Goal: Task Accomplishment & Management: Manage account settings

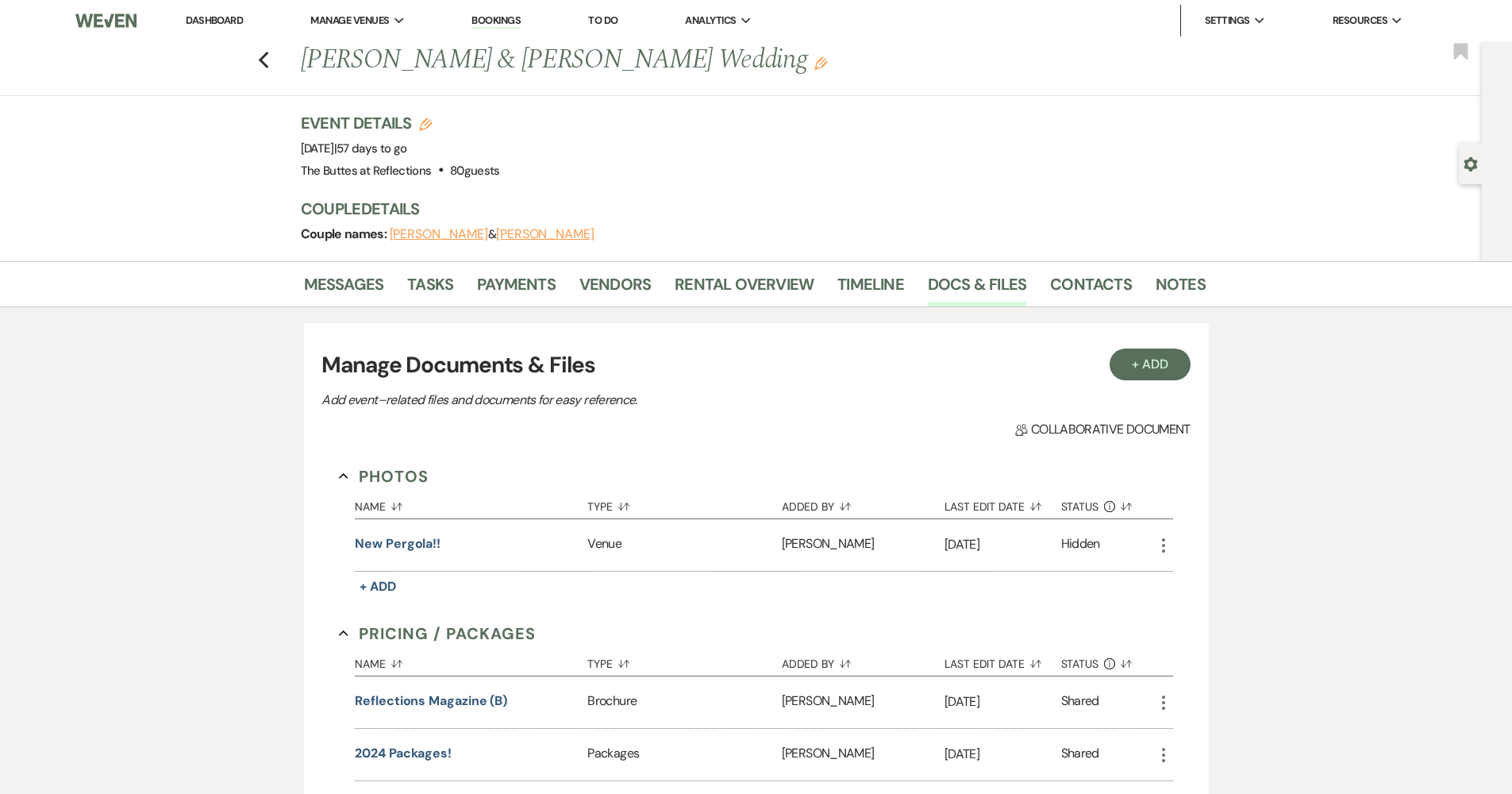
click at [204, 19] on link "Dashboard" at bounding box center [214, 20] width 57 height 13
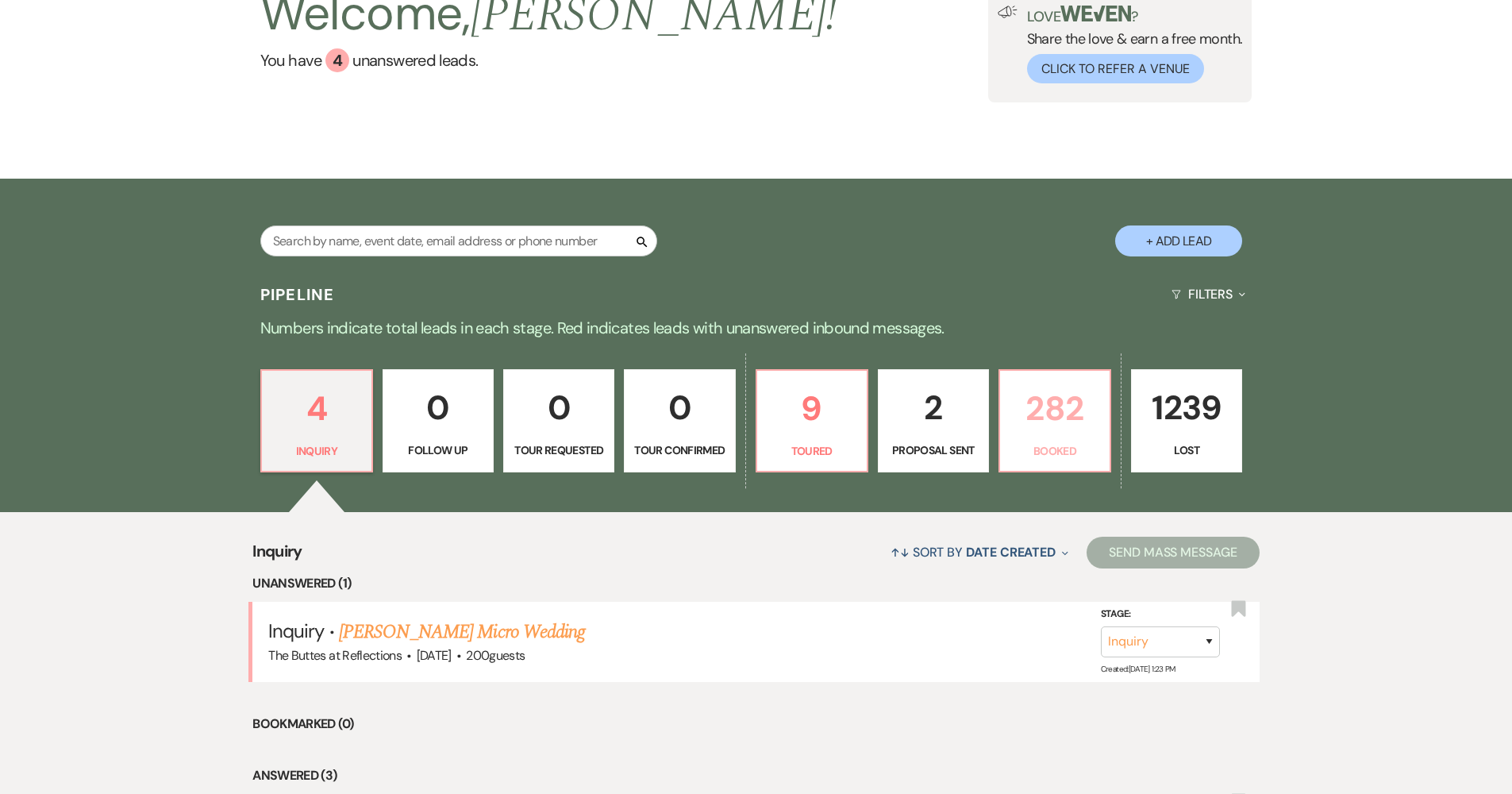
click at [1036, 435] on p "282" at bounding box center [1055, 408] width 90 height 53
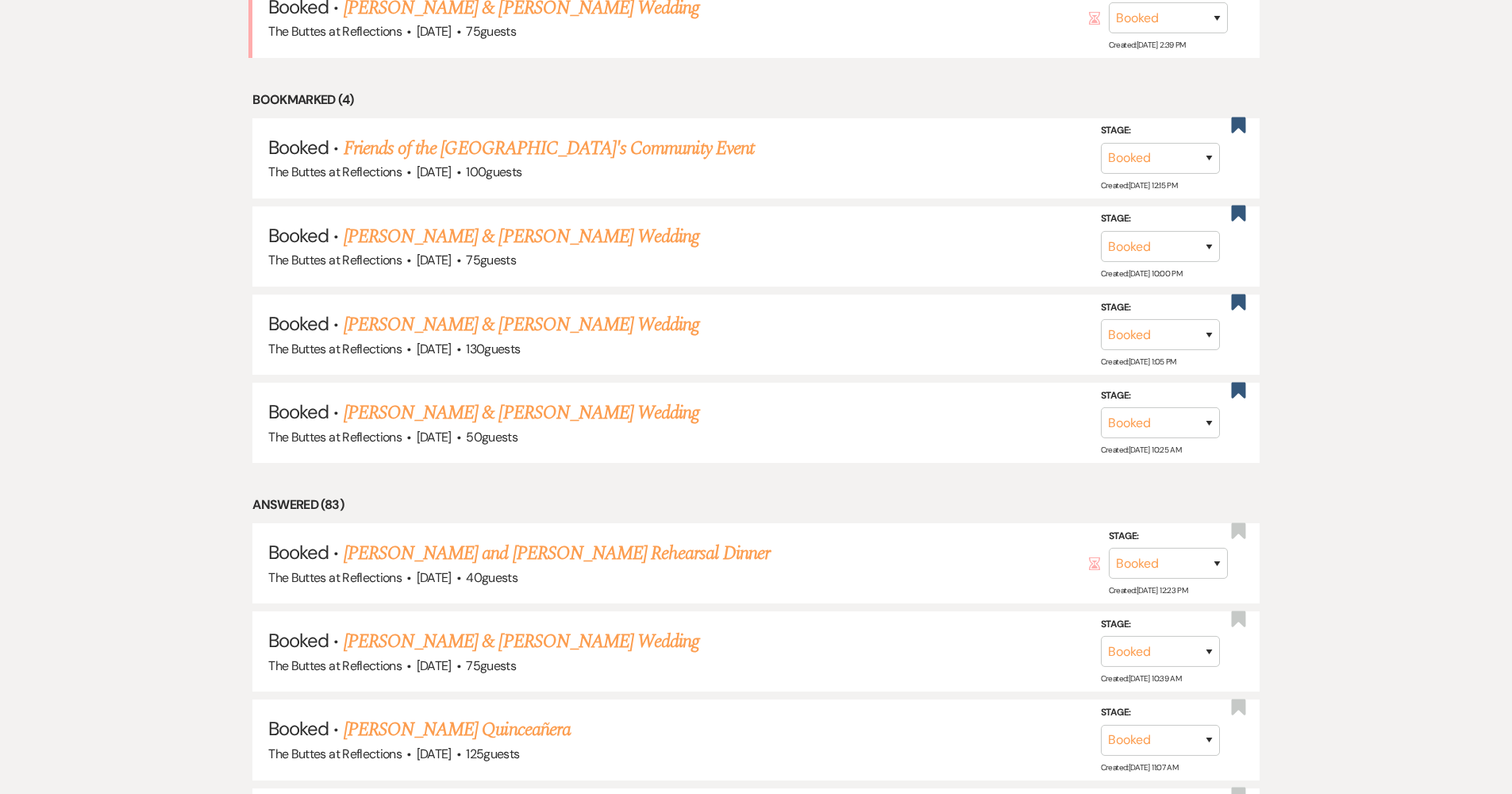
scroll to position [503, 0]
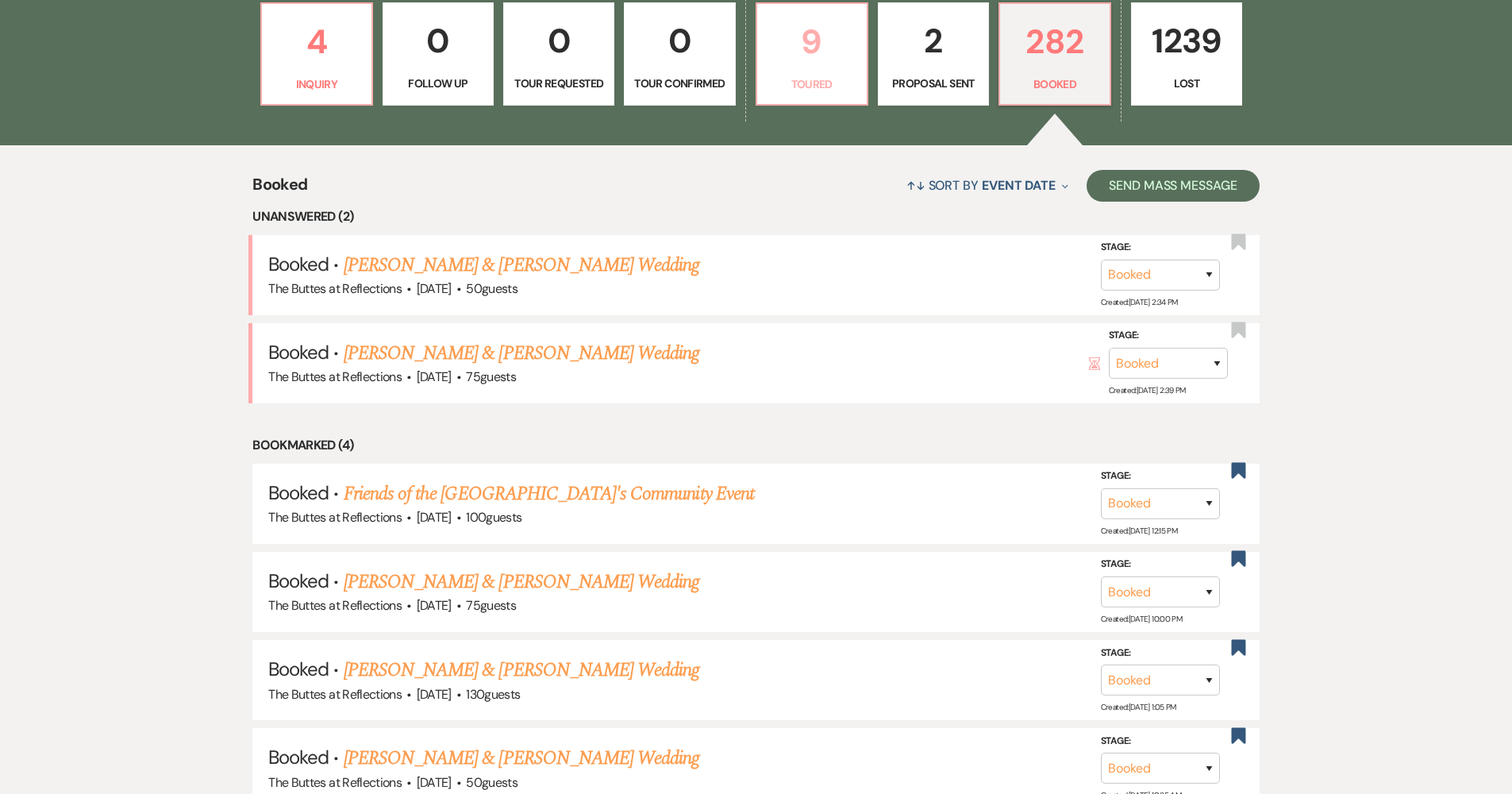
click at [826, 73] on link "9 Toured" at bounding box center [811, 54] width 113 height 104
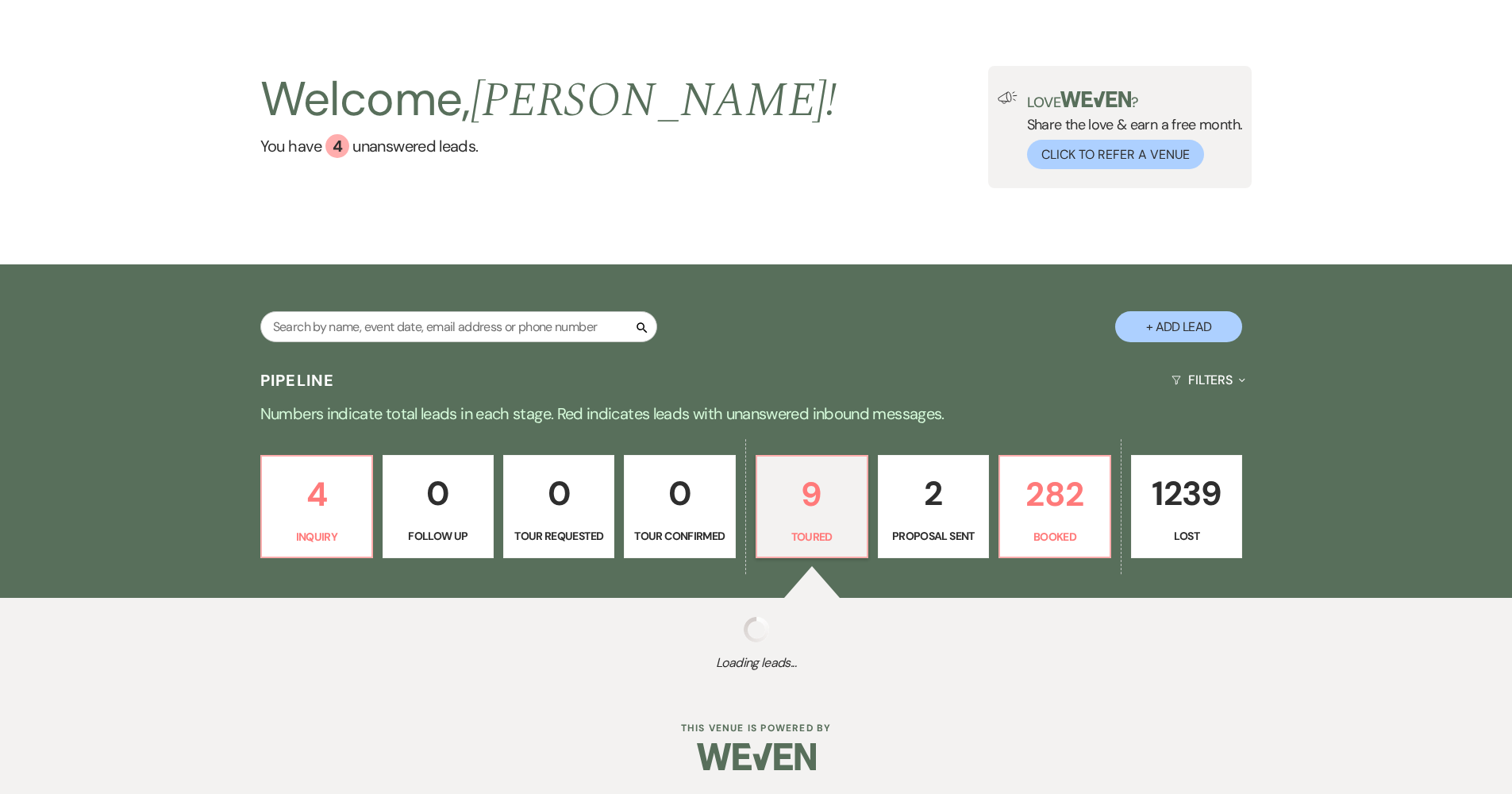
select select "5"
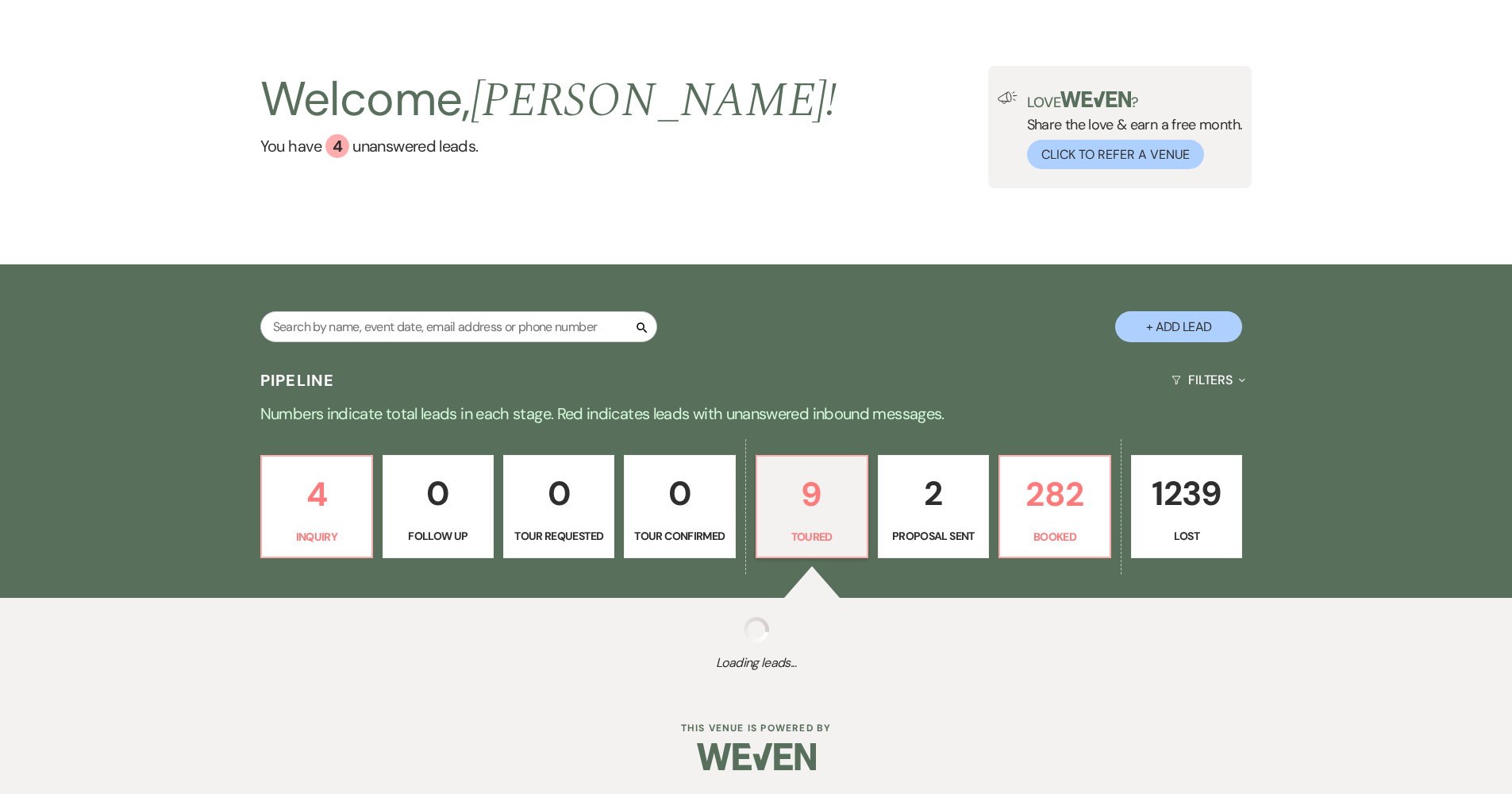
select select "5"
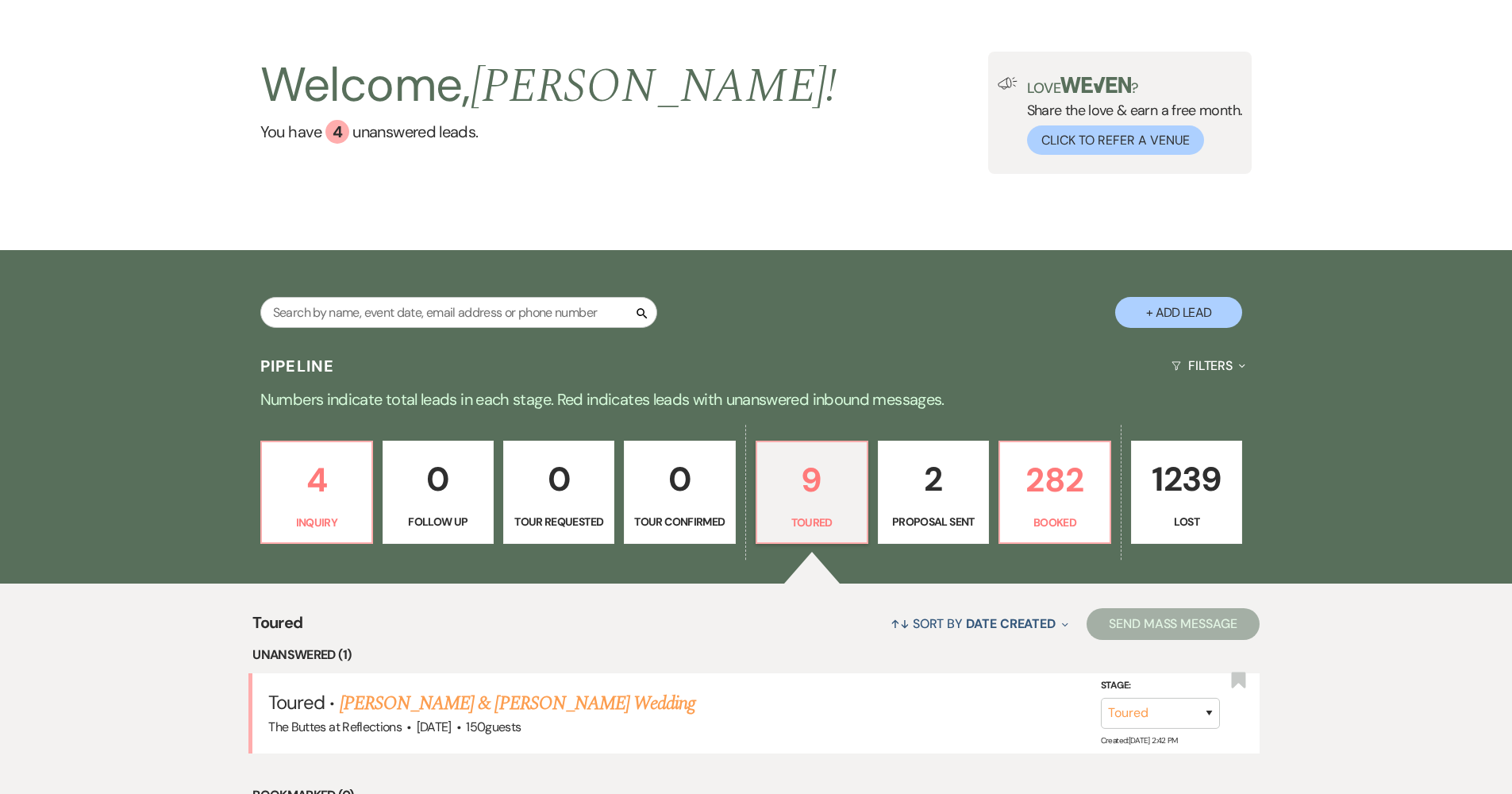
scroll to position [98, 0]
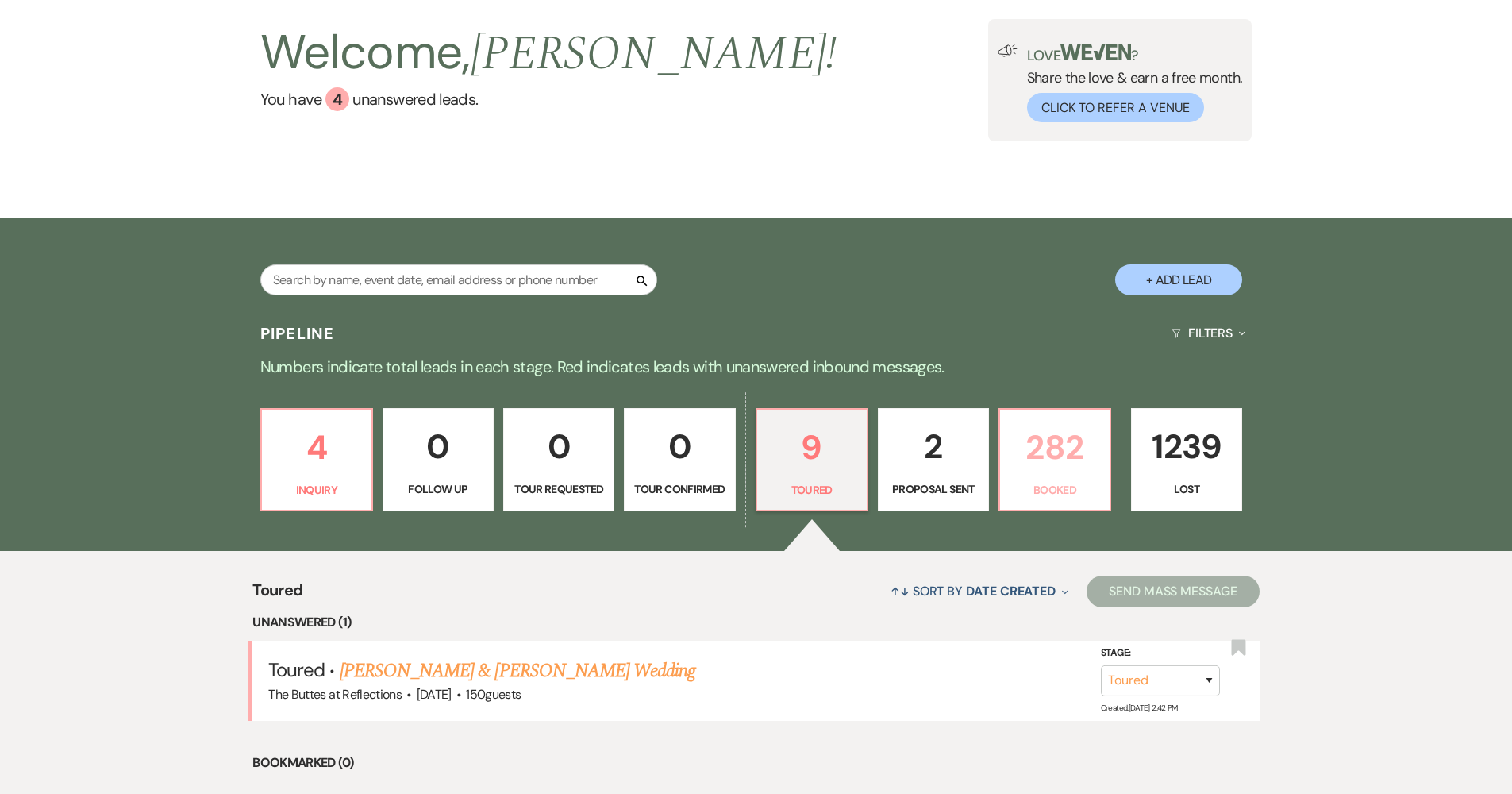
click at [1065, 475] on link "282 Booked" at bounding box center [1054, 460] width 113 height 104
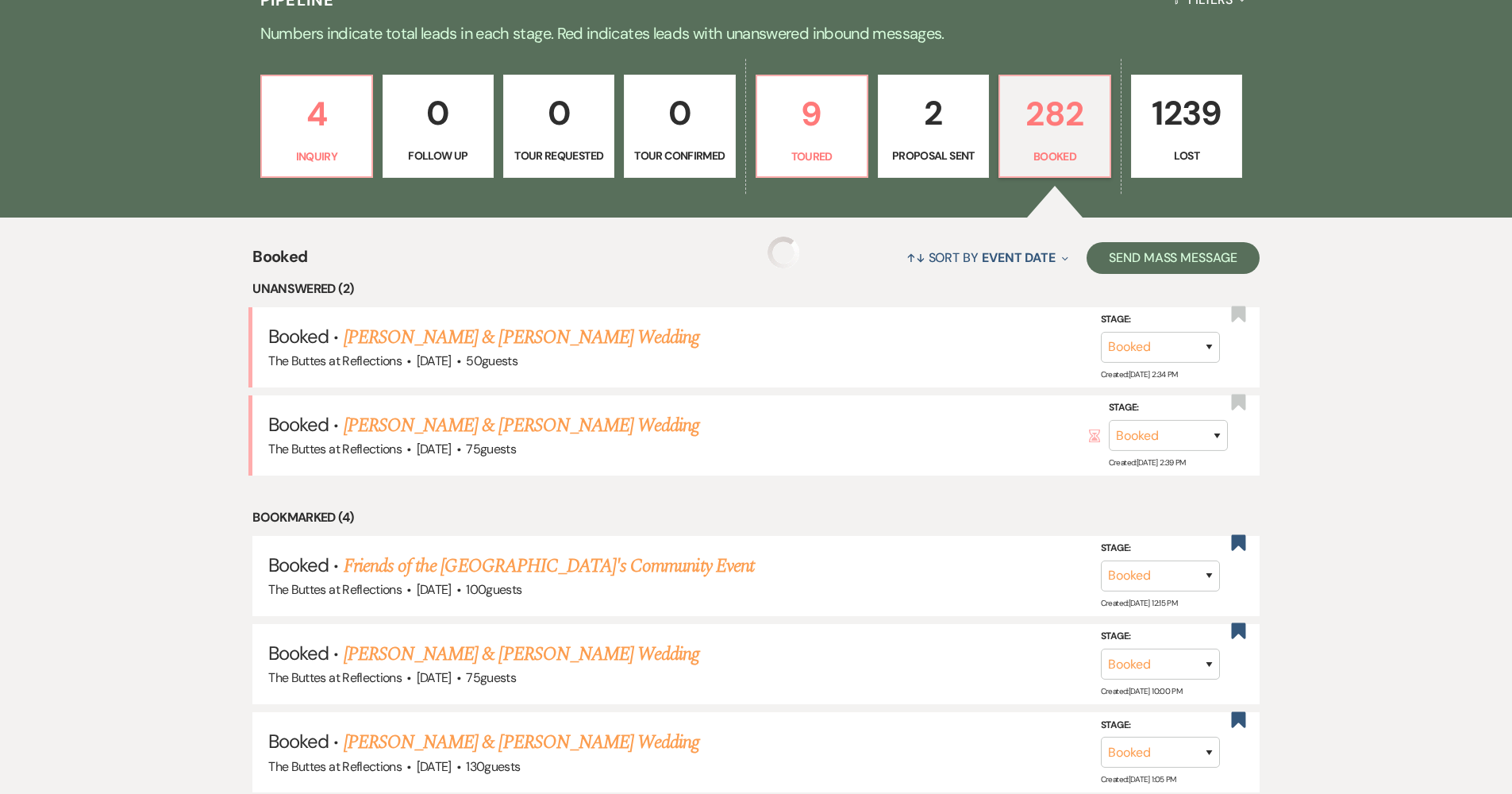
scroll to position [931, 0]
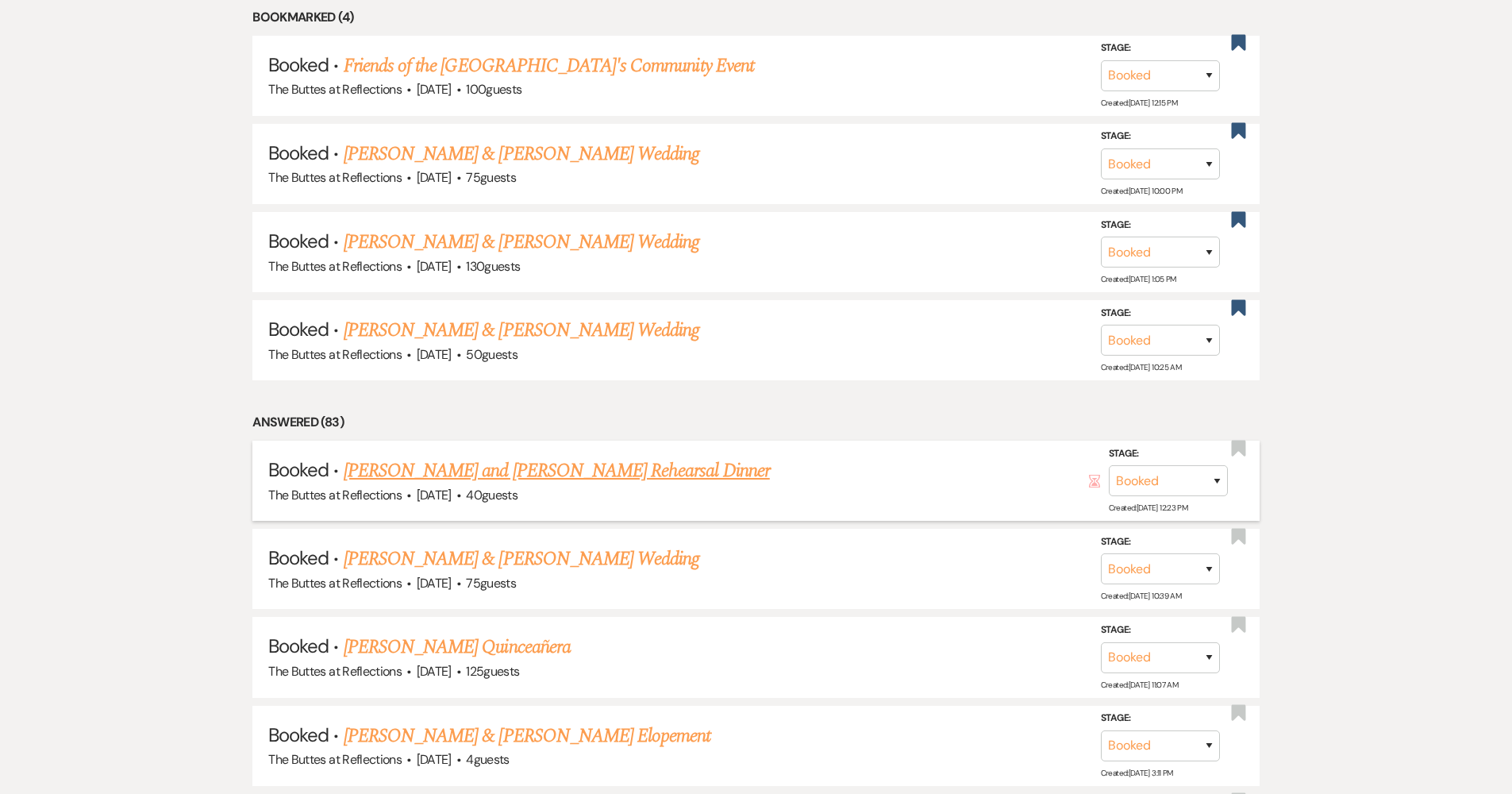
click at [541, 478] on link "[PERSON_NAME] and [PERSON_NAME] Rehearsal Dinner" at bounding box center [557, 471] width 426 height 28
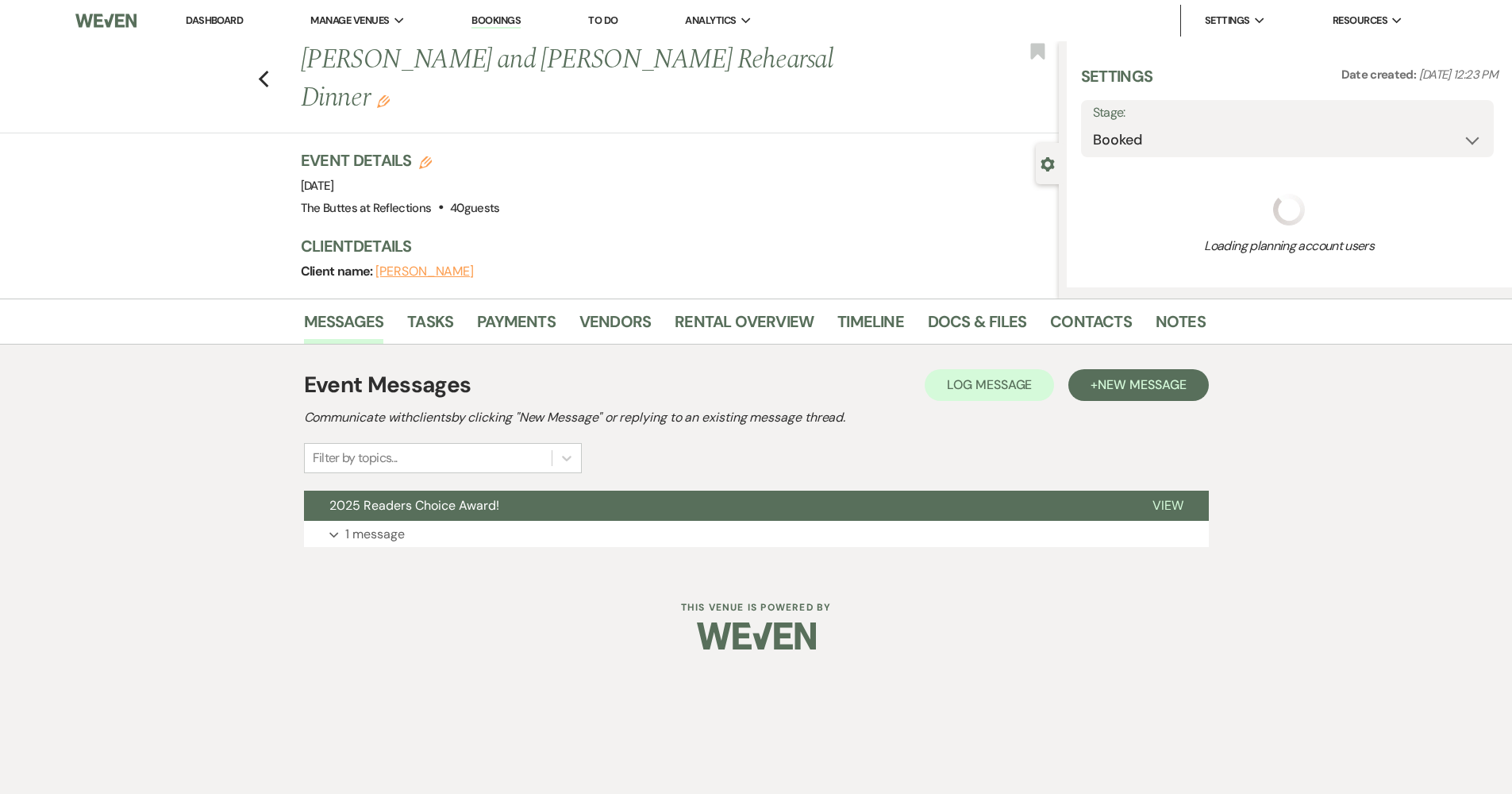
select select "1"
select select "11"
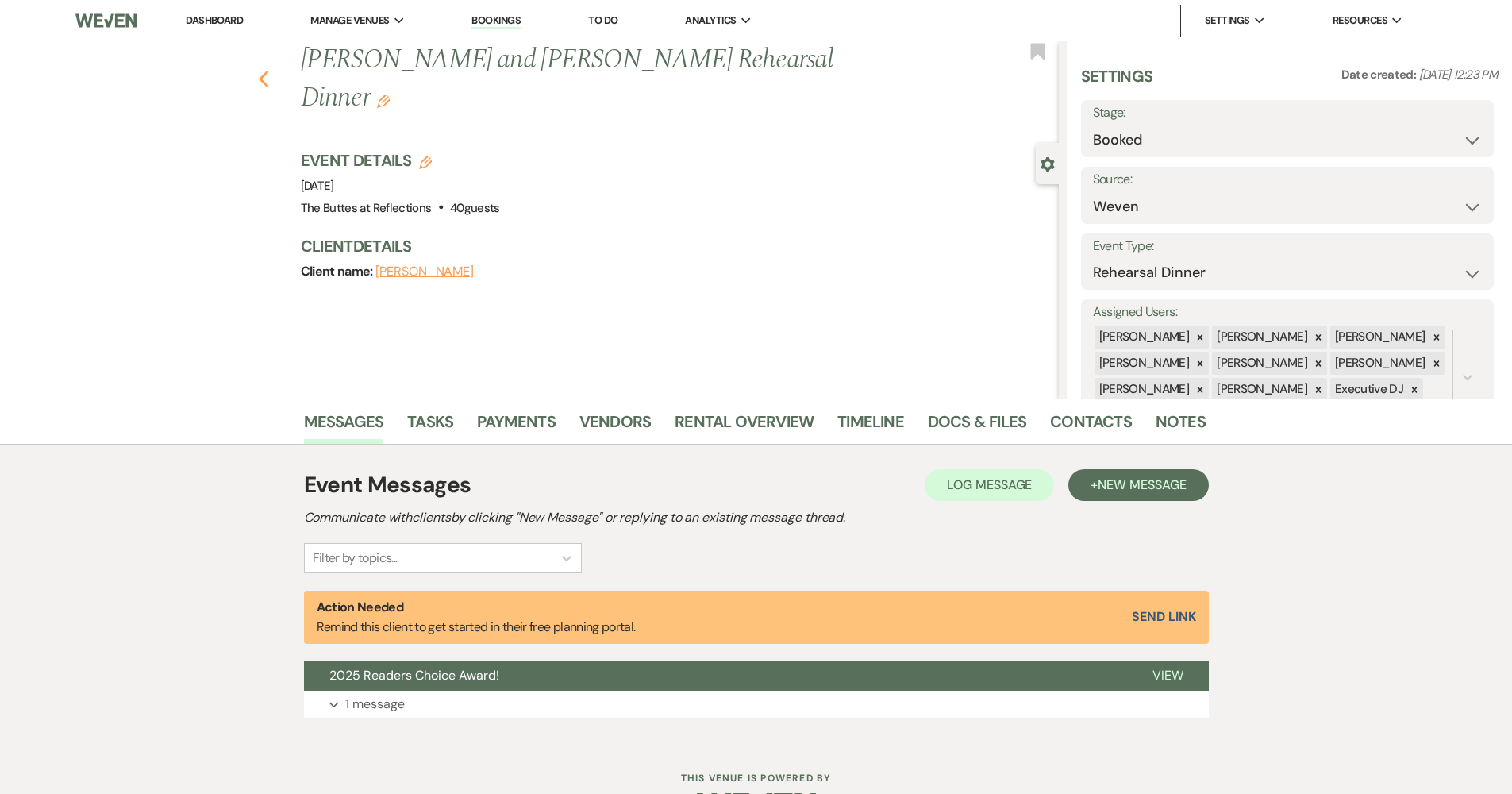
click at [268, 71] on use "button" at bounding box center [263, 79] width 10 height 18
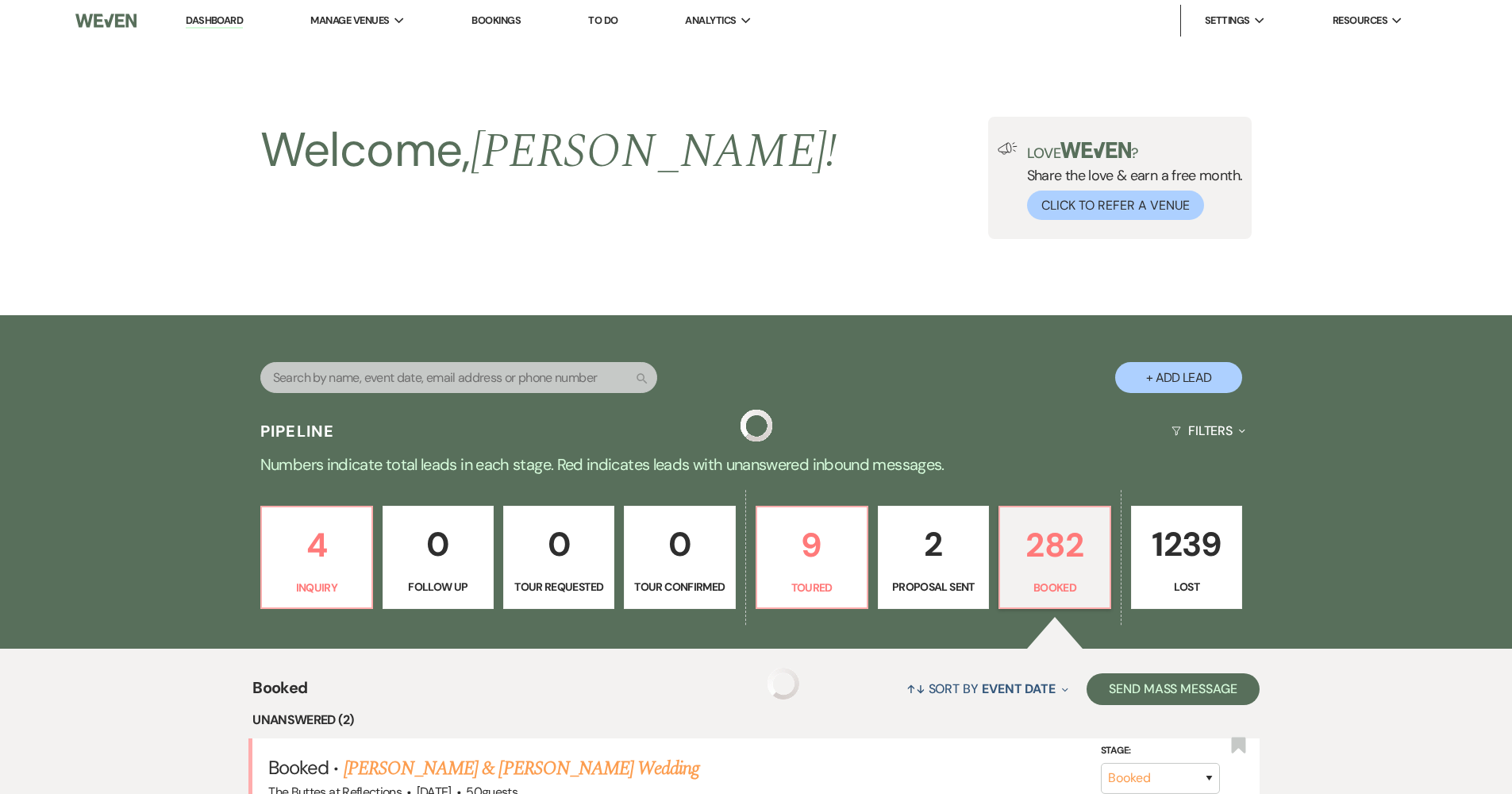
scroll to position [931, 0]
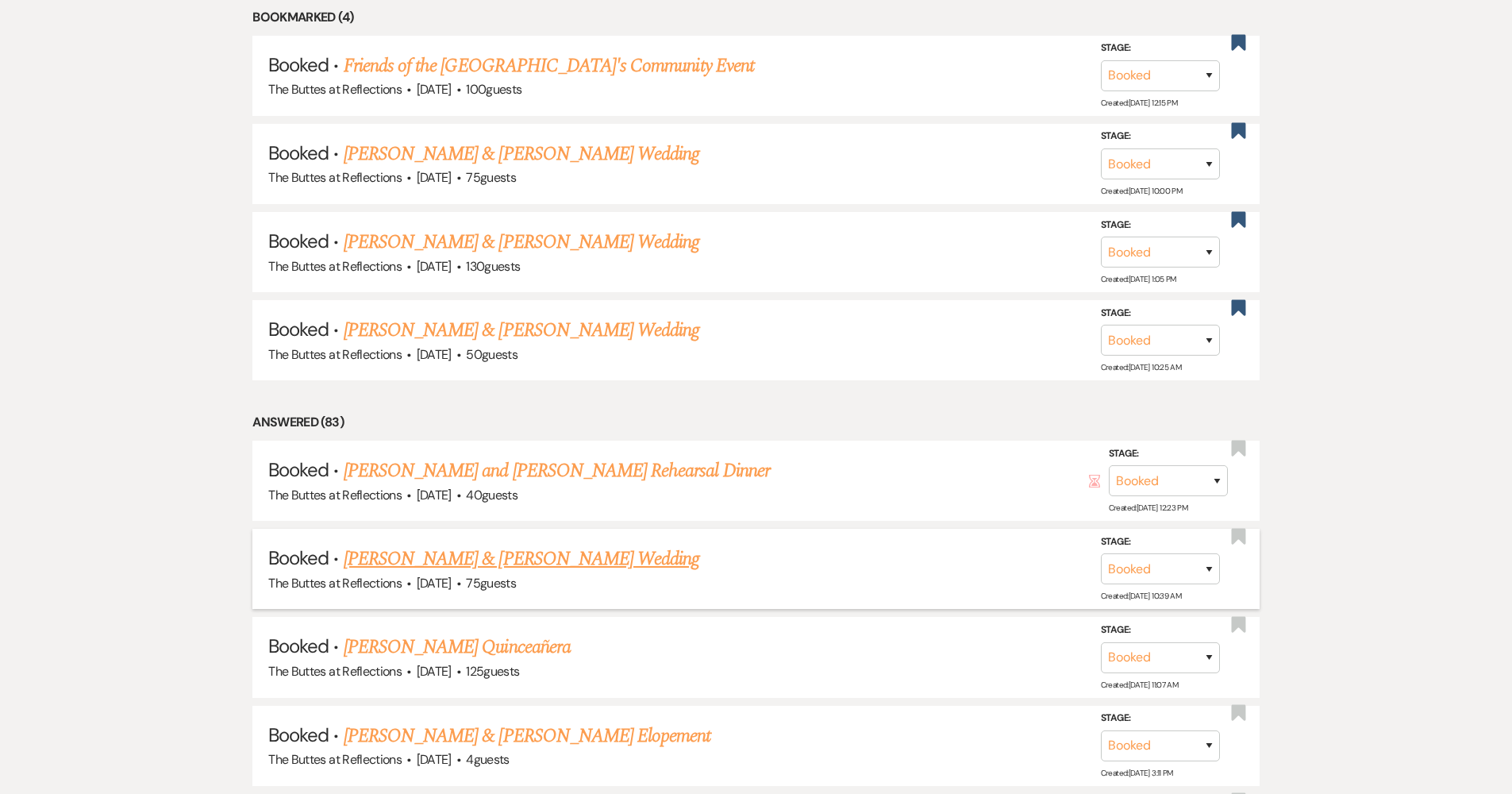
click at [488, 554] on link "[PERSON_NAME] & [PERSON_NAME] Wedding" at bounding box center [522, 559] width 355 height 28
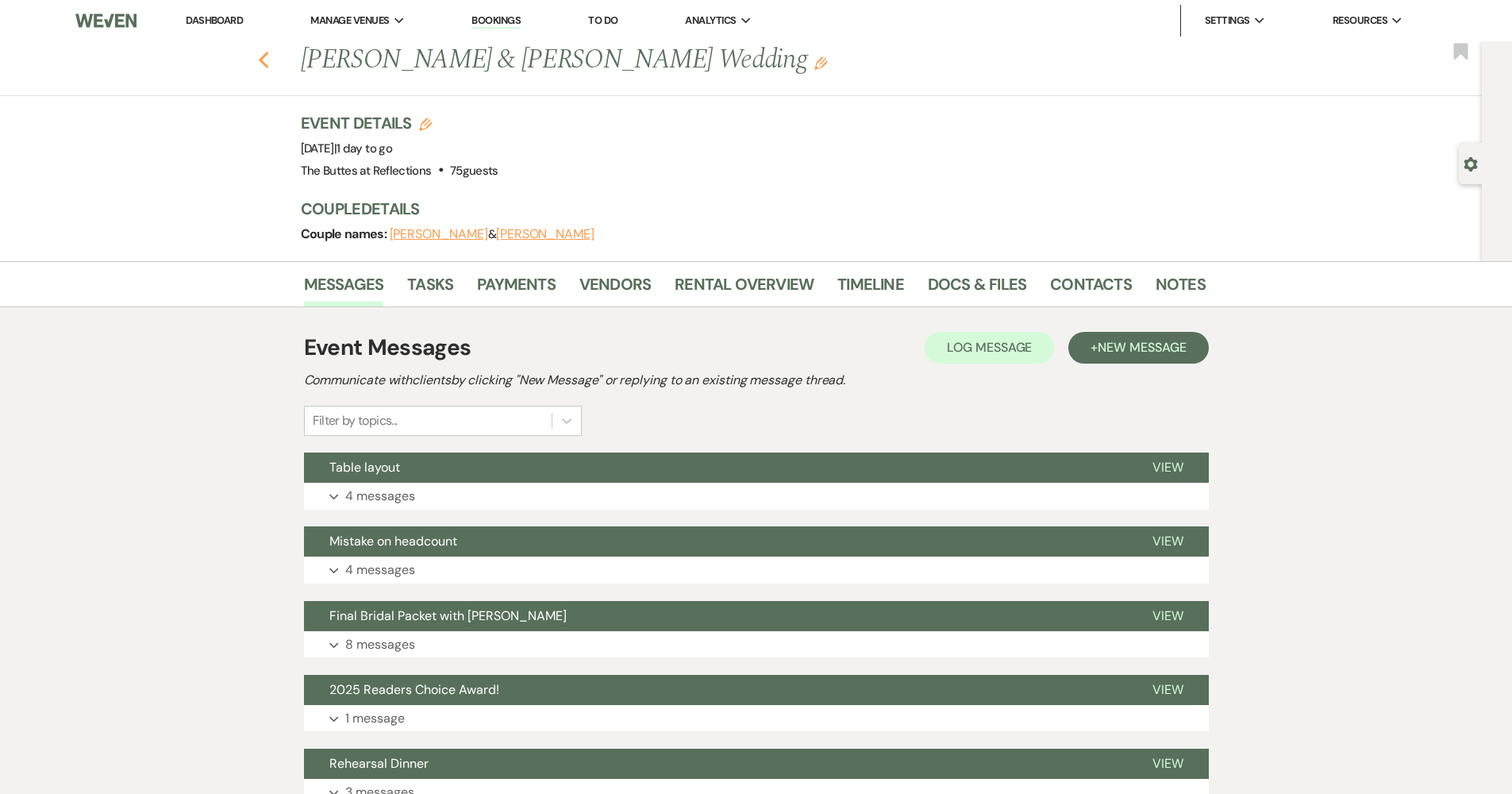
click at [265, 59] on use "button" at bounding box center [263, 60] width 10 height 18
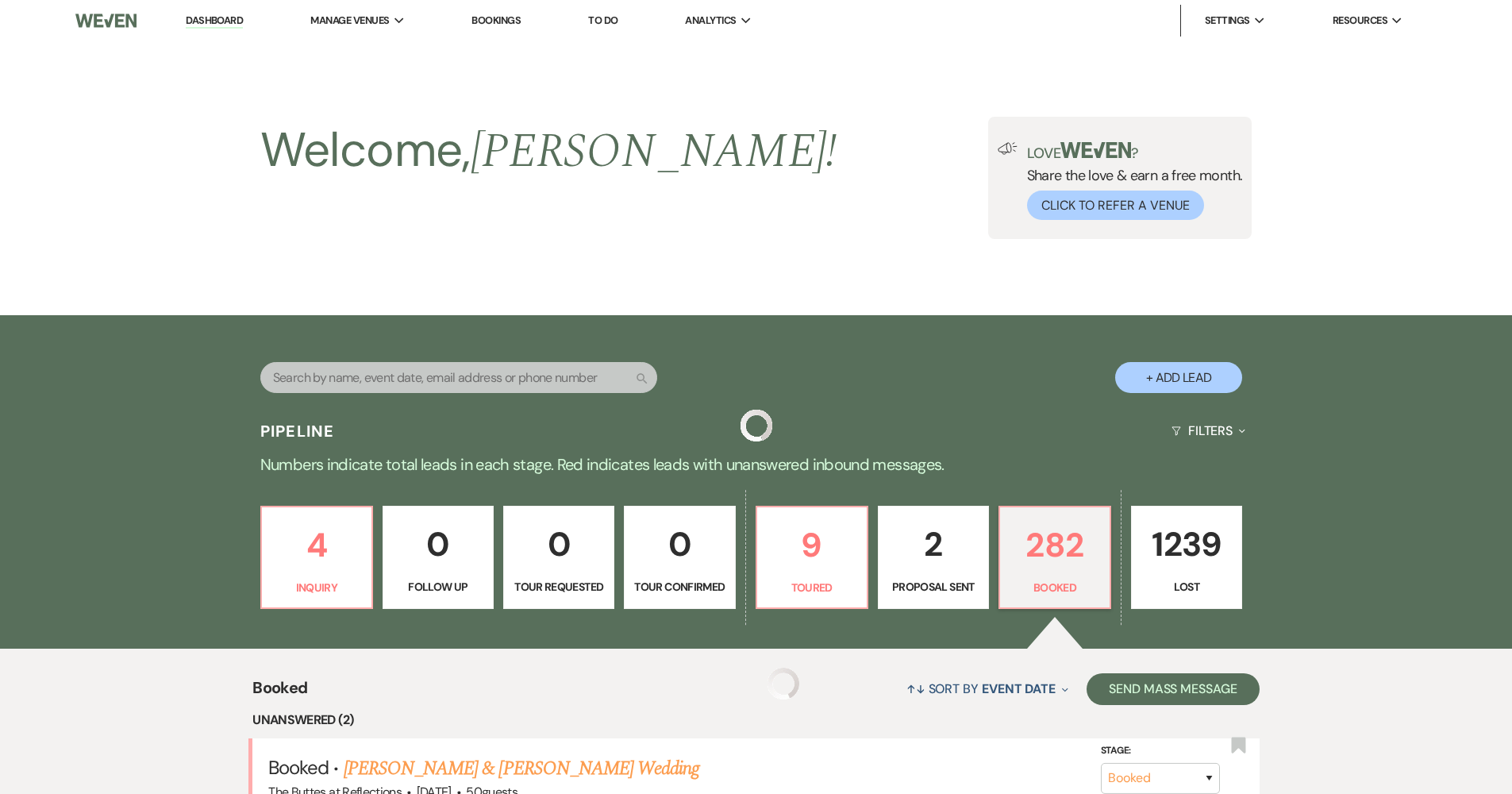
scroll to position [931, 0]
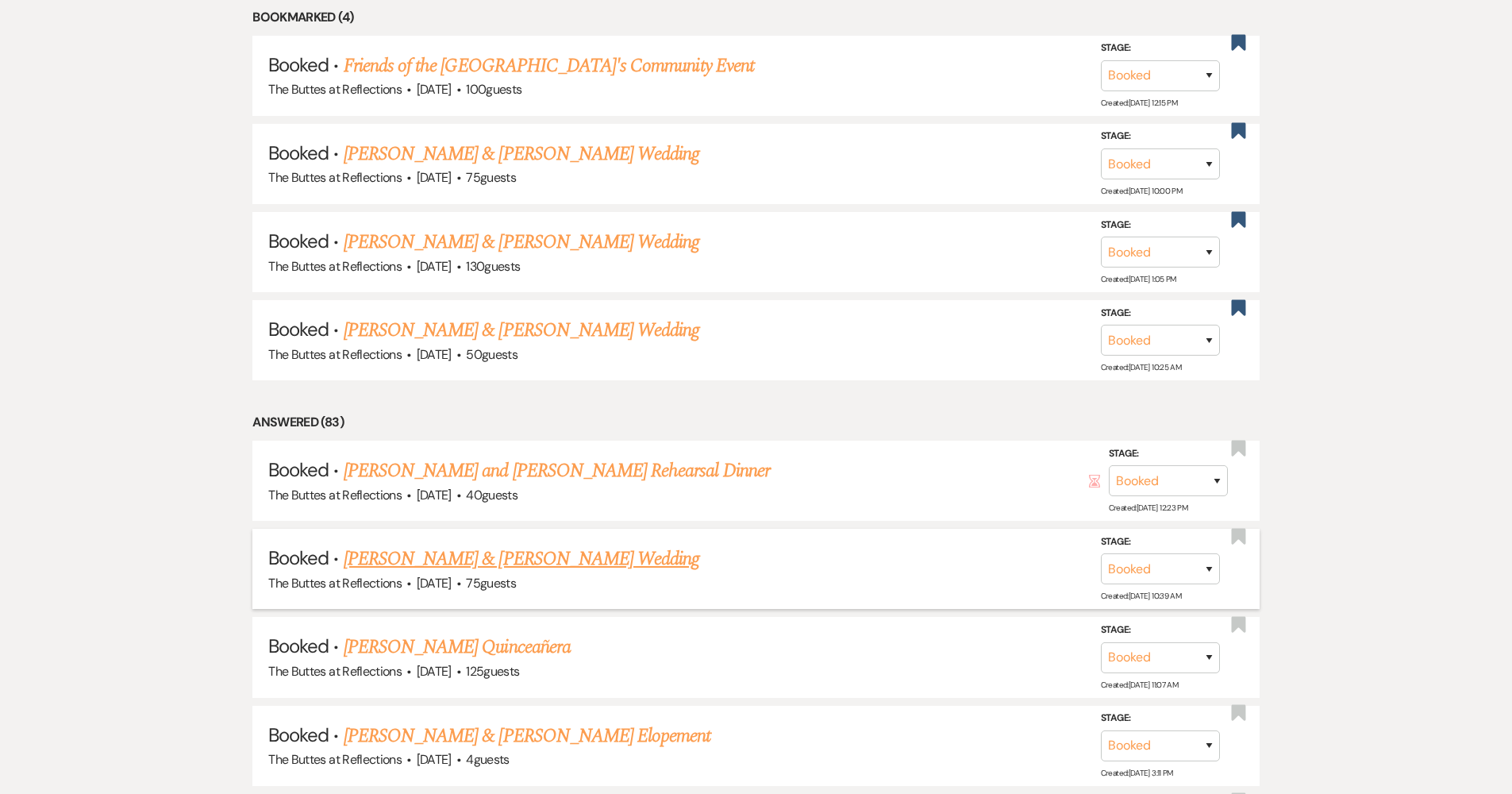
click at [479, 554] on link "[PERSON_NAME] & [PERSON_NAME] Wedding" at bounding box center [522, 559] width 355 height 28
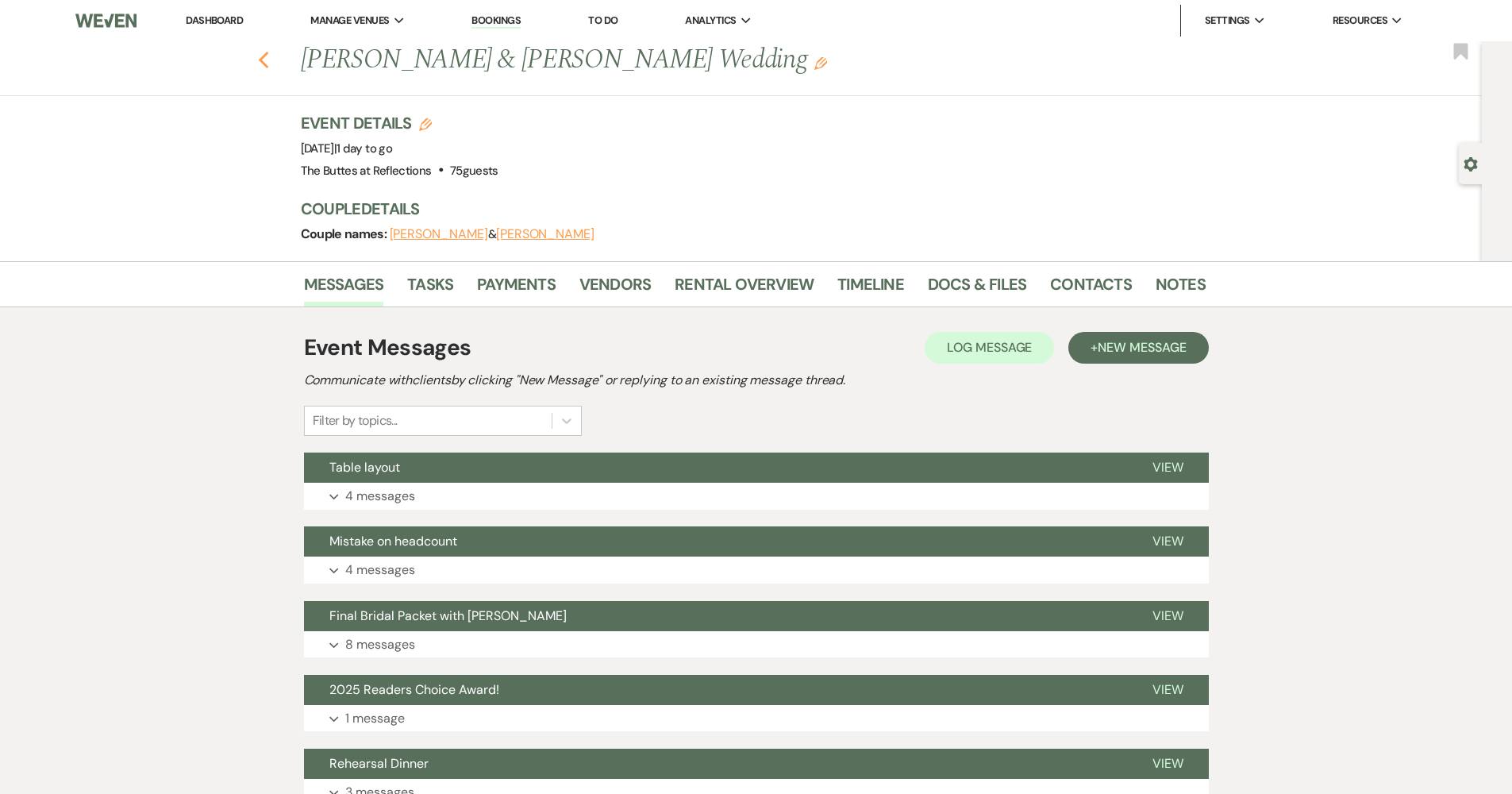
click at [268, 57] on use "button" at bounding box center [263, 60] width 10 height 18
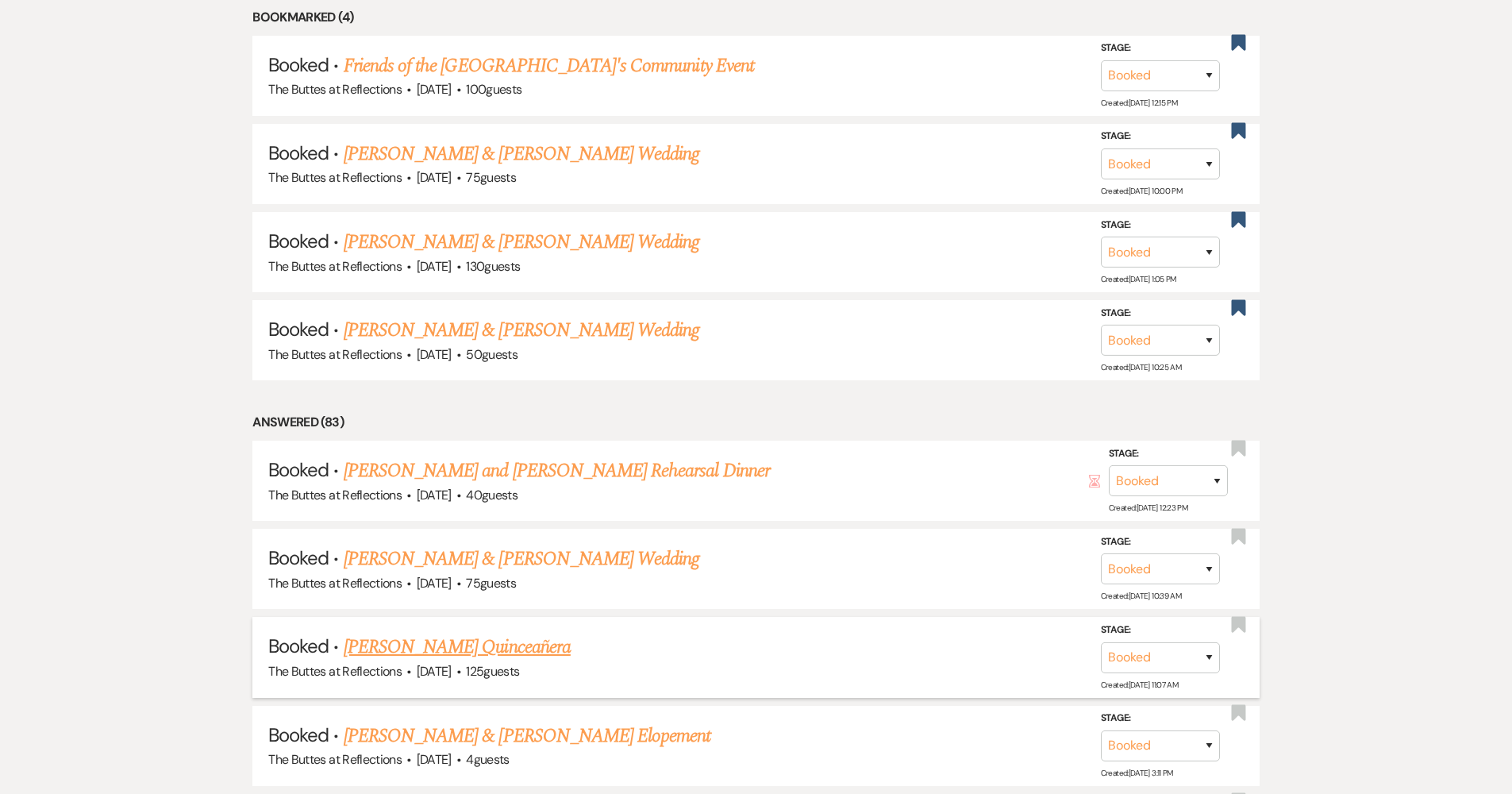
scroll to position [1084, 0]
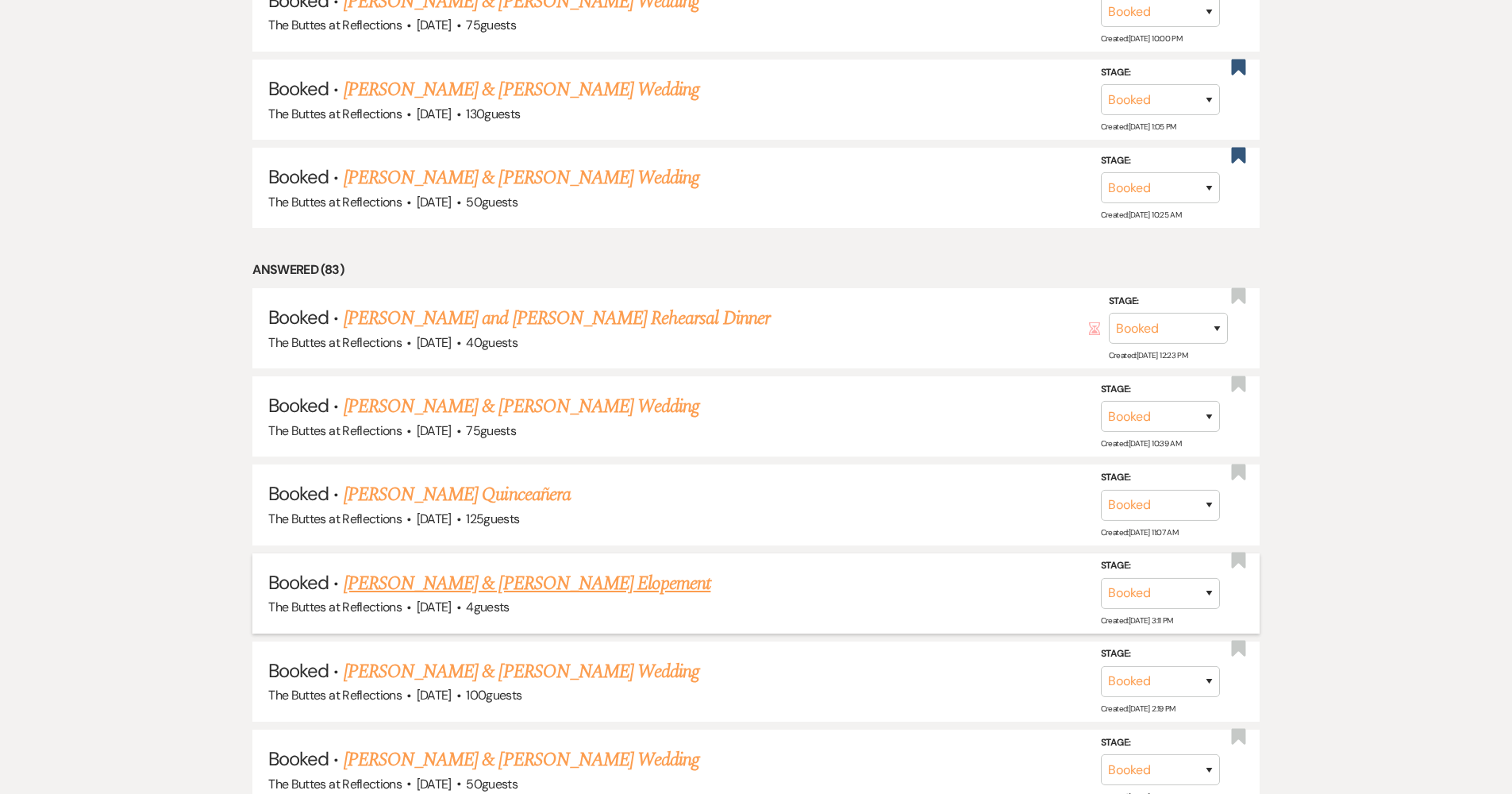
click at [461, 608] on span "·" at bounding box center [459, 608] width 5 height 0
click at [630, 582] on link "[PERSON_NAME] & [PERSON_NAME] Elopement" at bounding box center [527, 584] width 367 height 28
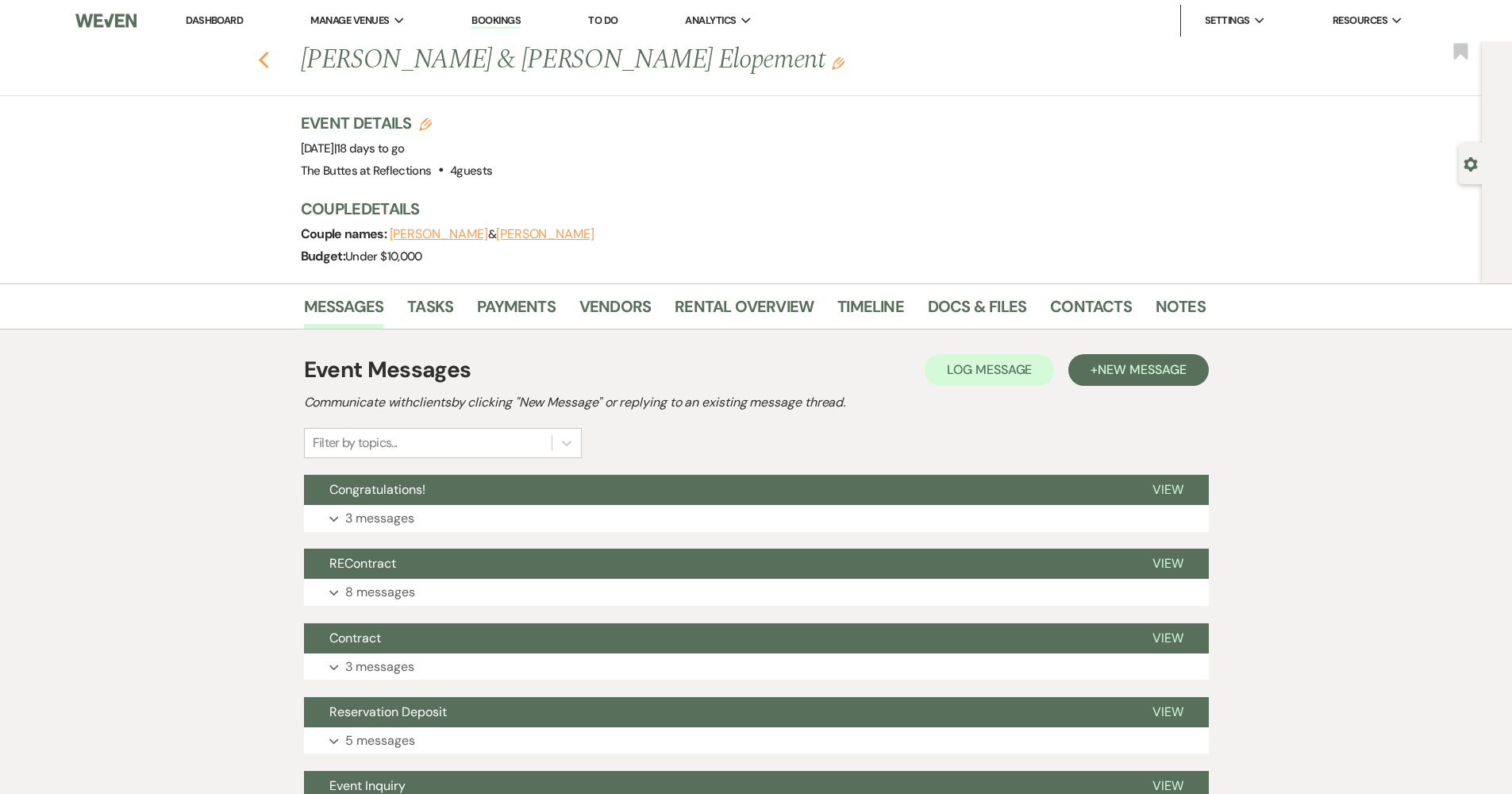
click at [270, 61] on icon "Previous" at bounding box center [264, 60] width 12 height 19
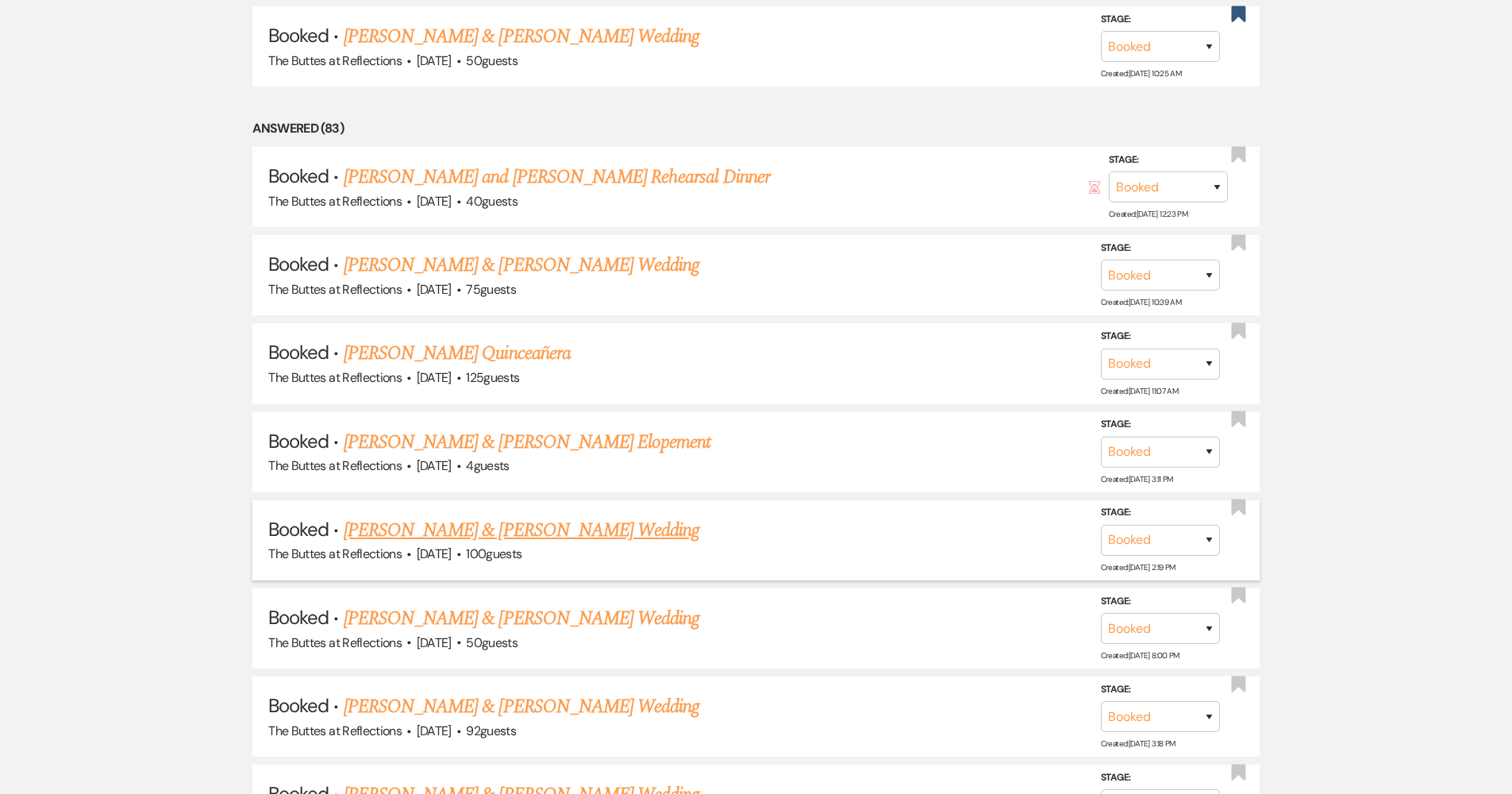
scroll to position [1363, 0]
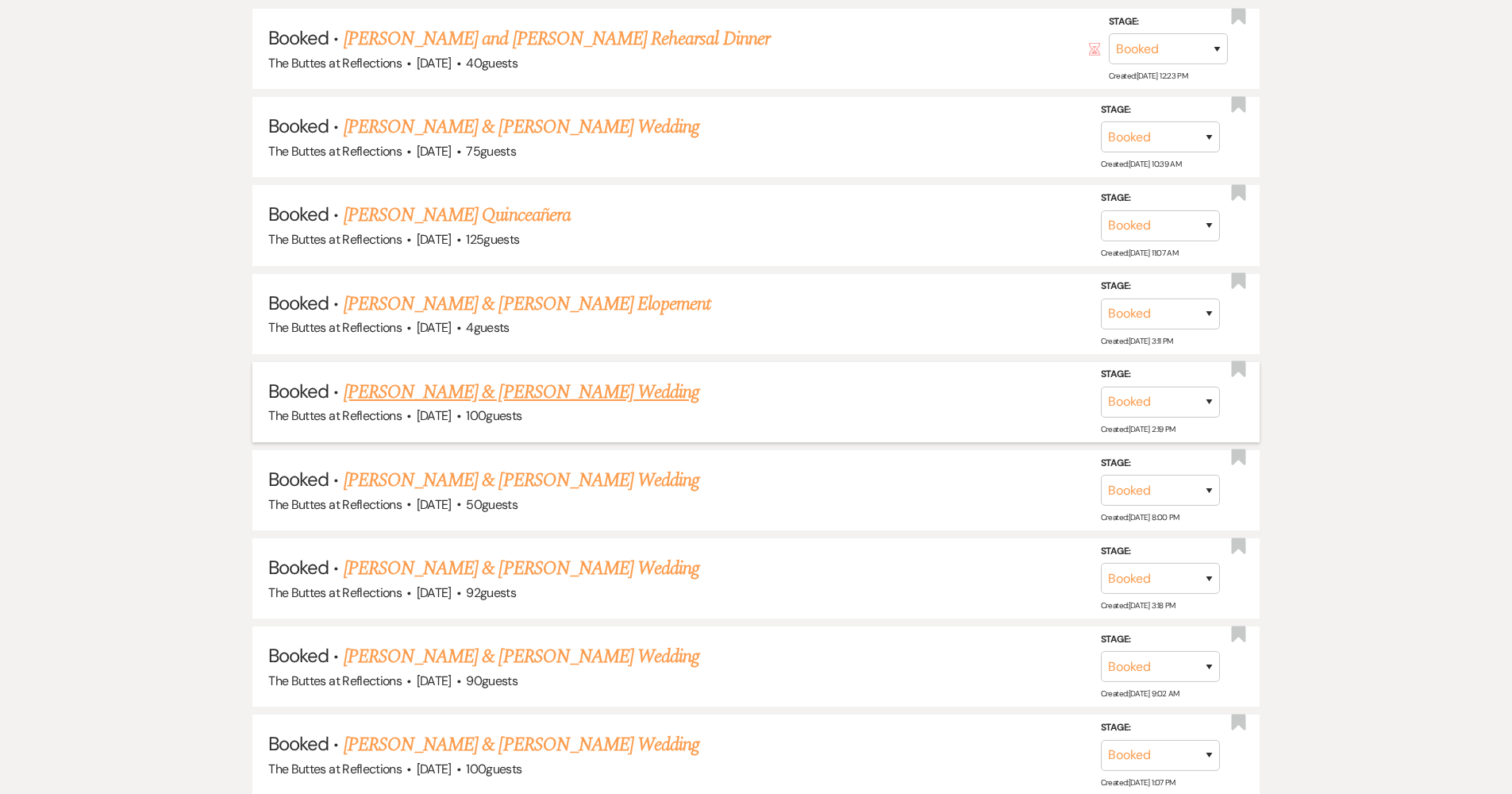
click at [453, 387] on link "[PERSON_NAME] & [PERSON_NAME] Wedding" at bounding box center [522, 392] width 355 height 28
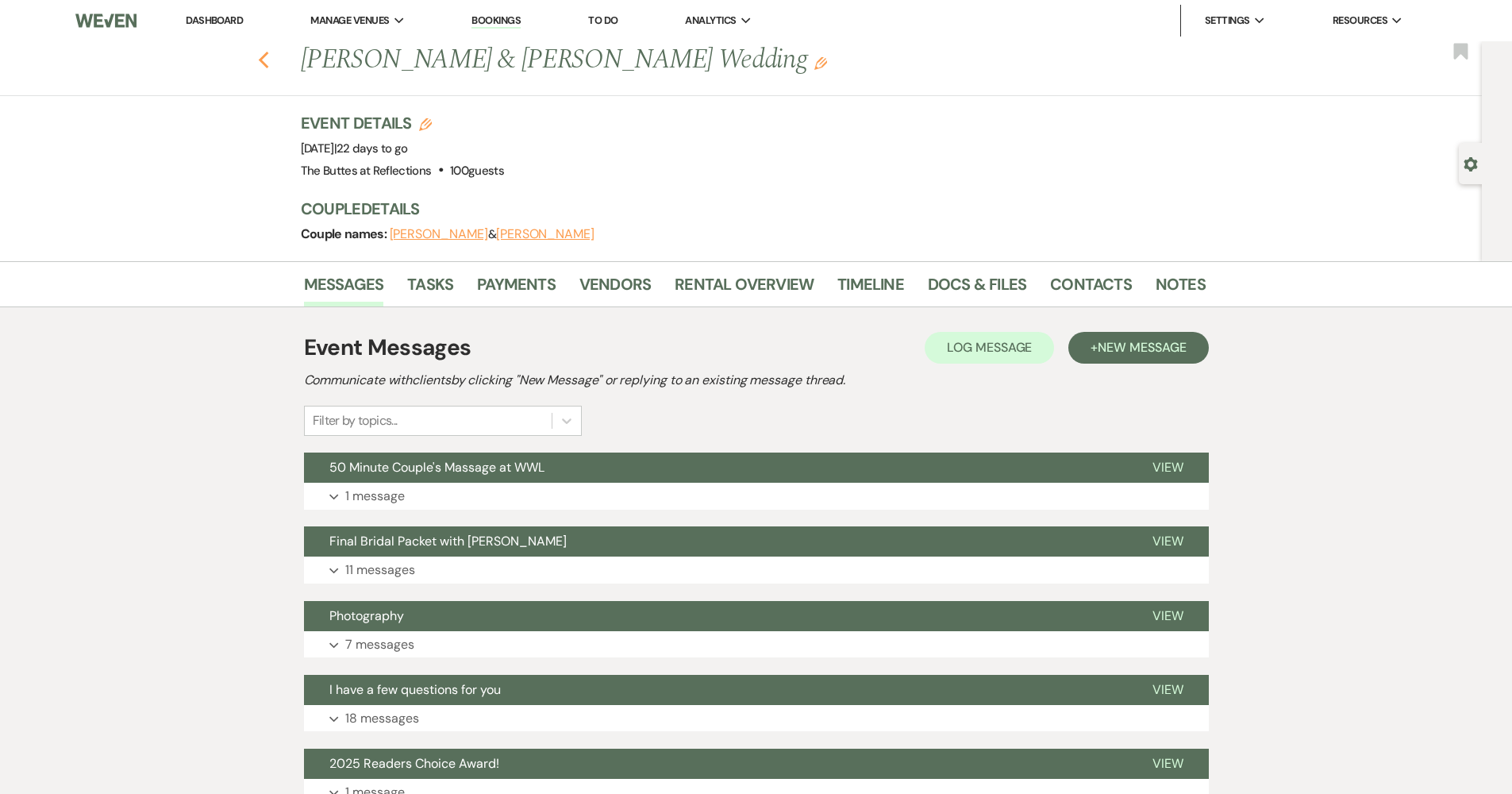
click at [267, 60] on use "button" at bounding box center [263, 60] width 10 height 18
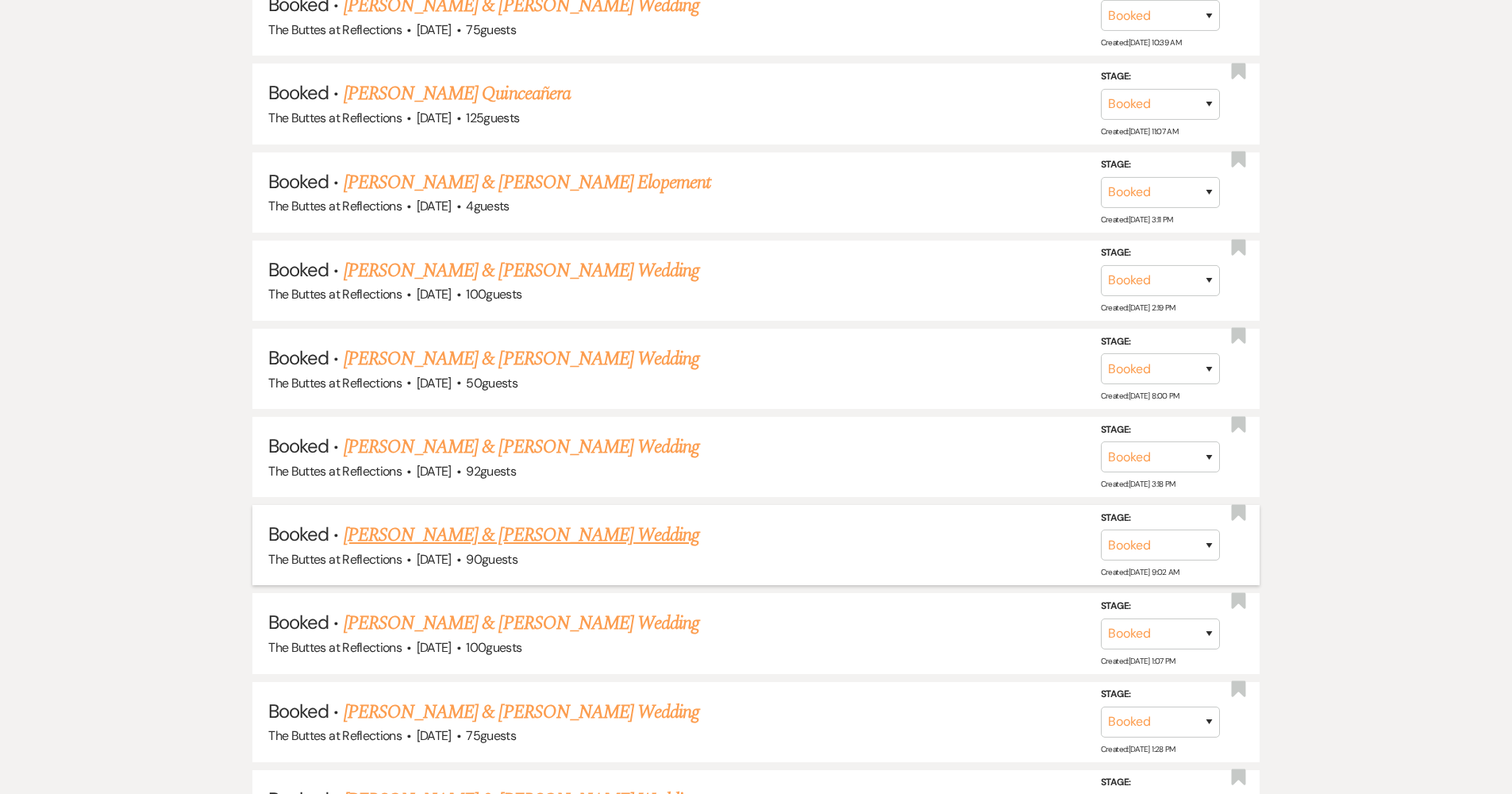
scroll to position [1624, 0]
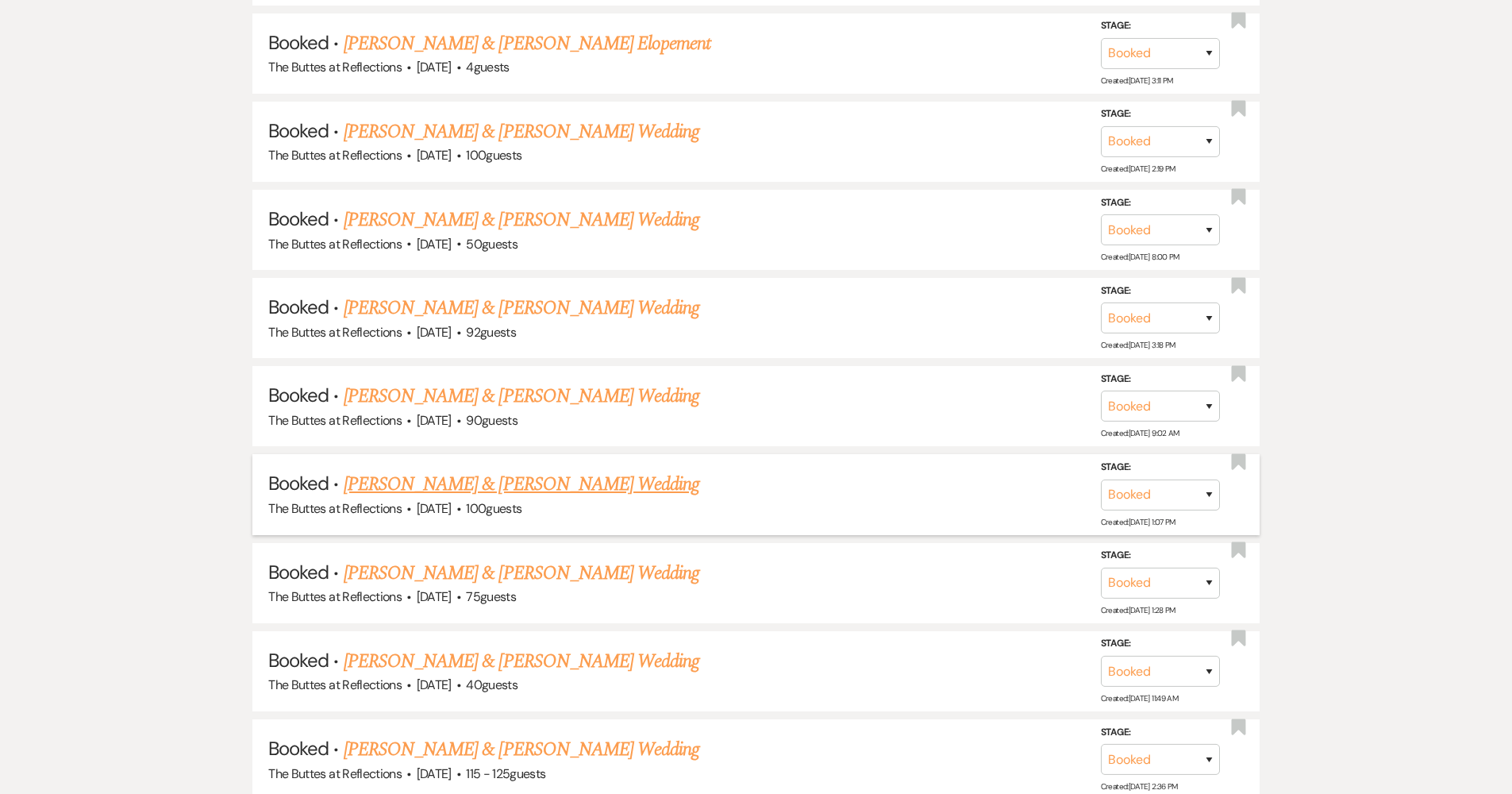
click at [411, 471] on link "[PERSON_NAME] & [PERSON_NAME] Wedding" at bounding box center [522, 484] width 355 height 28
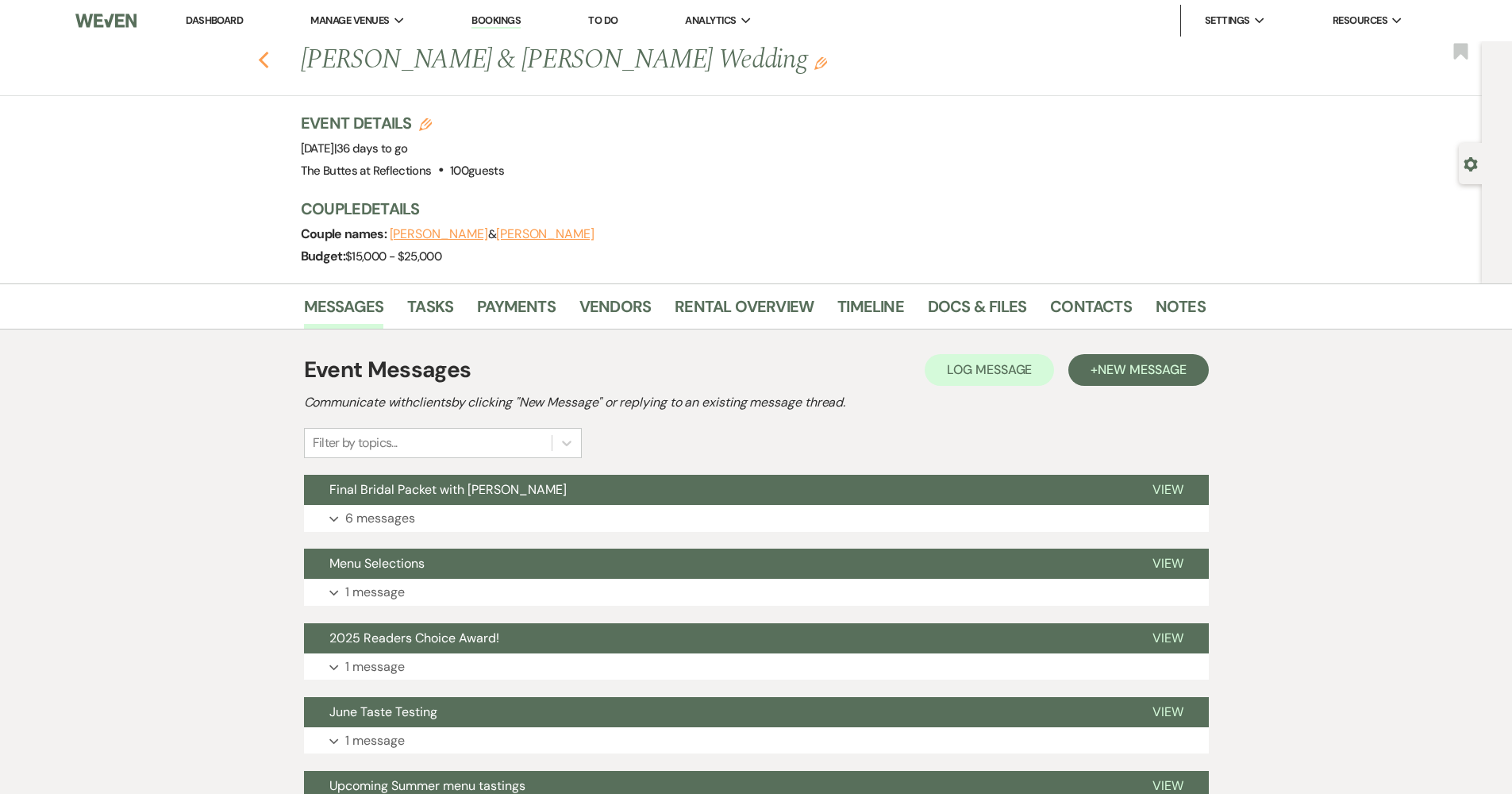
click at [264, 56] on icon "Previous" at bounding box center [264, 60] width 12 height 19
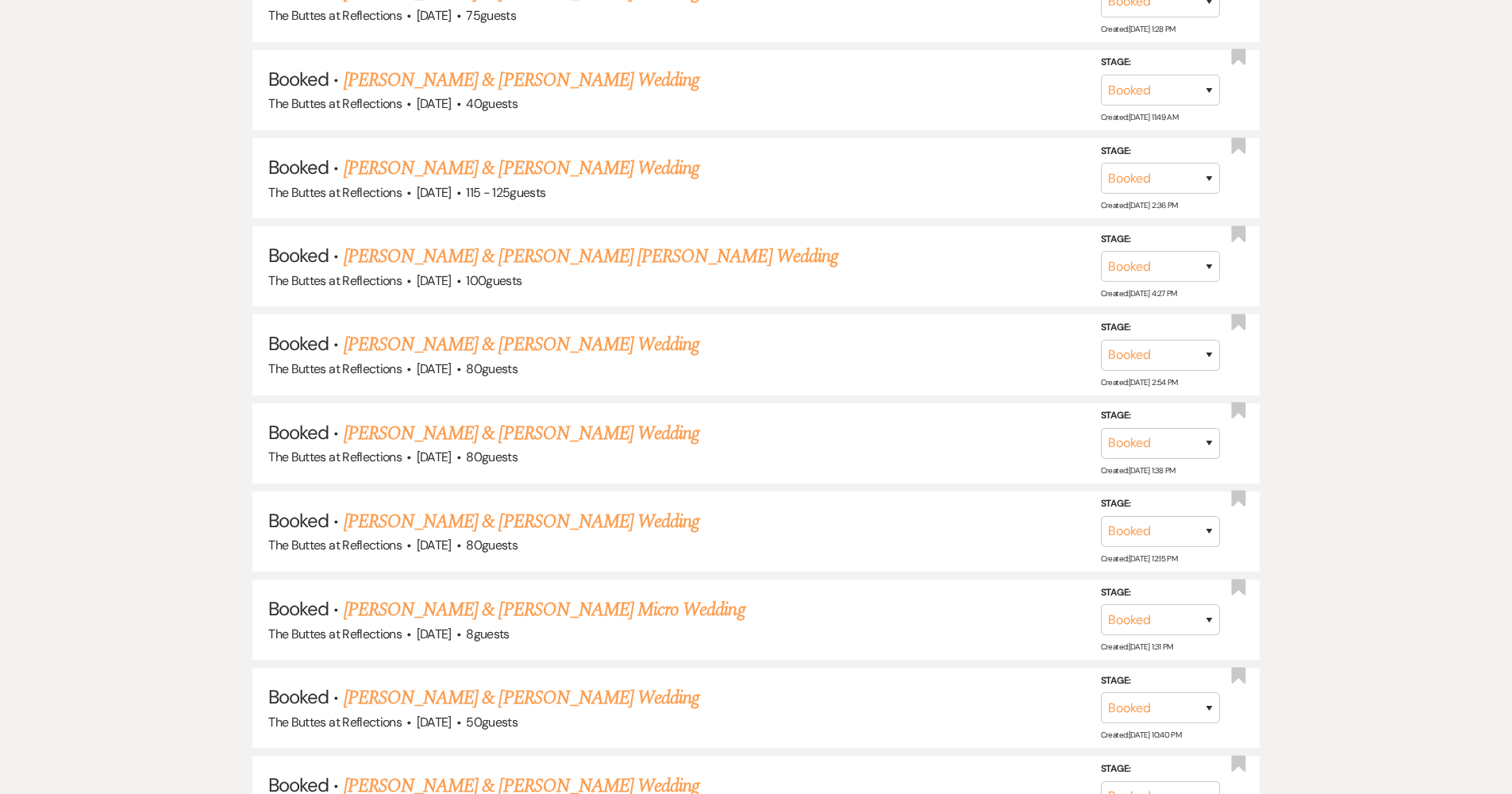
scroll to position [2346, 0]
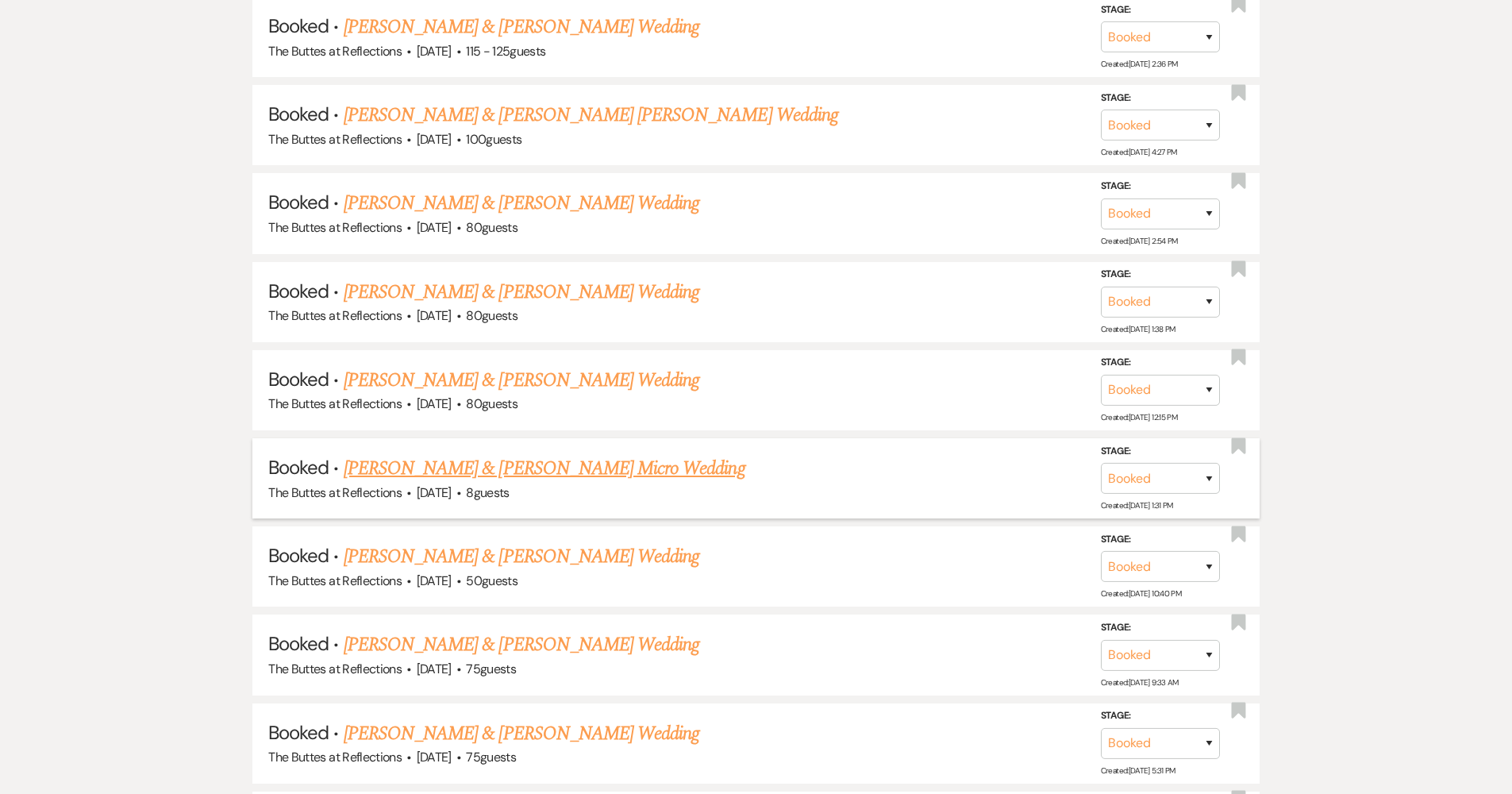
click at [401, 454] on link "[PERSON_NAME] & [PERSON_NAME] Micro Wedding" at bounding box center [544, 468] width 401 height 28
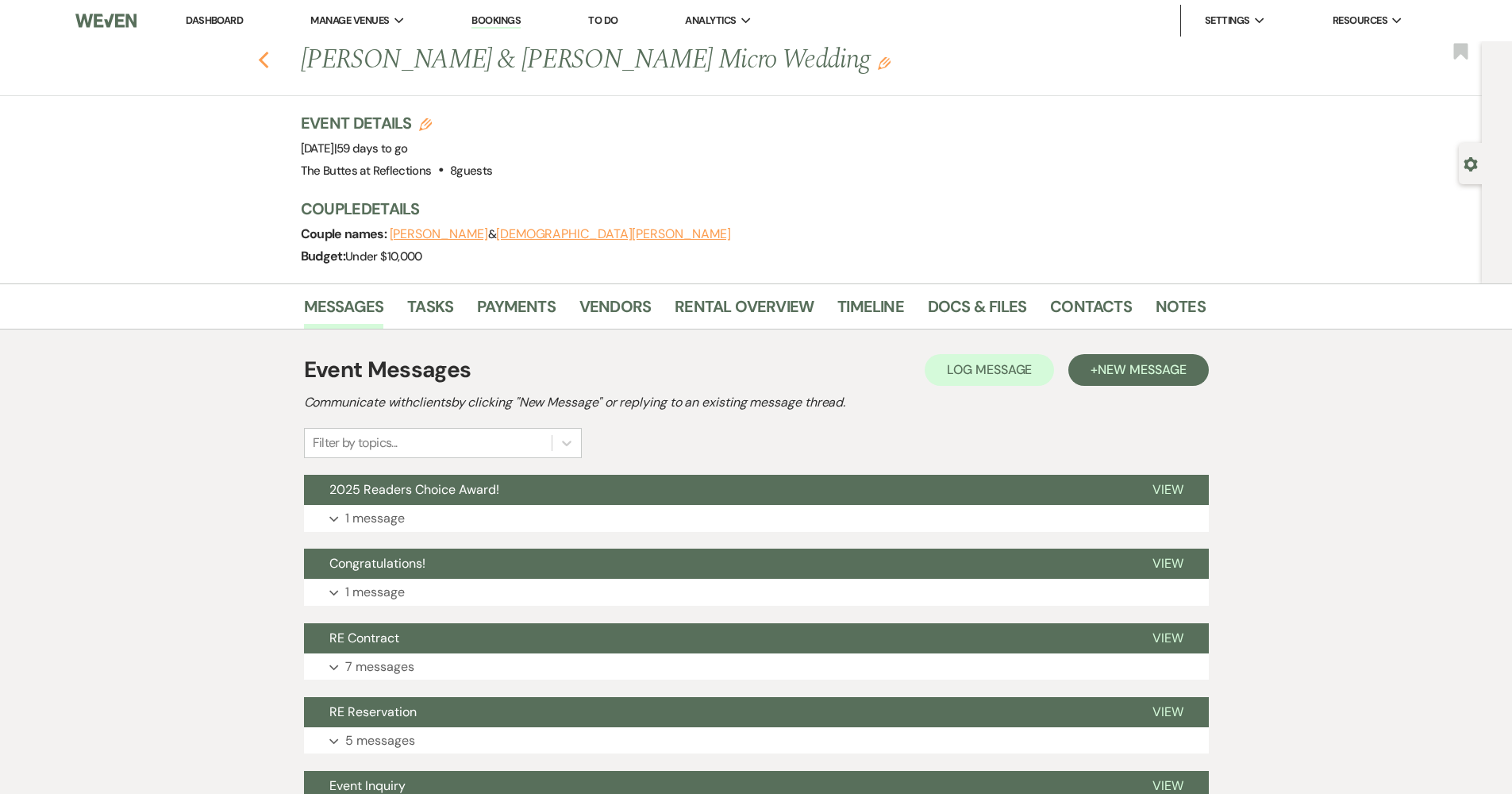
click at [270, 58] on icon "Previous" at bounding box center [264, 60] width 12 height 19
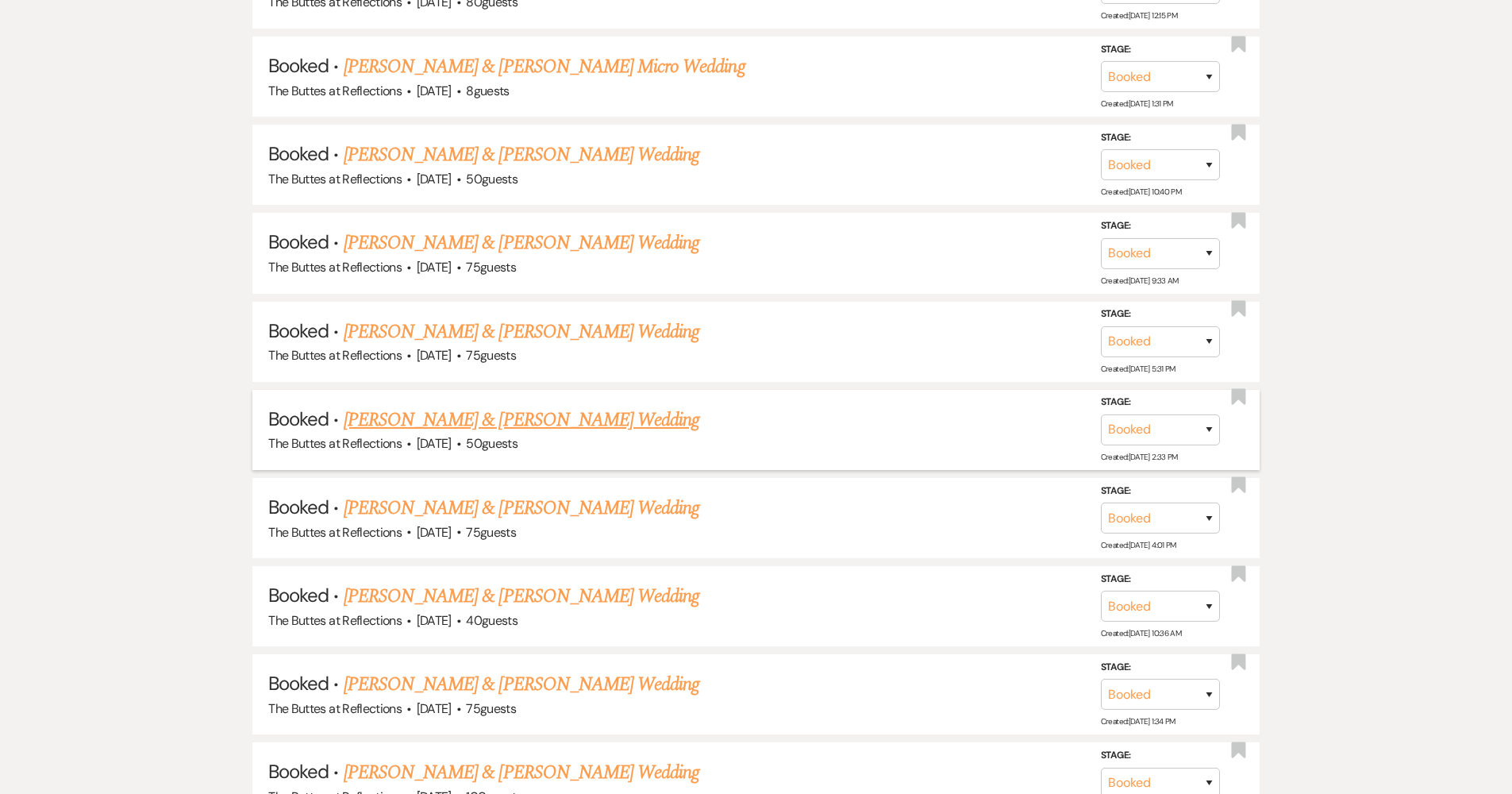
scroll to position [2780, 0]
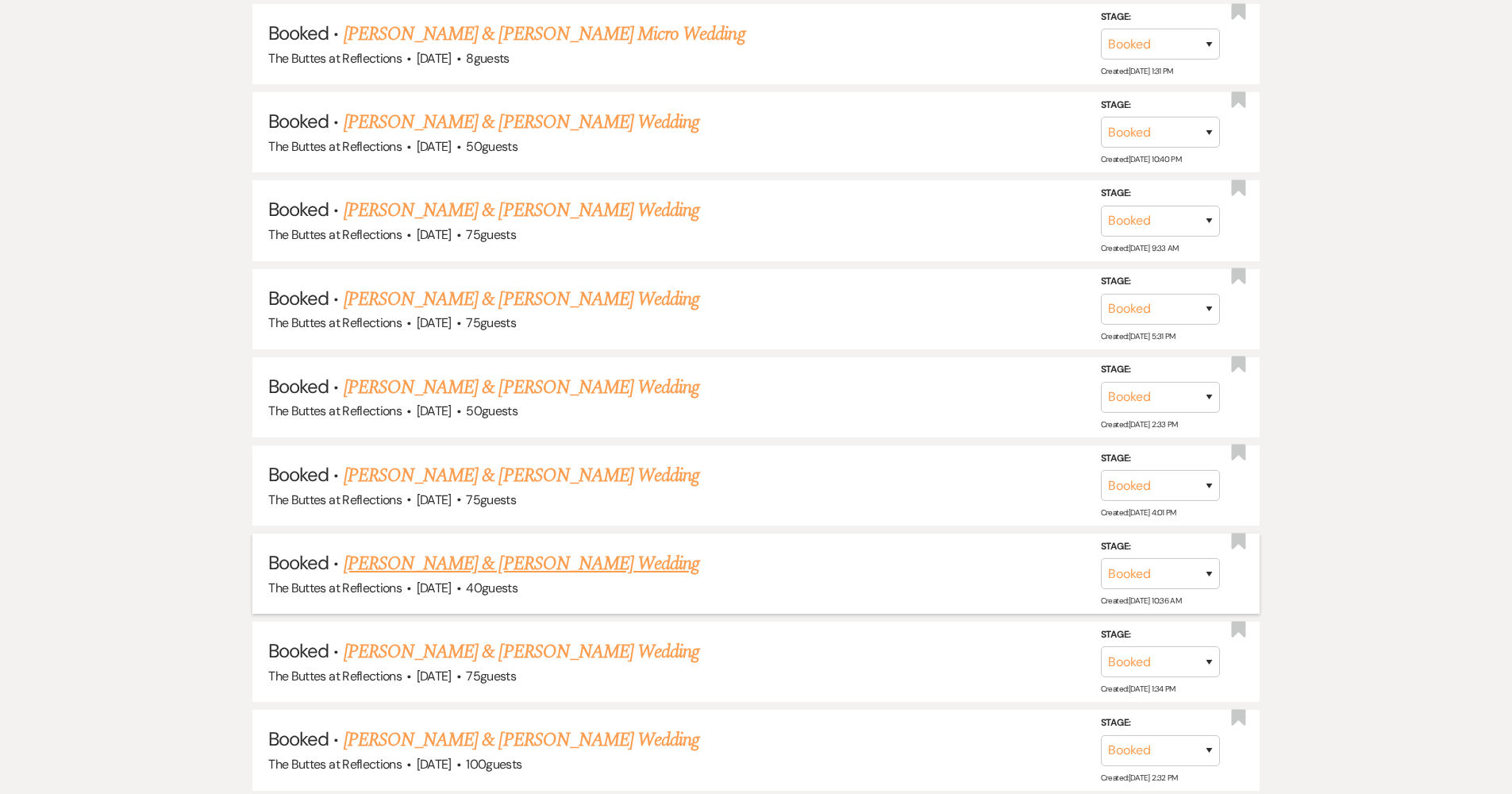
click at [484, 549] on link "[PERSON_NAME] & [PERSON_NAME] Wedding" at bounding box center [522, 564] width 355 height 28
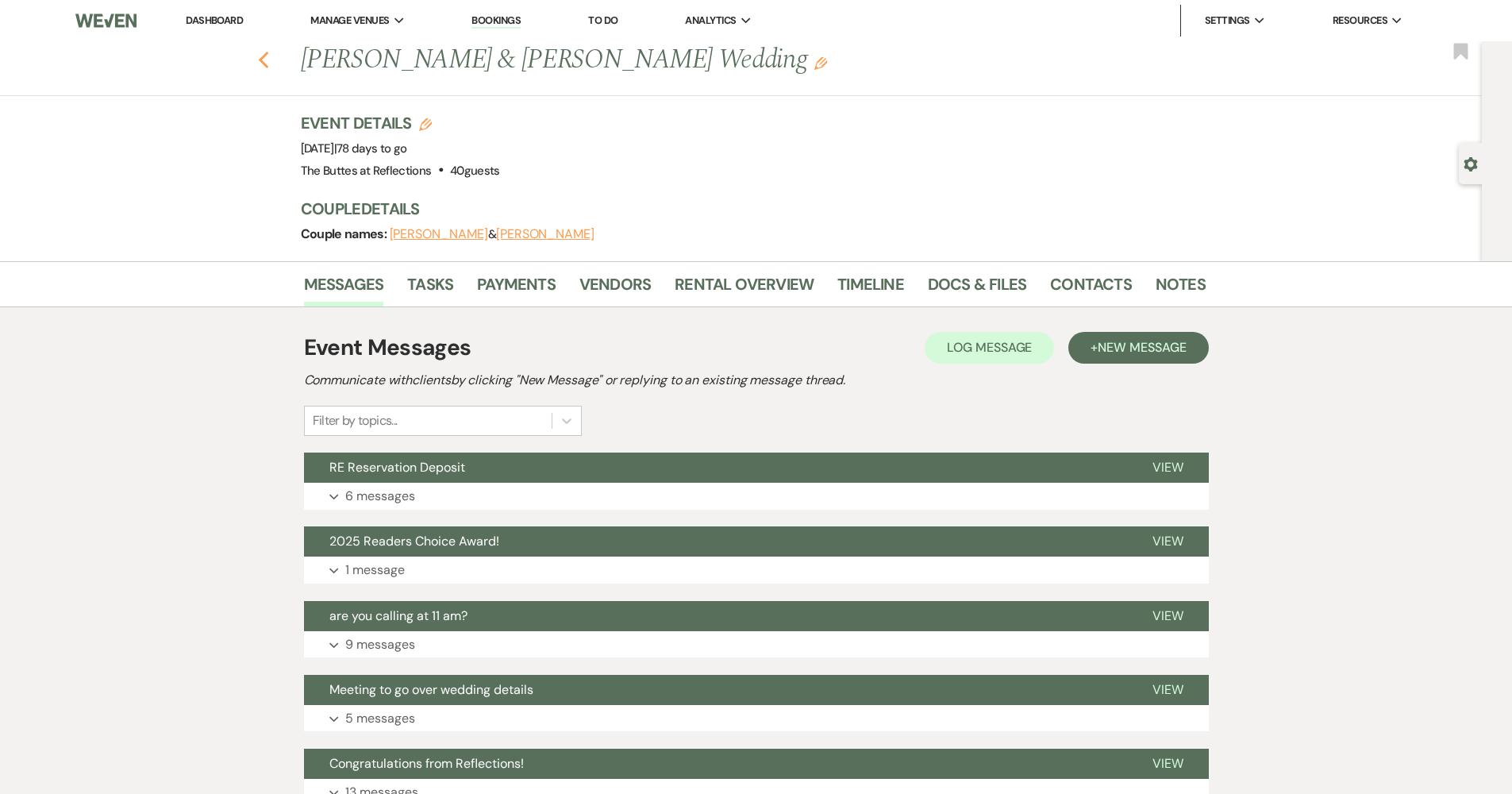
click at [264, 60] on div "Previous [PERSON_NAME] & [PERSON_NAME] Wedding Edit Bookmark" at bounding box center [736, 68] width 1489 height 55
click at [268, 63] on use "button" at bounding box center [263, 60] width 10 height 18
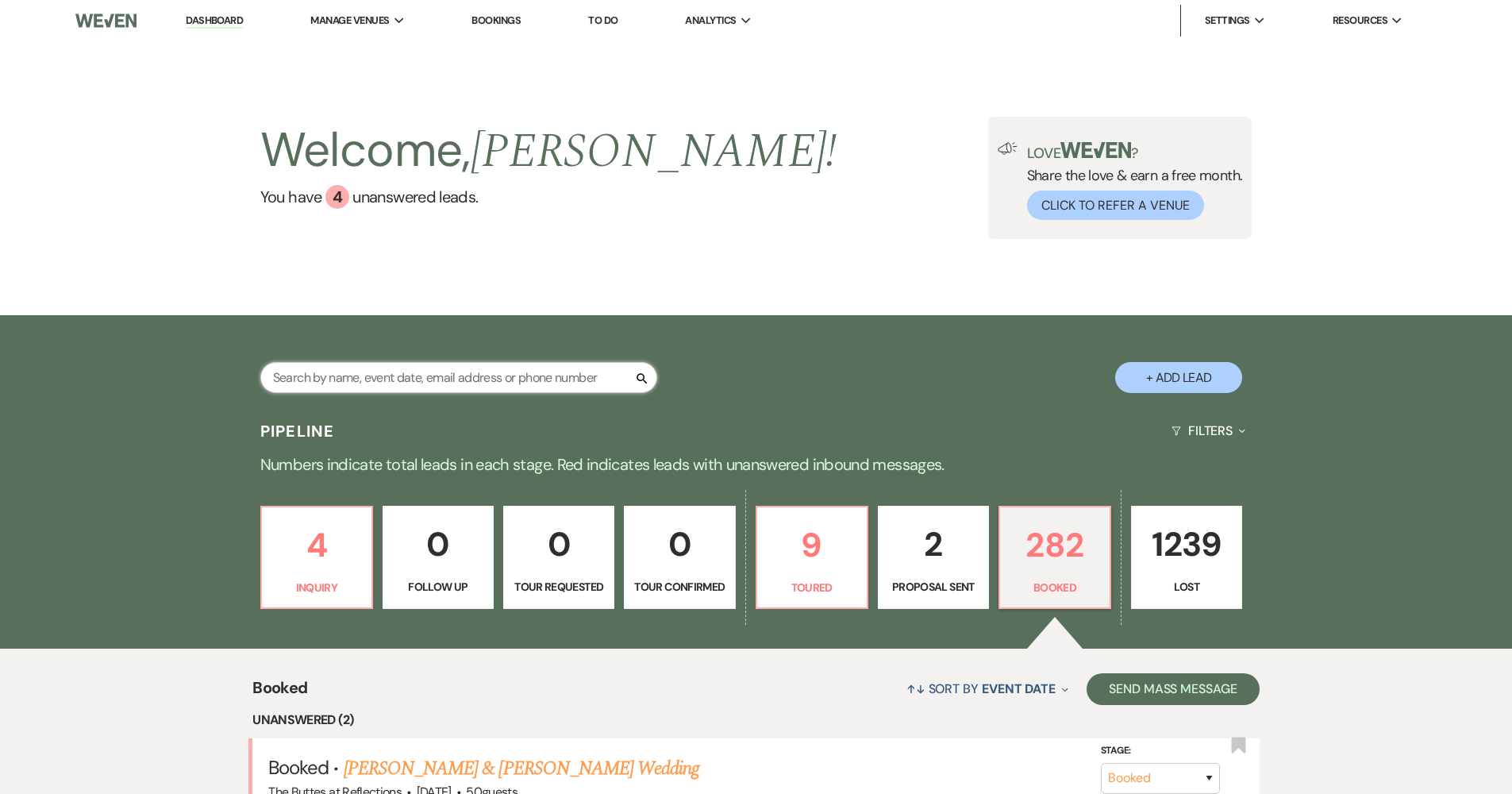
click at [451, 367] on input "text" at bounding box center [458, 377] width 396 height 31
type input "[PERSON_NAME] [PERSON_NAME]"
select select "8"
select select "6"
select select "8"
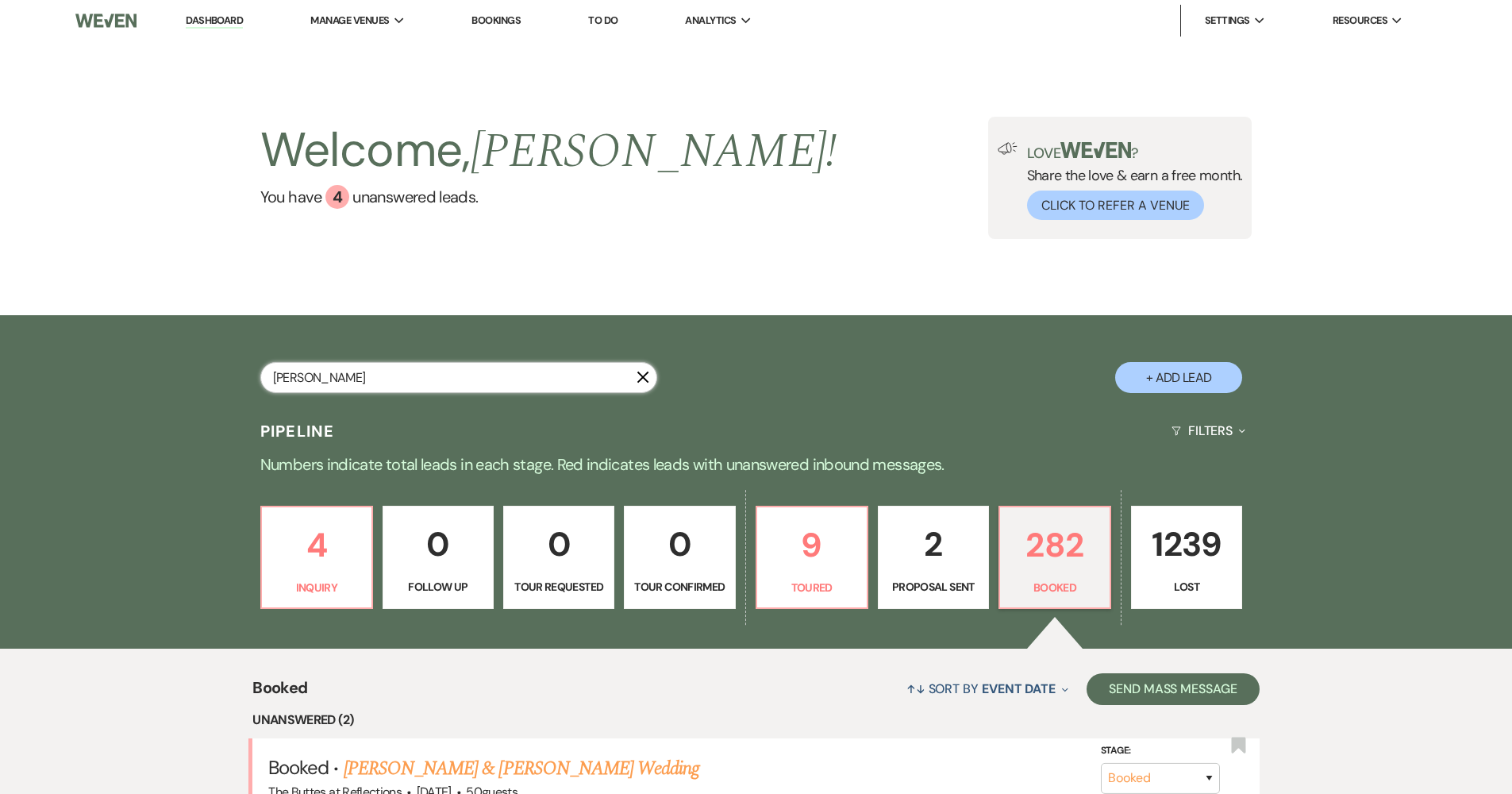
select select "4"
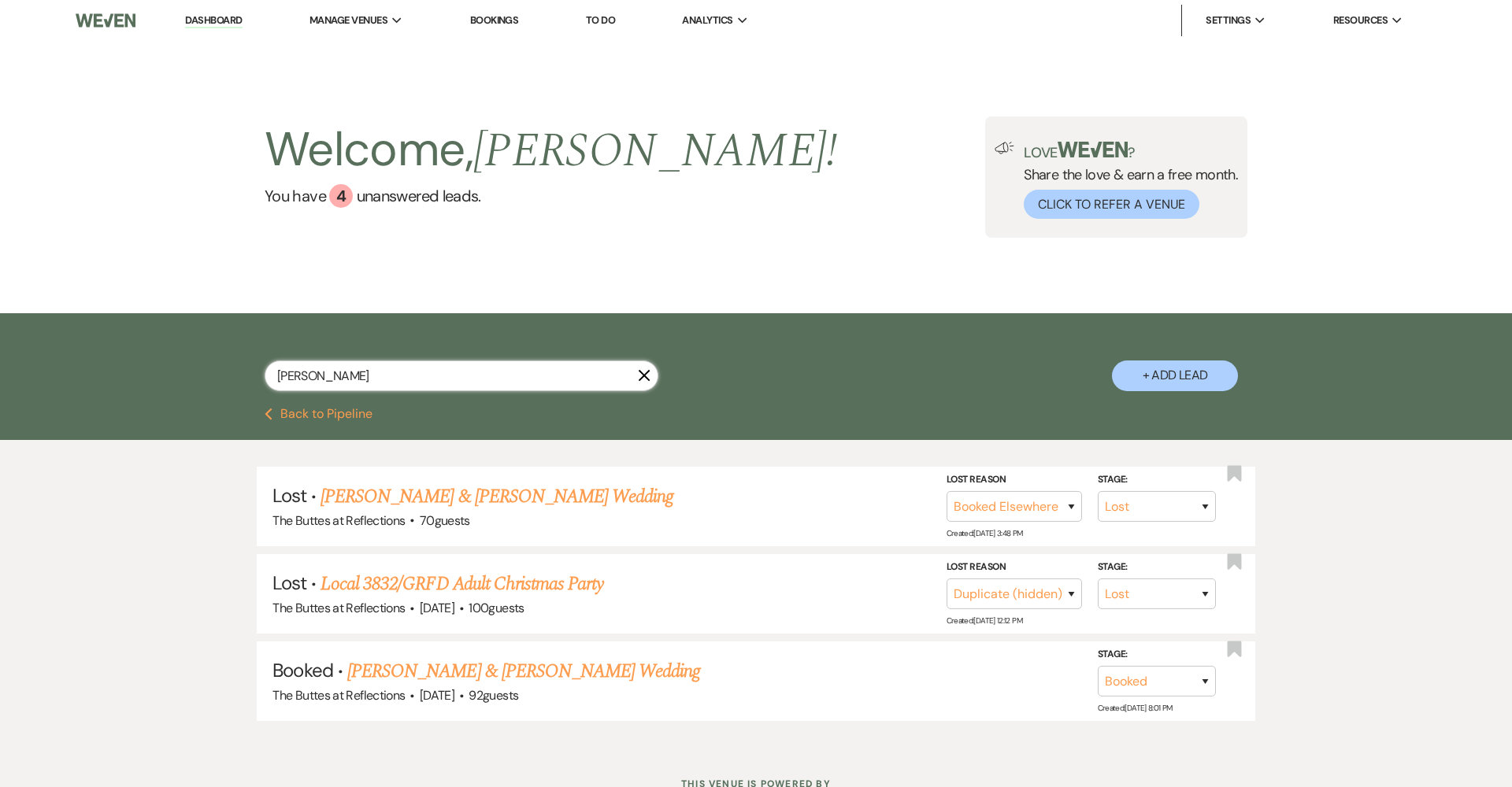
type input "[PERSON_NAME]"
select select "8"
select select "6"
select select "8"
select select "4"
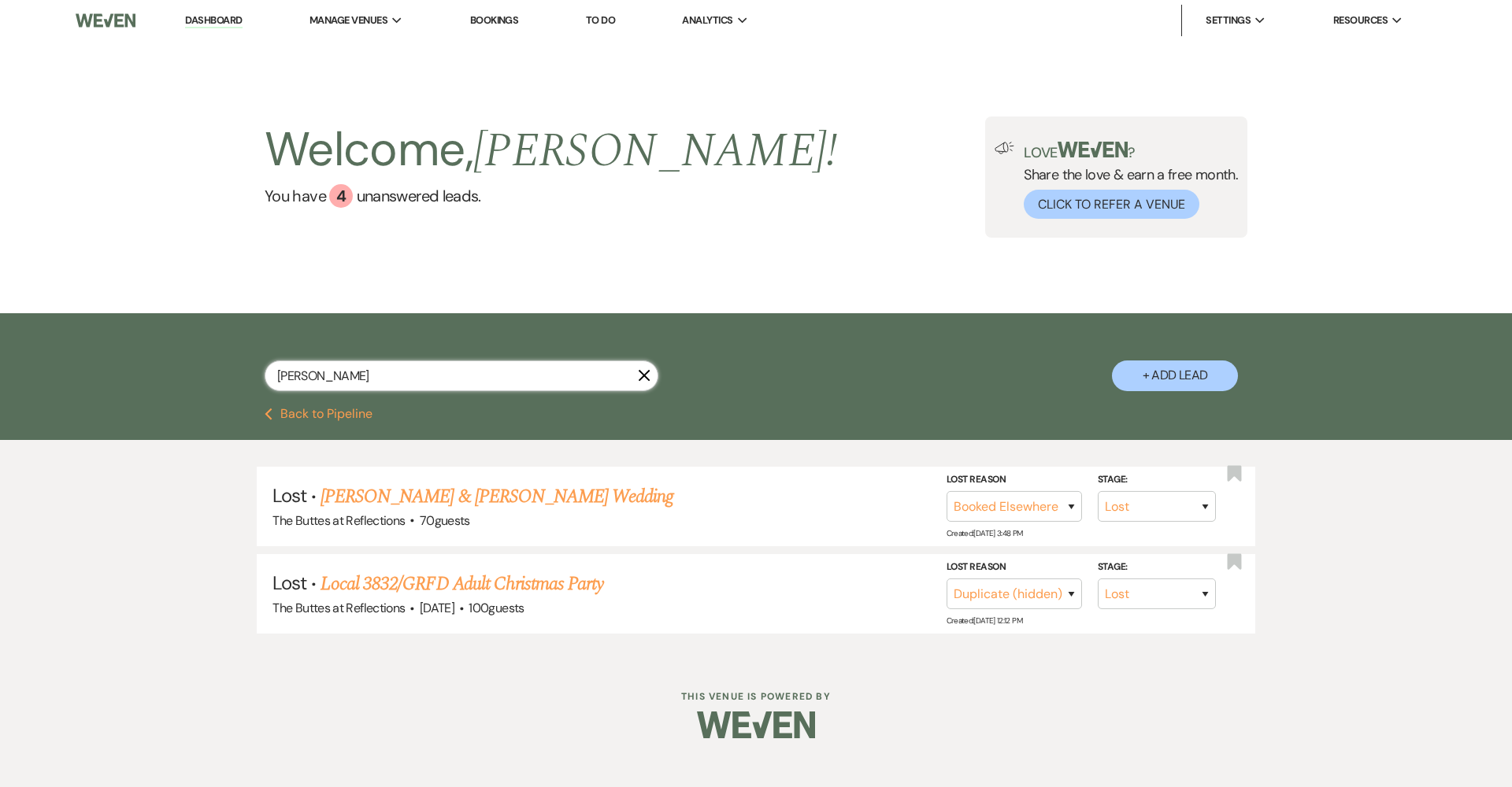
type input "[PERSON_NAME]"
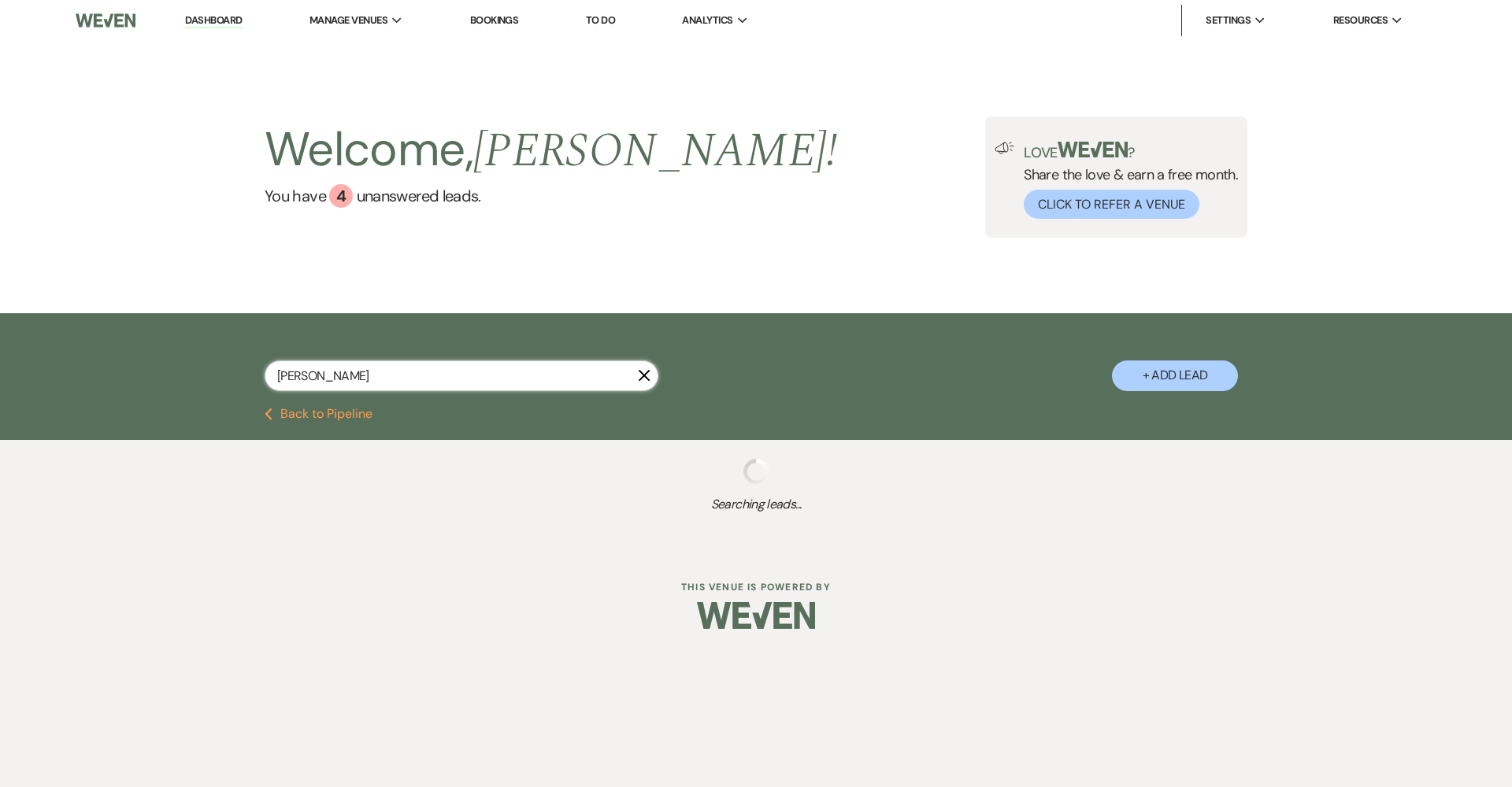
select select "8"
select select "6"
select select "8"
select select "4"
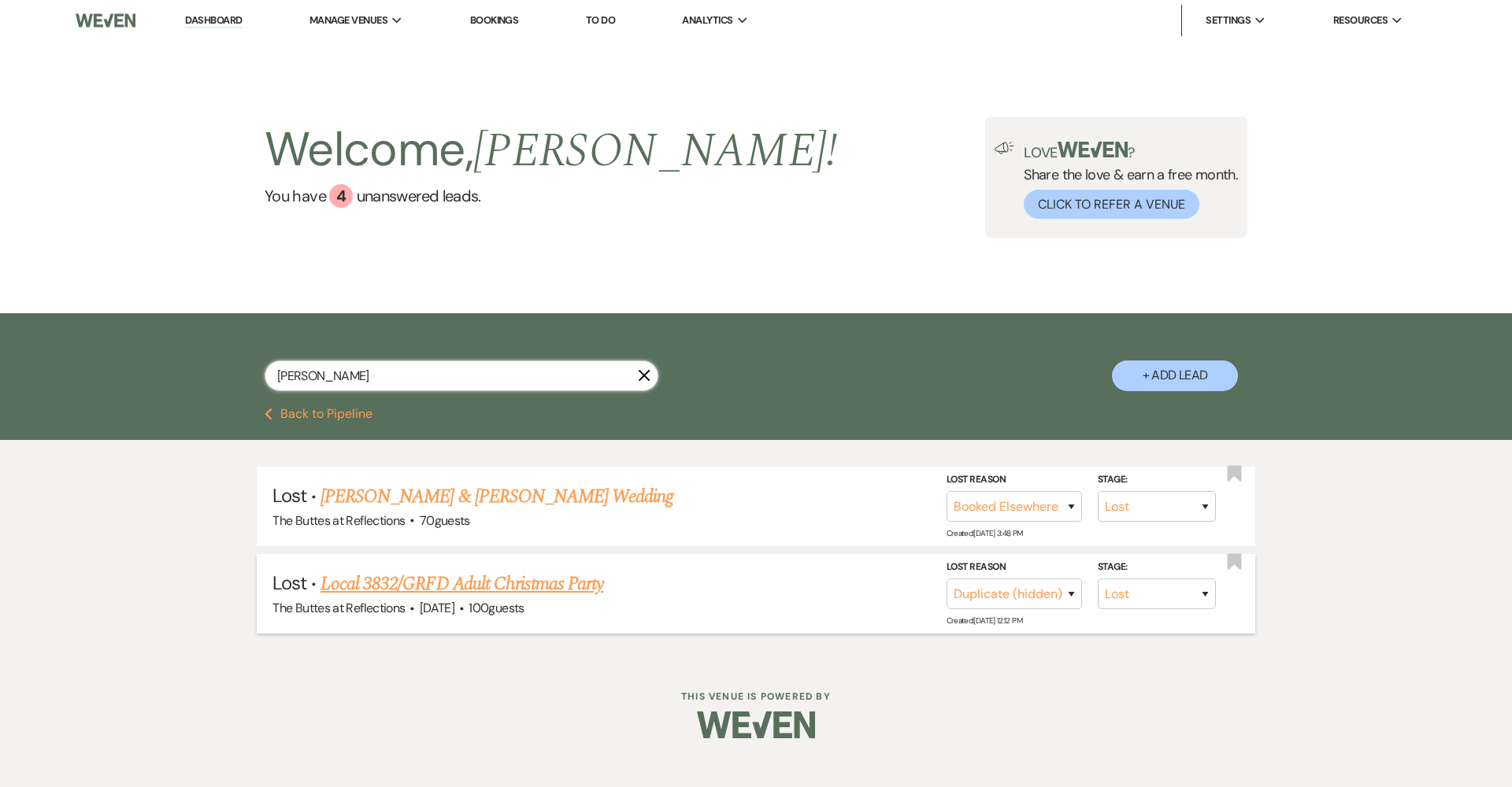
type input "[PERSON_NAME]"
click at [506, 588] on link "Local 3832/GRFD Adult Christmas Party" at bounding box center [461, 583] width 282 height 28
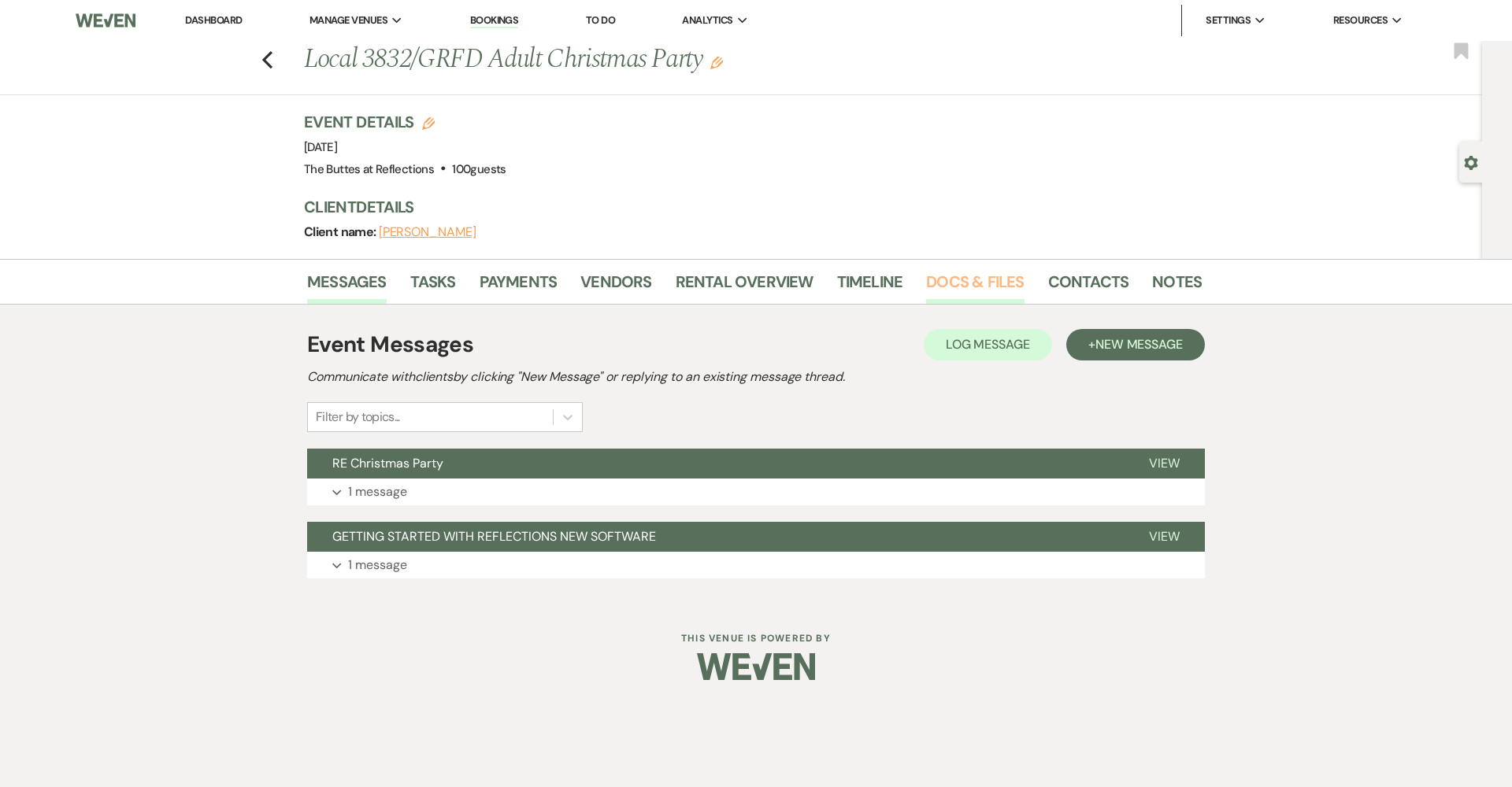
click at [977, 285] on link "Docs & Files" at bounding box center [975, 286] width 98 height 35
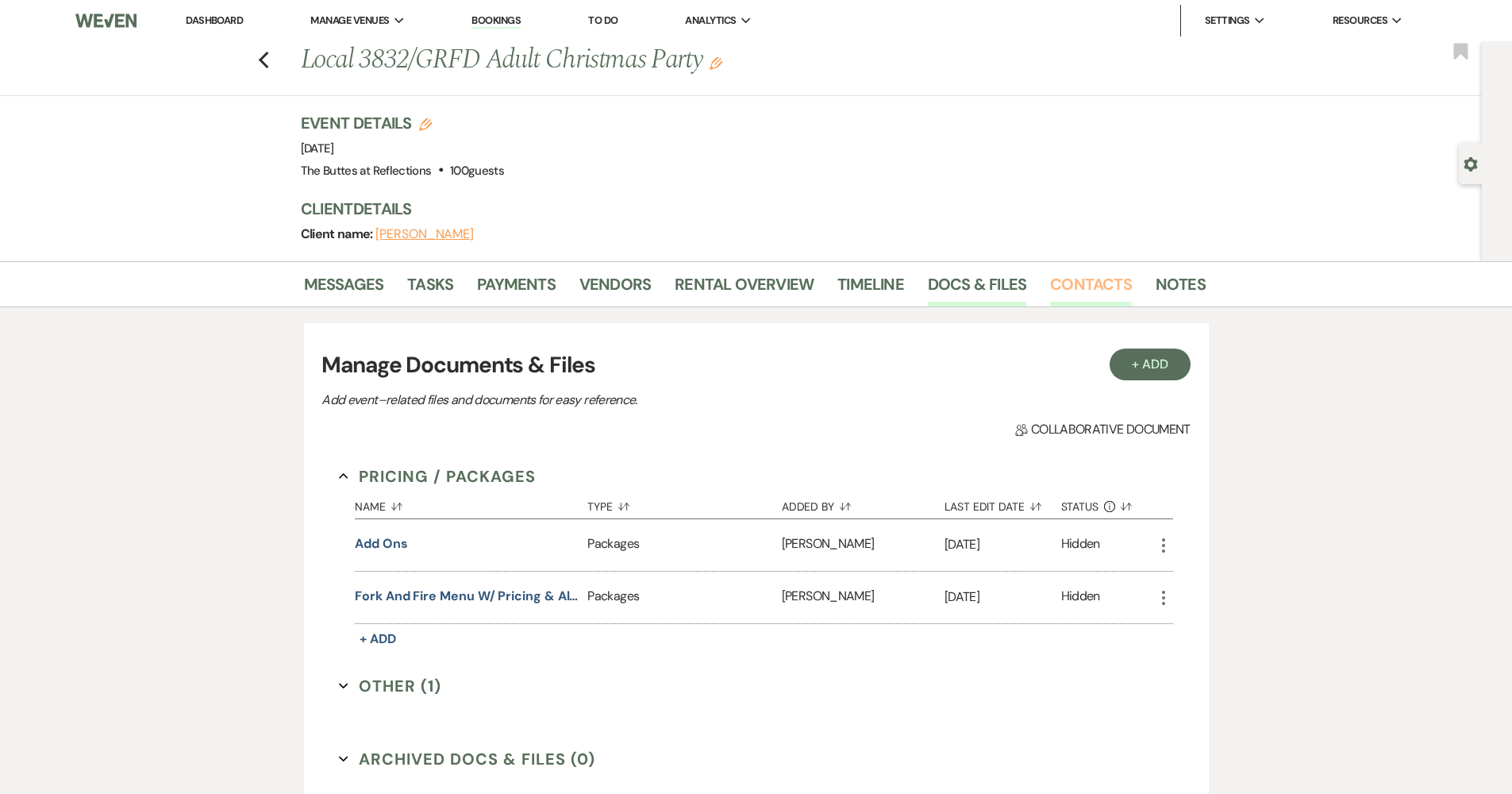
click at [1061, 291] on link "Contacts" at bounding box center [1091, 289] width 82 height 35
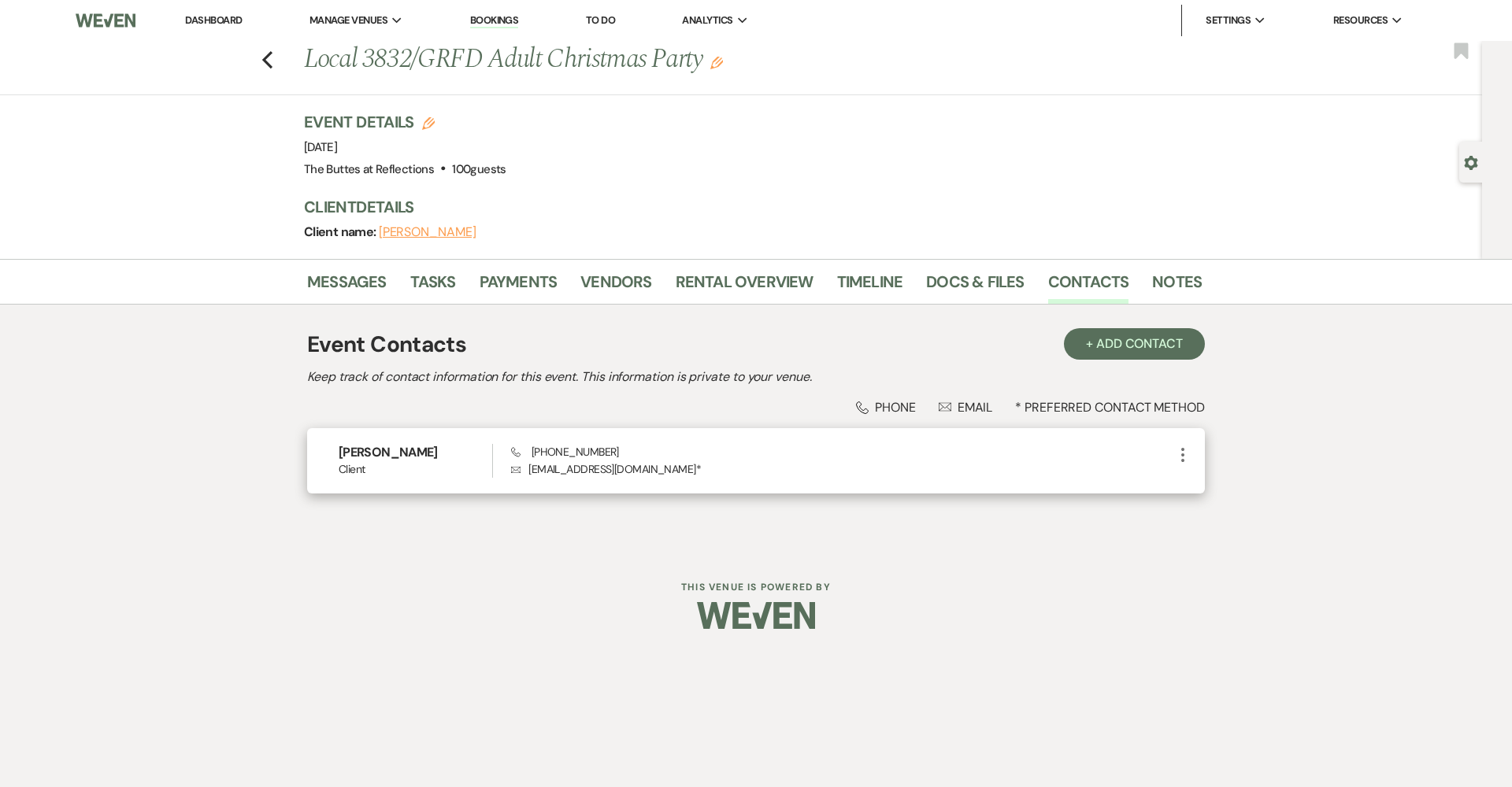
click at [1181, 457] on icon "More" at bounding box center [1182, 454] width 19 height 19
click at [1212, 515] on button "Archive Archive" at bounding box center [1220, 511] width 94 height 26
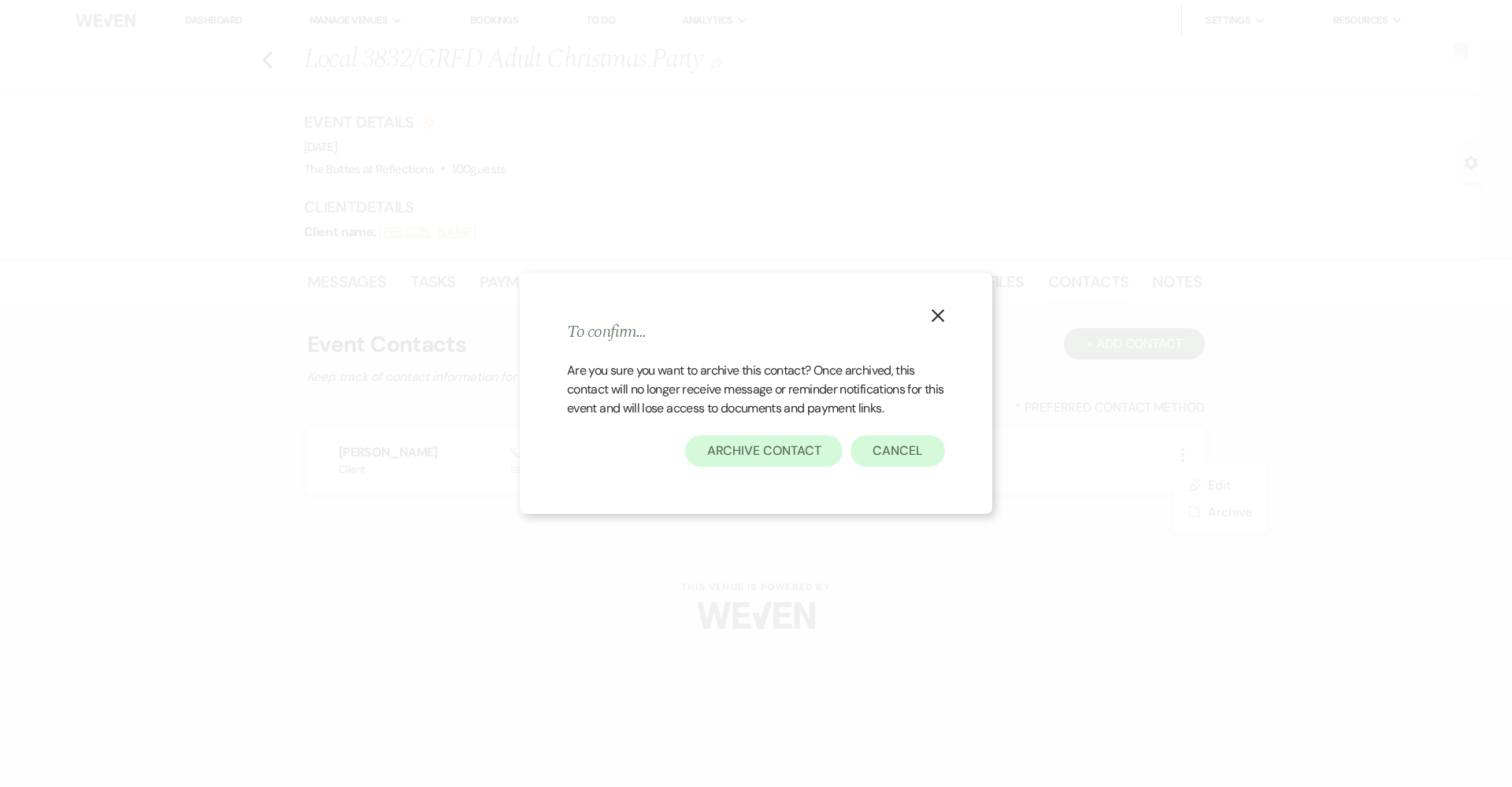
click at [766, 455] on button "Archive Contact" at bounding box center [763, 451] width 158 height 31
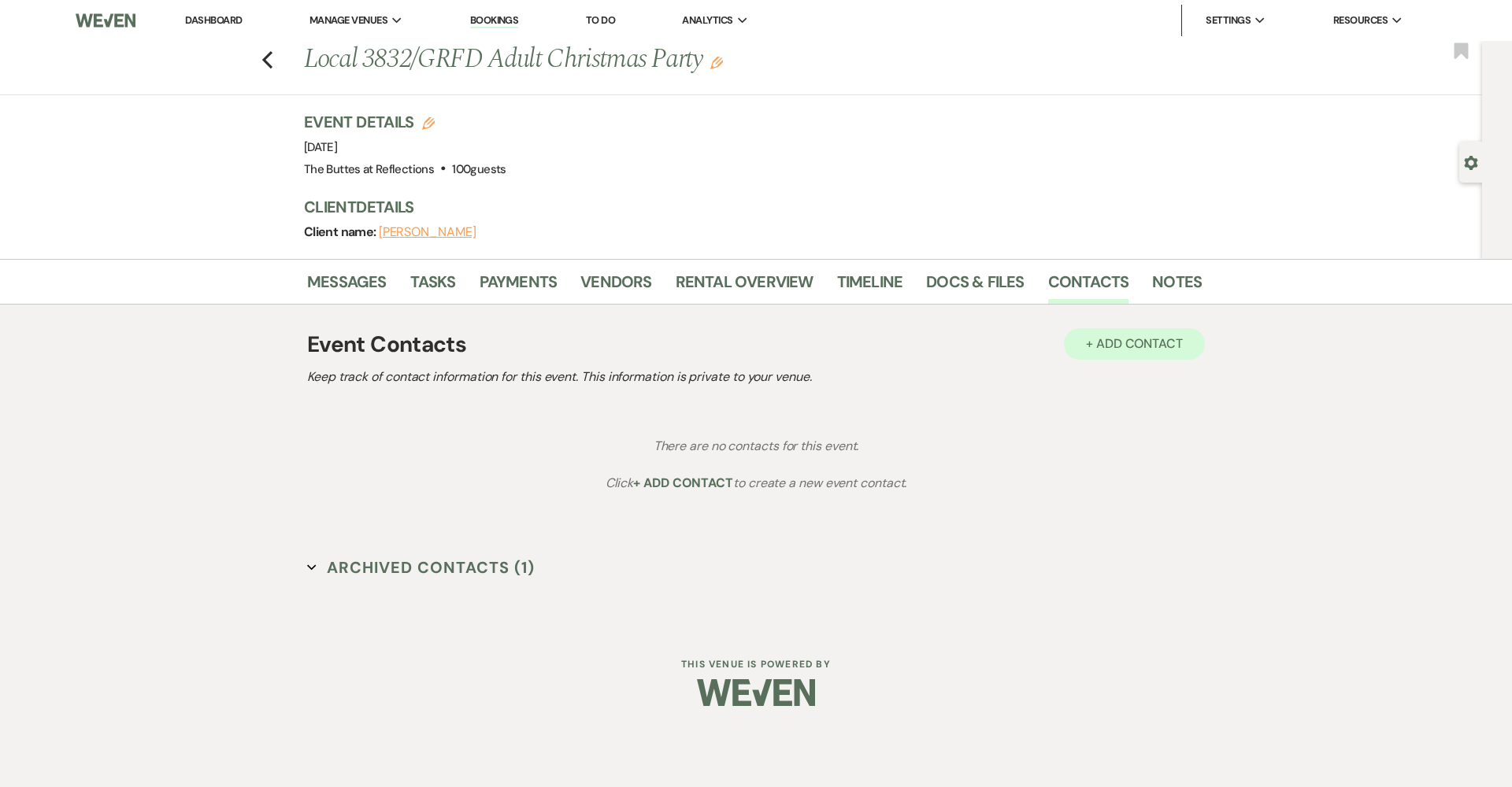
click at [1114, 344] on button "+ Add Contact" at bounding box center [1134, 344] width 141 height 31
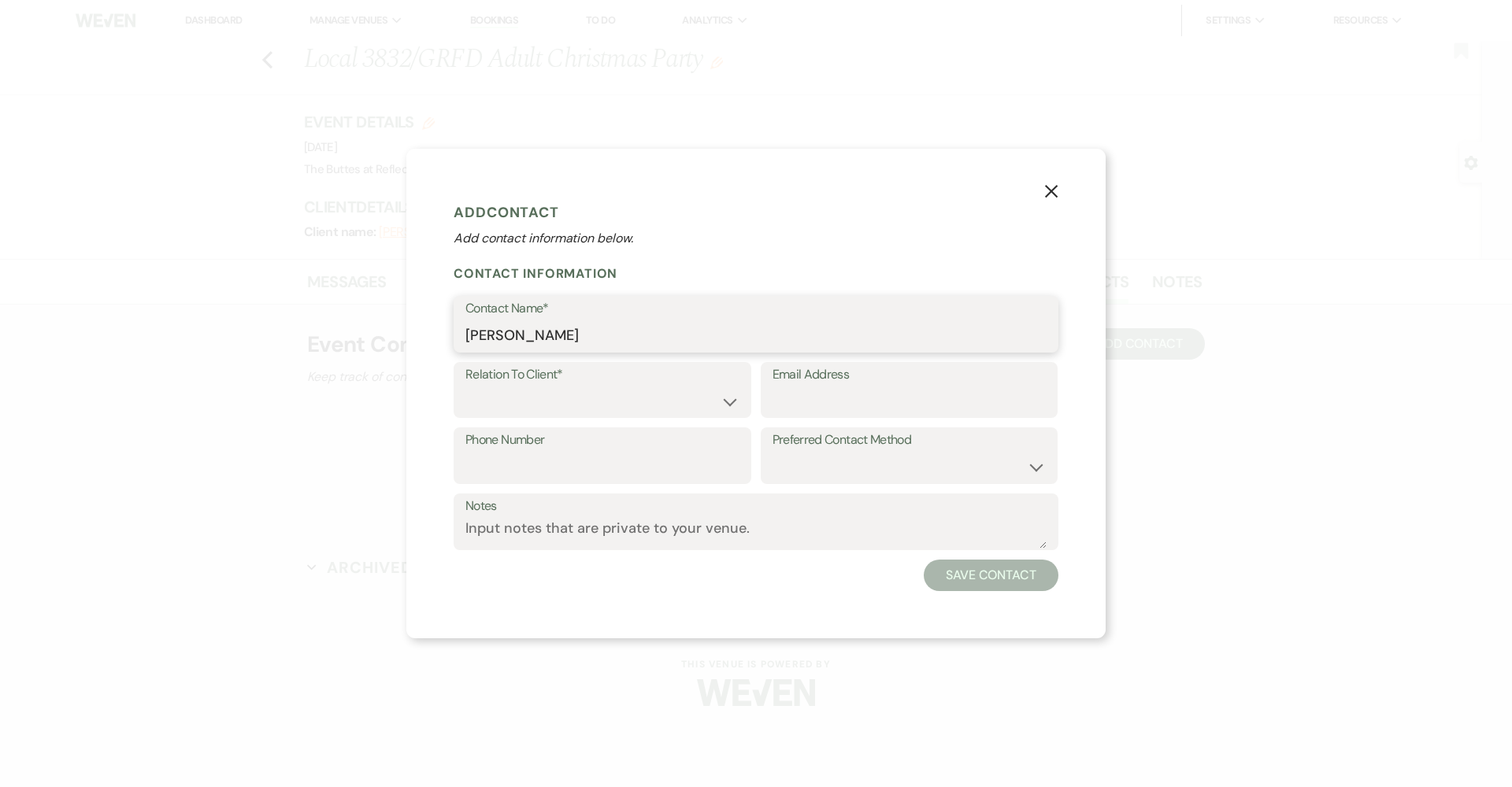
type input "[PERSON_NAME]"
select select "1"
type input "[EMAIL_ADDRESS][DOMAIN_NAME]"
click at [973, 568] on button "Save Contact" at bounding box center [990, 575] width 135 height 31
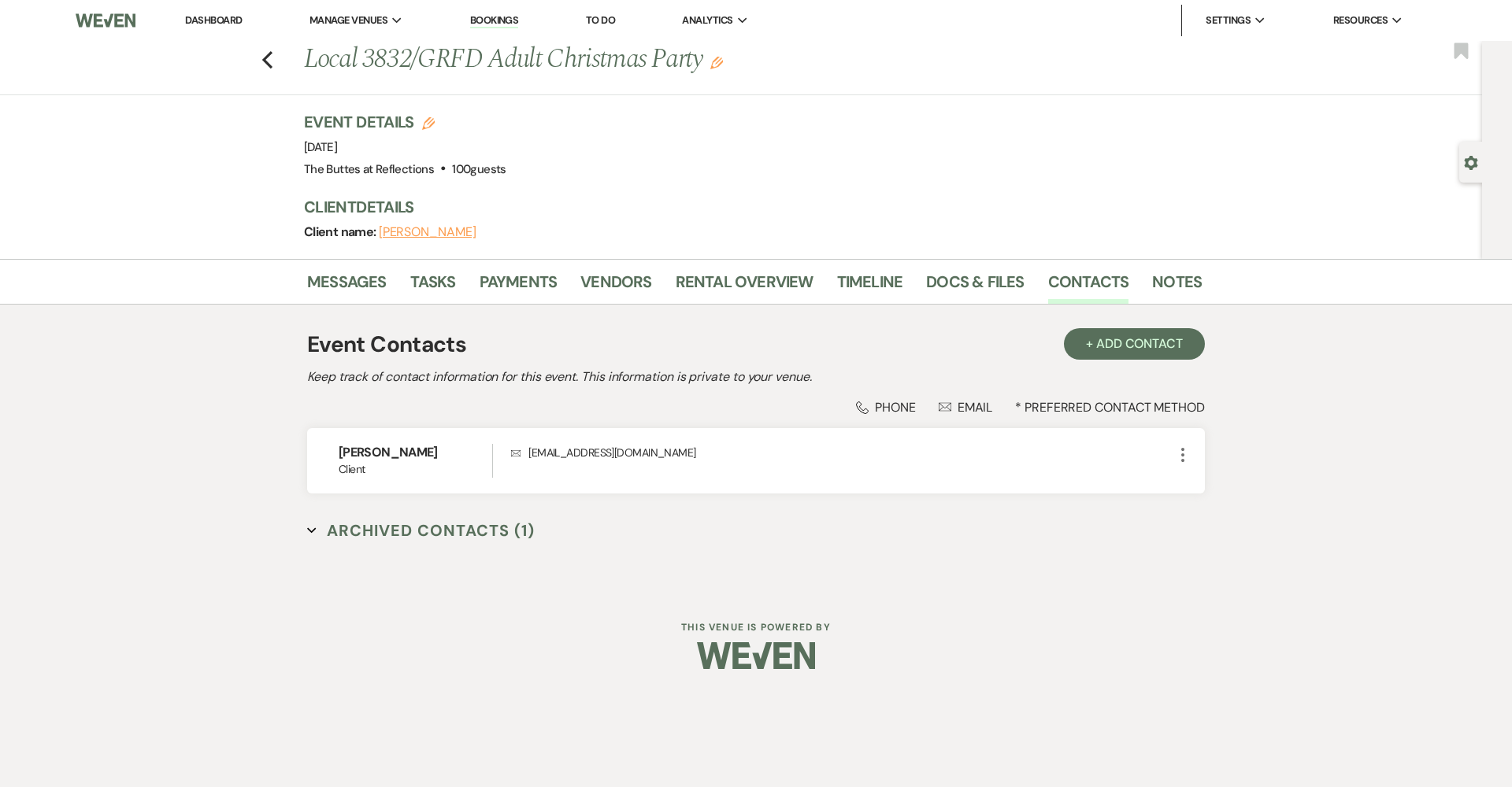
click at [520, 377] on h2 "Keep track of contact information for this event. This information is private t…" at bounding box center [756, 377] width 898 height 19
click at [262, 49] on button "Previous" at bounding box center [267, 58] width 12 height 22
select select "8"
select select "6"
select select "8"
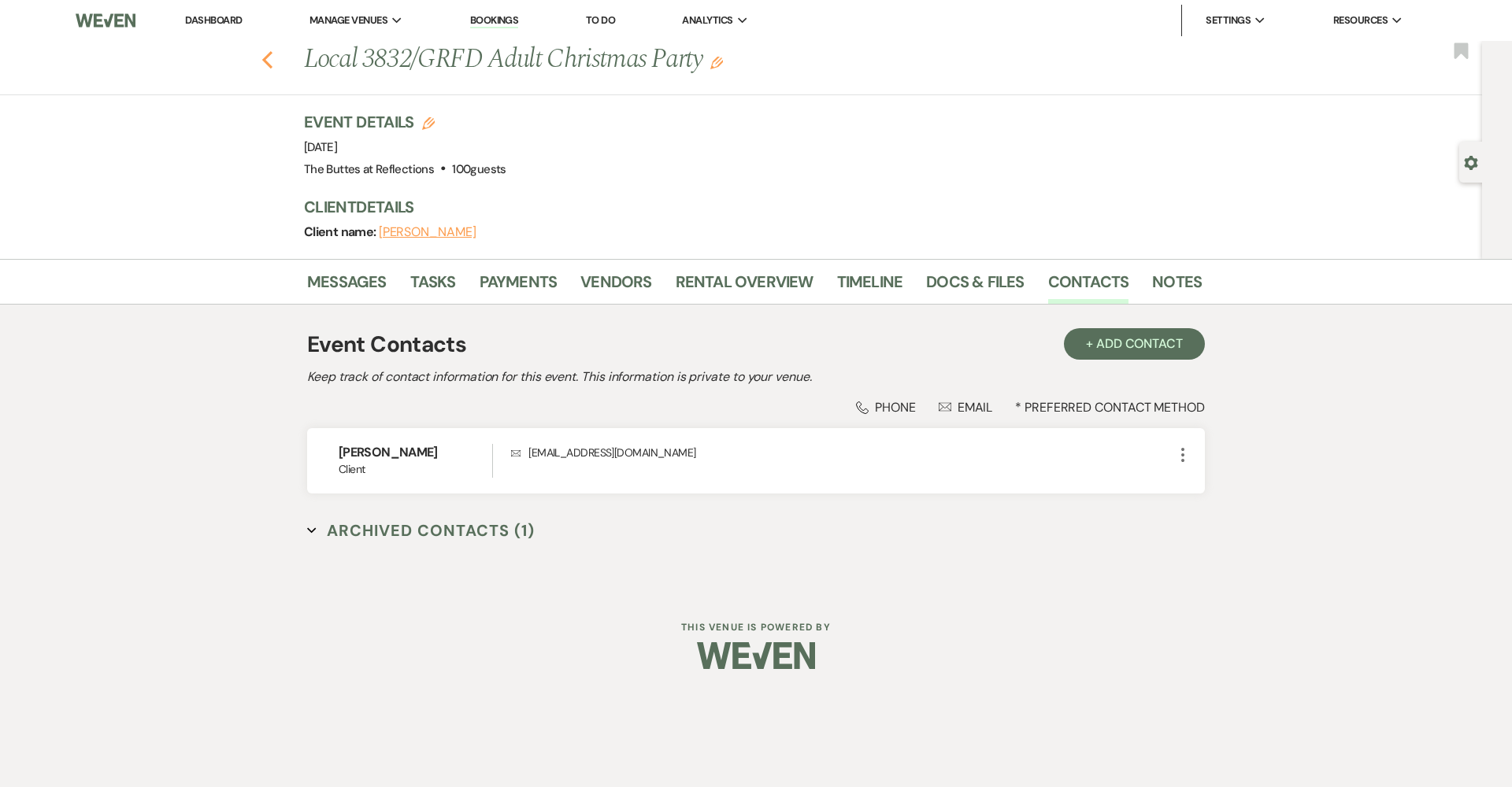
select select "4"
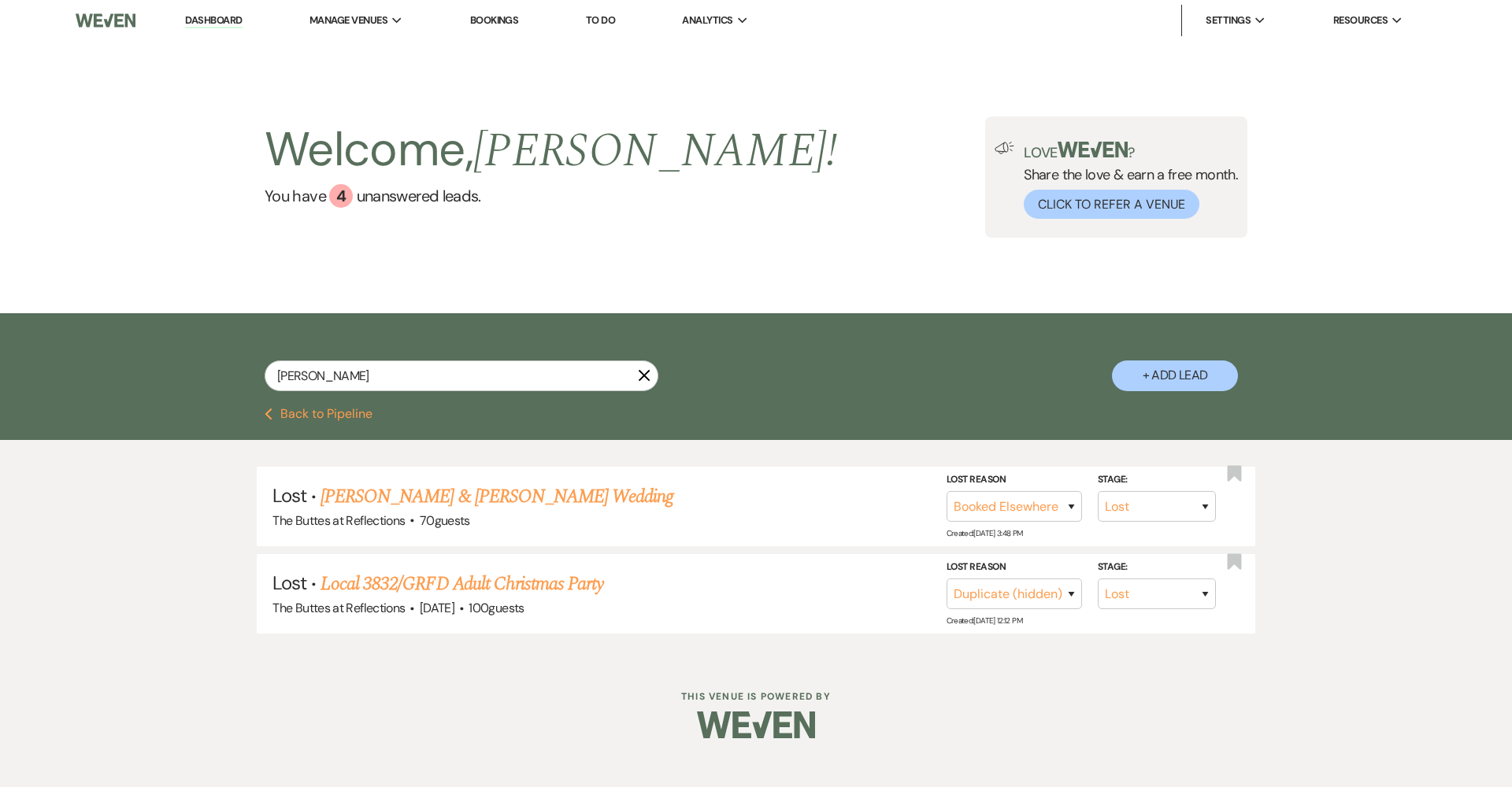
click at [318, 408] on button "Previous Back to Pipeline" at bounding box center [319, 414] width 108 height 12
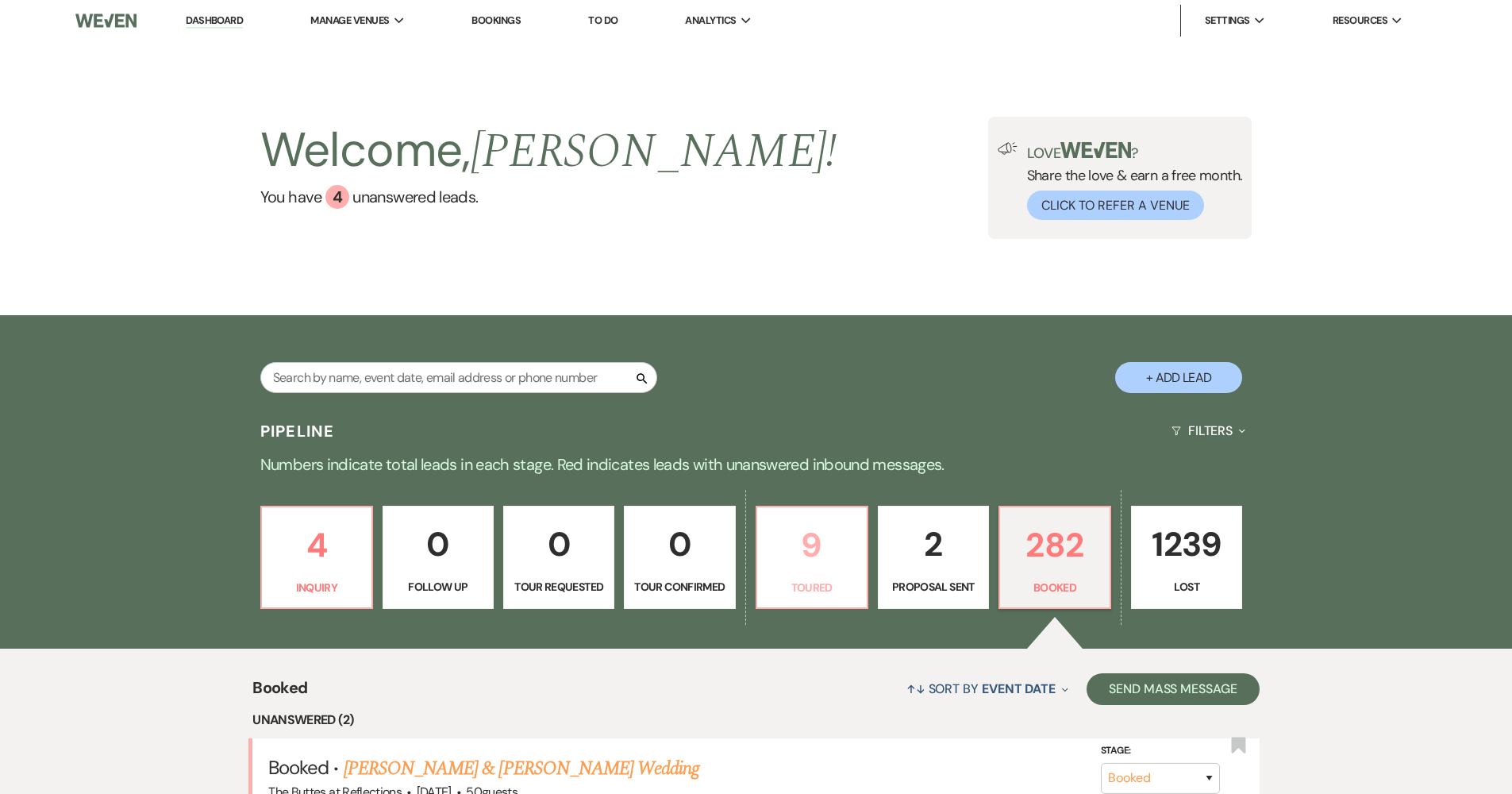
click at [831, 585] on p "Toured" at bounding box center [812, 587] width 90 height 18
select select "5"
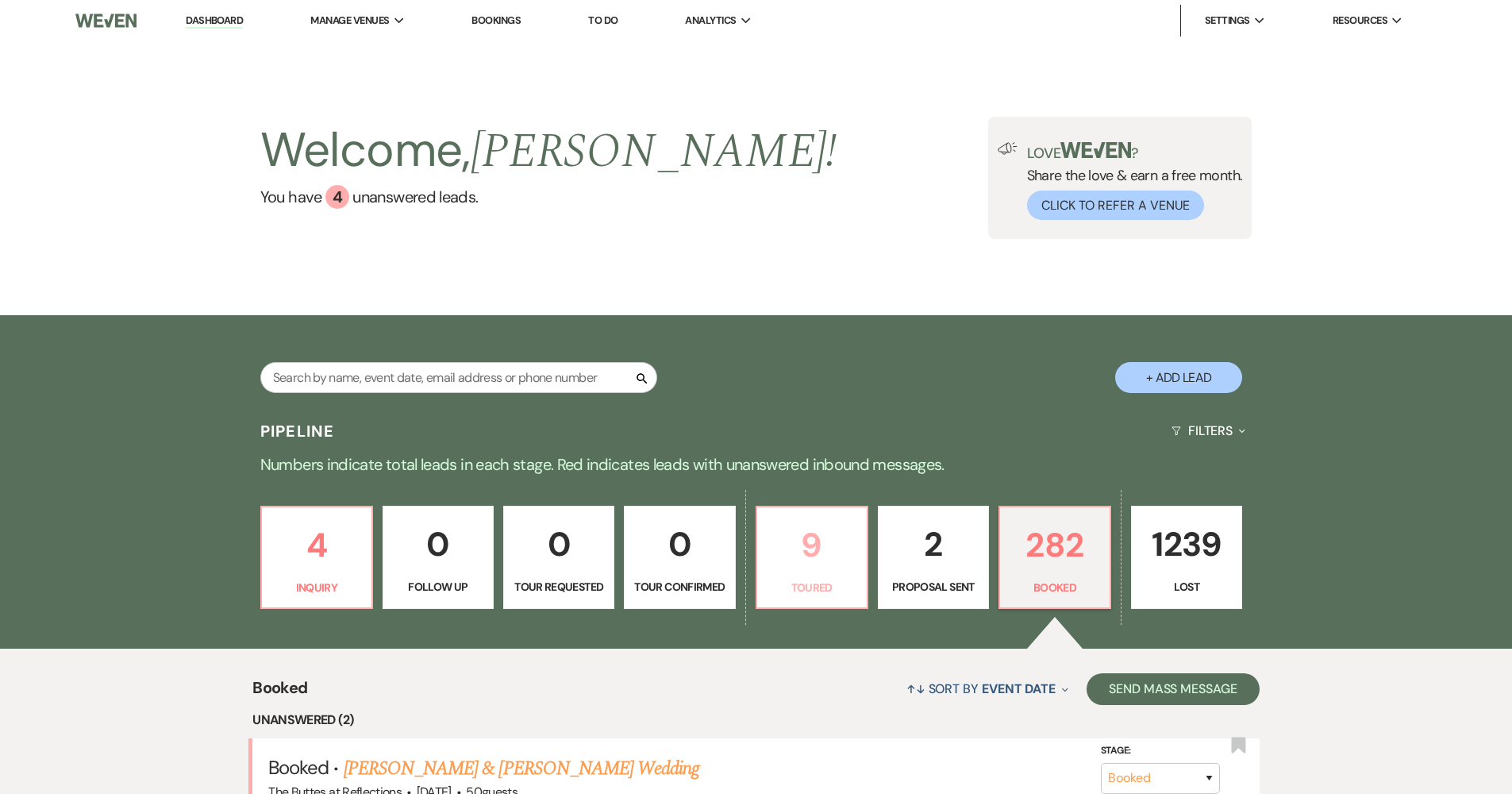
select select "5"
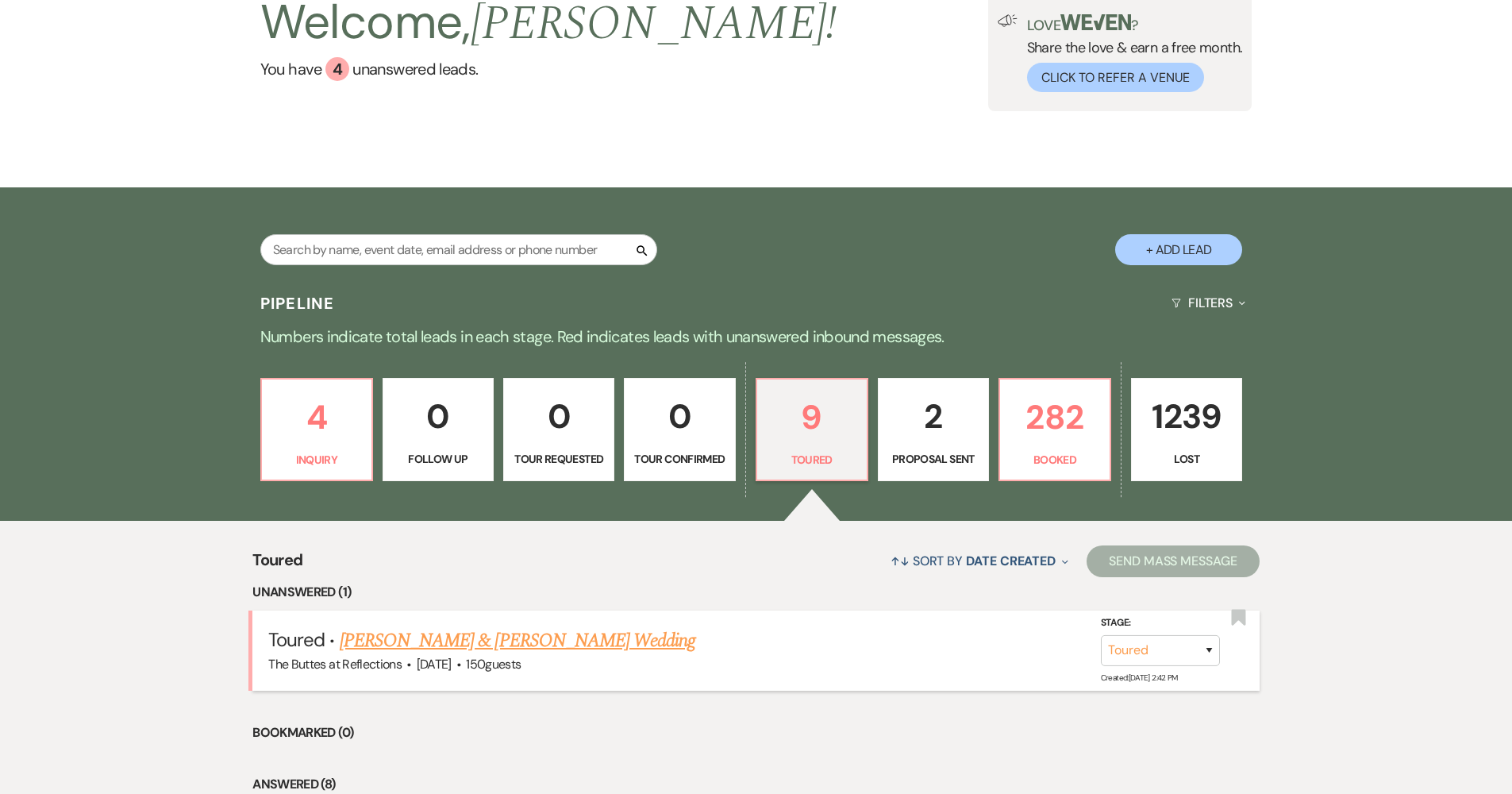
scroll to position [273, 0]
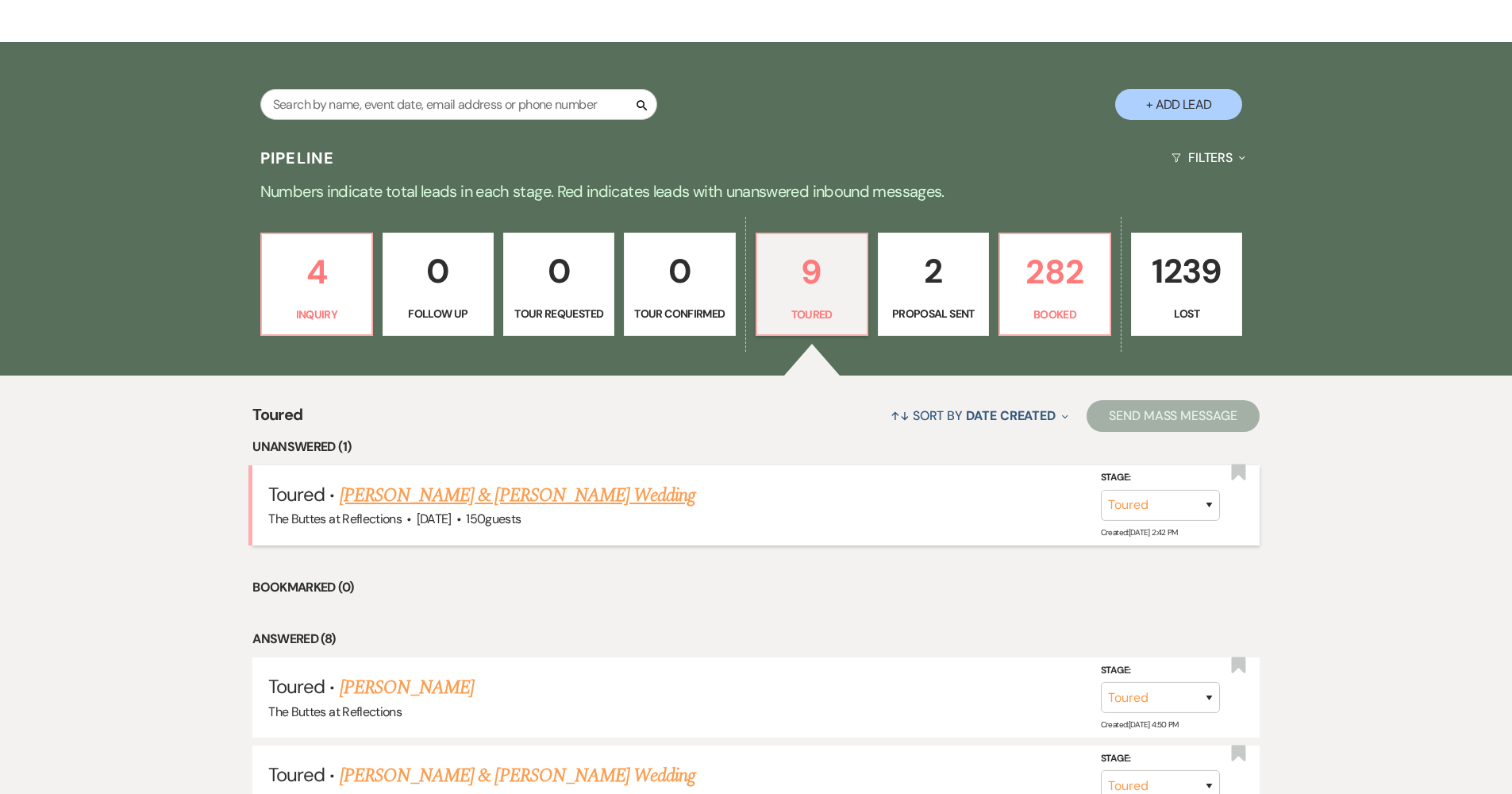
click at [483, 508] on link "[PERSON_NAME] & [PERSON_NAME] Wedding" at bounding box center [517, 495] width 355 height 28
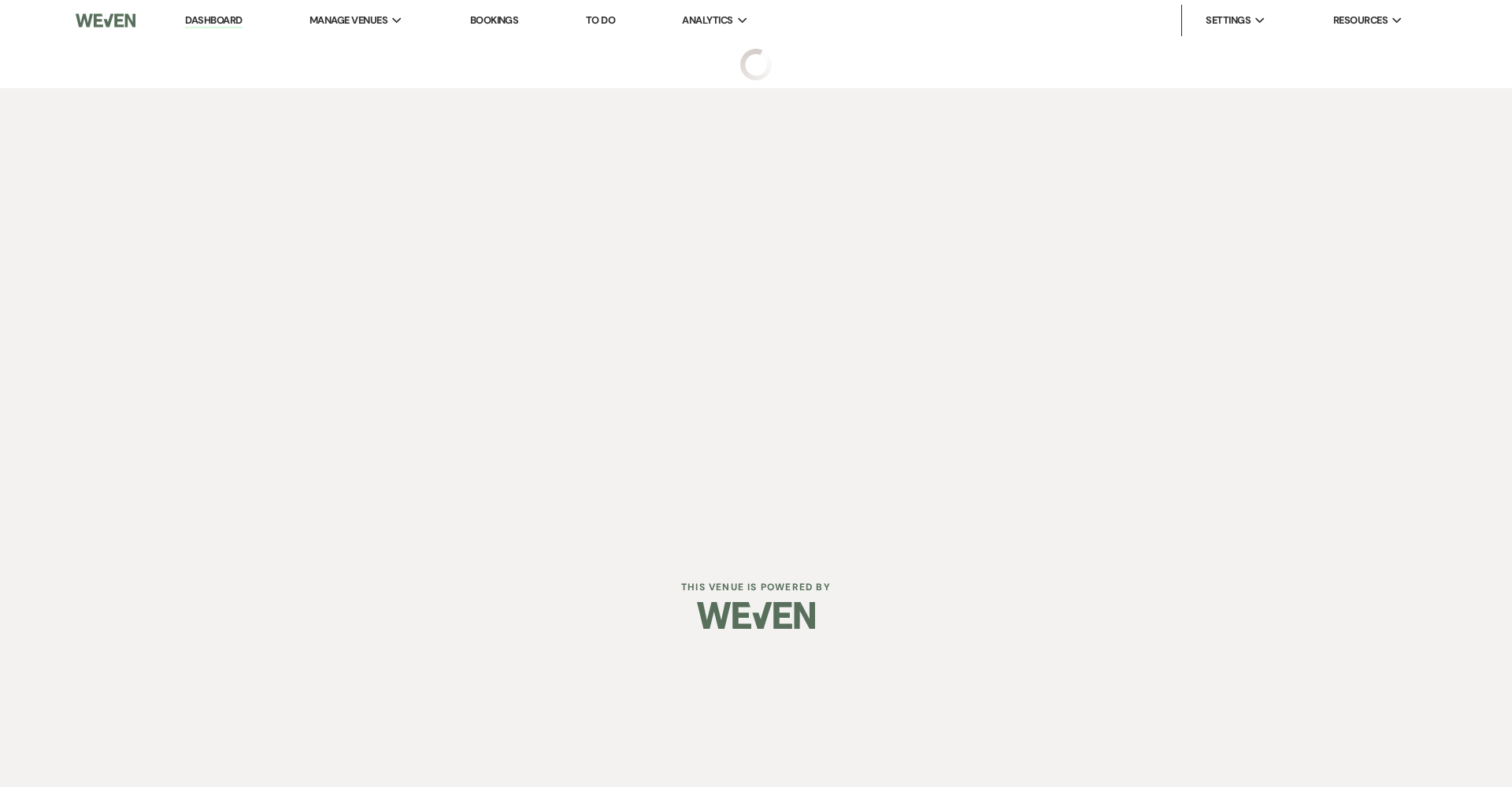
select select "5"
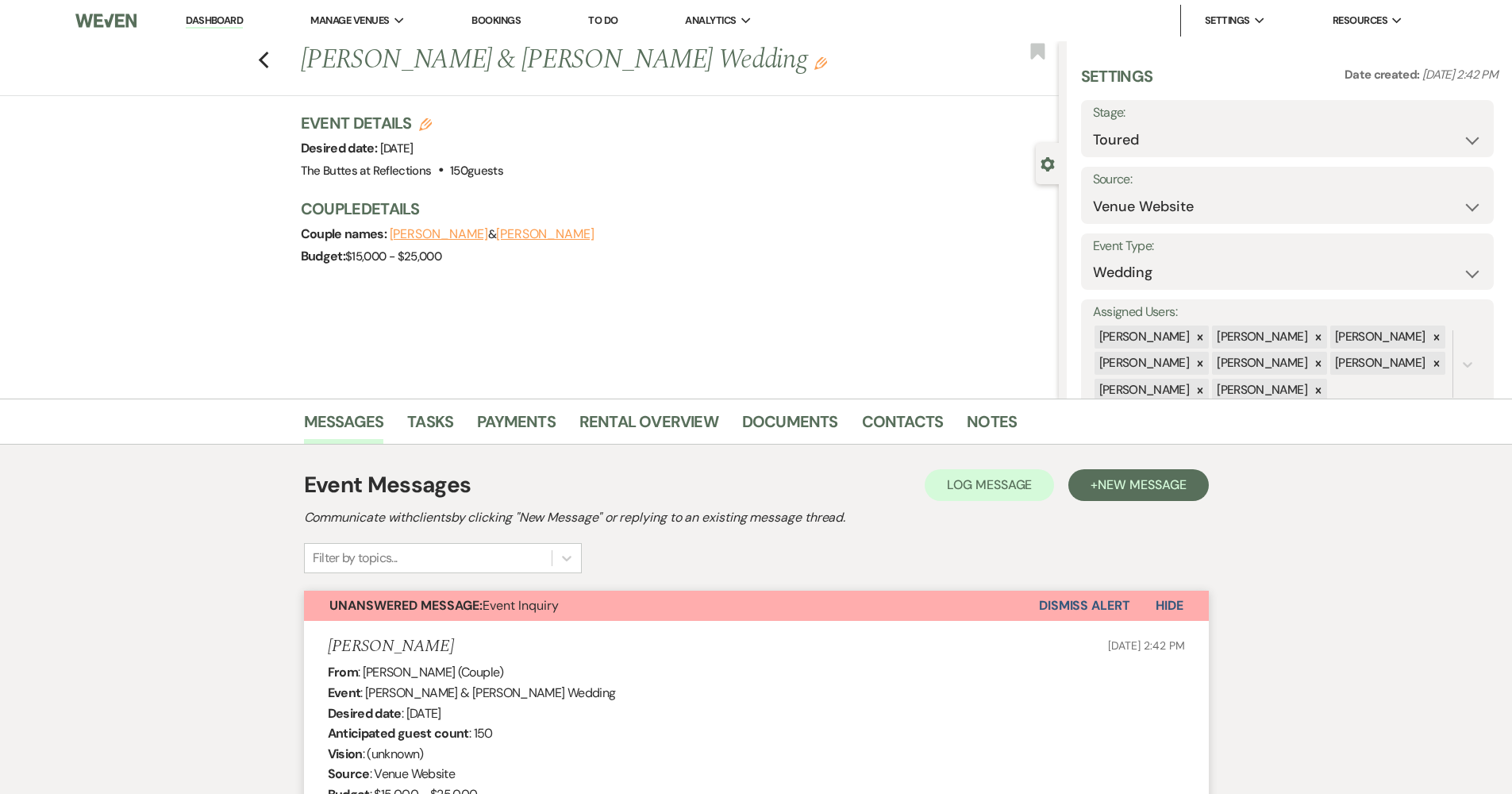
click at [224, 23] on link "Dashboard" at bounding box center [214, 21] width 57 height 15
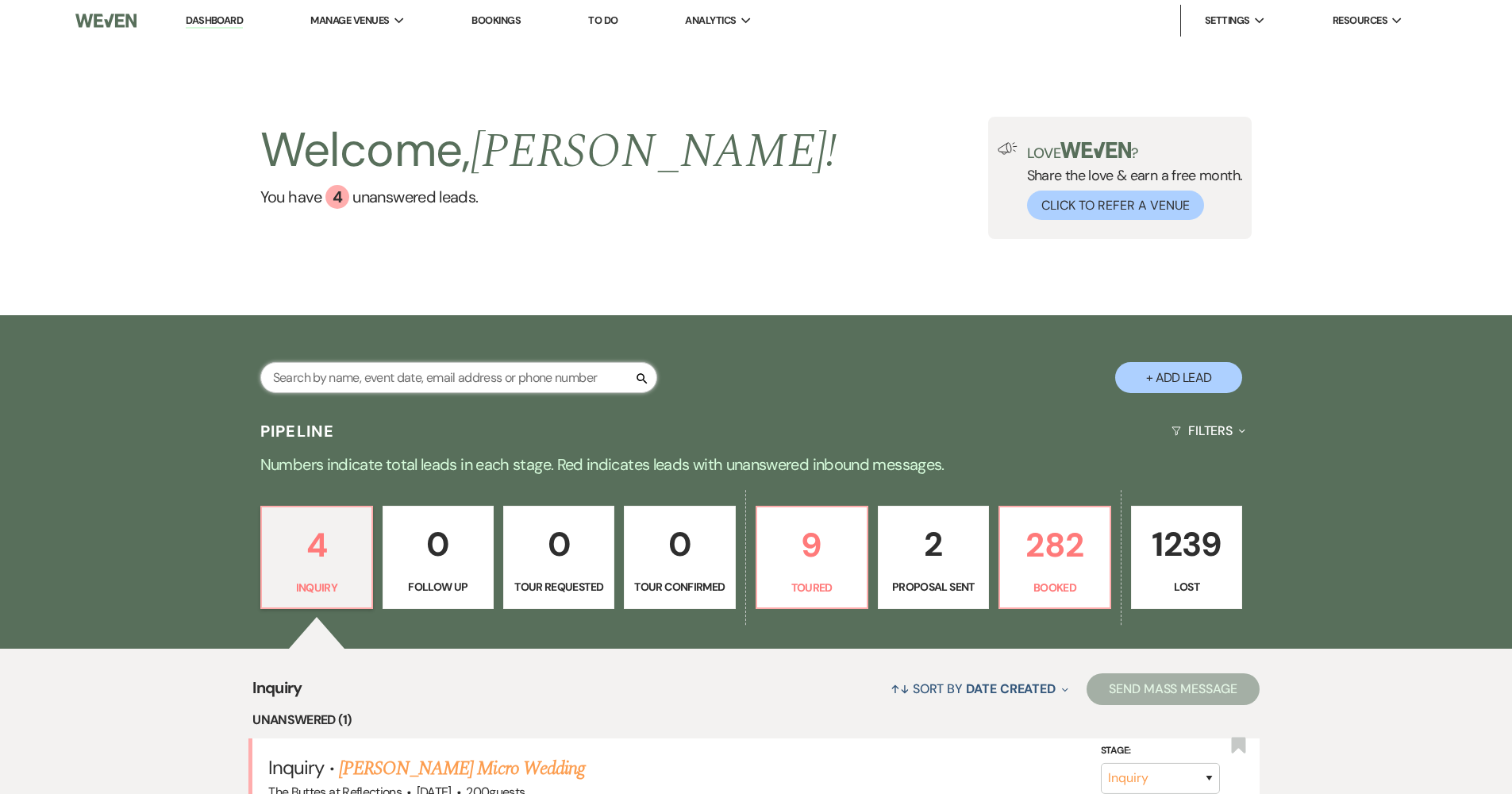
click at [432, 373] on input "text" at bounding box center [458, 377] width 396 height 31
type input "sull"
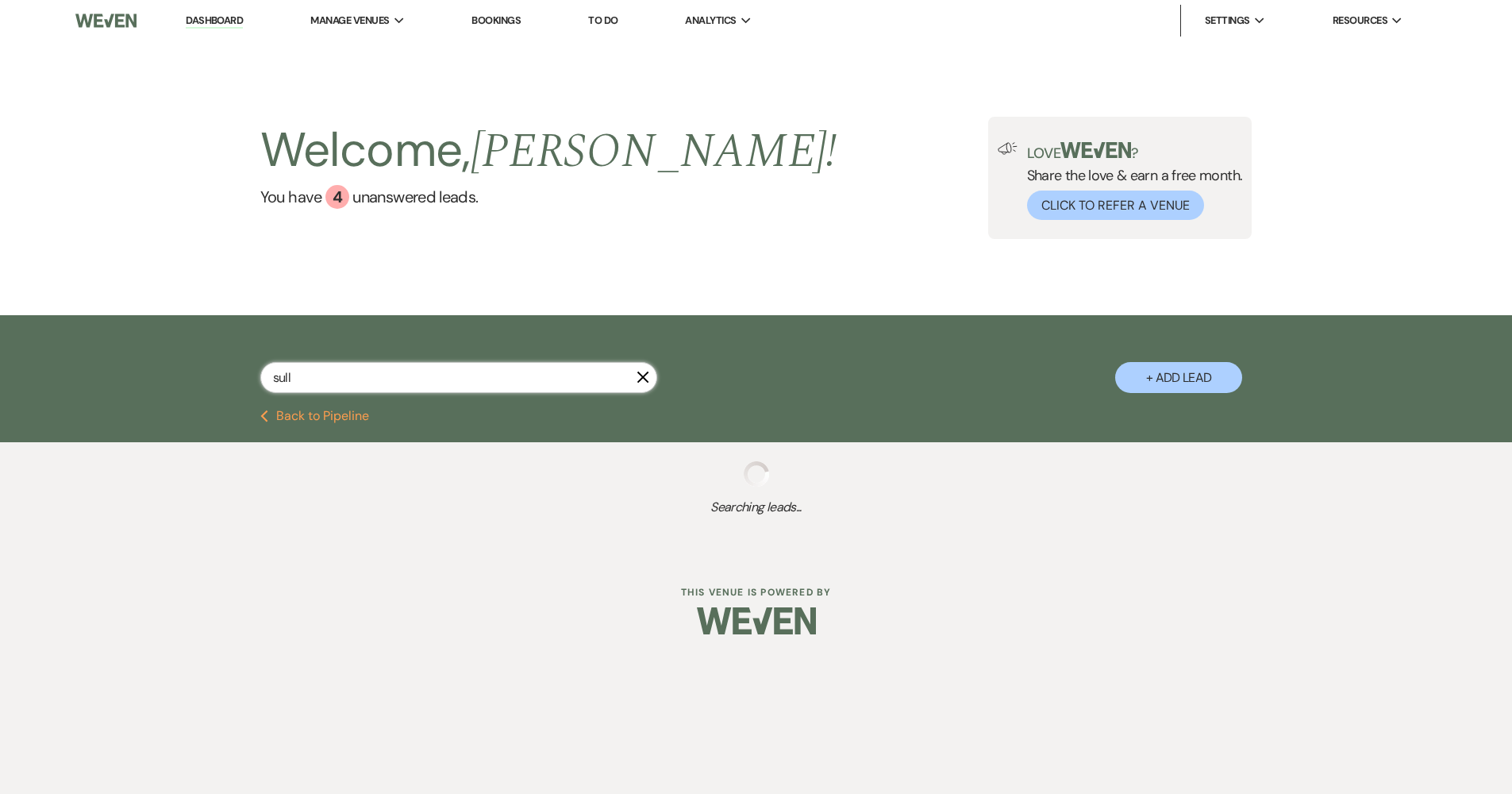
select select "8"
select select "5"
select select "8"
select select "5"
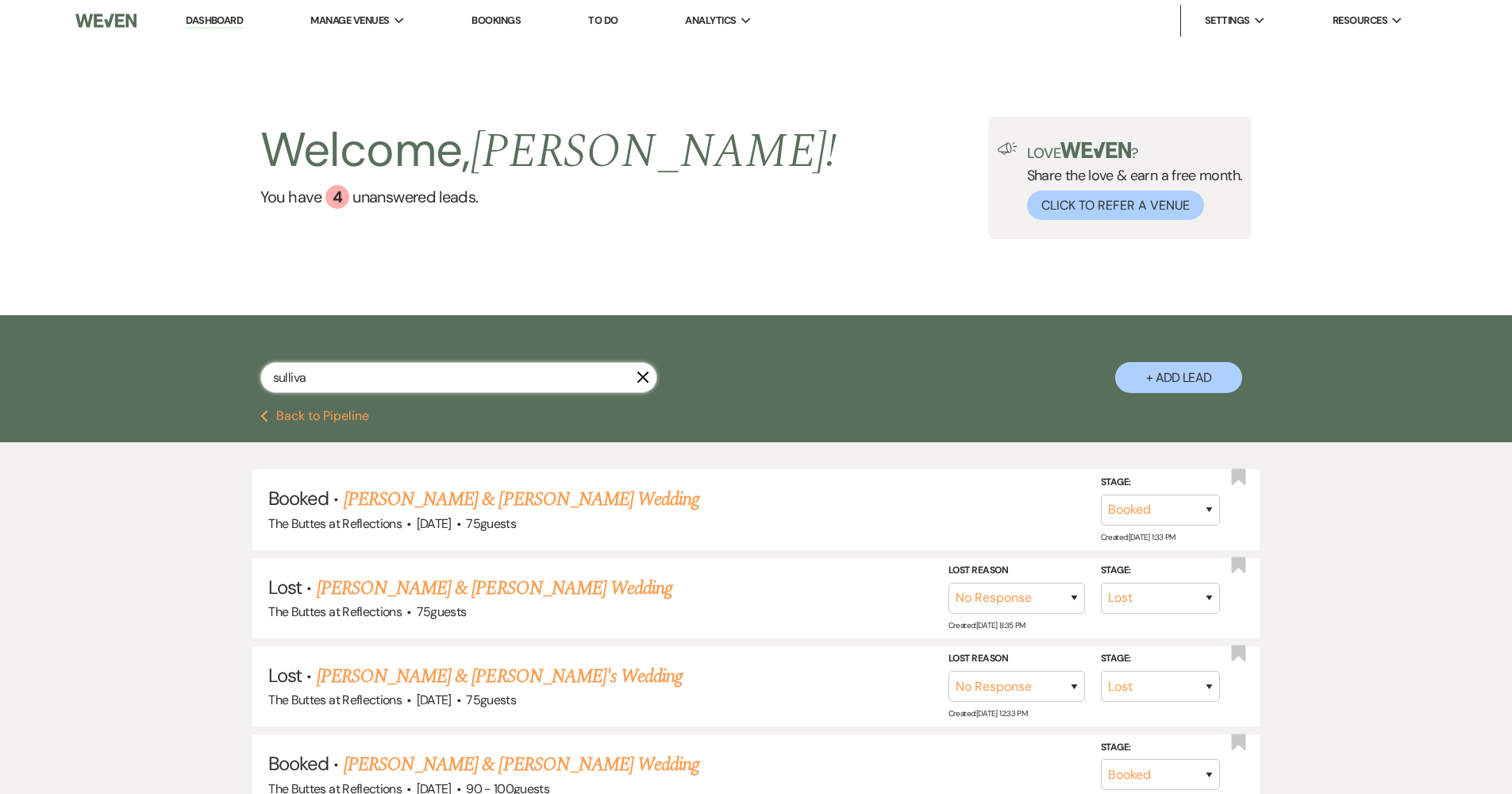
type input "[PERSON_NAME]"
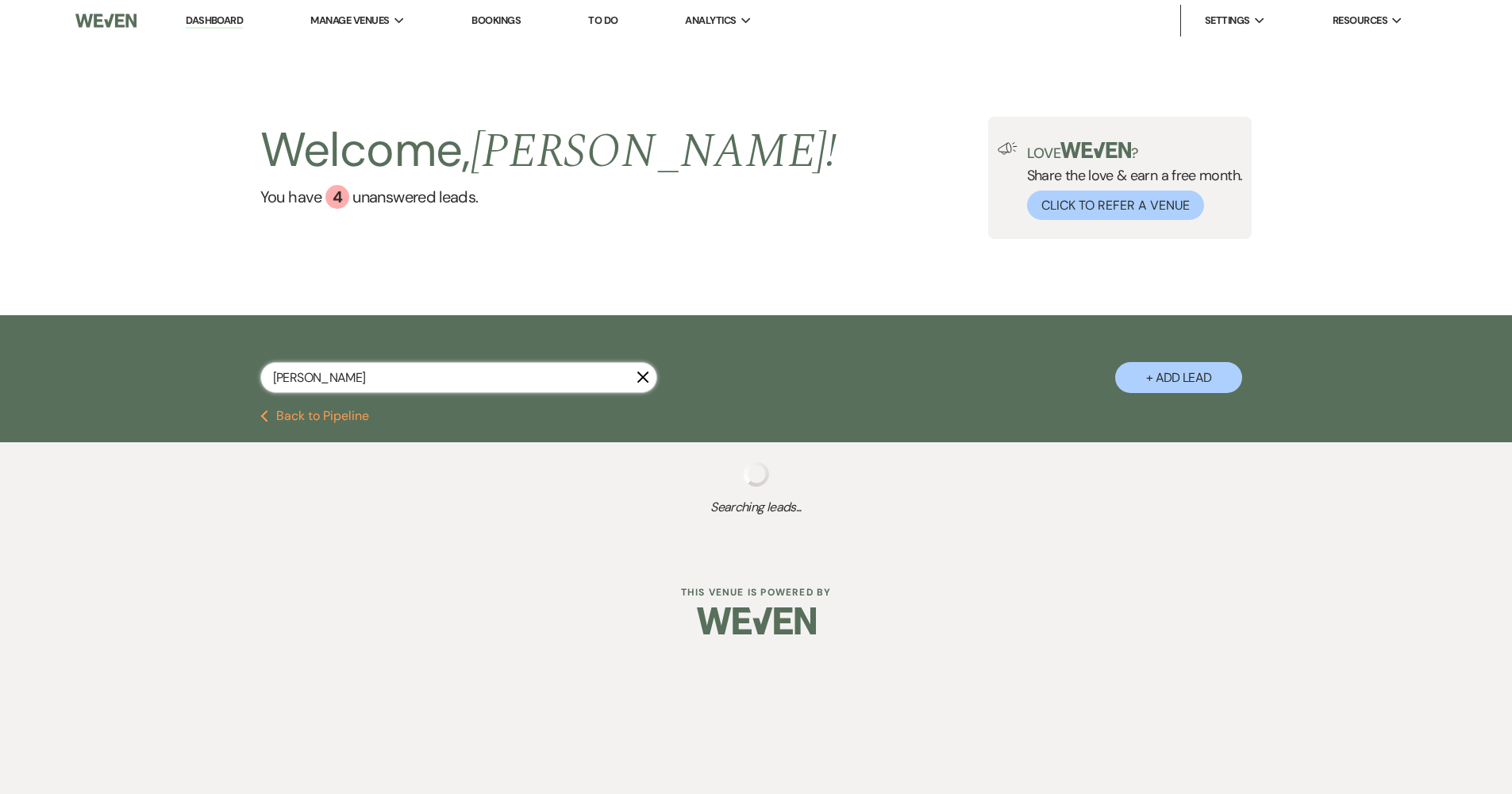
select select "8"
select select "5"
select select "8"
select select "5"
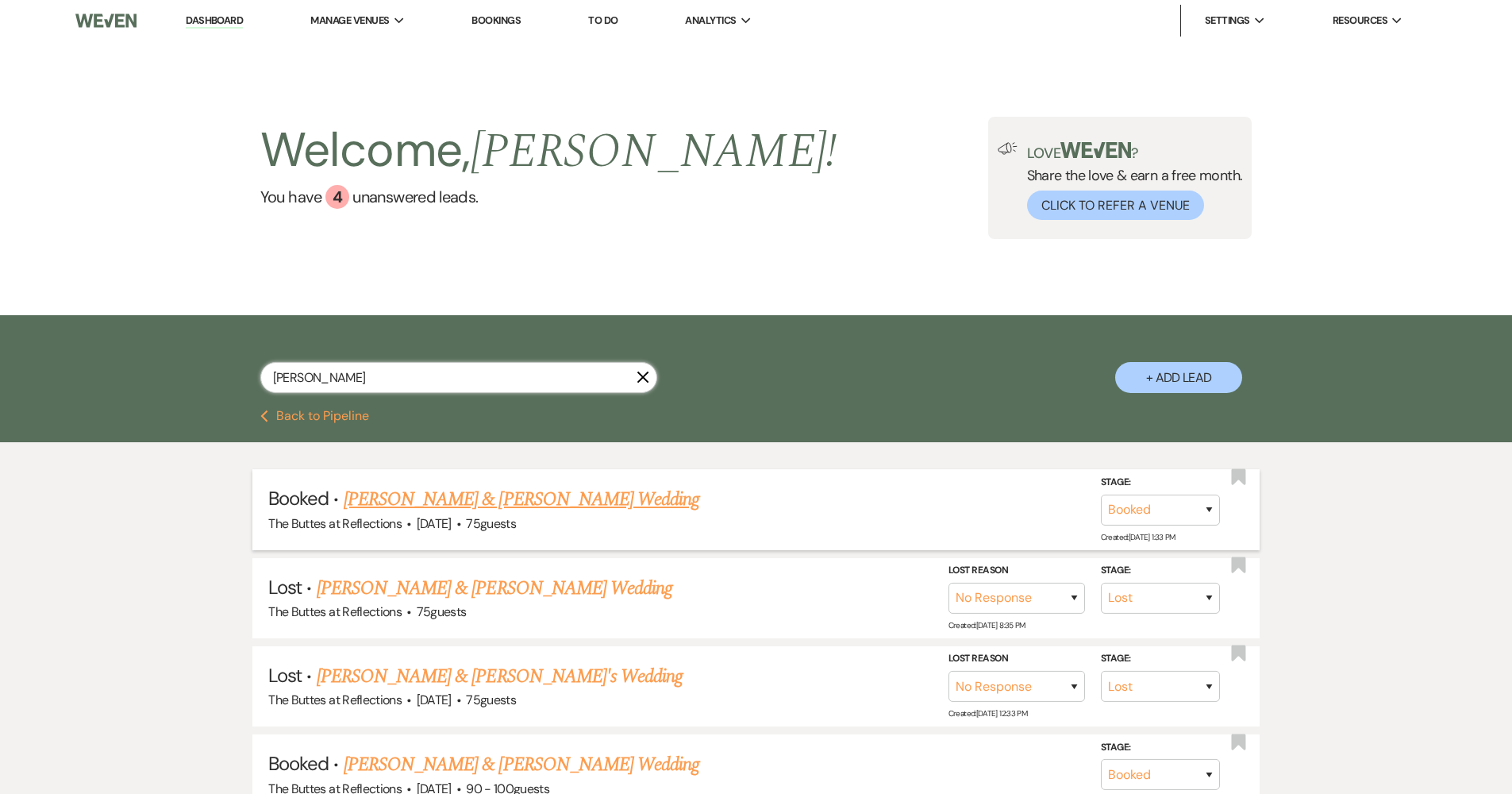
type input "[PERSON_NAME]"
click at [528, 492] on link "[PERSON_NAME] & [PERSON_NAME] Wedding" at bounding box center [522, 499] width 355 height 28
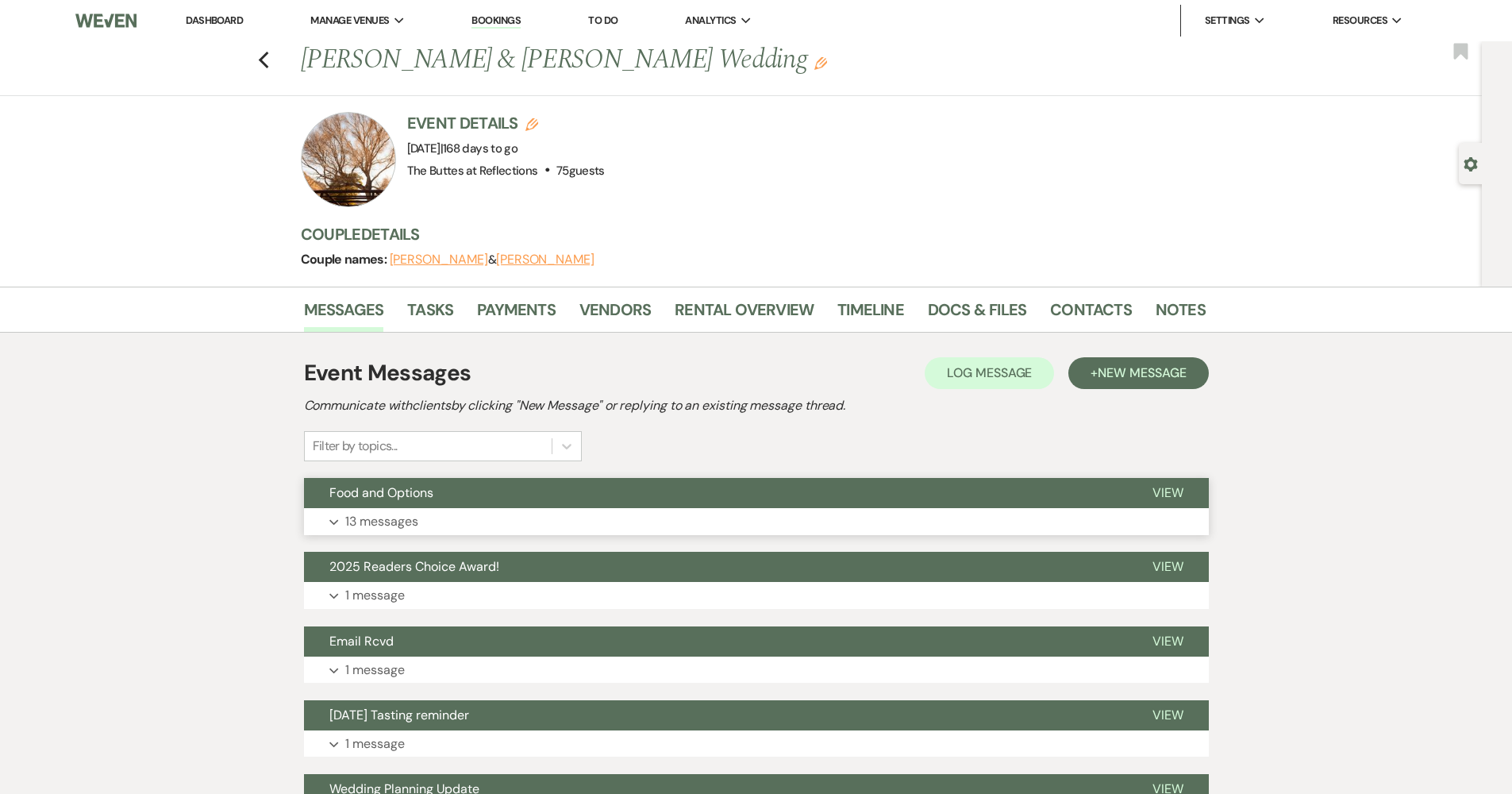
click at [622, 493] on button "Food and Options" at bounding box center [715, 493] width 823 height 30
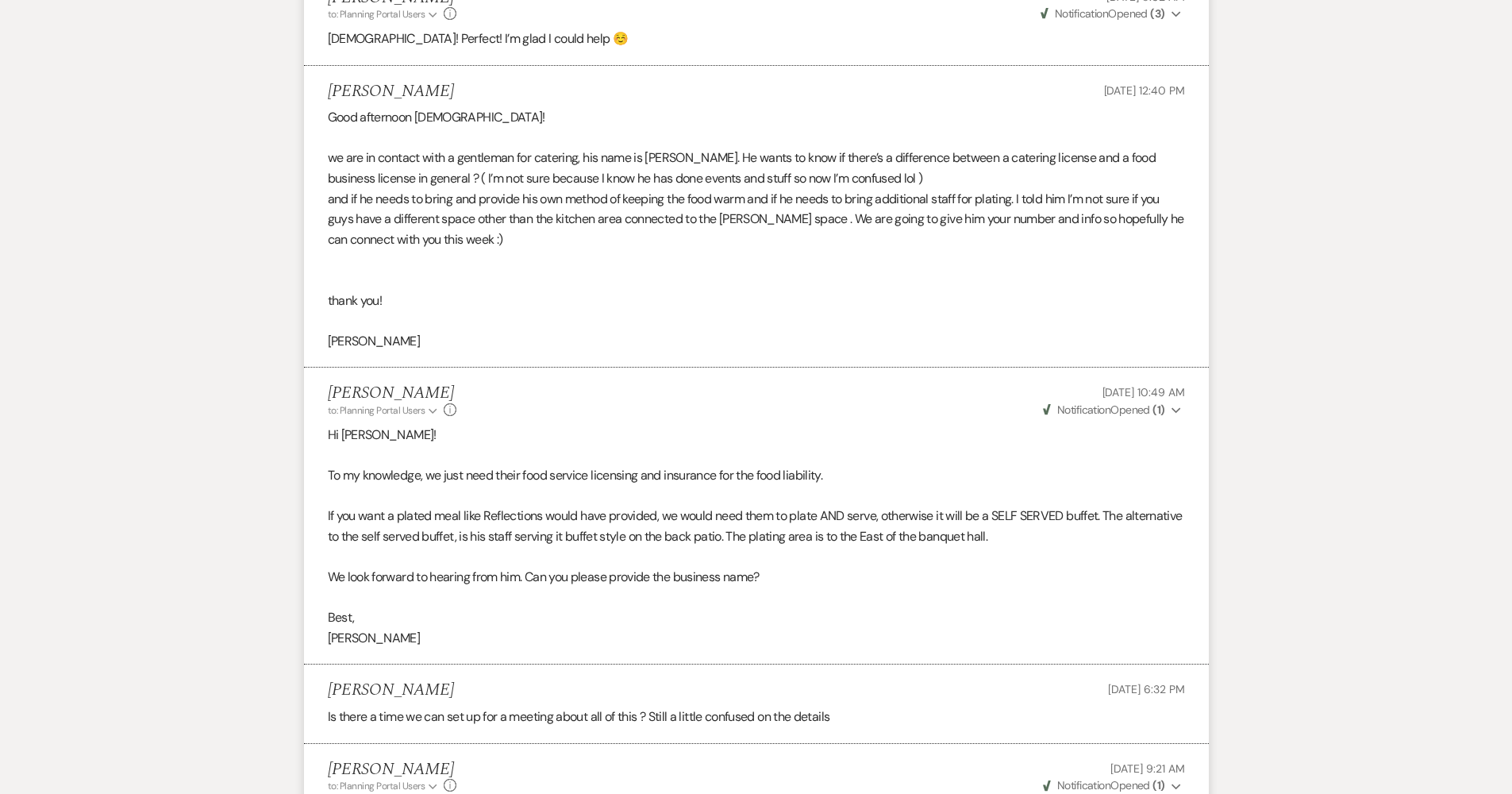
scroll to position [3117, 0]
drag, startPoint x: 881, startPoint y: 434, endPoint x: 817, endPoint y: 432, distance: 64.0
click at [817, 503] on p "If you want a plated meal like Reflections would have provided, we would need t…" at bounding box center [756, 523] width 857 height 40
click at [857, 483] on p at bounding box center [756, 493] width 857 height 21
drag, startPoint x: 879, startPoint y: 435, endPoint x: 826, endPoint y: 437, distance: 53.0
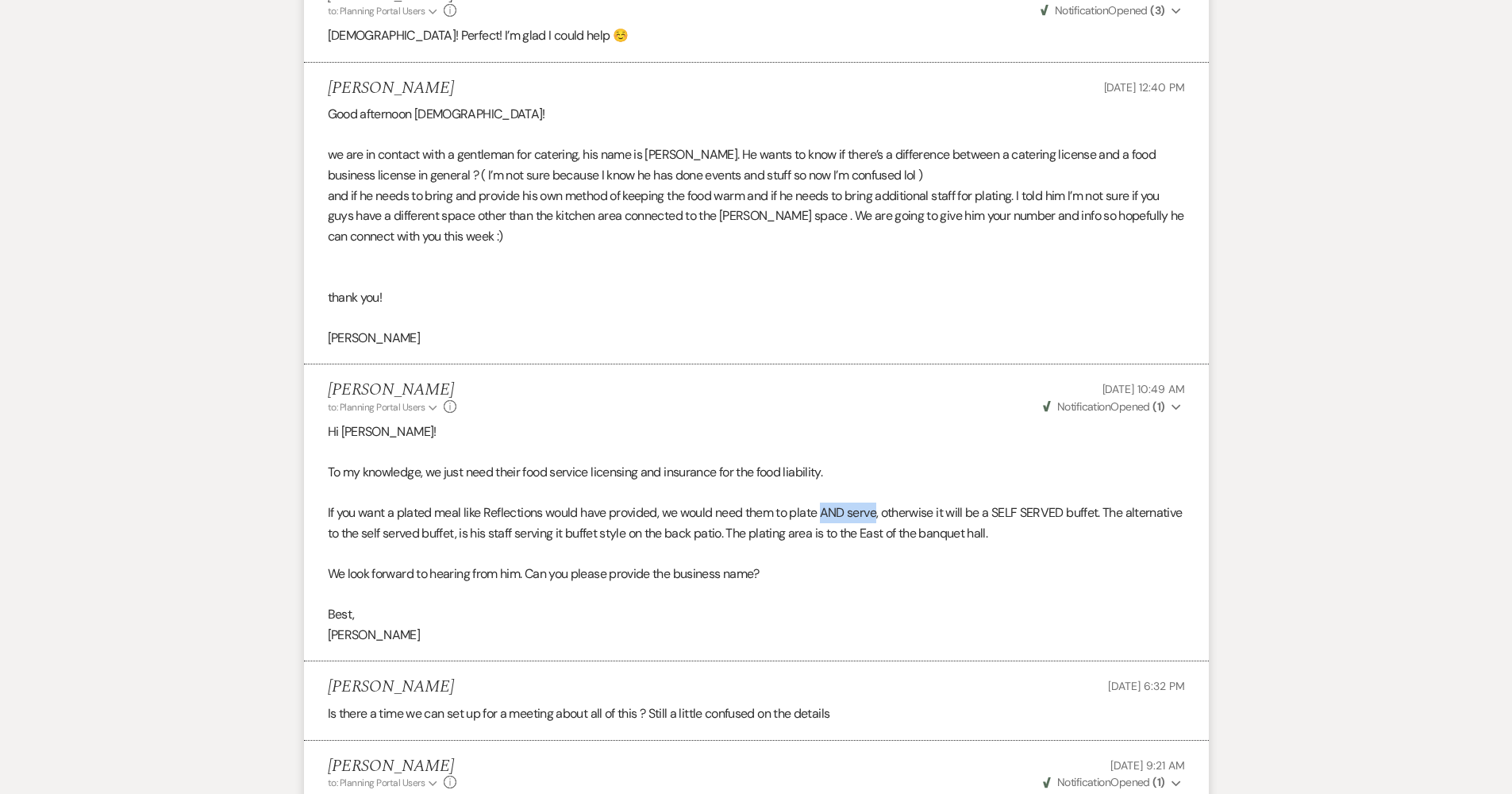
click at [826, 503] on p "If you want a plated meal like Reflections would have provided, we would need t…" at bounding box center [756, 523] width 857 height 40
click at [821, 564] on p "We look forward to hearing from him. Can you please provide the business name?" at bounding box center [756, 574] width 857 height 21
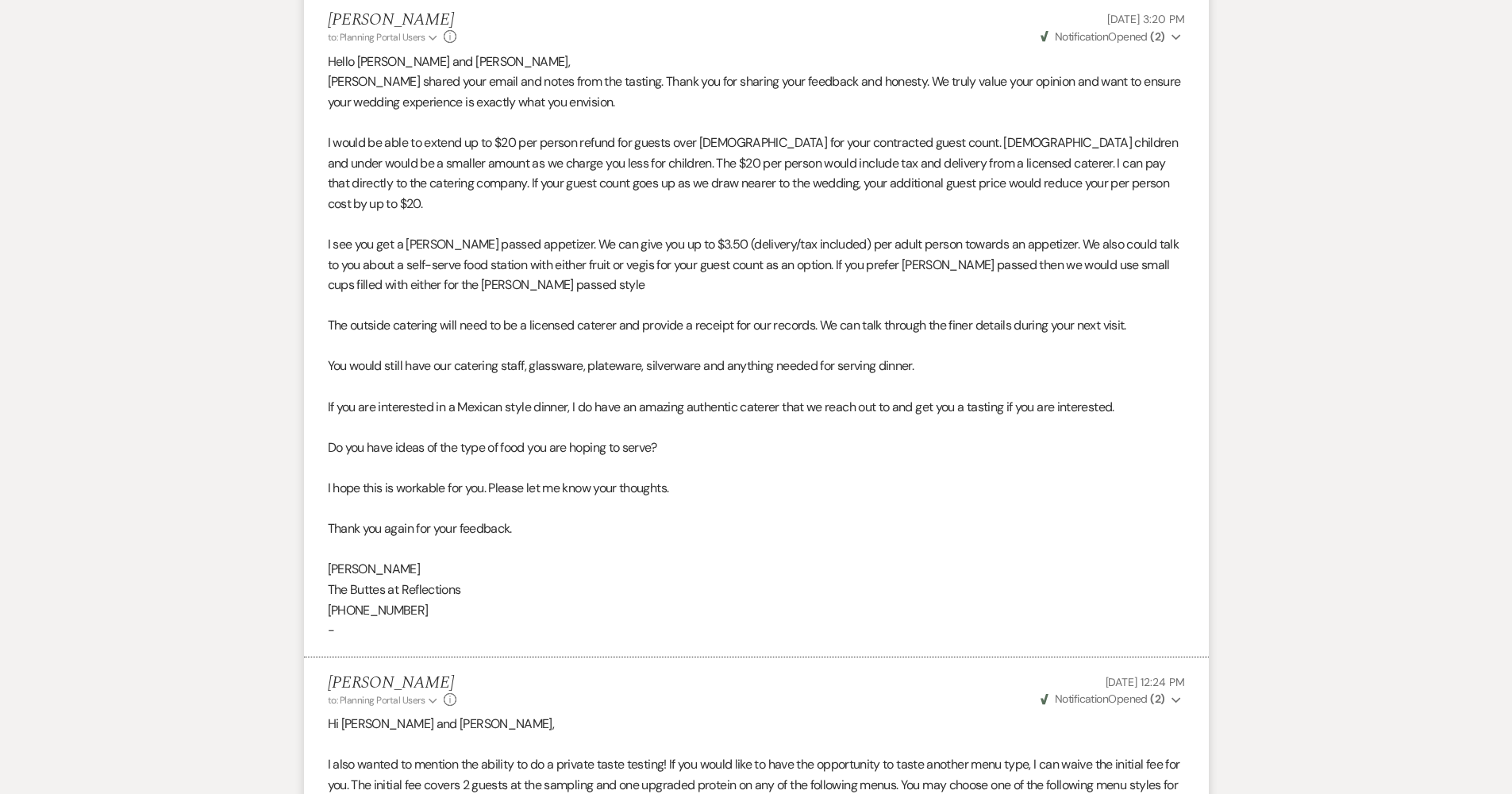
scroll to position [0, 0]
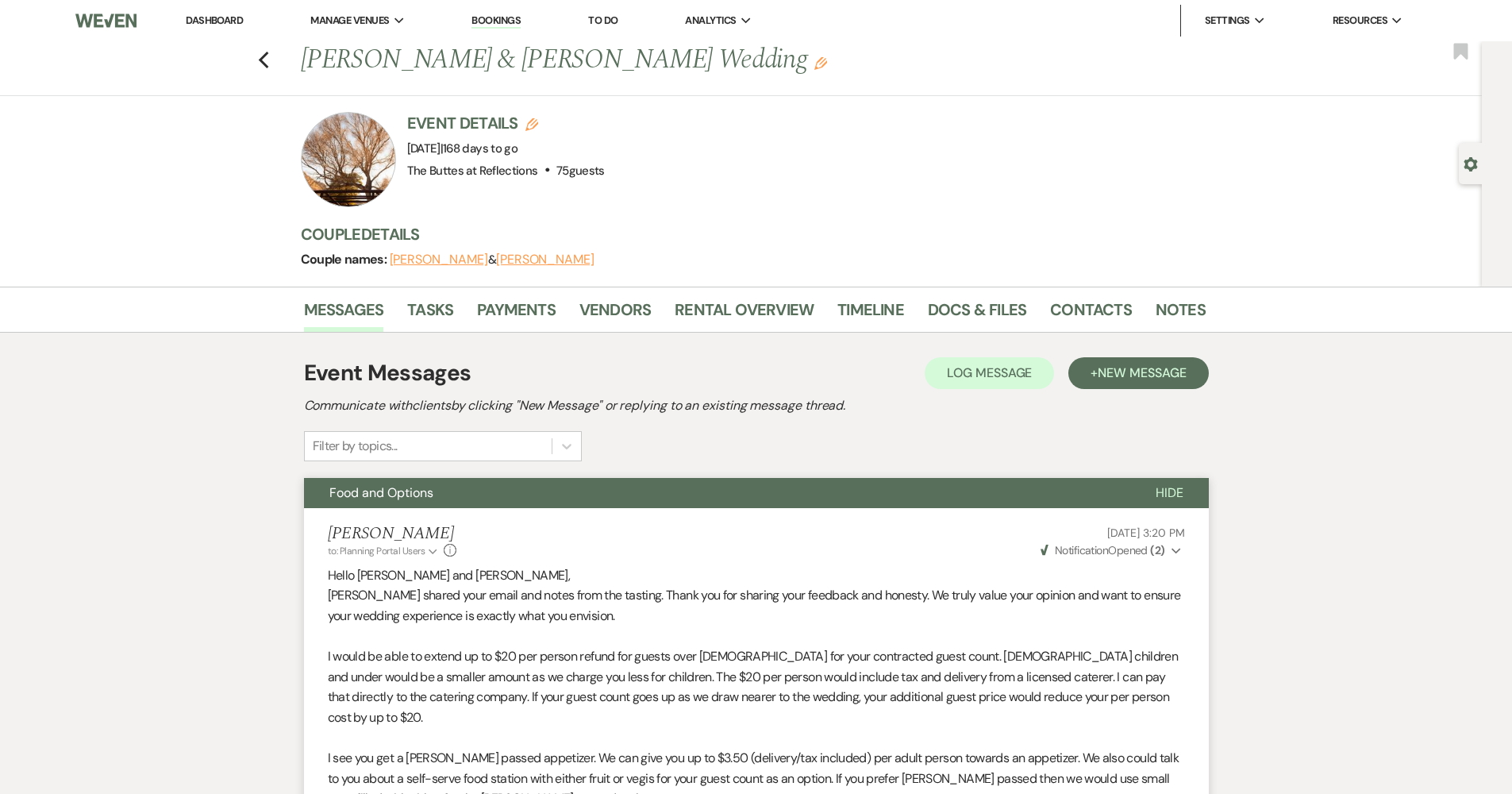
click at [225, 16] on link "Dashboard" at bounding box center [214, 20] width 57 height 13
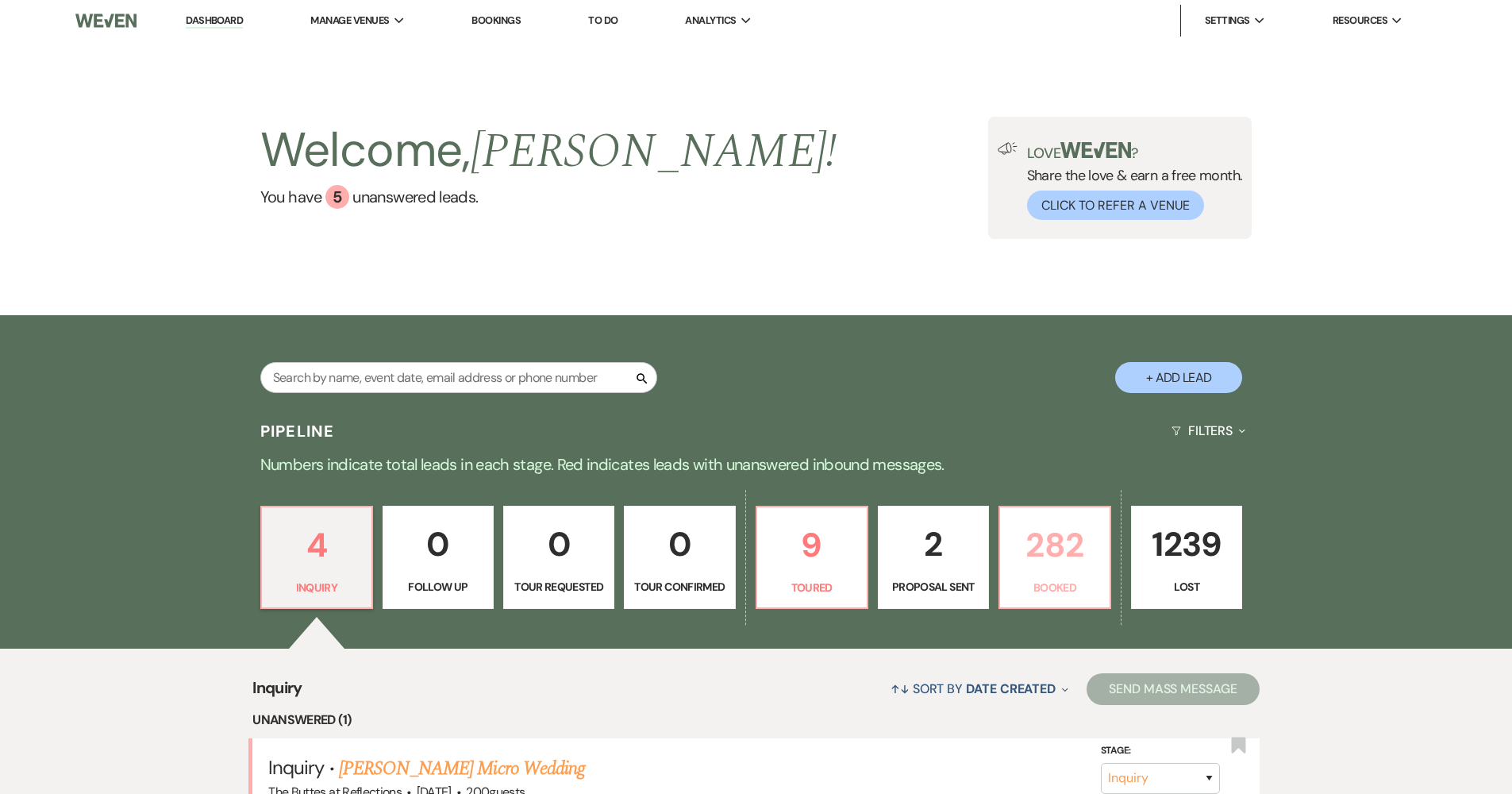
click at [1066, 581] on p "Booked" at bounding box center [1055, 587] width 90 height 18
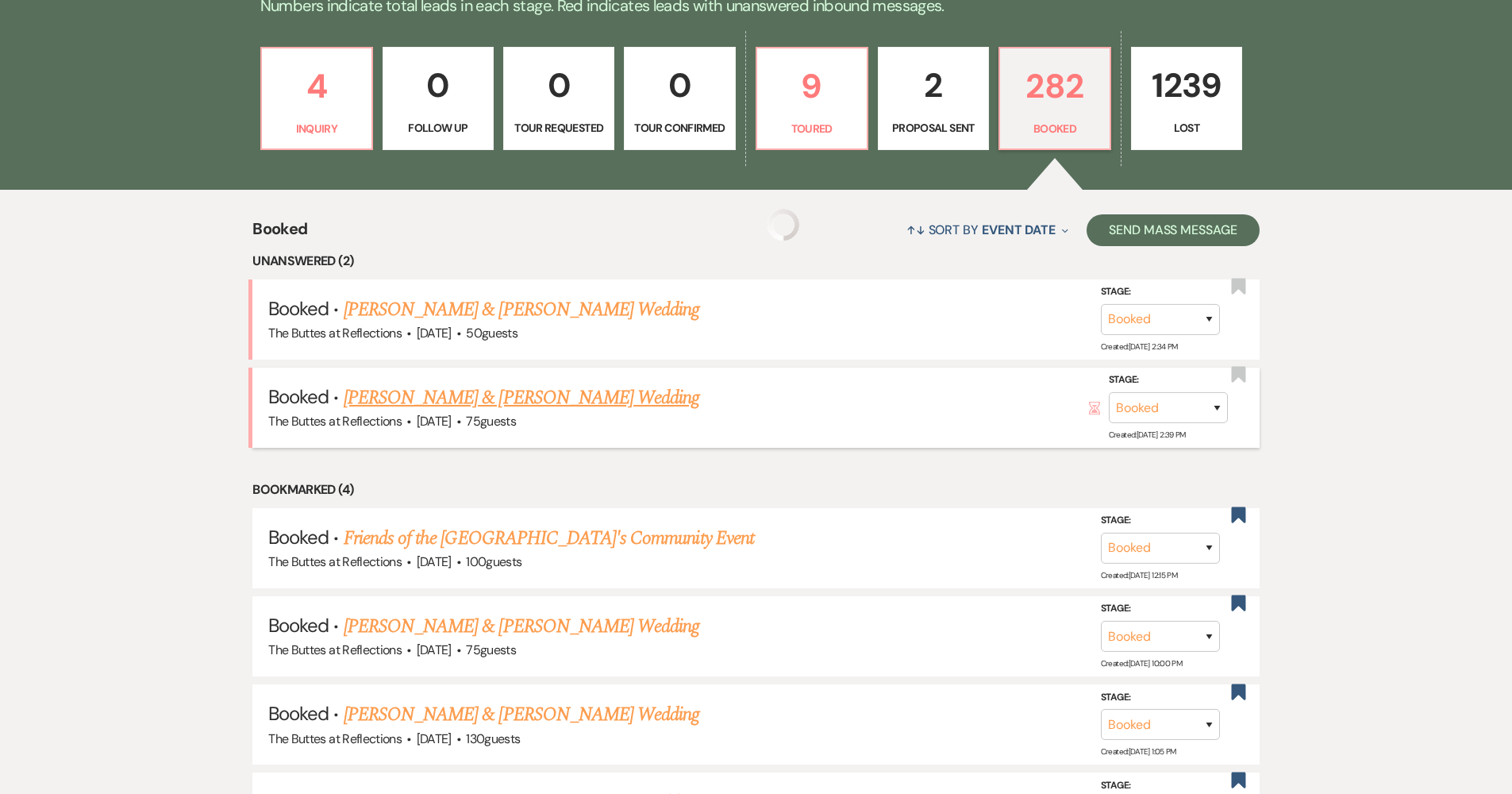
scroll to position [567, 0]
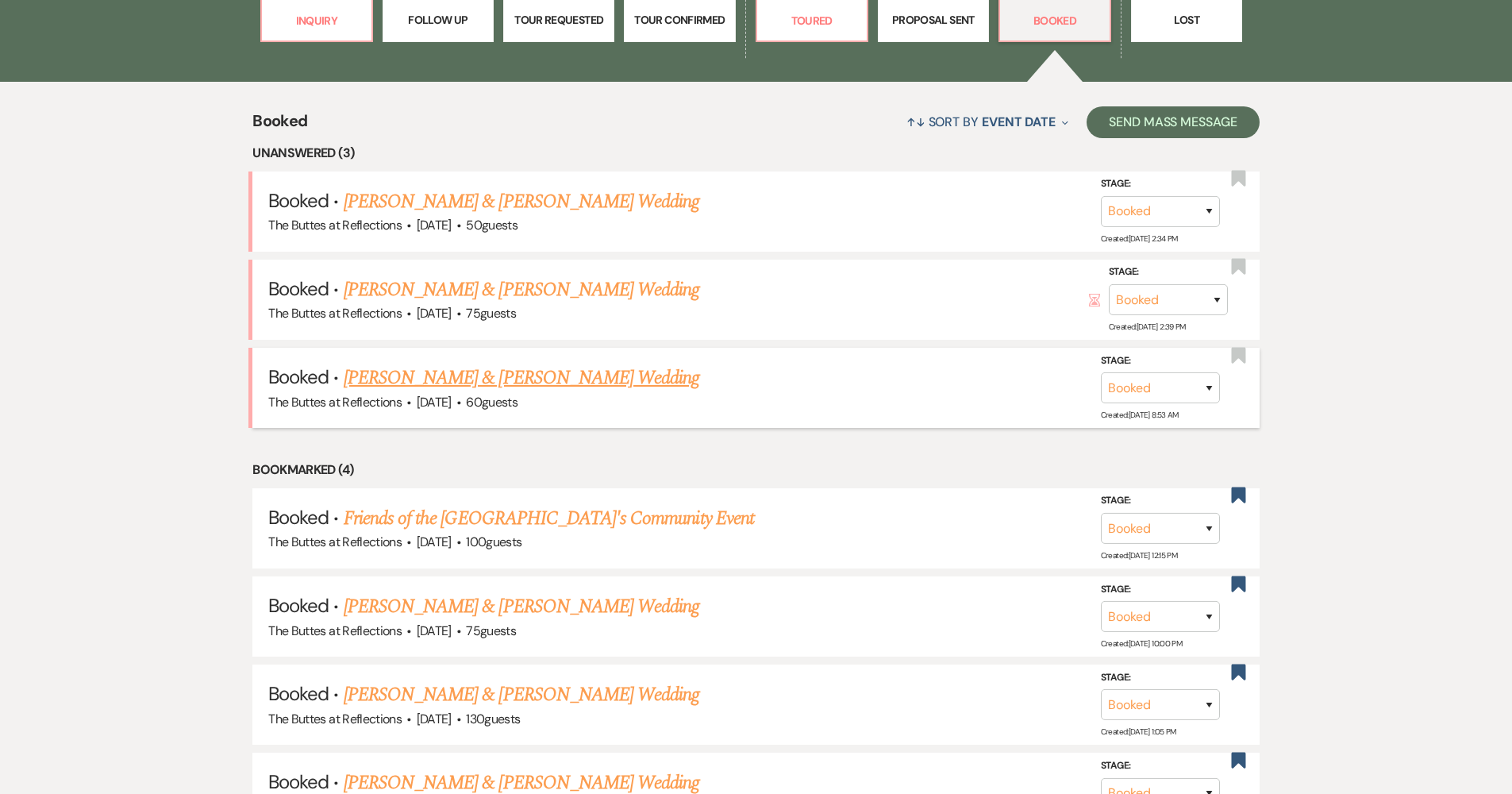
click at [597, 388] on link "[PERSON_NAME] & [PERSON_NAME] Wedding" at bounding box center [522, 378] width 355 height 28
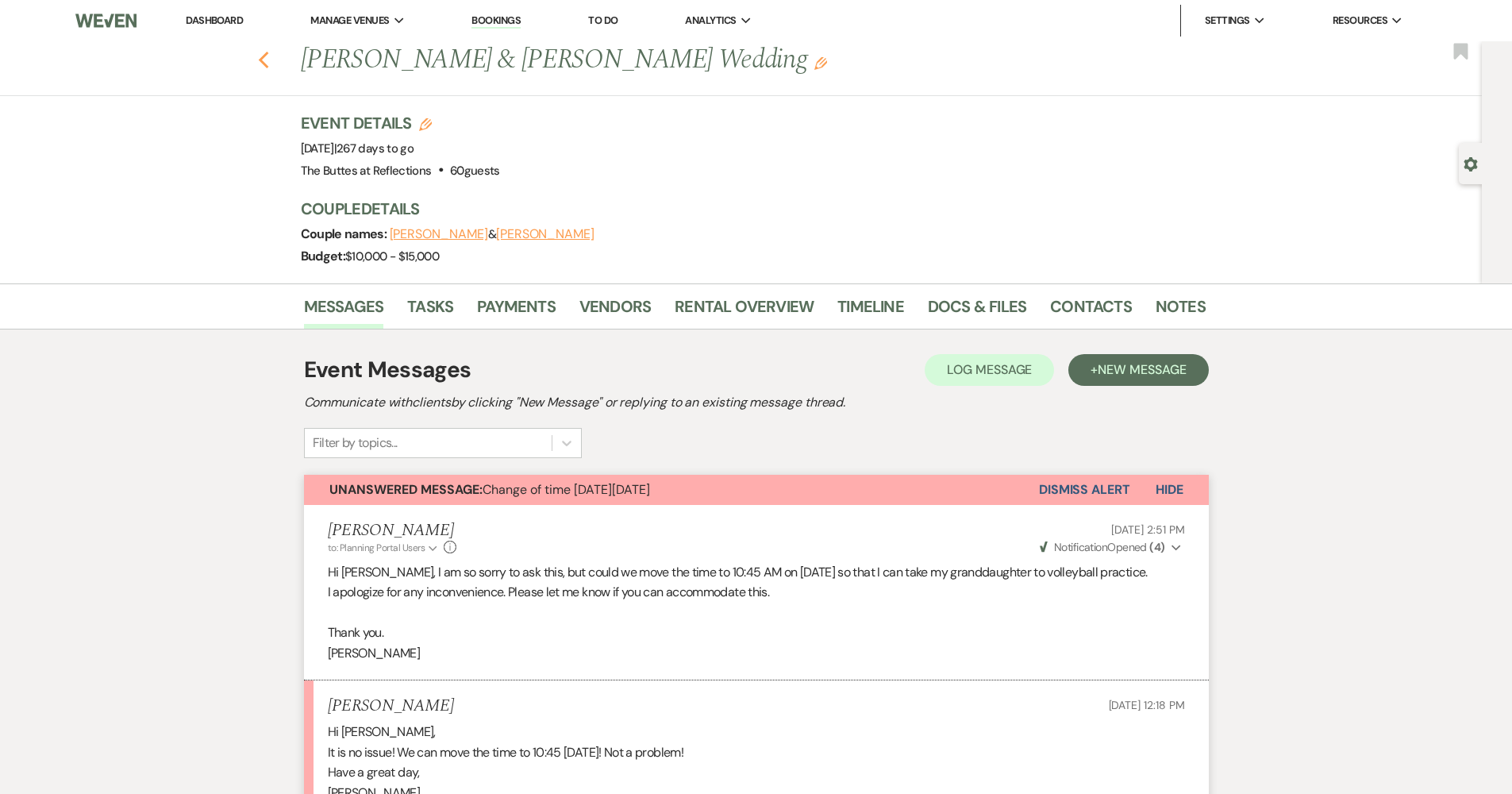
click at [267, 62] on use "button" at bounding box center [263, 60] width 10 height 18
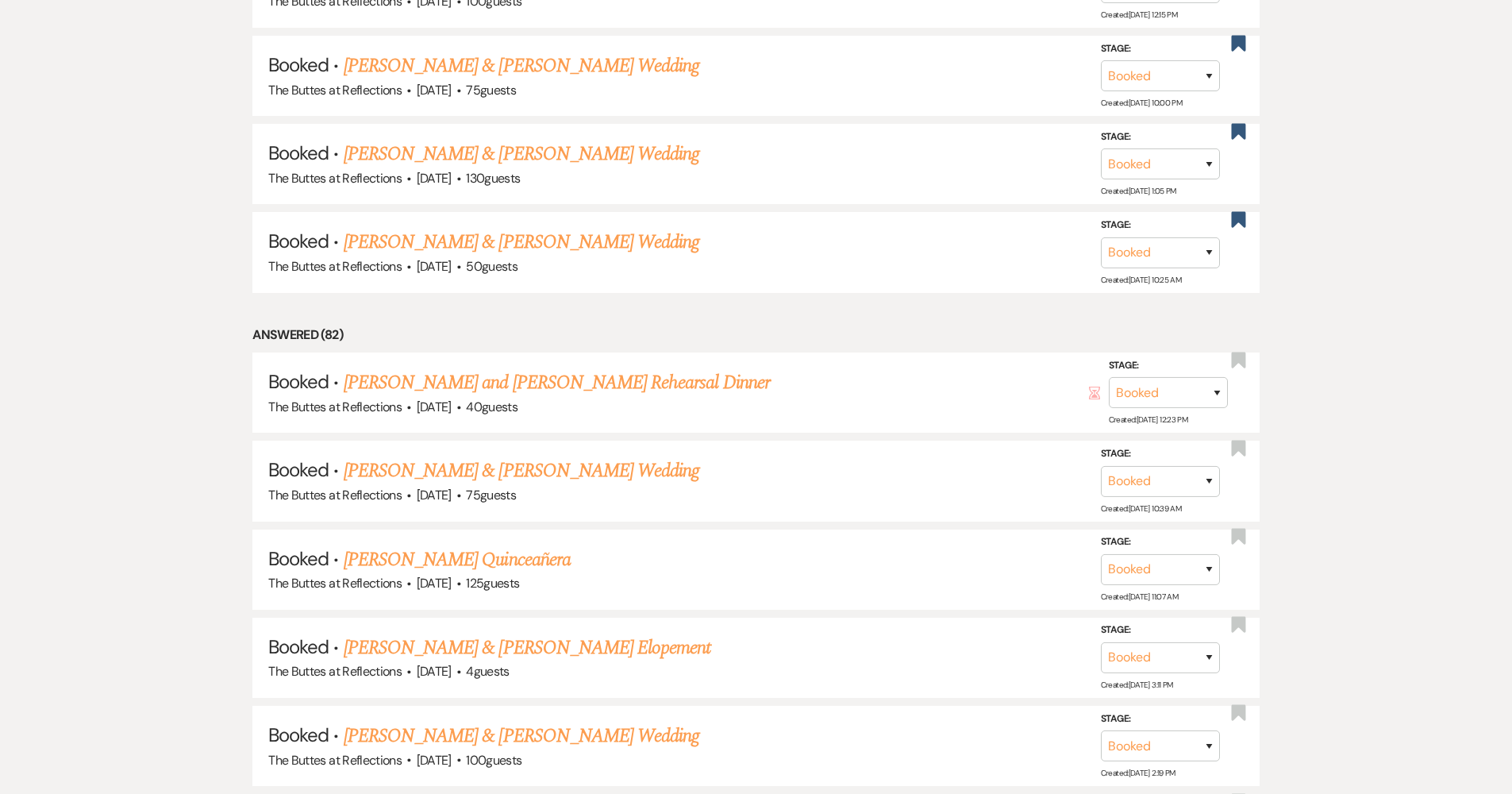
scroll to position [1219, 0]
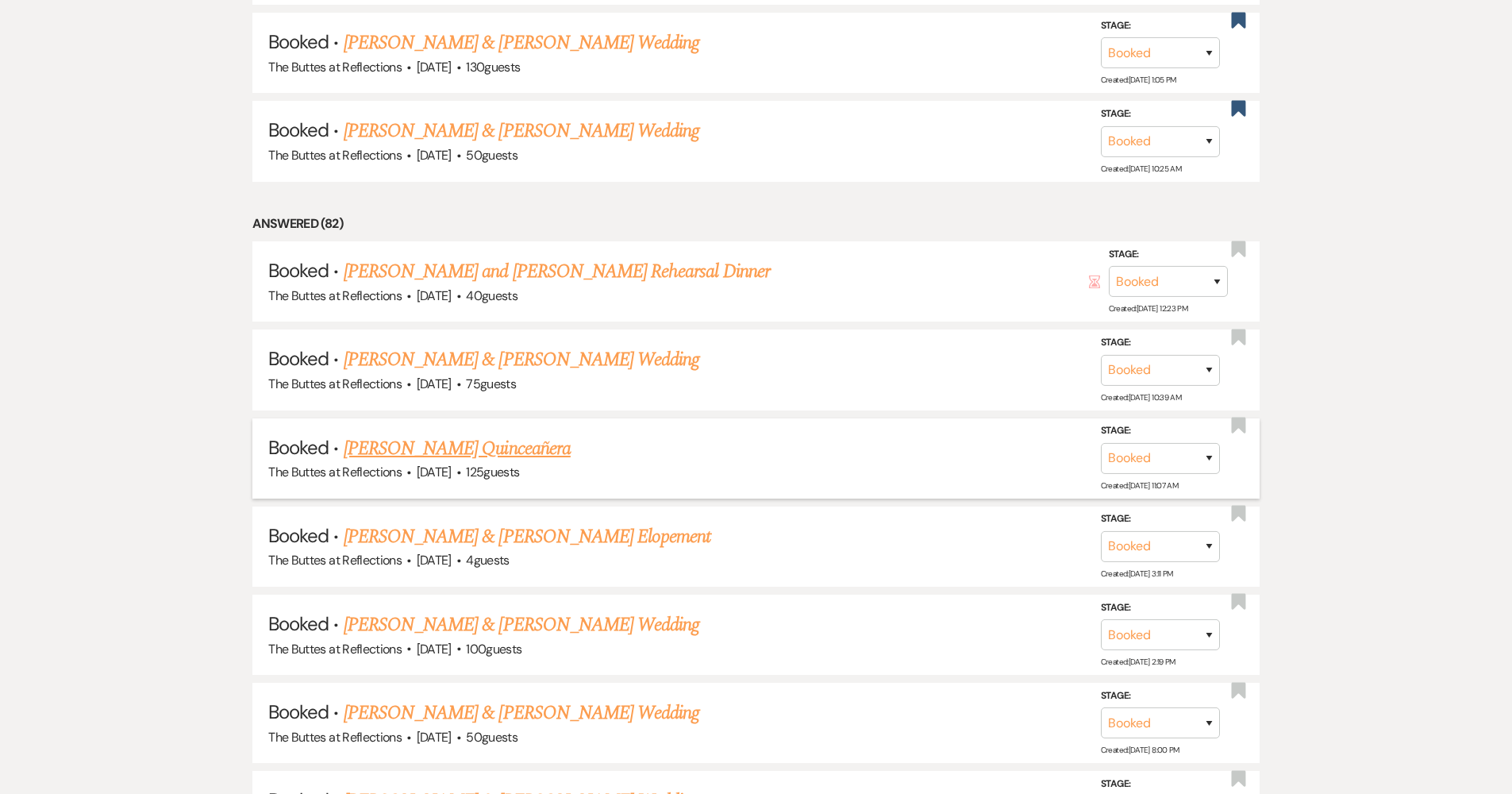
click at [445, 445] on link "[PERSON_NAME] Quinceañera" at bounding box center [457, 448] width 227 height 28
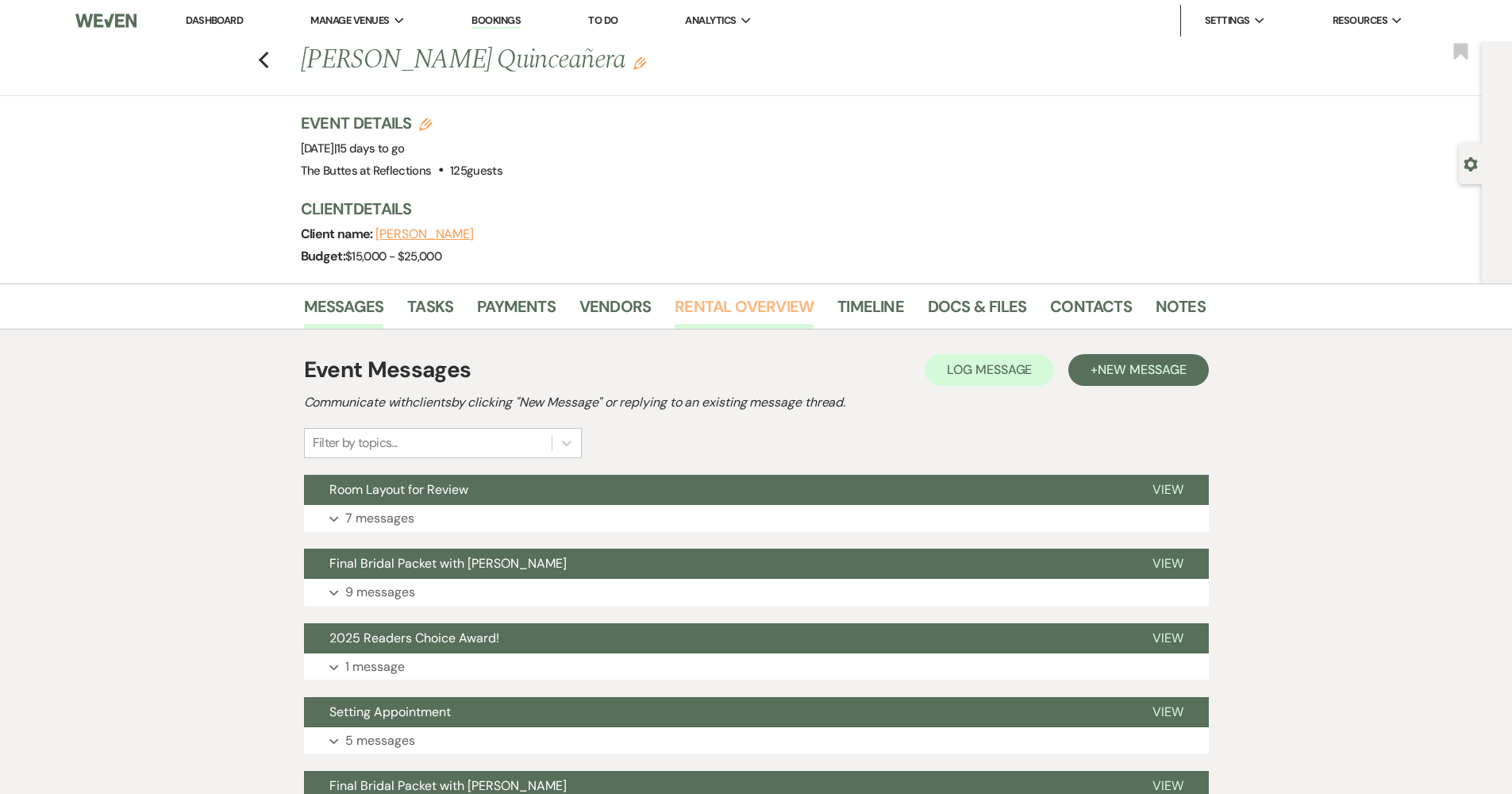
click at [732, 305] on link "Rental Overview" at bounding box center [743, 311] width 139 height 35
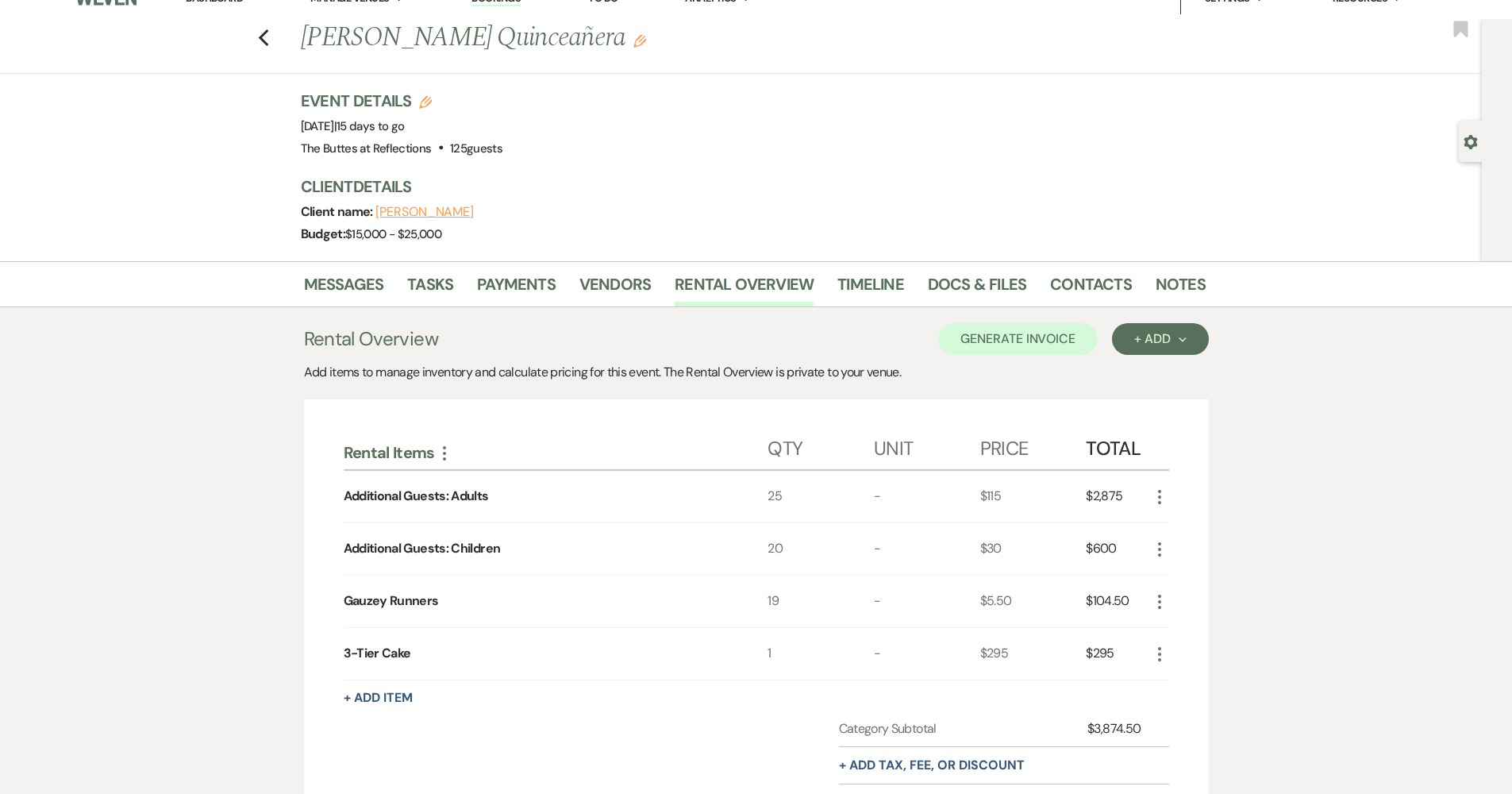
scroll to position [78, 0]
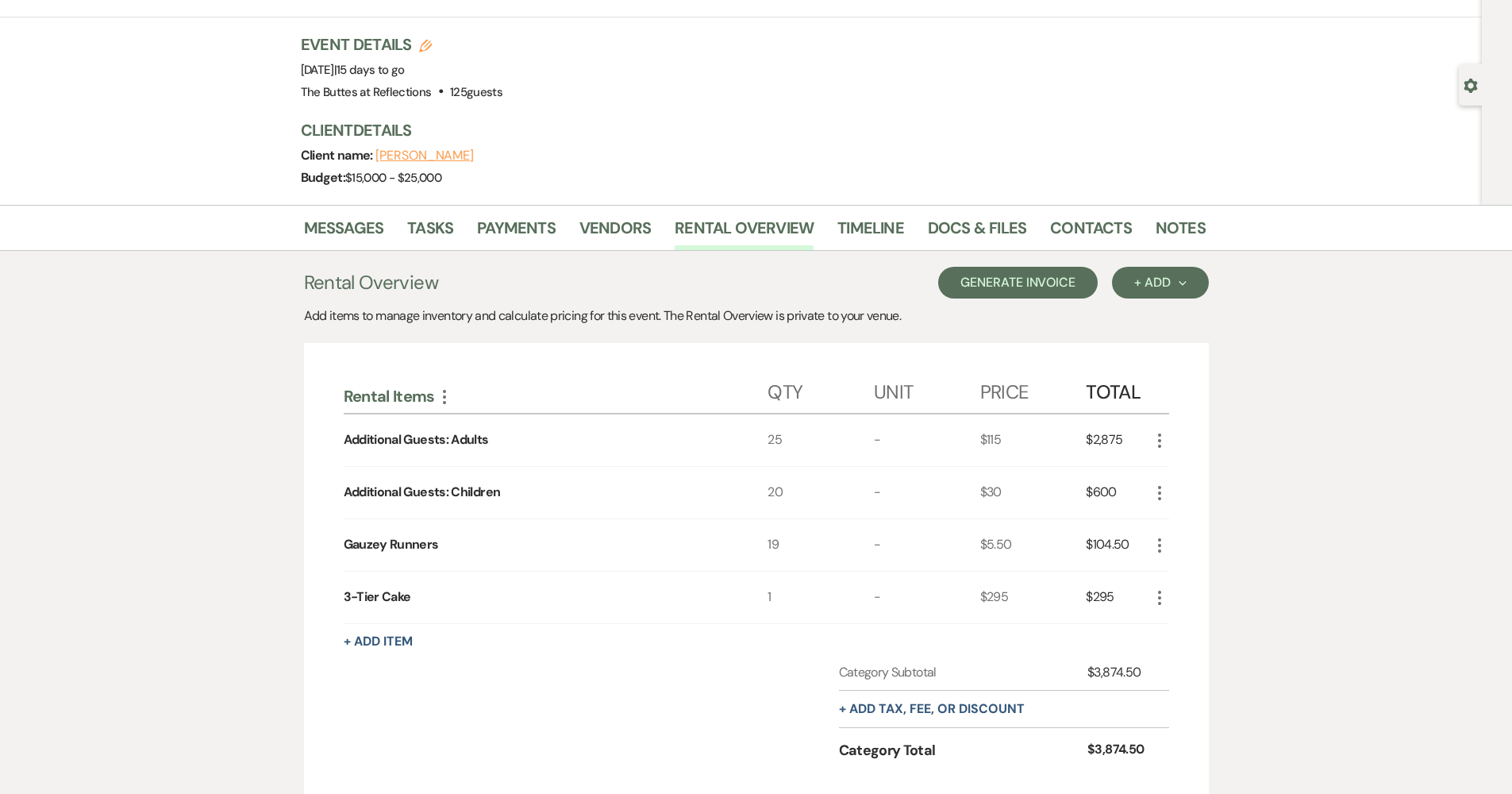
click at [1018, 283] on button "Generate Invoice" at bounding box center [1017, 283] width 159 height 32
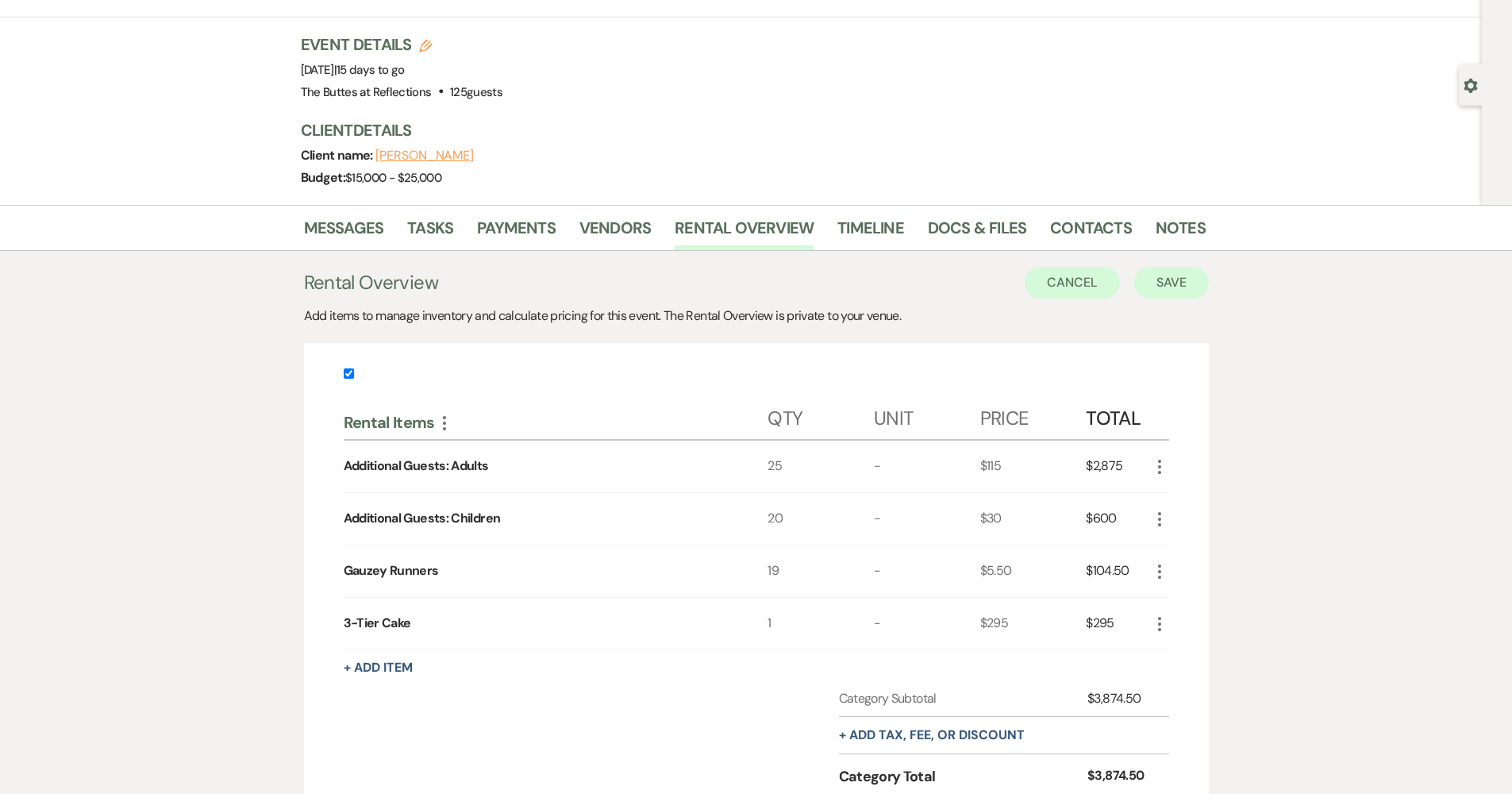
click at [1175, 293] on button "Save" at bounding box center [1171, 283] width 74 height 32
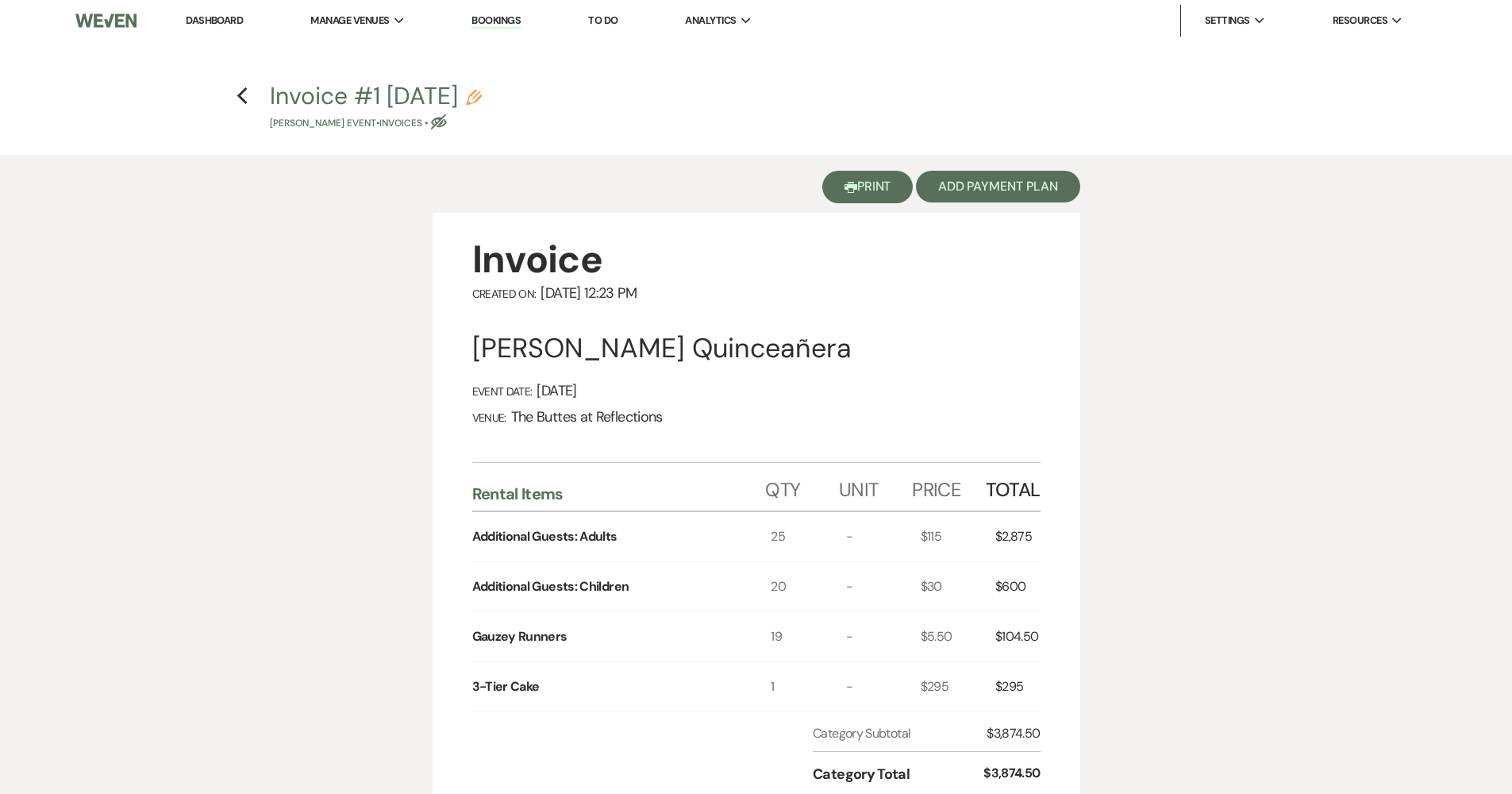
click at [858, 190] on button "Printer Print" at bounding box center [867, 186] width 91 height 33
click at [246, 93] on icon "Previous" at bounding box center [242, 96] width 12 height 19
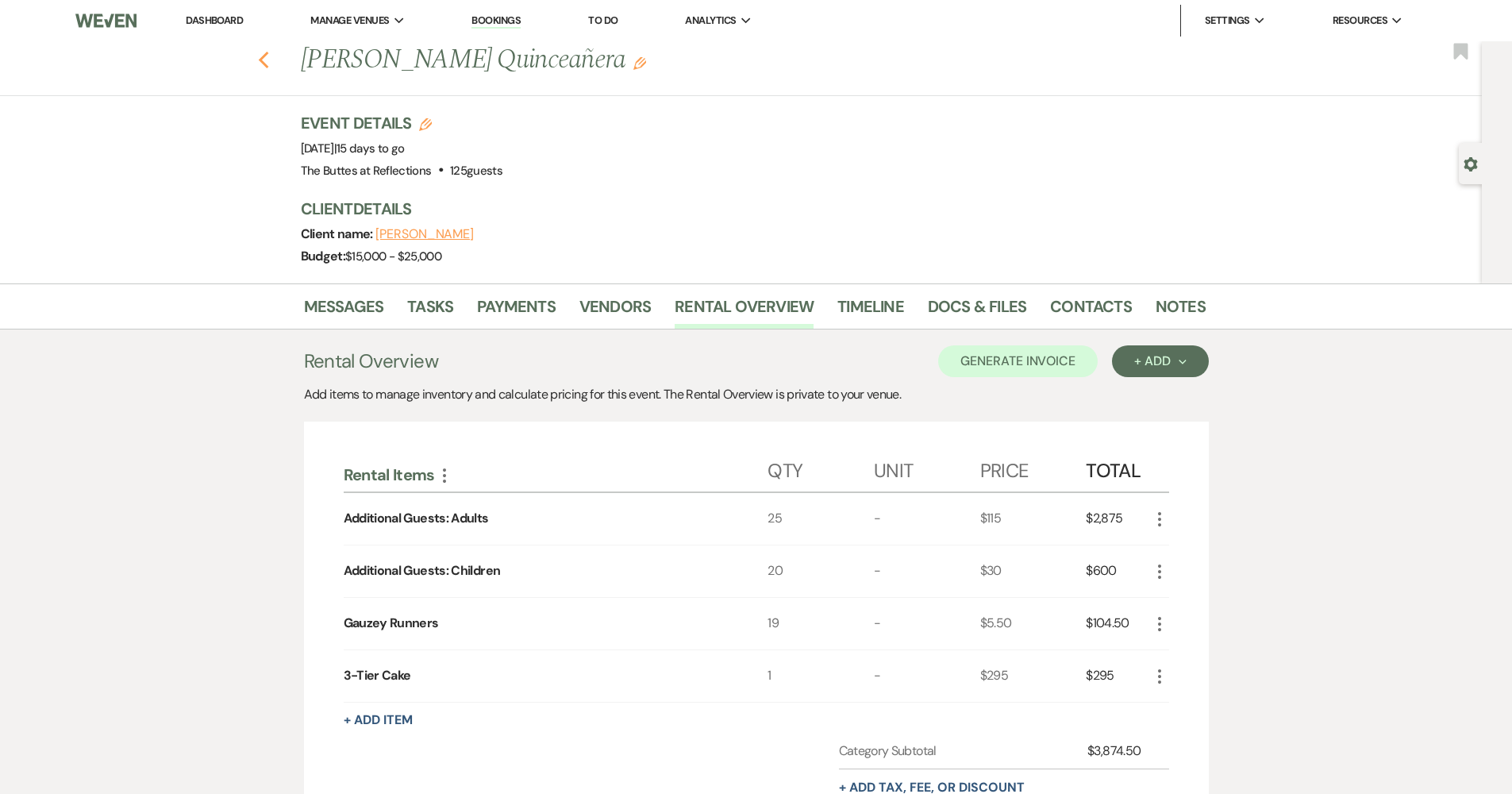
click at [270, 63] on icon "Previous" at bounding box center [264, 60] width 12 height 19
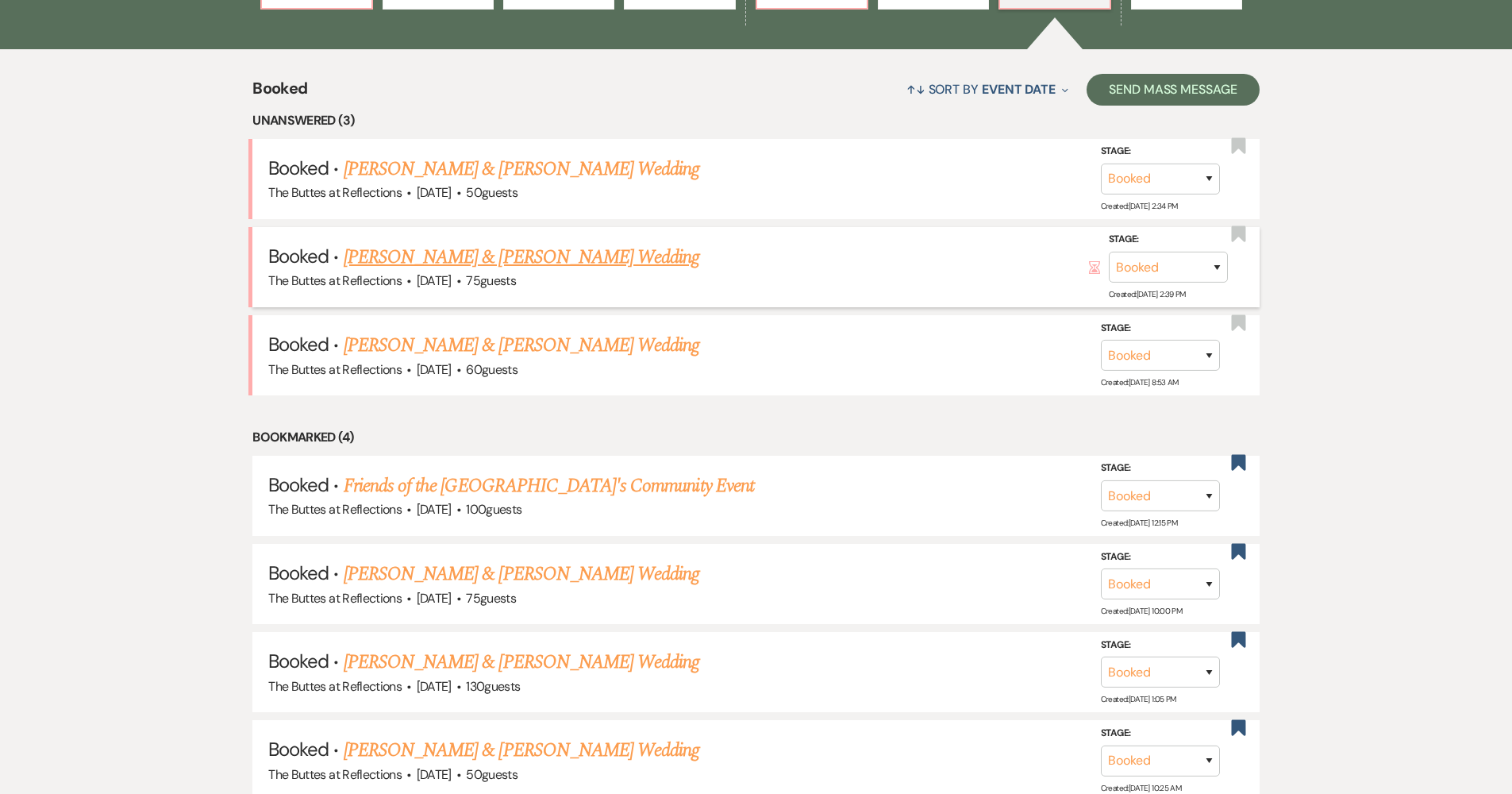
scroll to position [596, 0]
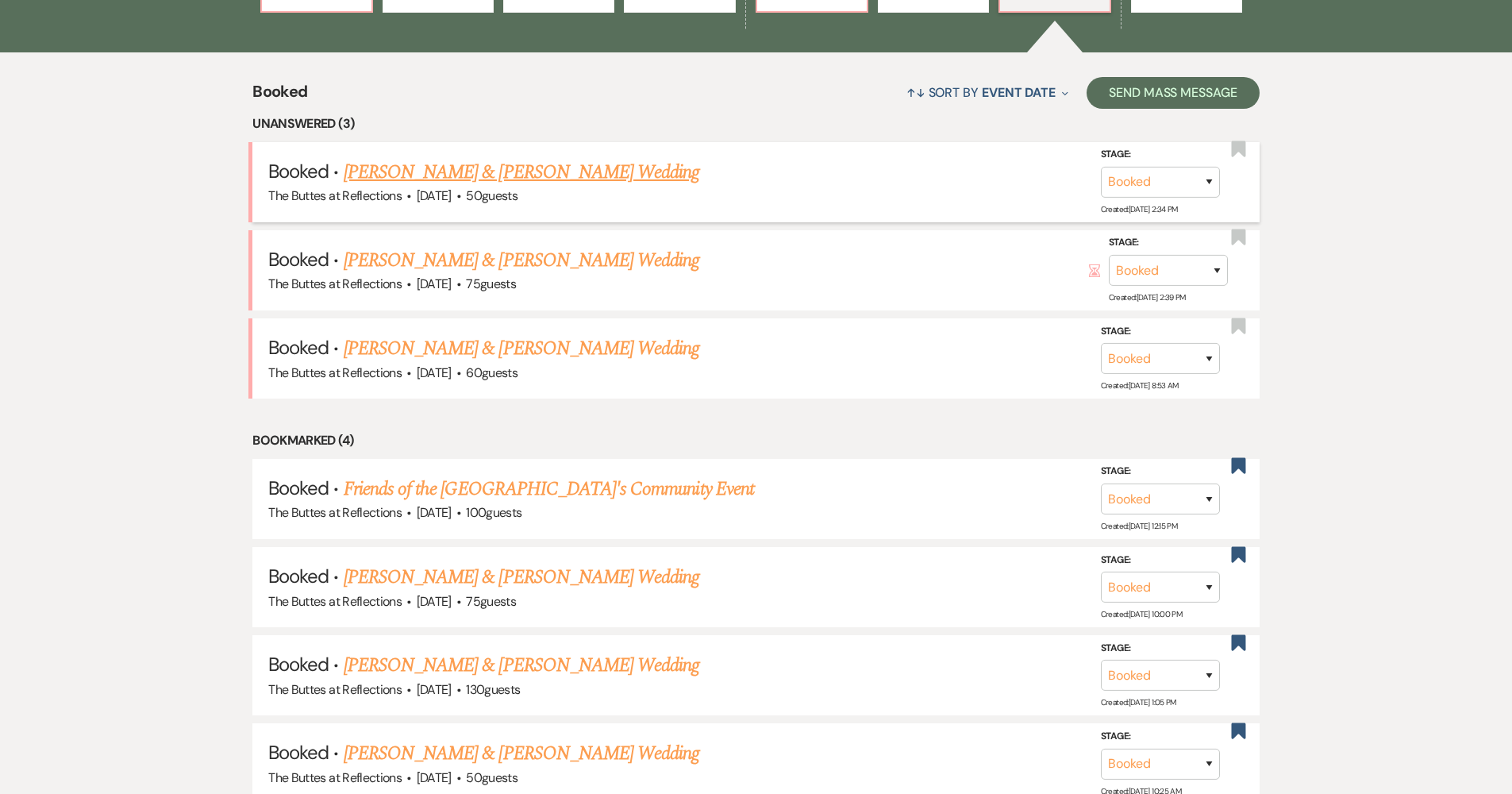
click at [477, 182] on link "[PERSON_NAME] & [PERSON_NAME] Wedding" at bounding box center [522, 172] width 355 height 28
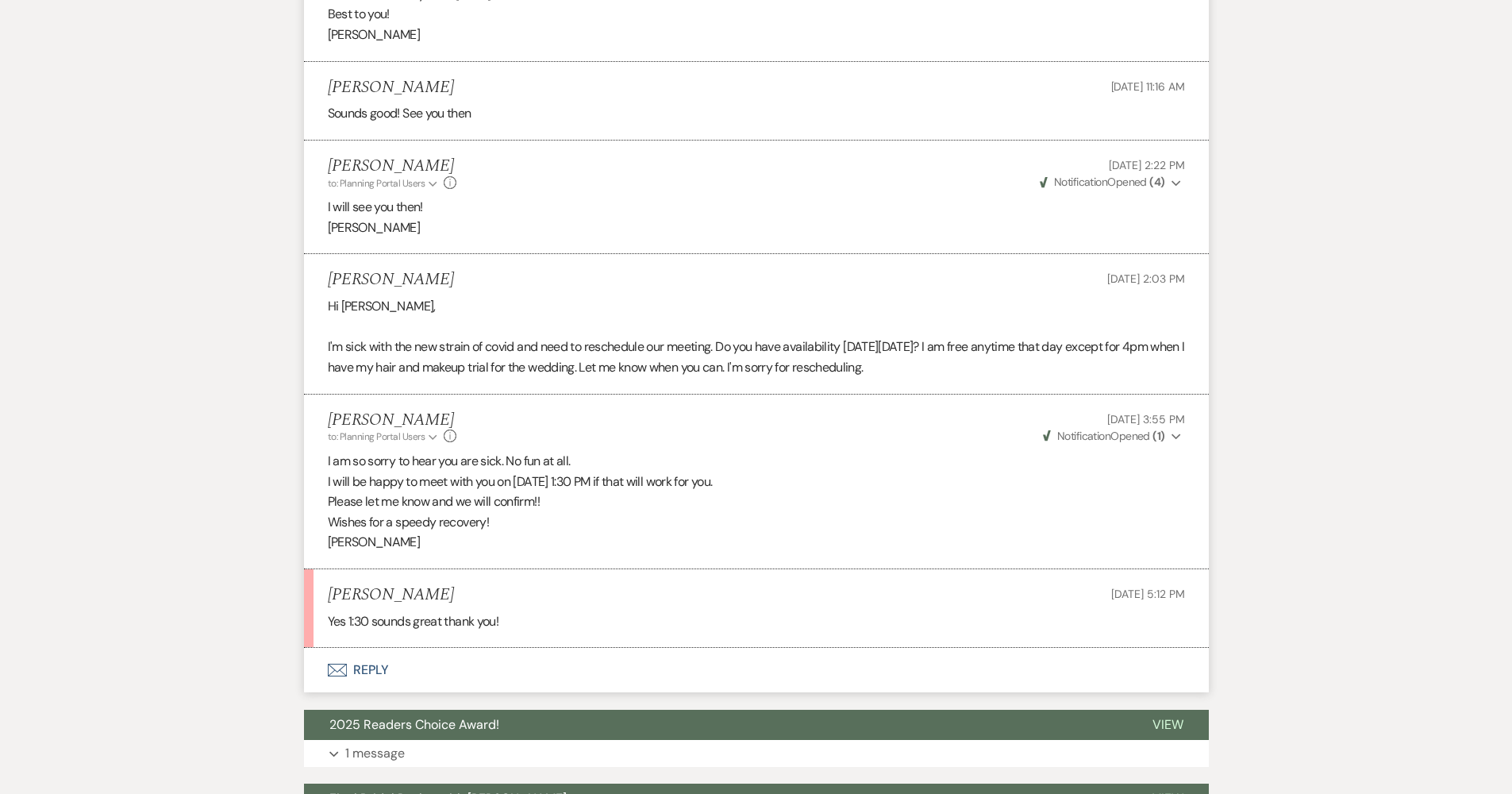
scroll to position [1670, 0]
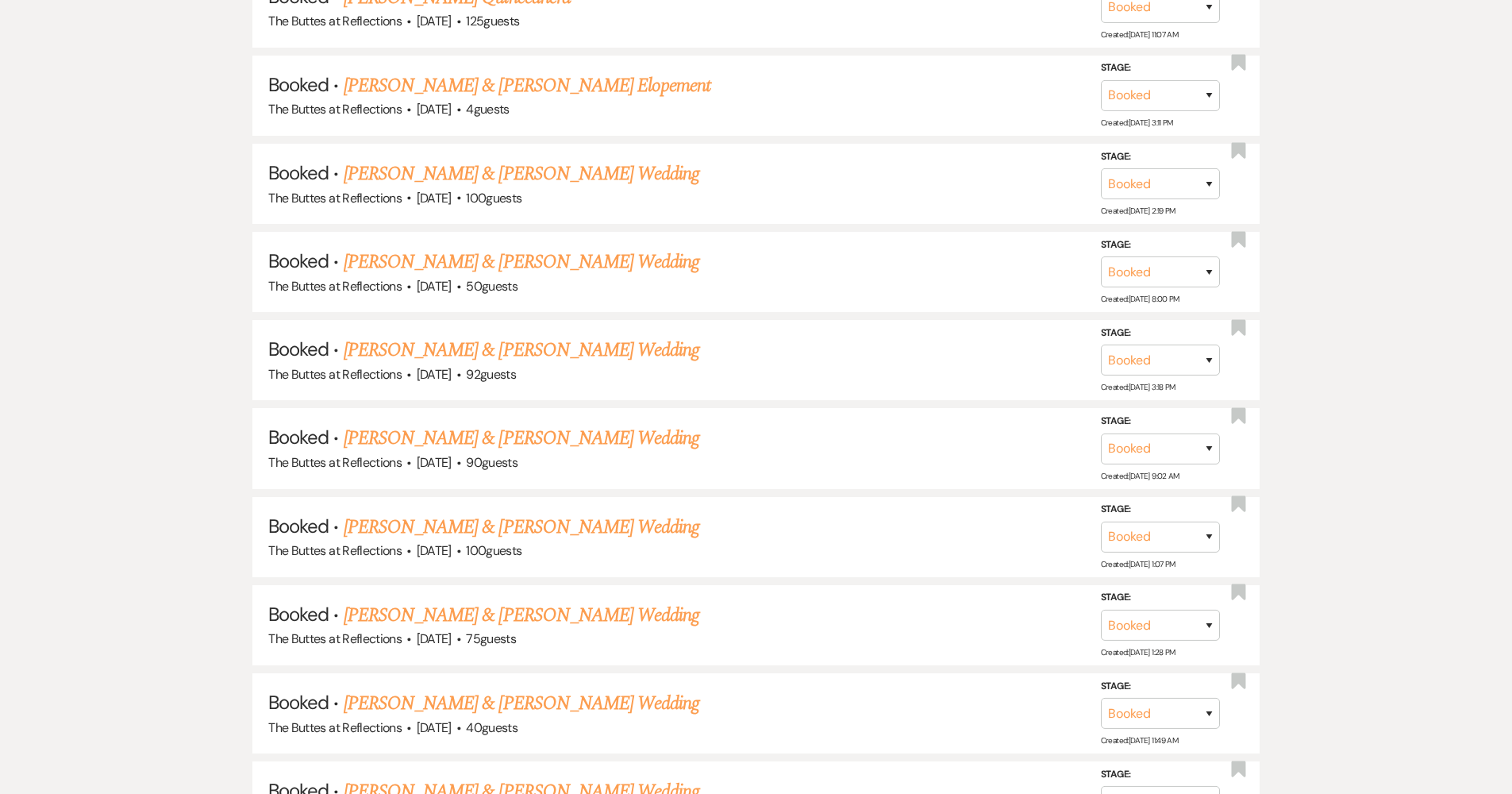
scroll to position [596, 0]
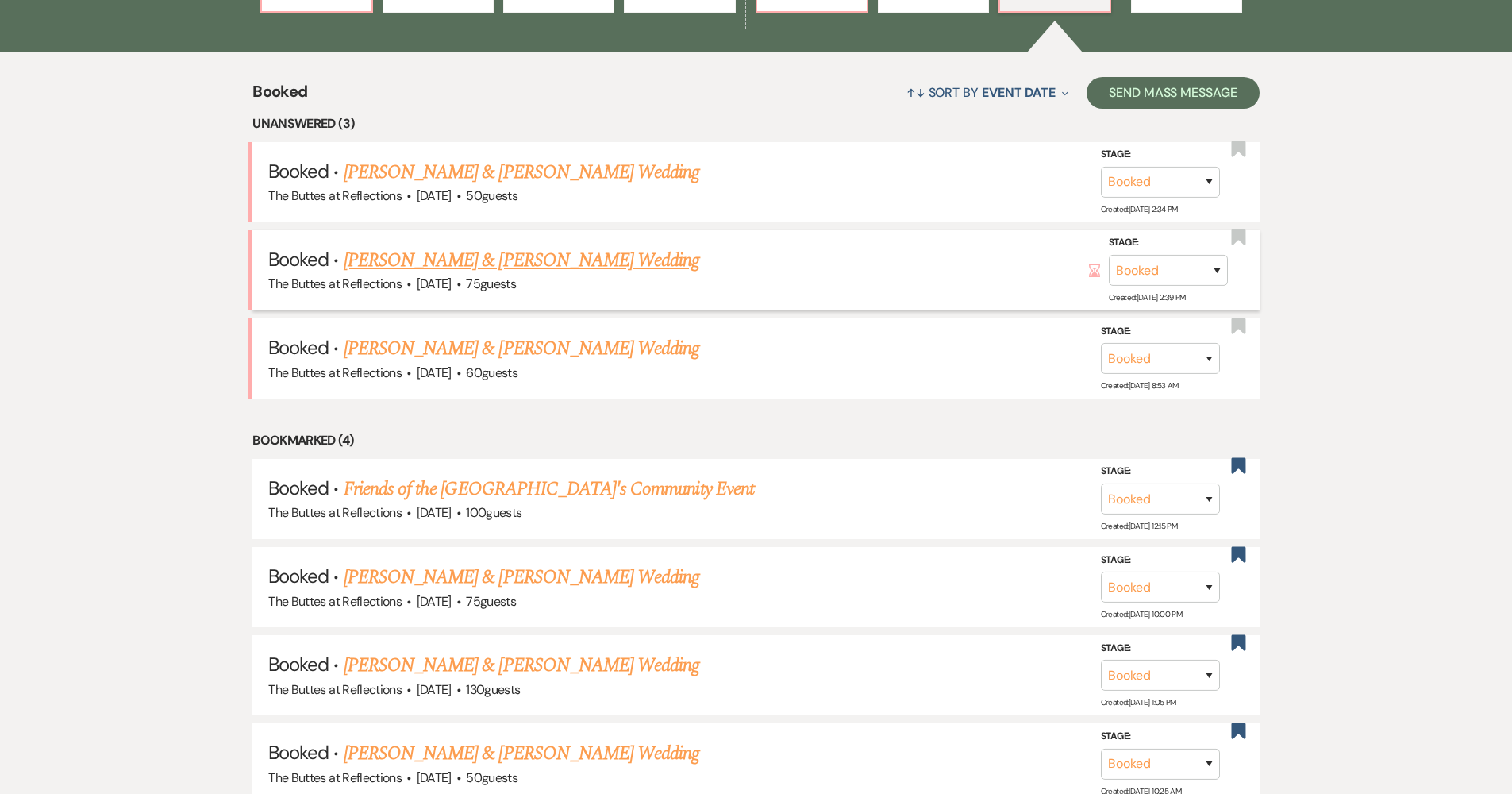
click at [443, 273] on link "[PERSON_NAME] & [PERSON_NAME] Wedding" at bounding box center [522, 260] width 355 height 28
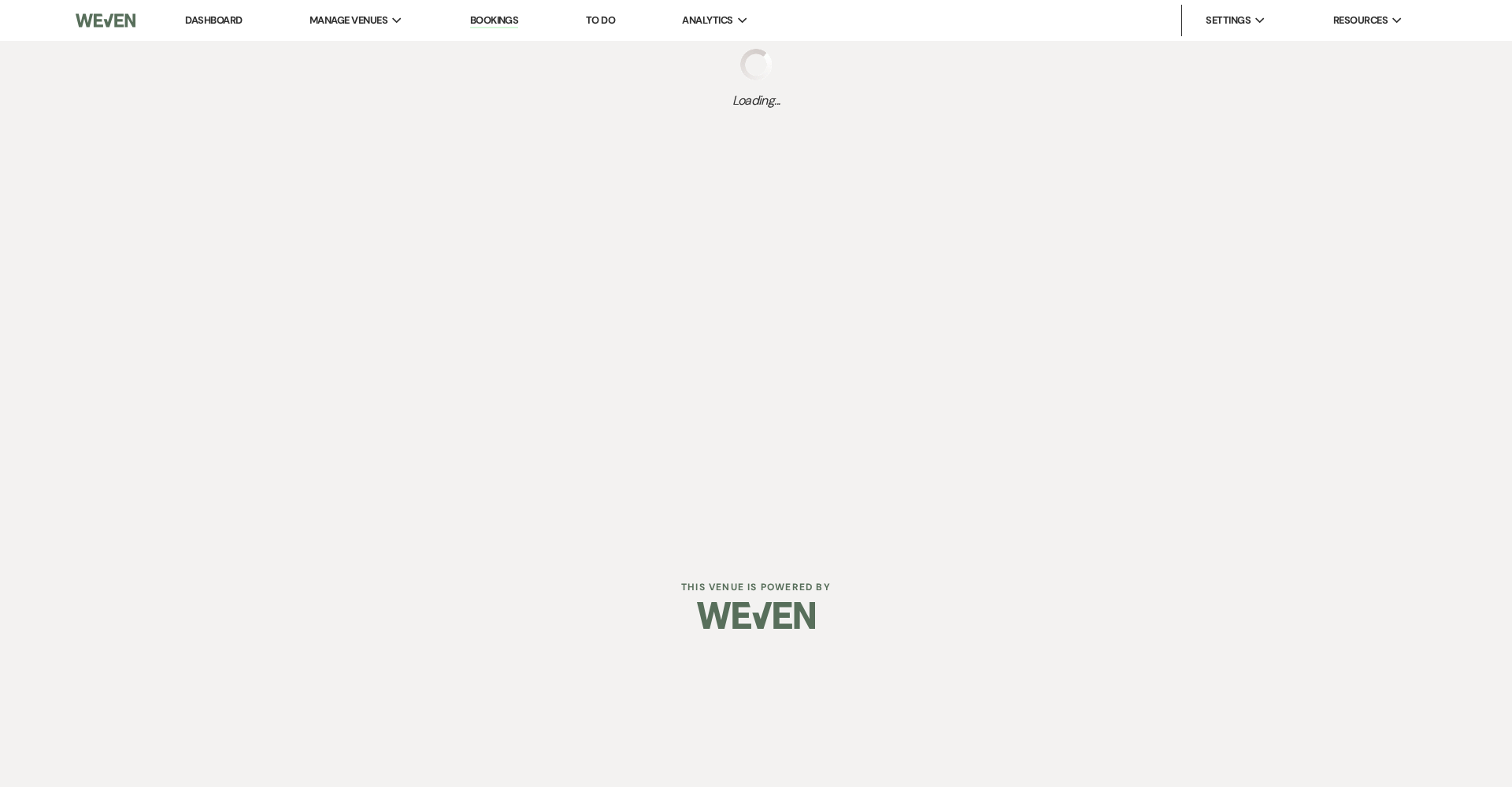
select select "5"
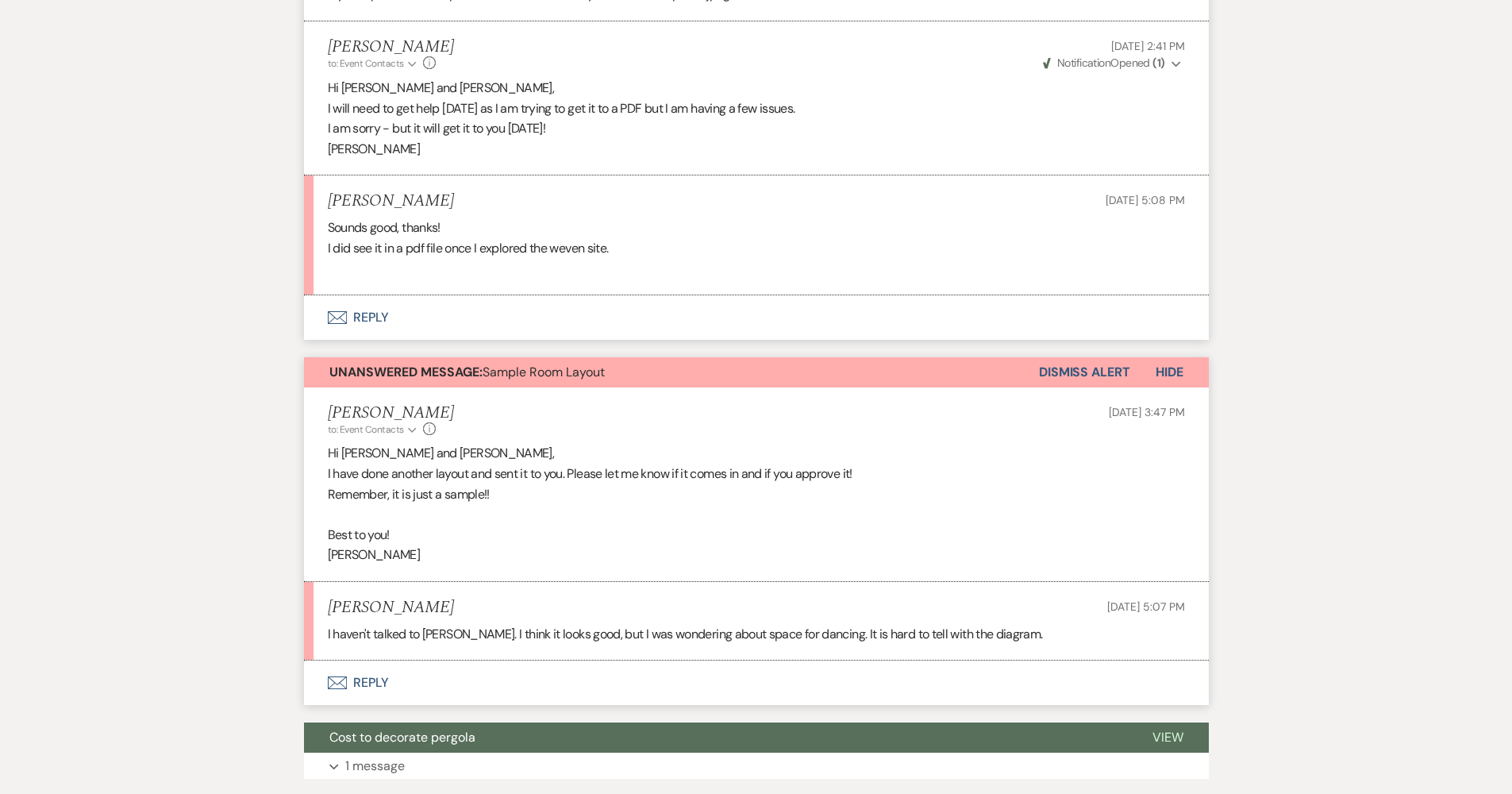
scroll to position [979, 0]
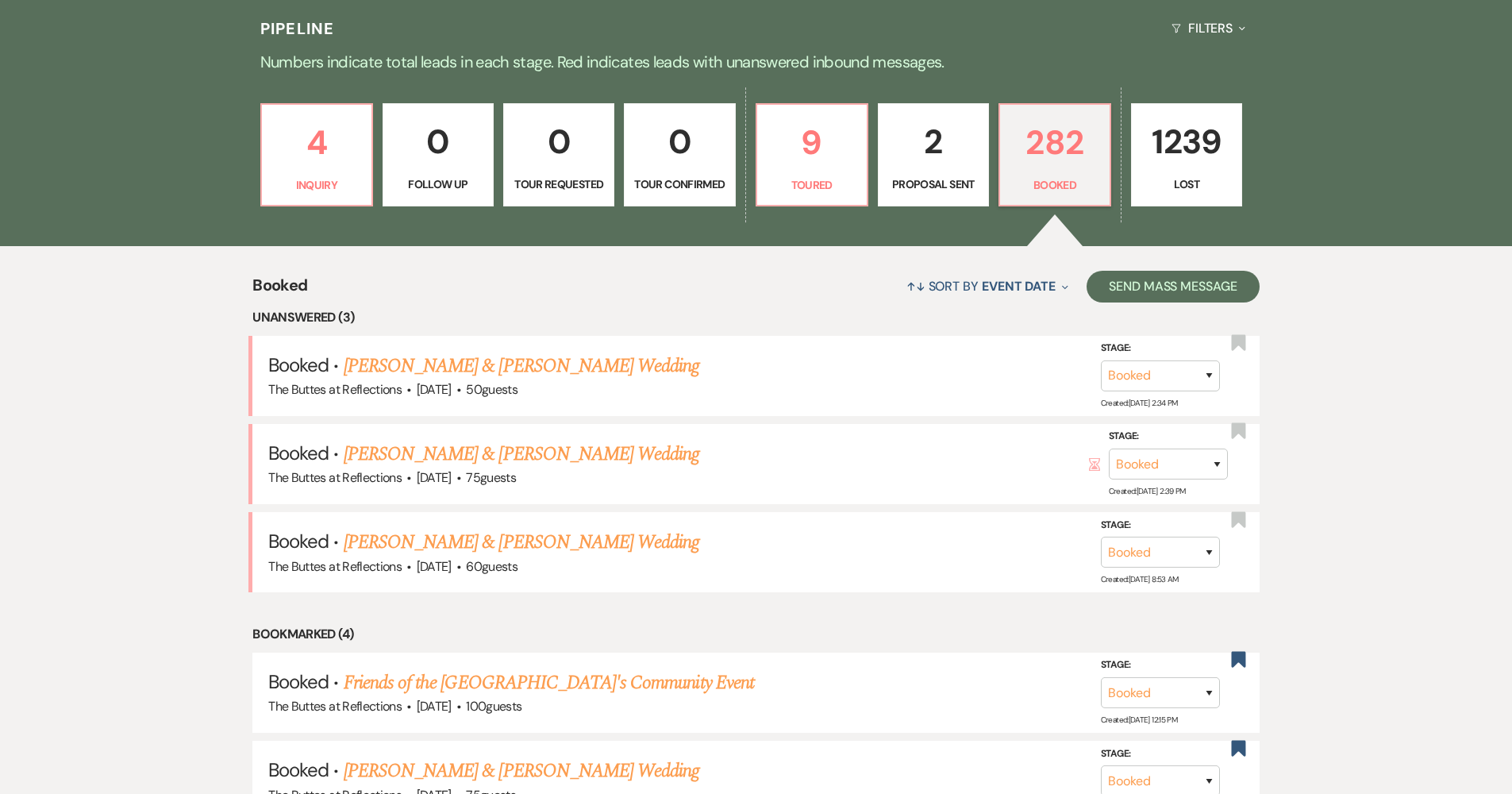
scroll to position [245, 0]
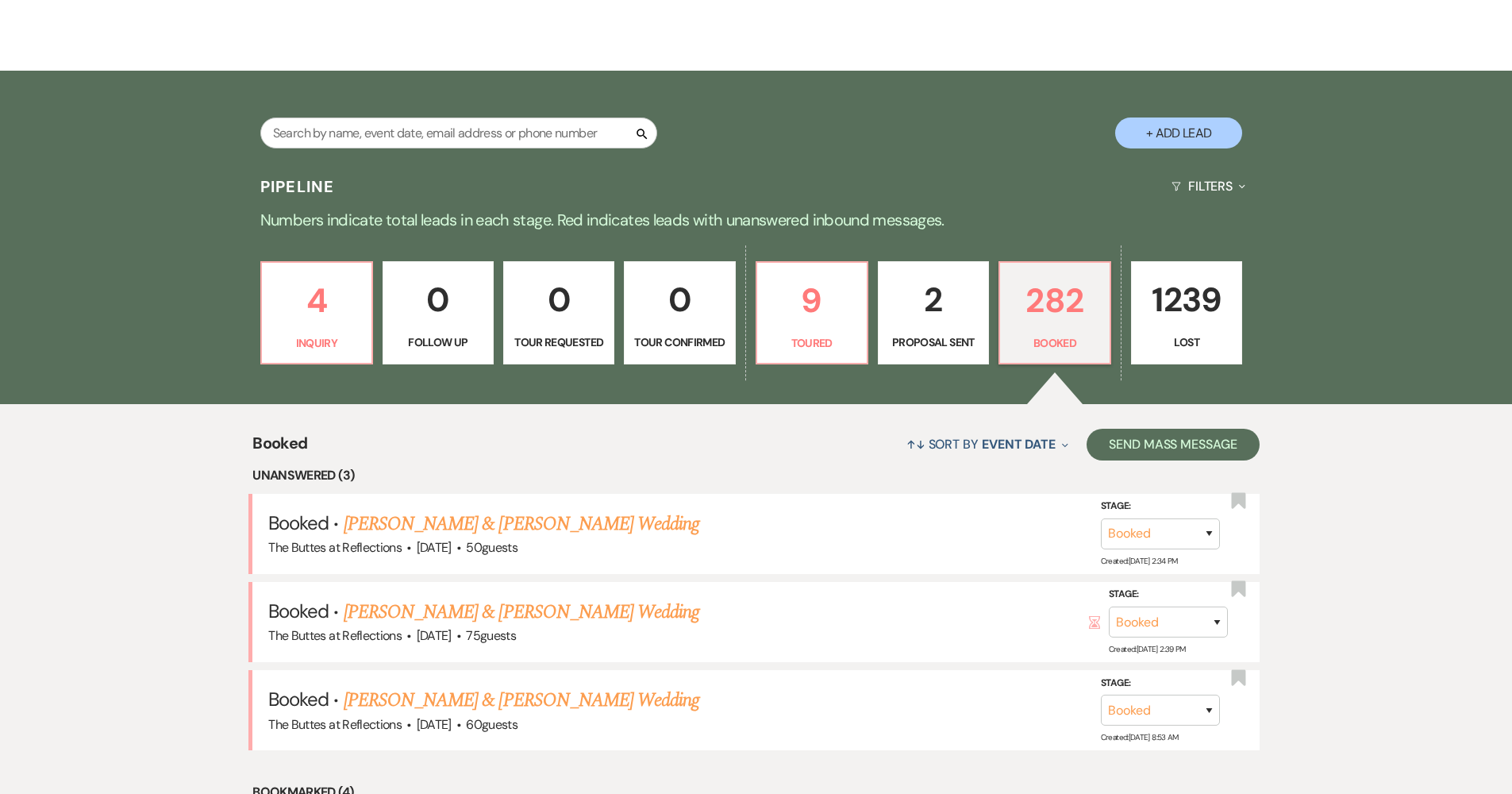
click at [916, 328] on link "2 Proposal Sent" at bounding box center [933, 313] width 111 height 104
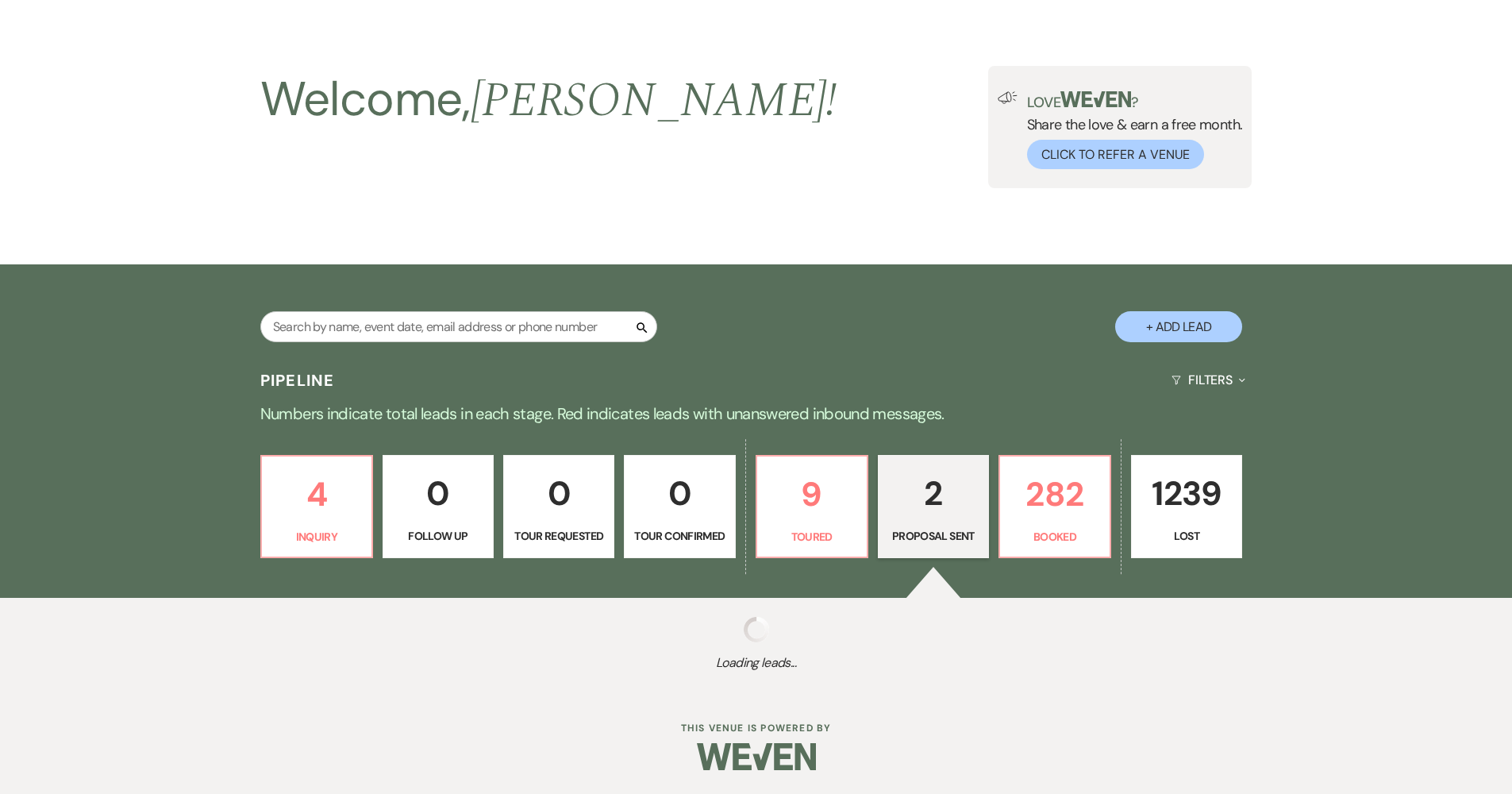
click at [812, 325] on div "Search + Add Lead" at bounding box center [756, 314] width 1142 height 83
select select "6"
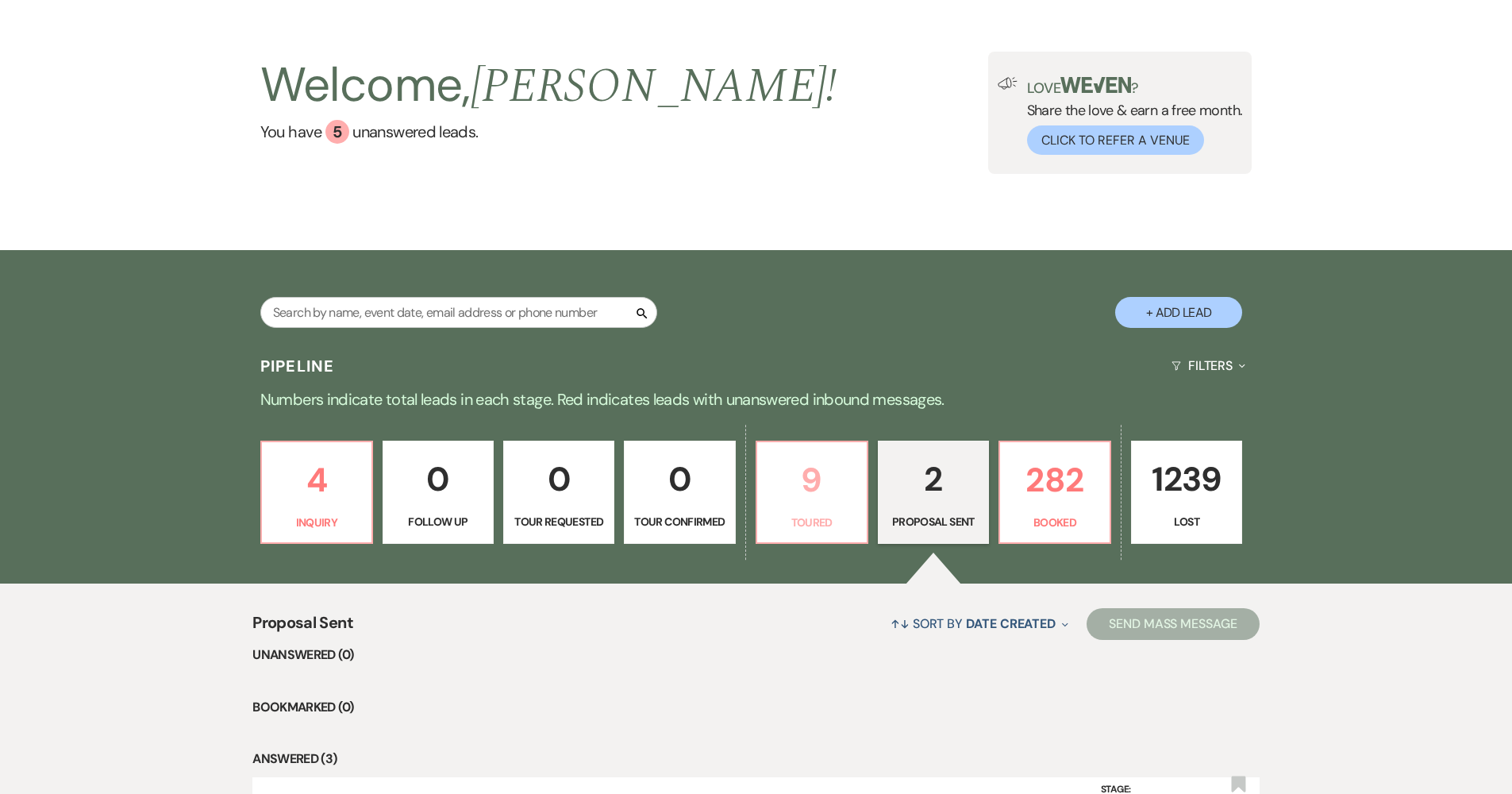
click at [836, 503] on p "9" at bounding box center [812, 480] width 90 height 53
select select "5"
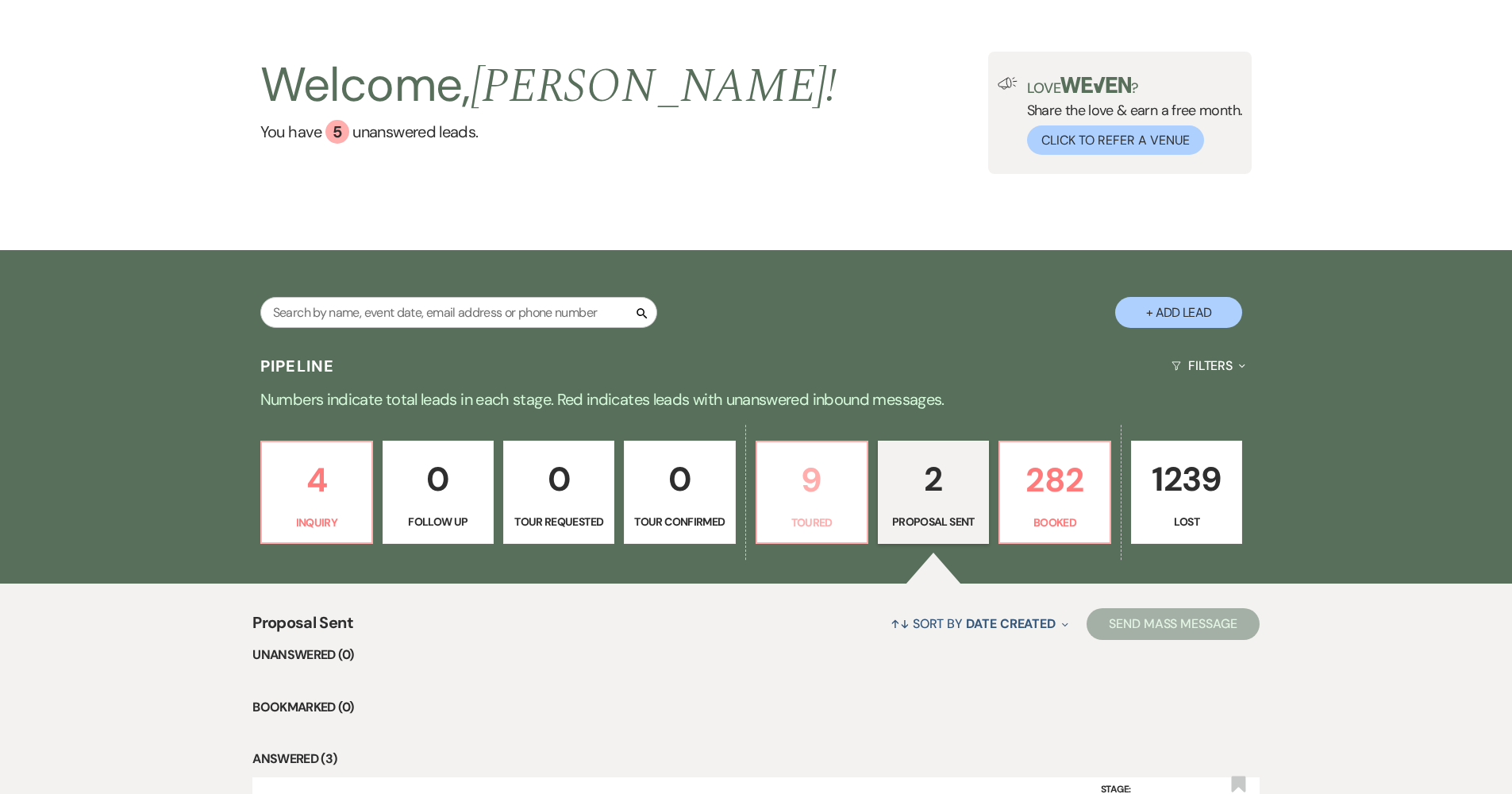
select select "5"
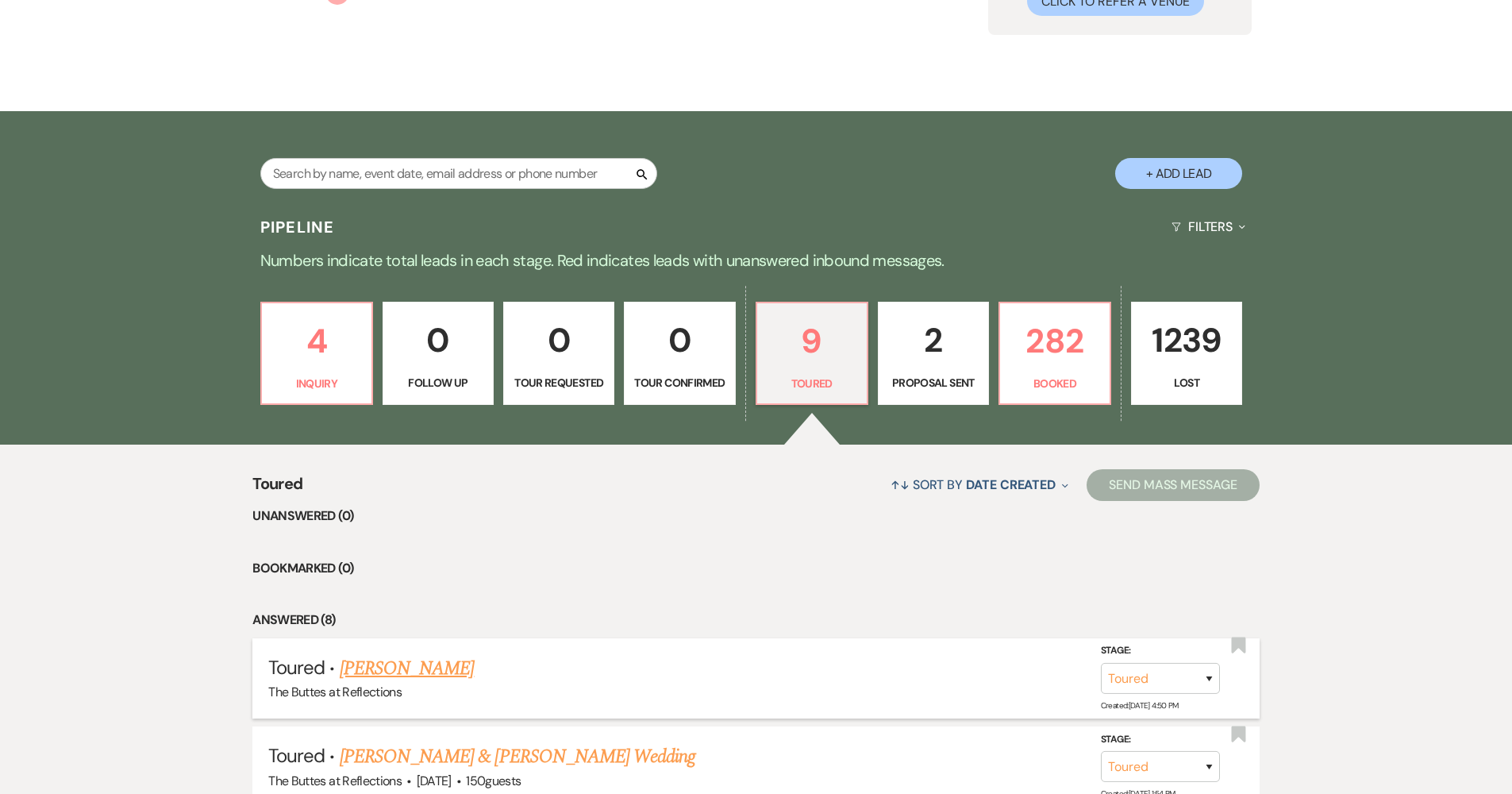
scroll to position [367, 0]
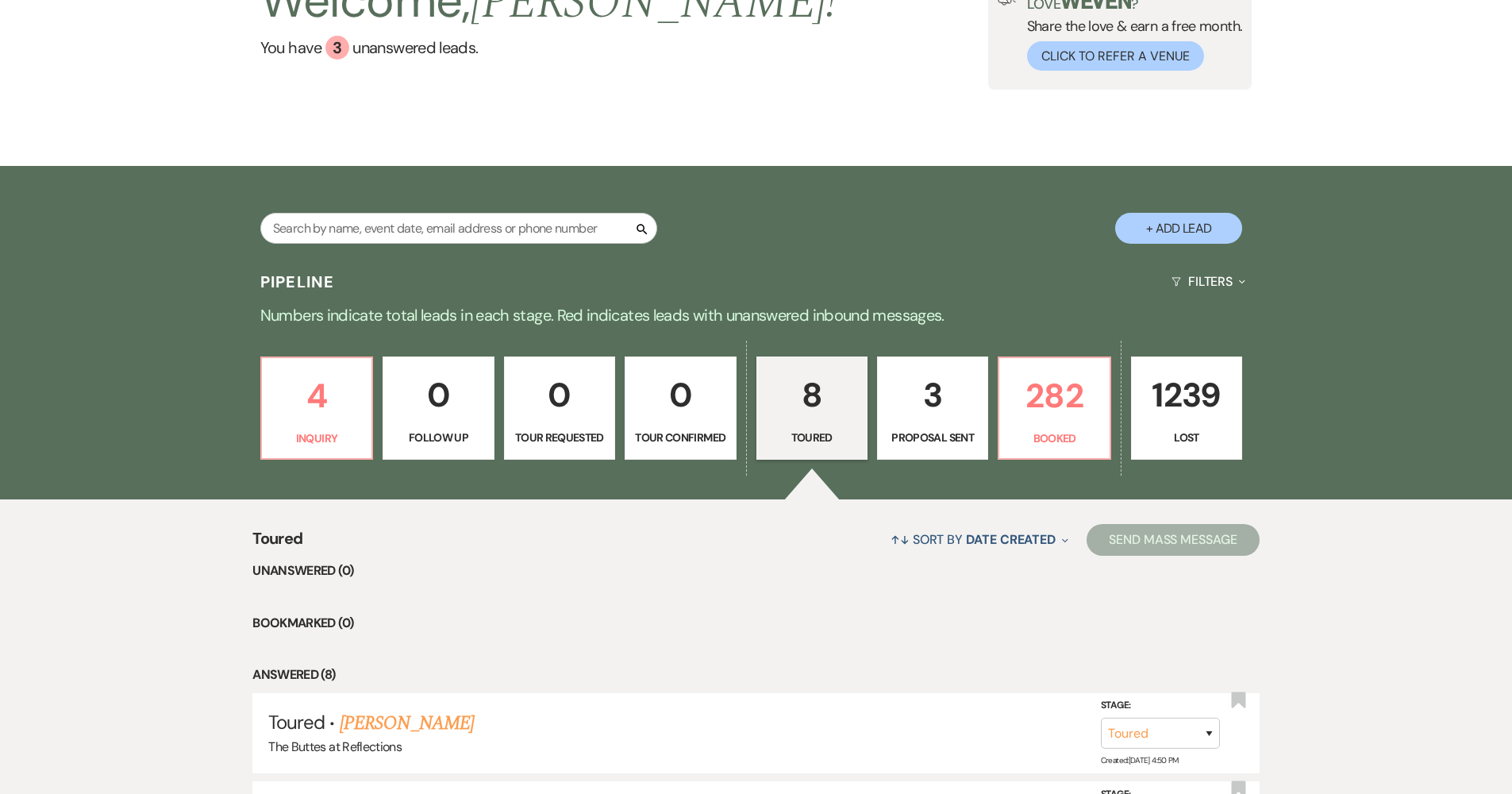
click at [916, 362] on link "3 Proposal Sent" at bounding box center [932, 408] width 111 height 104
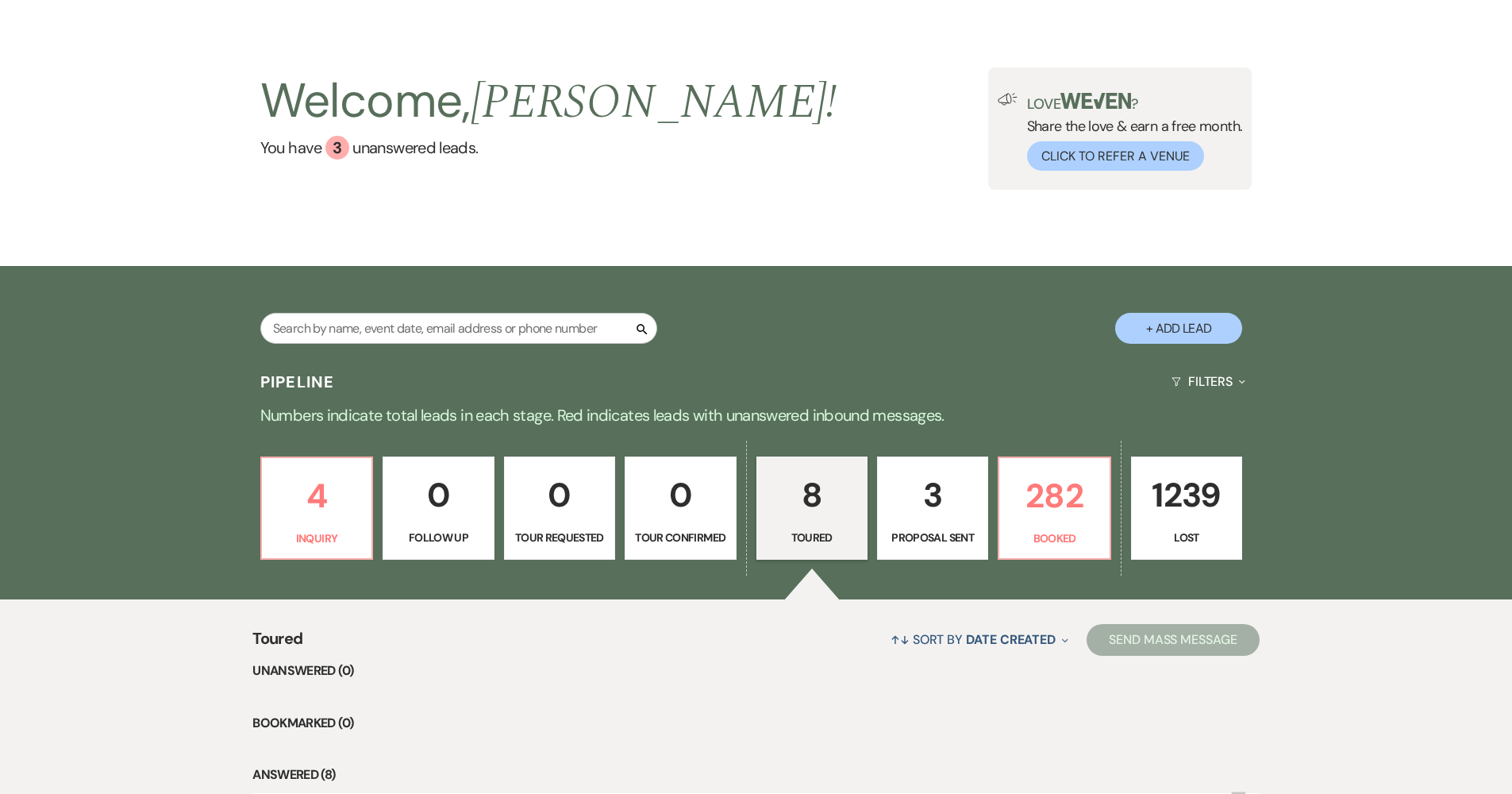
select select "6"
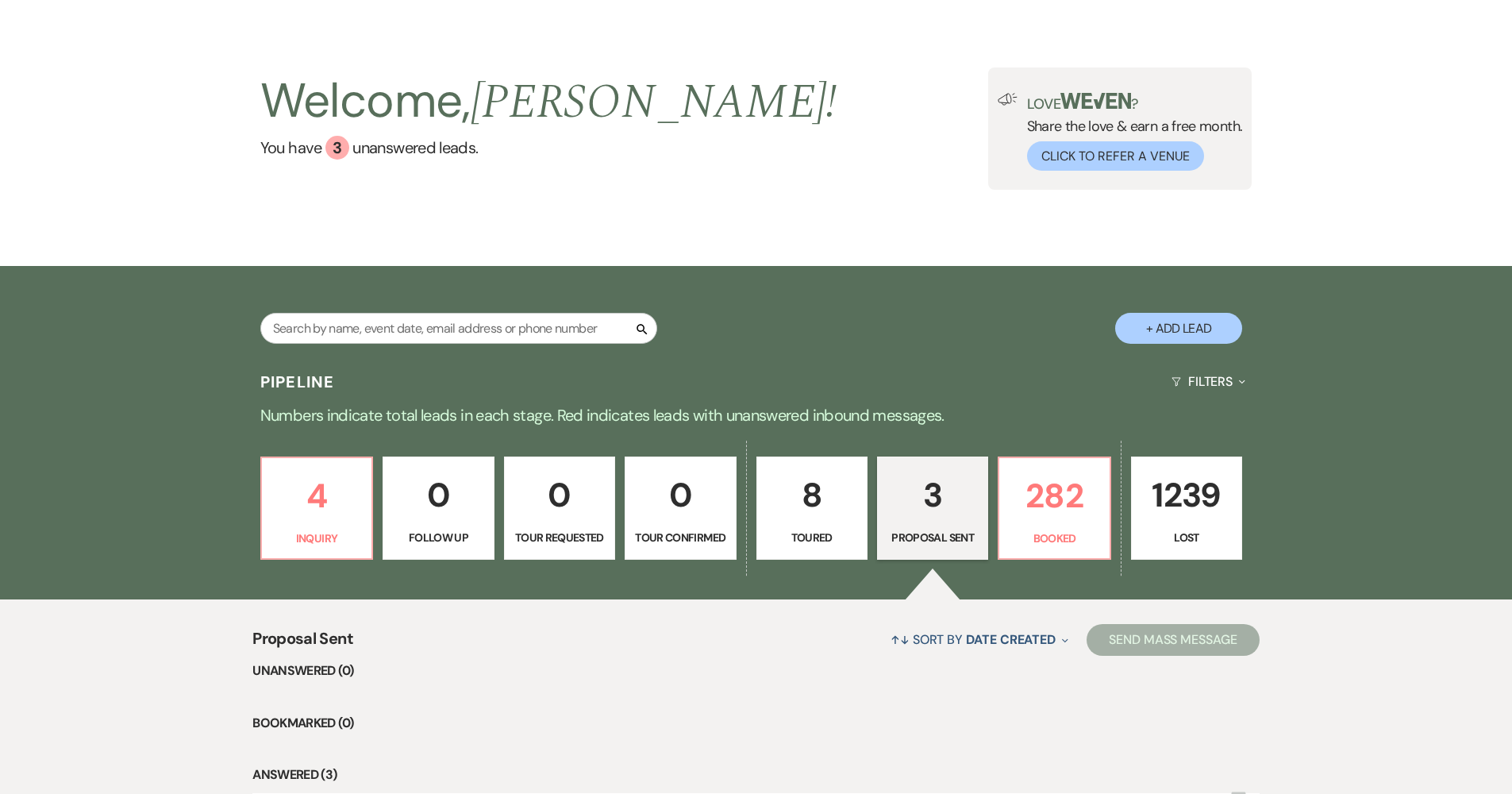
scroll to position [427, 0]
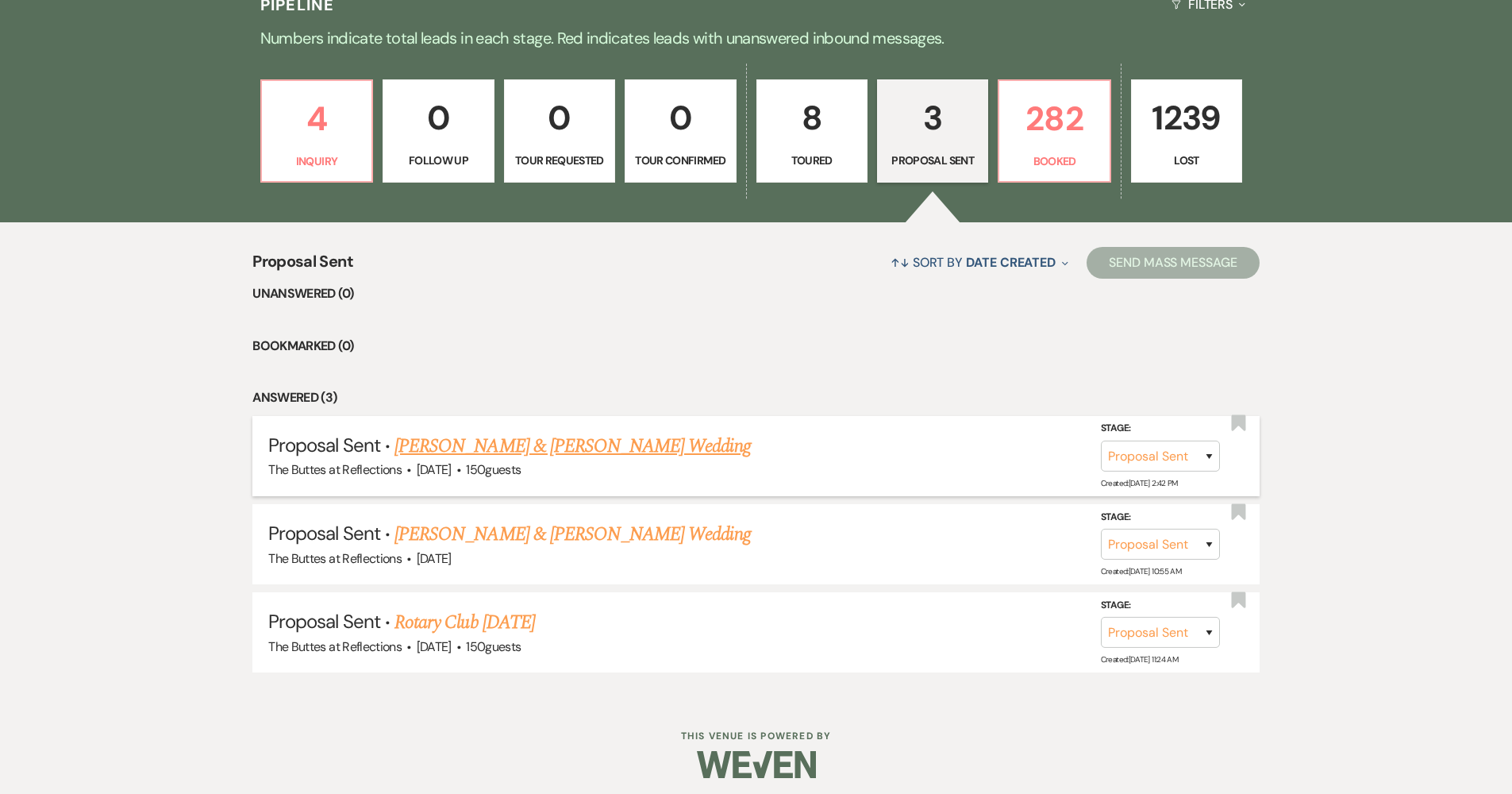
click at [513, 450] on link "[PERSON_NAME] & [PERSON_NAME] Wedding" at bounding box center [572, 446] width 355 height 28
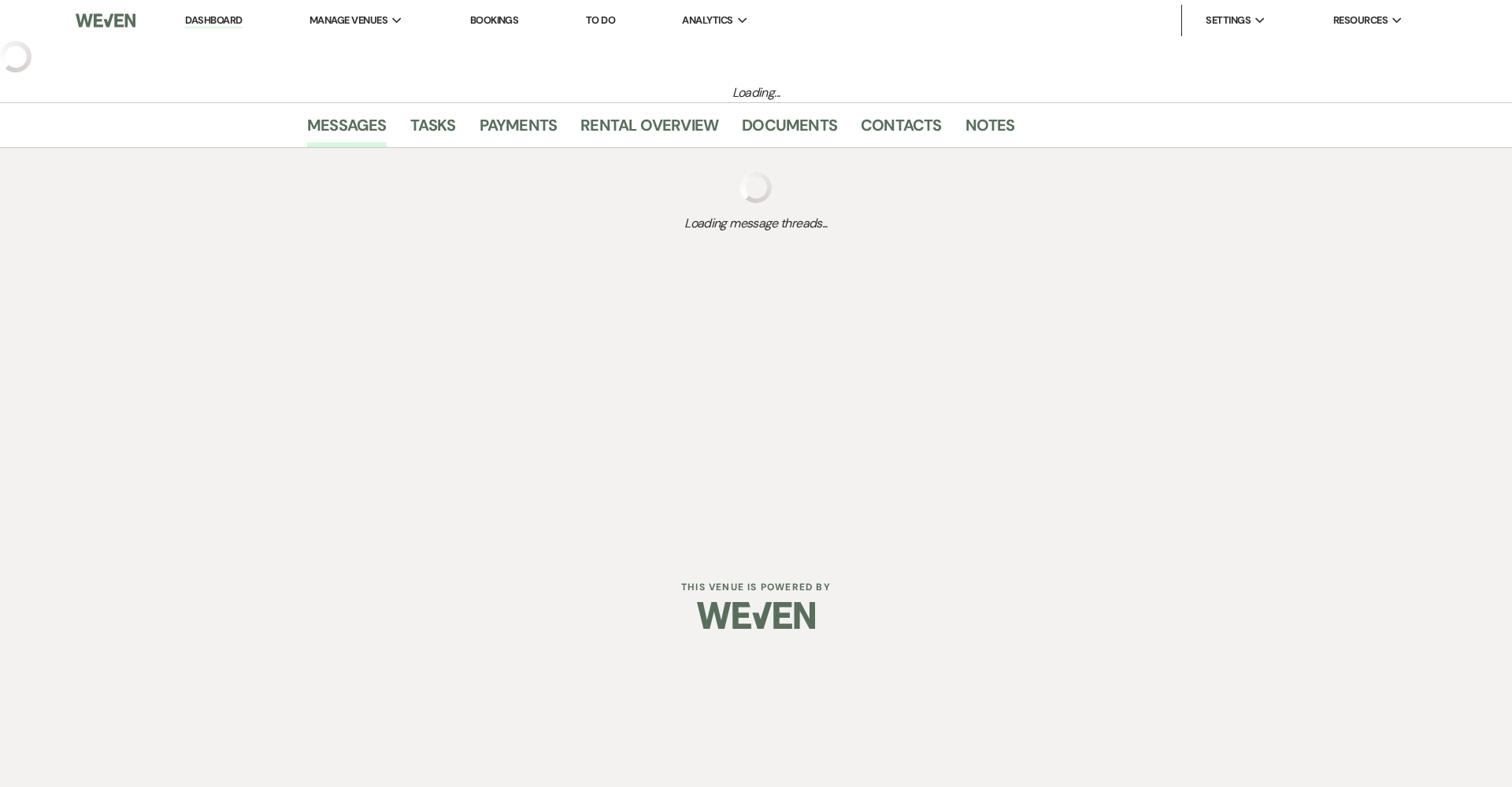
select select "6"
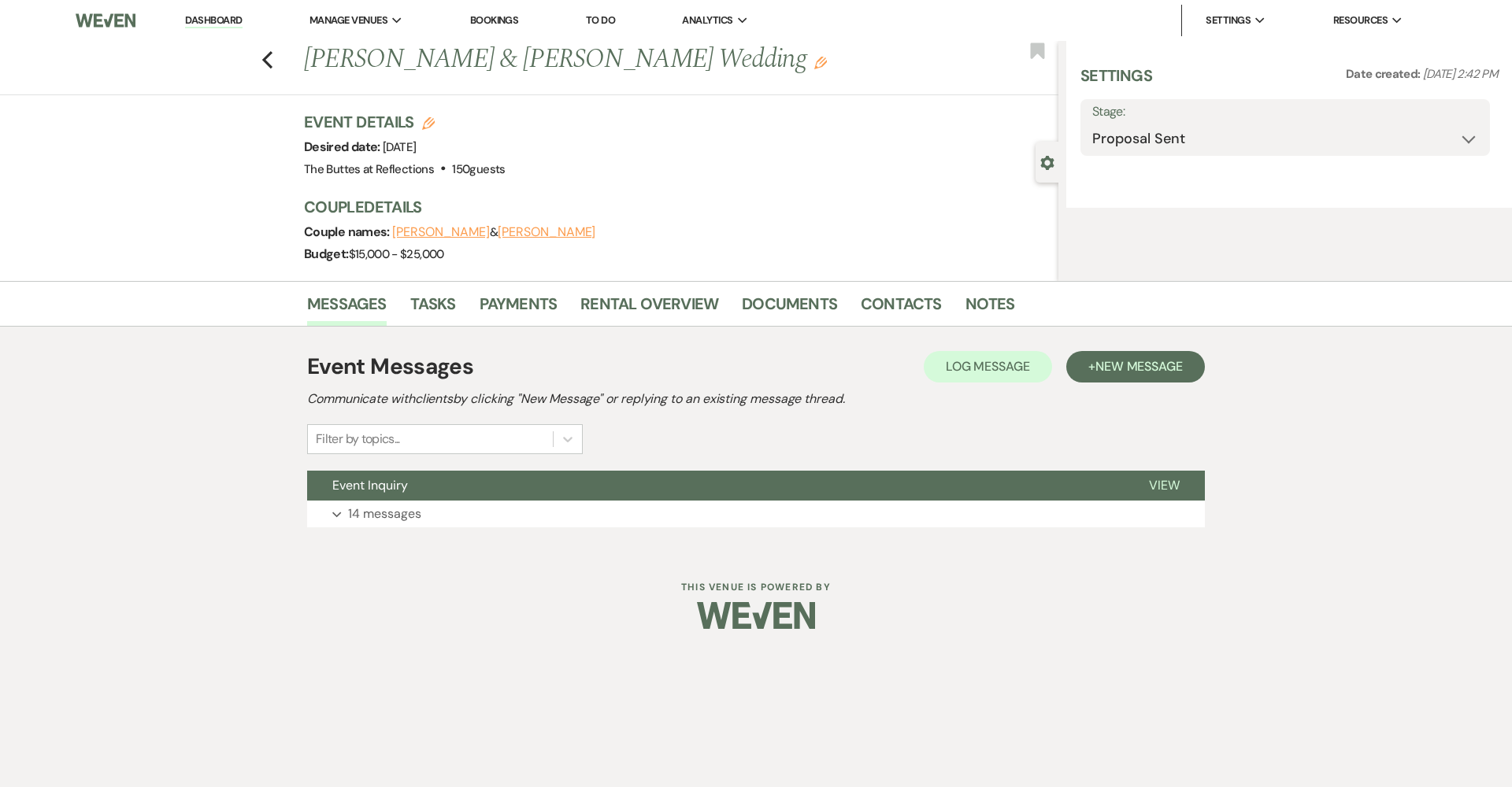
select select "5"
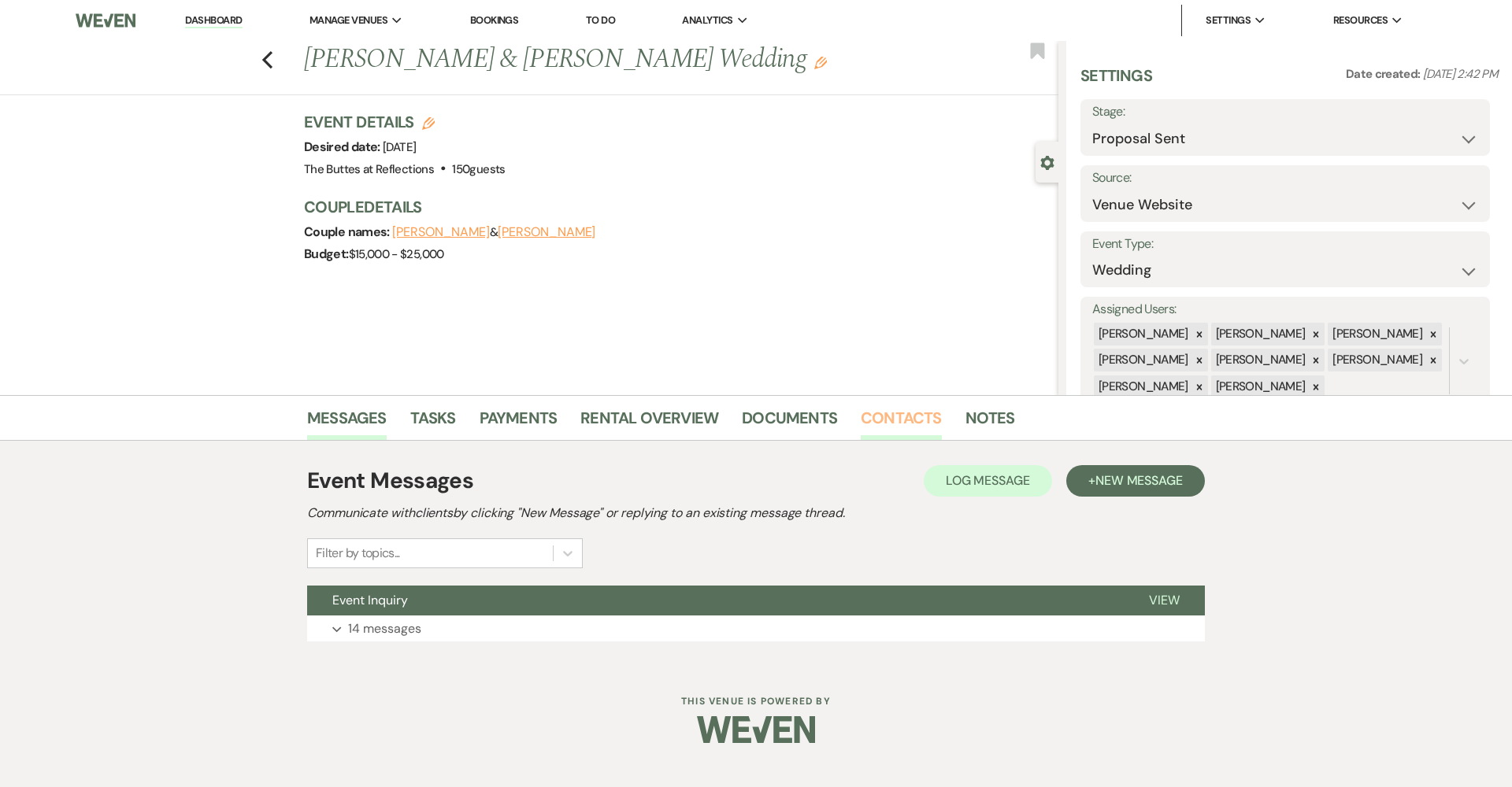
click at [912, 415] on link "Contacts" at bounding box center [901, 423] width 81 height 35
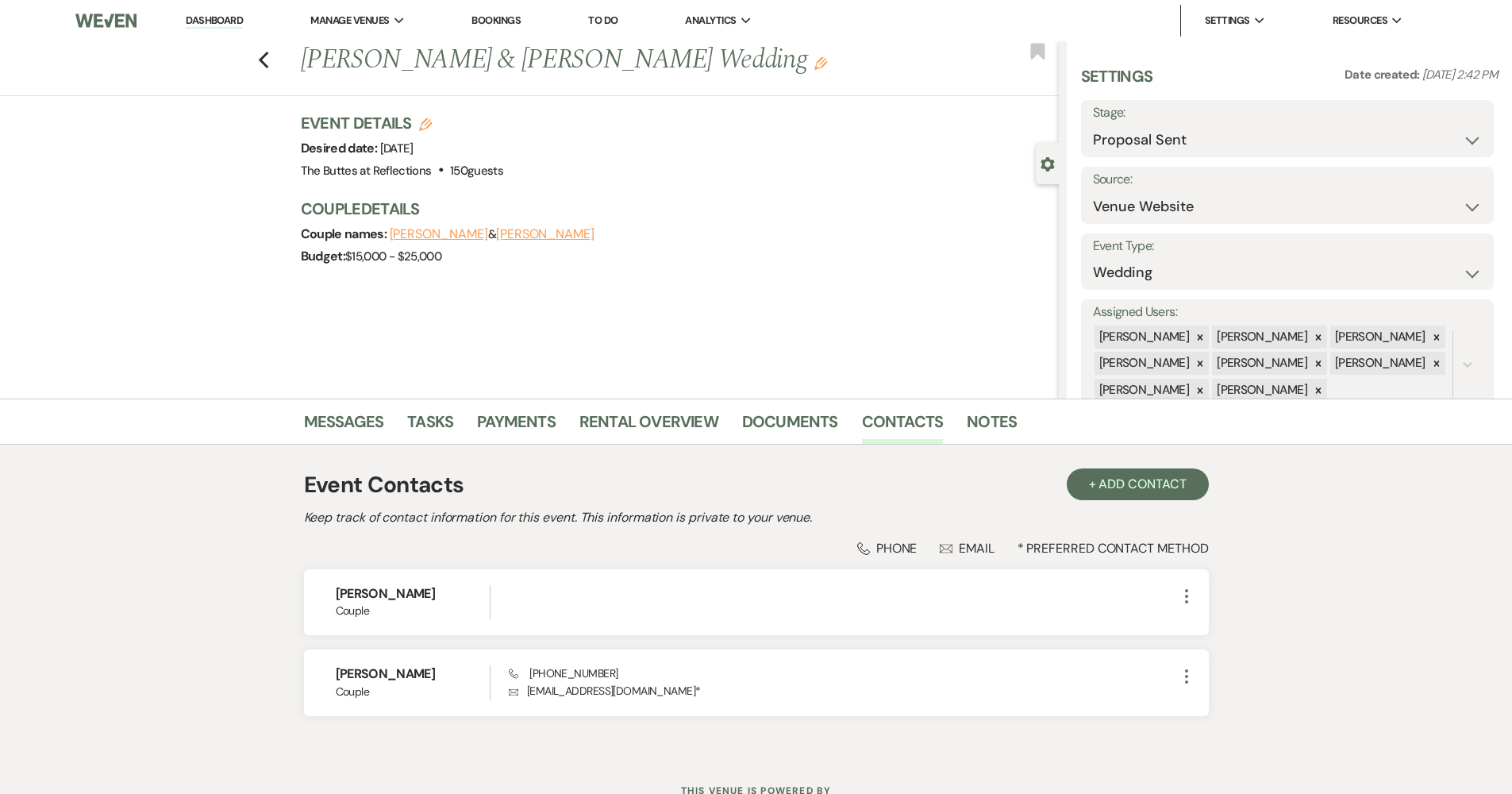
scroll to position [61, 0]
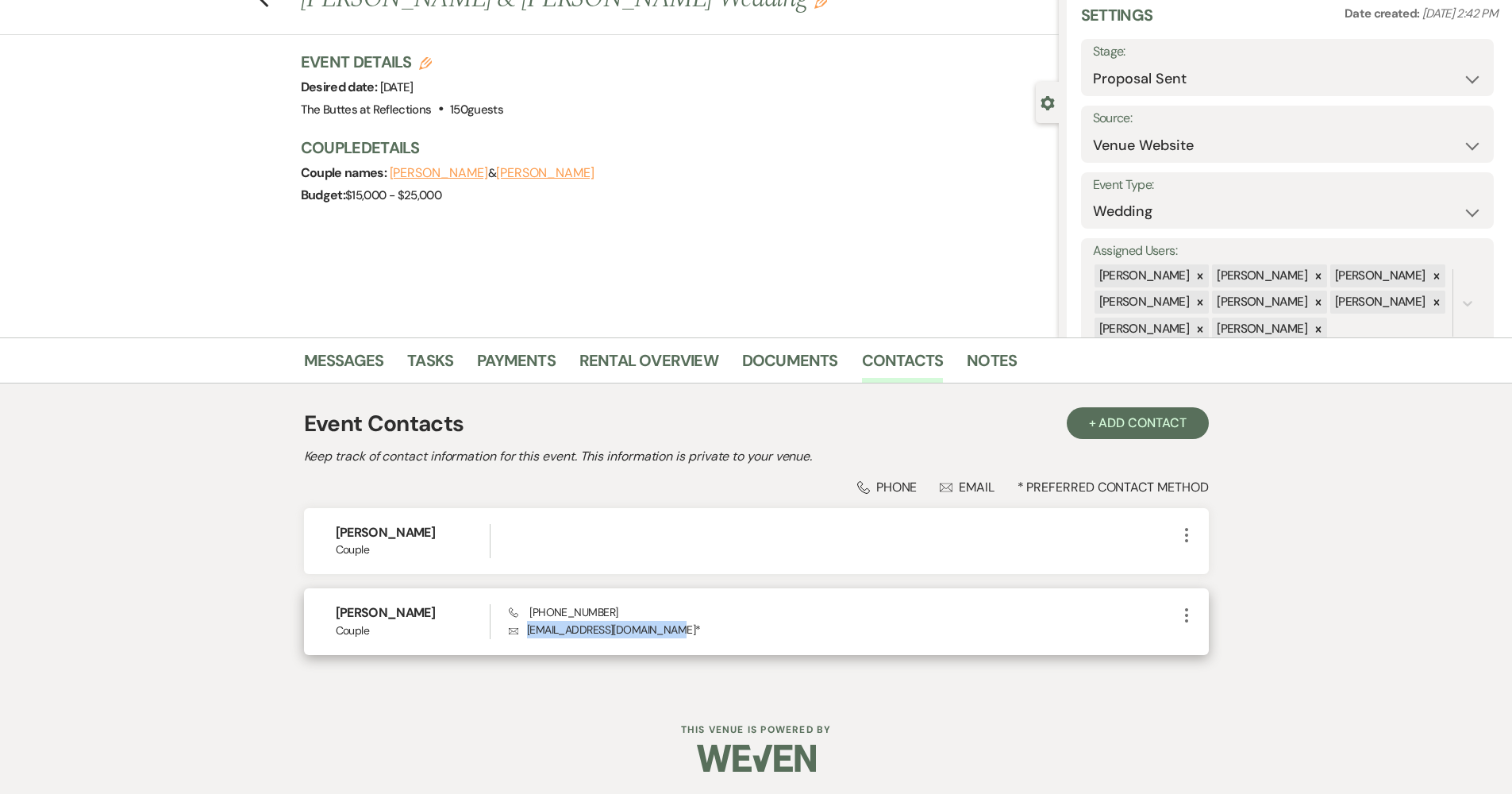
drag, startPoint x: 528, startPoint y: 632, endPoint x: 654, endPoint y: 631, distance: 126.0
click at [654, 631] on p "Envelope olivianicolediaz@gmail.com *" at bounding box center [843, 630] width 668 height 18
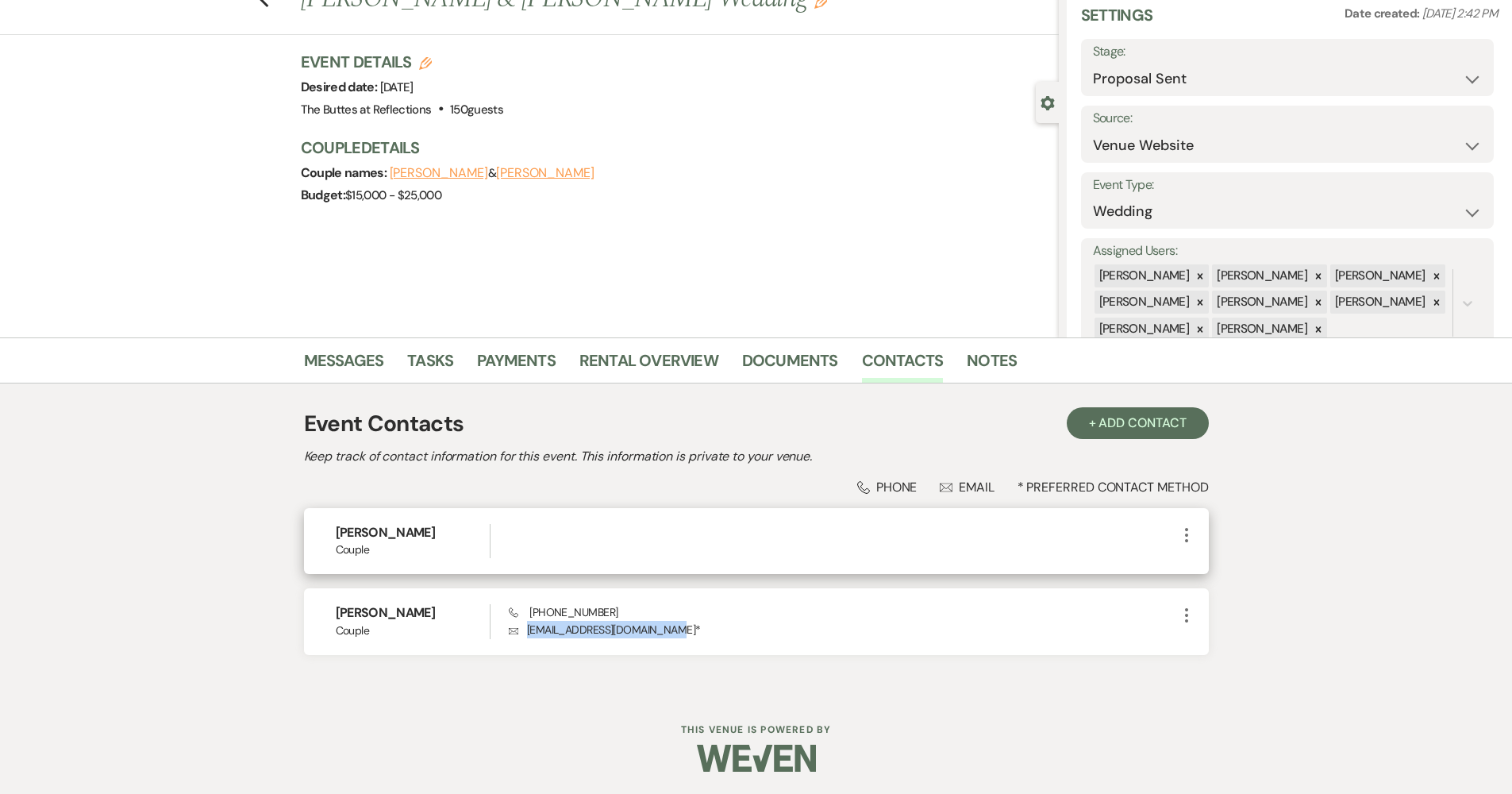
copy p "olivianicolediaz@gmail.com"
drag, startPoint x: 627, startPoint y: 564, endPoint x: 617, endPoint y: 561, distance: 10.4
click at [627, 563] on div "Adrian Alvarez Couple More" at bounding box center [756, 541] width 905 height 66
drag, startPoint x: 422, startPoint y: 534, endPoint x: 315, endPoint y: 526, distance: 107.3
click at [315, 526] on div "Adrian Alvarez Couple More" at bounding box center [756, 541] width 905 height 66
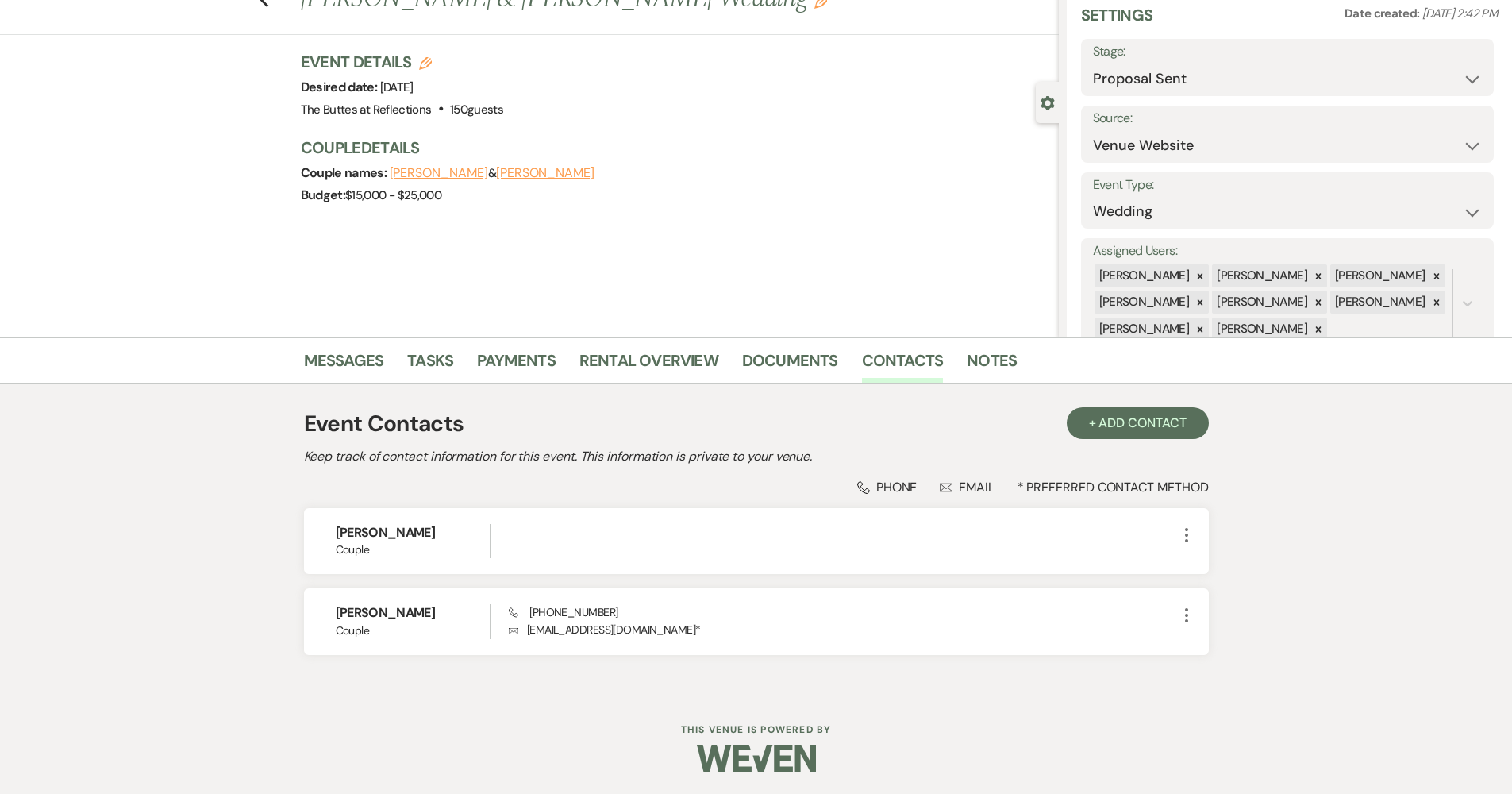
click at [253, 488] on div "Messages Tasks Payments Rental Overview Documents Contacts Notes Event Contacts…" at bounding box center [756, 515] width 1512 height 356
drag, startPoint x: 401, startPoint y: 613, endPoint x: 299, endPoint y: 606, distance: 102.2
click at [309, 604] on div "Olivia Diaz Couple Phone (520) 370-0231 Envelope olivianicolediaz@gmail.com * M…" at bounding box center [756, 621] width 905 height 66
click at [259, 601] on div "Messages Tasks Payments Rental Overview Documents Contacts Notes Event Contacts…" at bounding box center [756, 515] width 1512 height 356
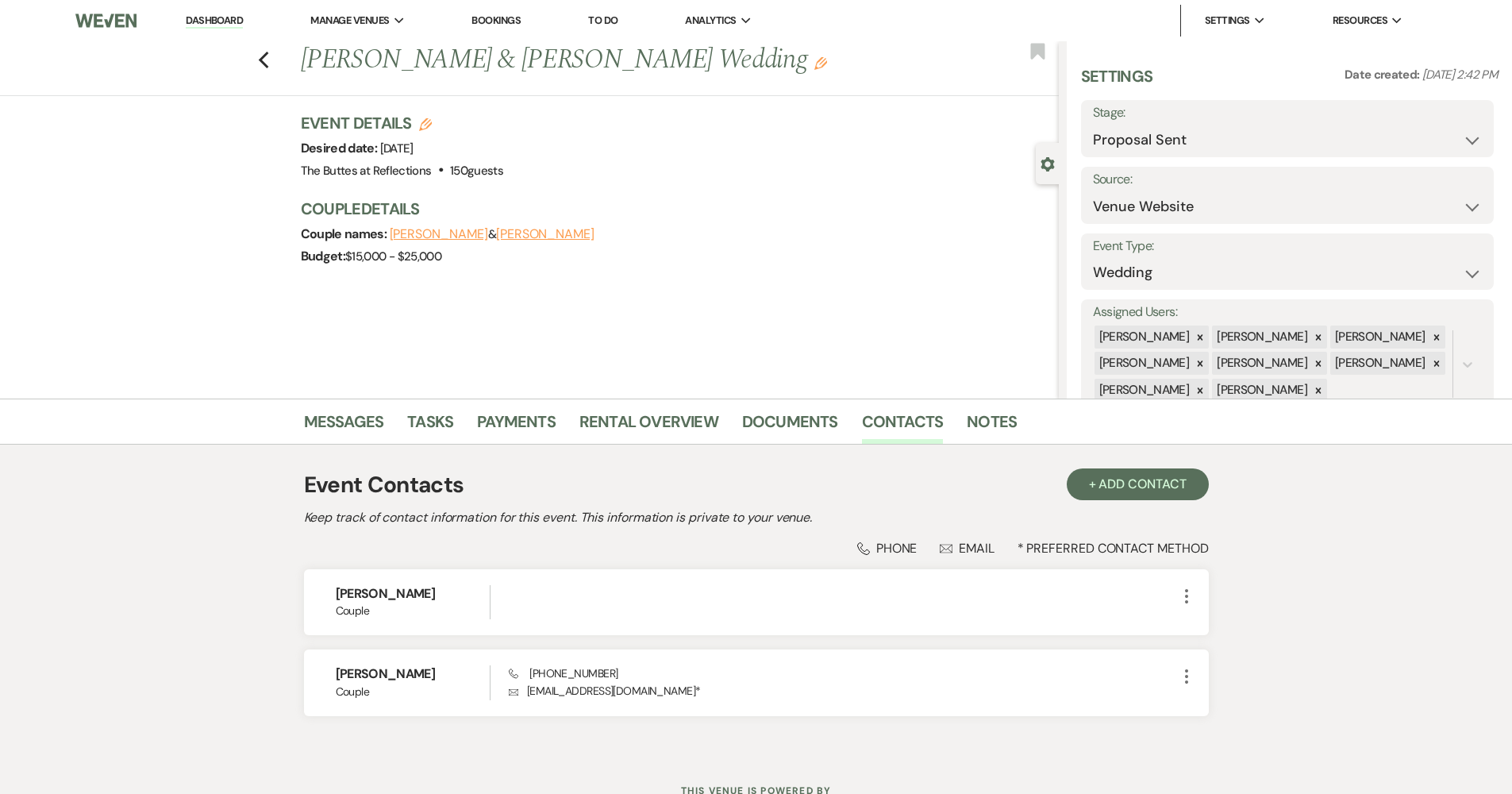
click at [227, 21] on link "Dashboard" at bounding box center [214, 21] width 57 height 15
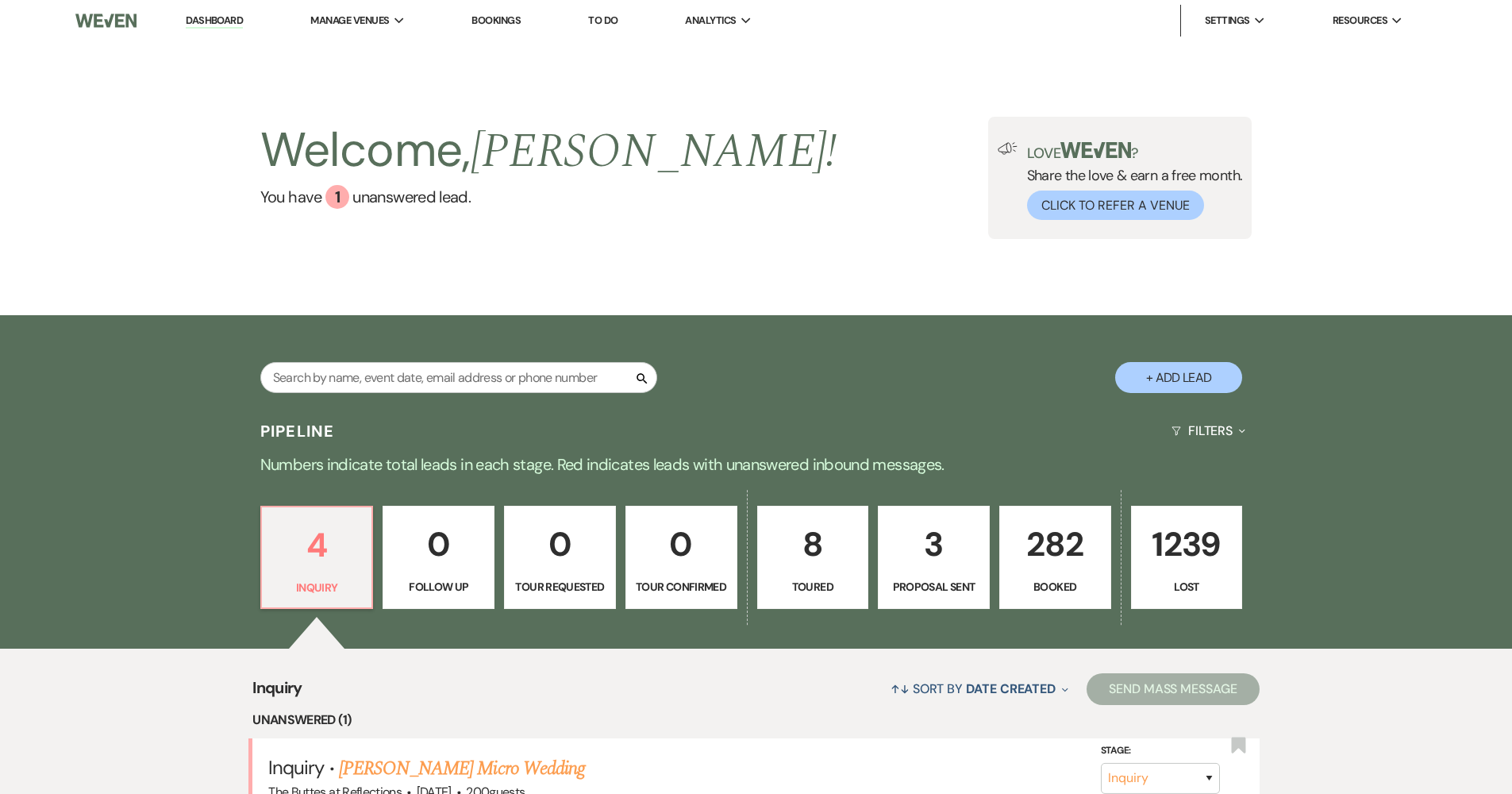
scroll to position [138, 0]
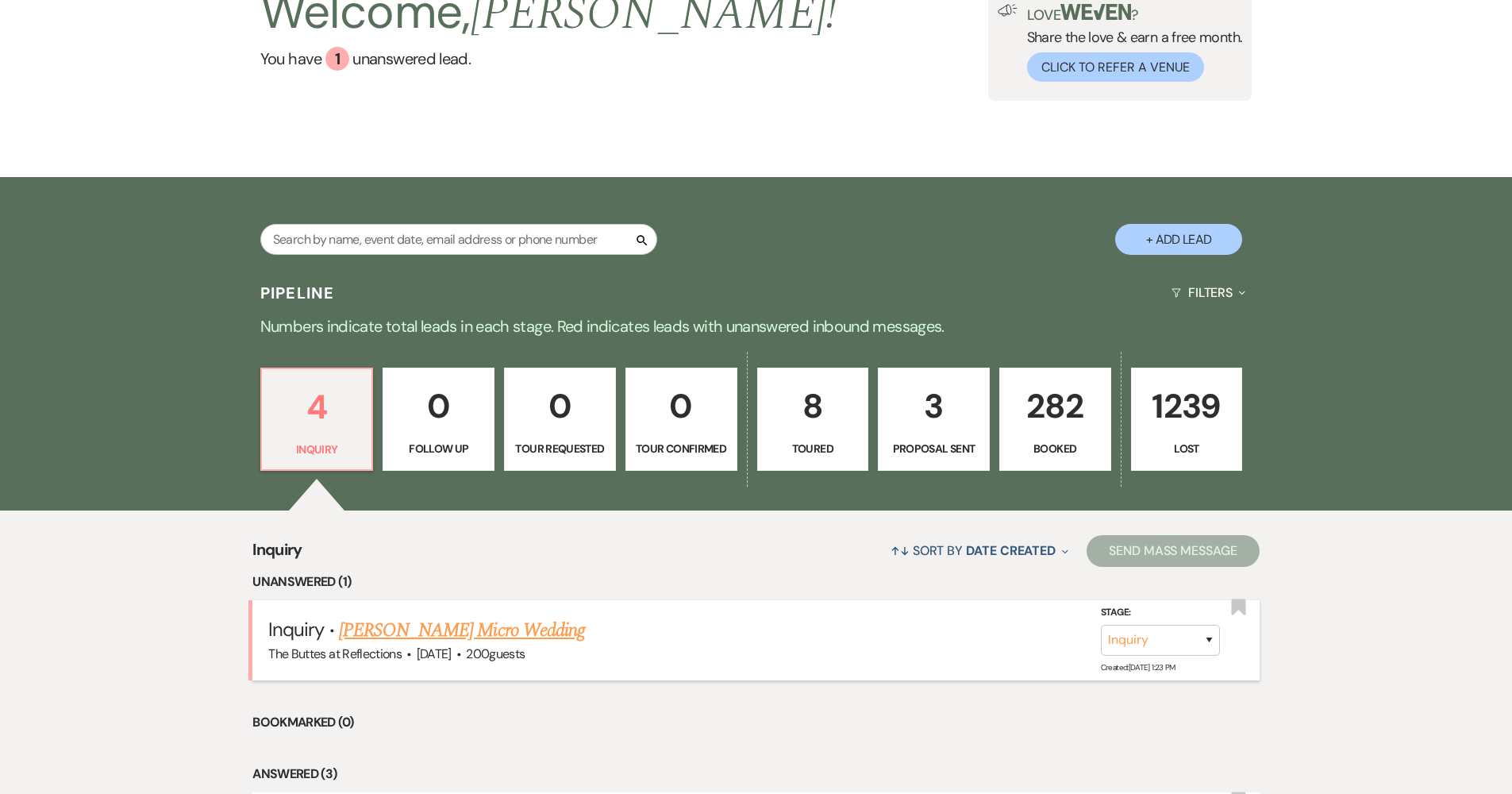
click at [454, 630] on link "[PERSON_NAME] Micro Wedding" at bounding box center [461, 630] width 246 height 28
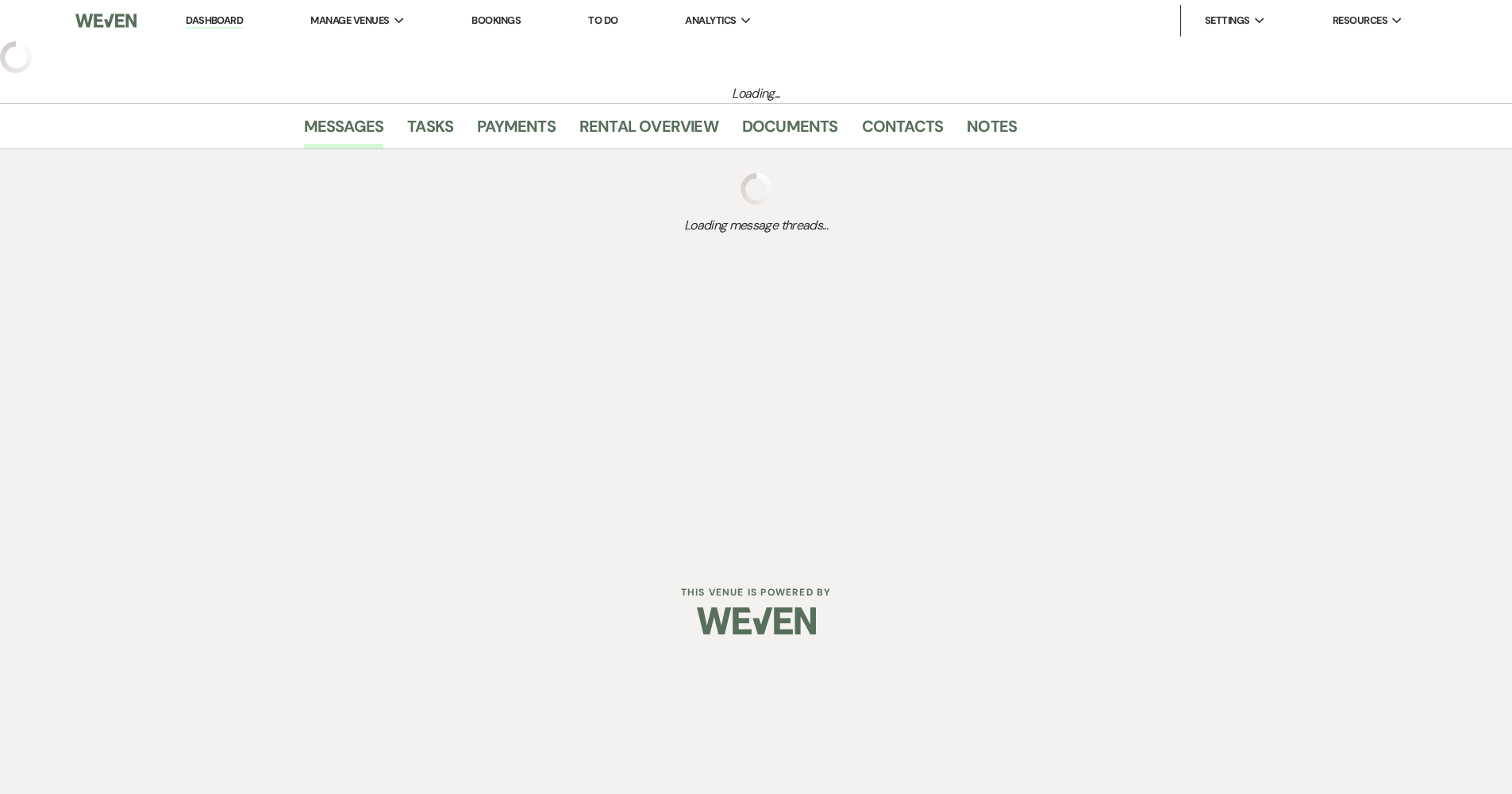
select select "5"
select select "16"
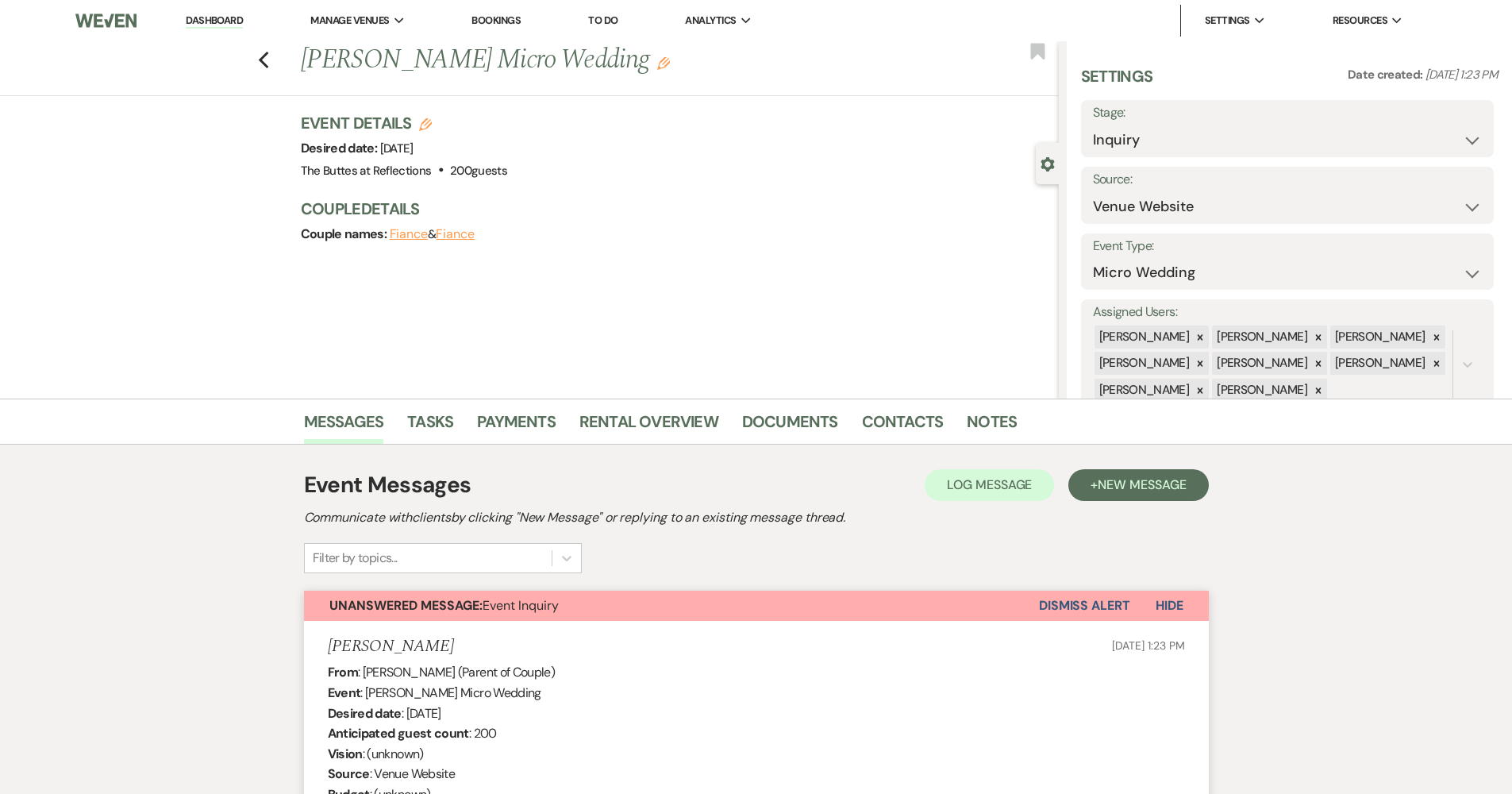
click at [230, 23] on link "Dashboard" at bounding box center [214, 21] width 57 height 15
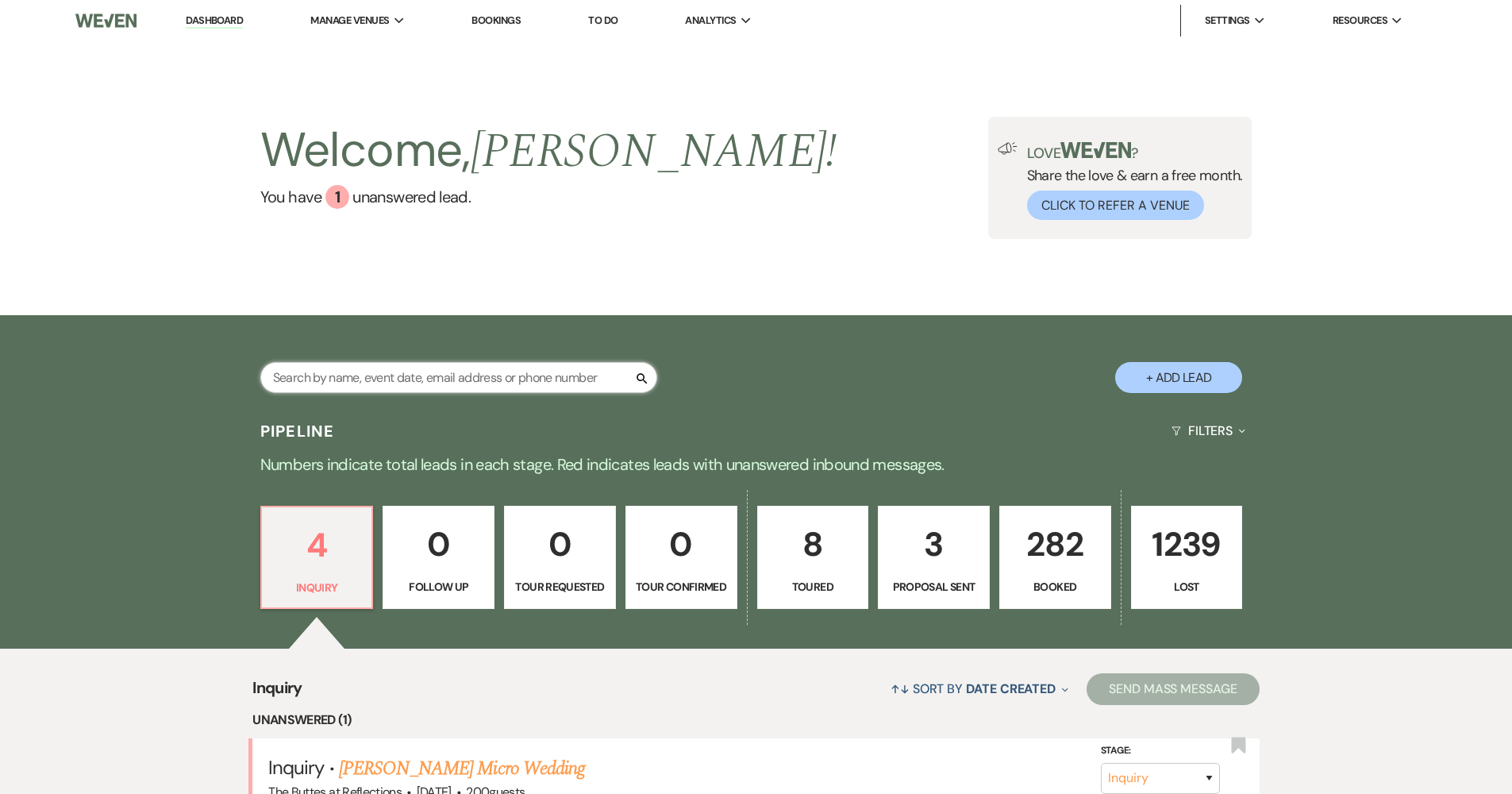
click at [396, 374] on input "text" at bounding box center [458, 377] width 396 height 31
type input "miller"
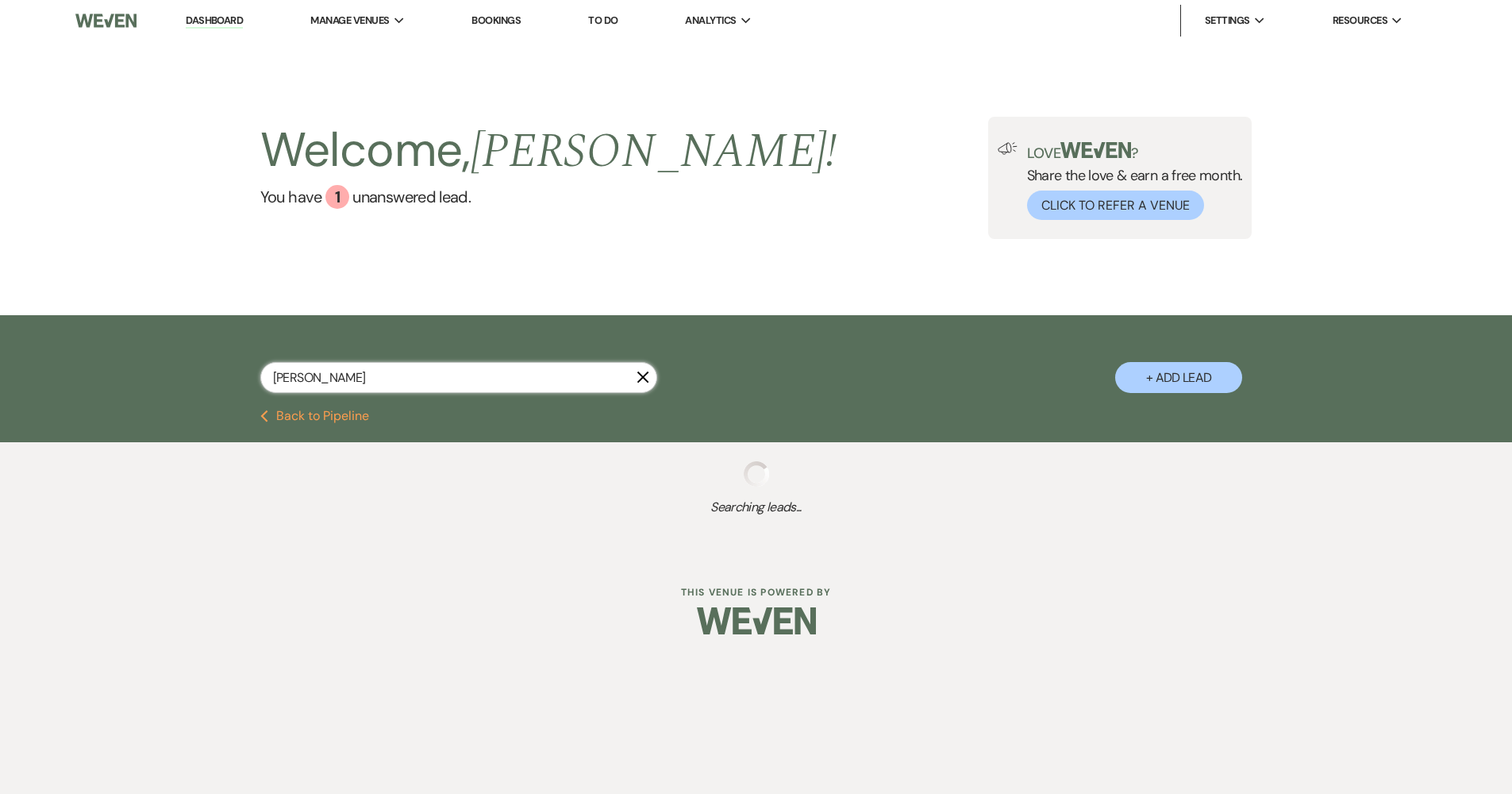
select select "8"
select select "5"
select select "8"
select select "5"
select select "8"
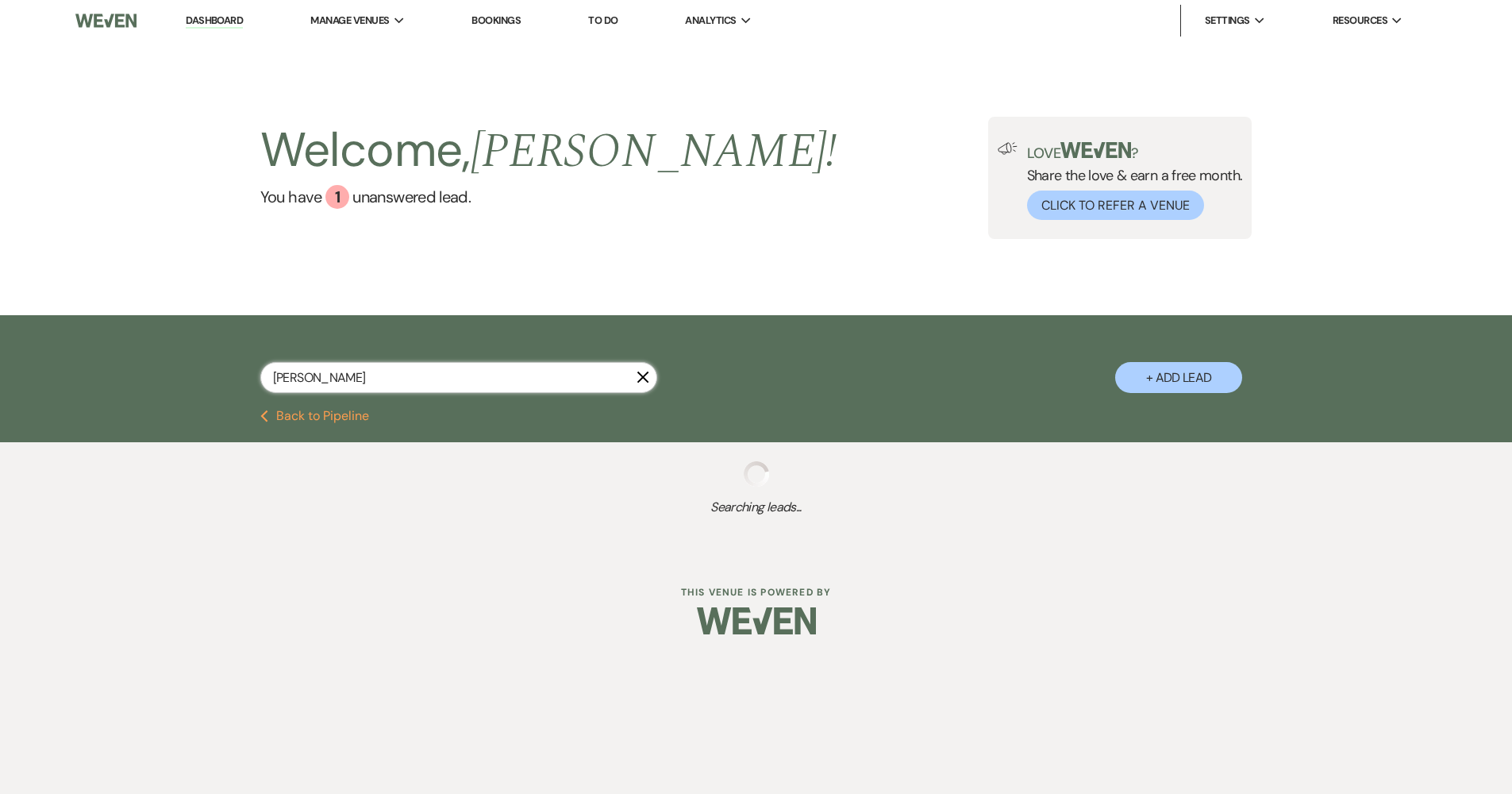
select select "3"
select select "8"
select select "6"
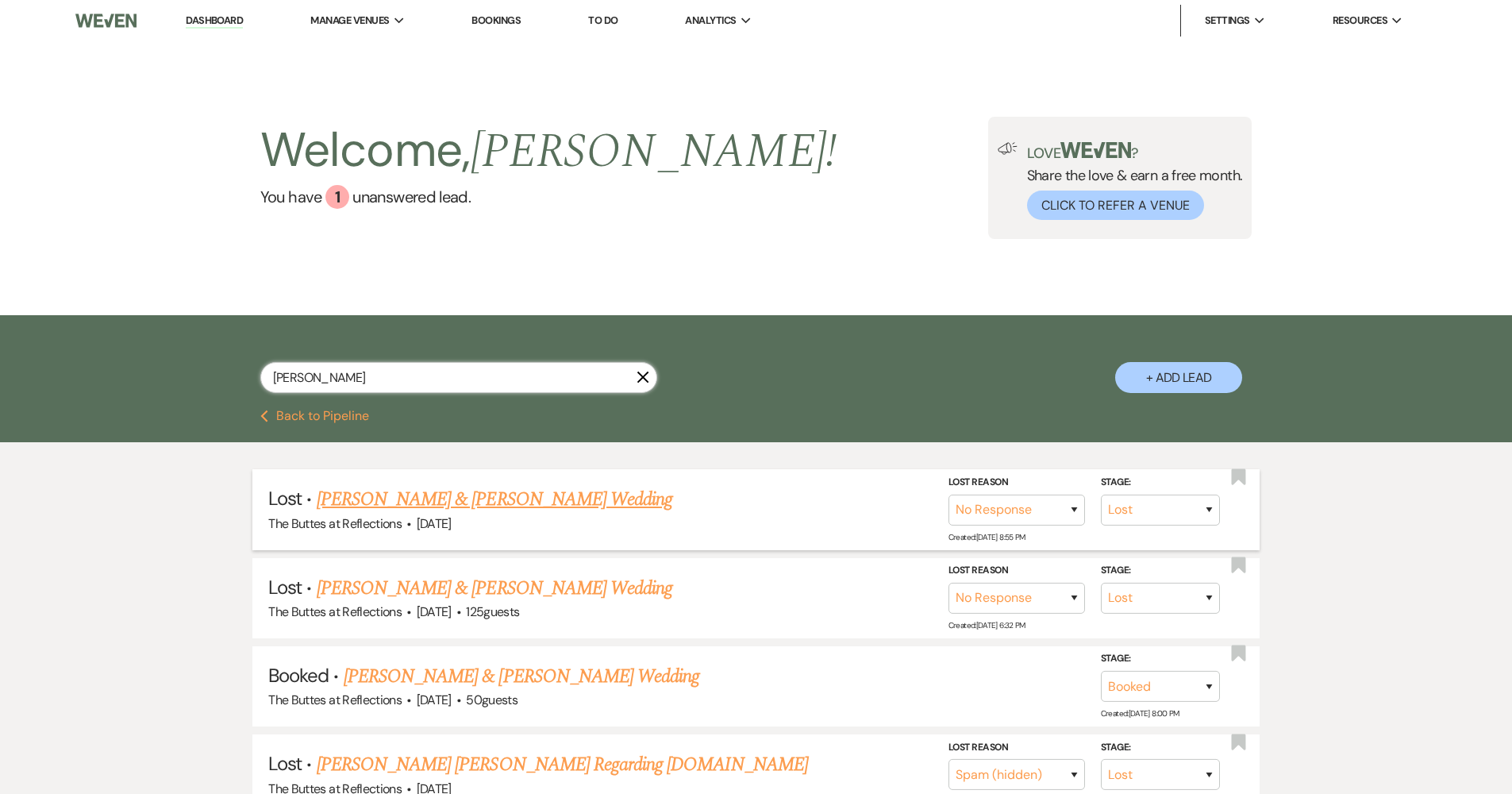
scroll to position [18, 0]
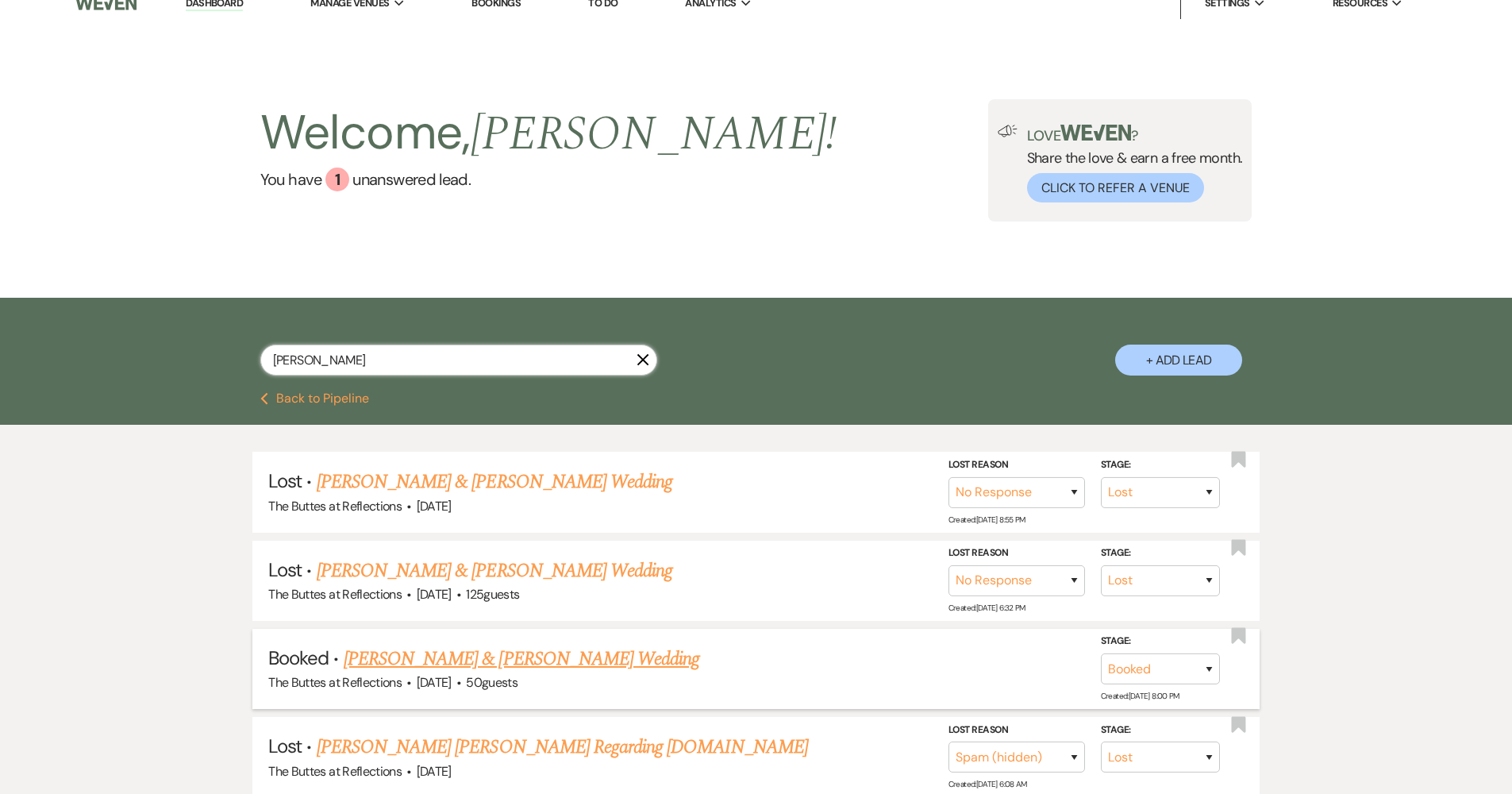
type input "miller"
click at [522, 650] on link "[PERSON_NAME] & [PERSON_NAME] Wedding" at bounding box center [522, 659] width 355 height 28
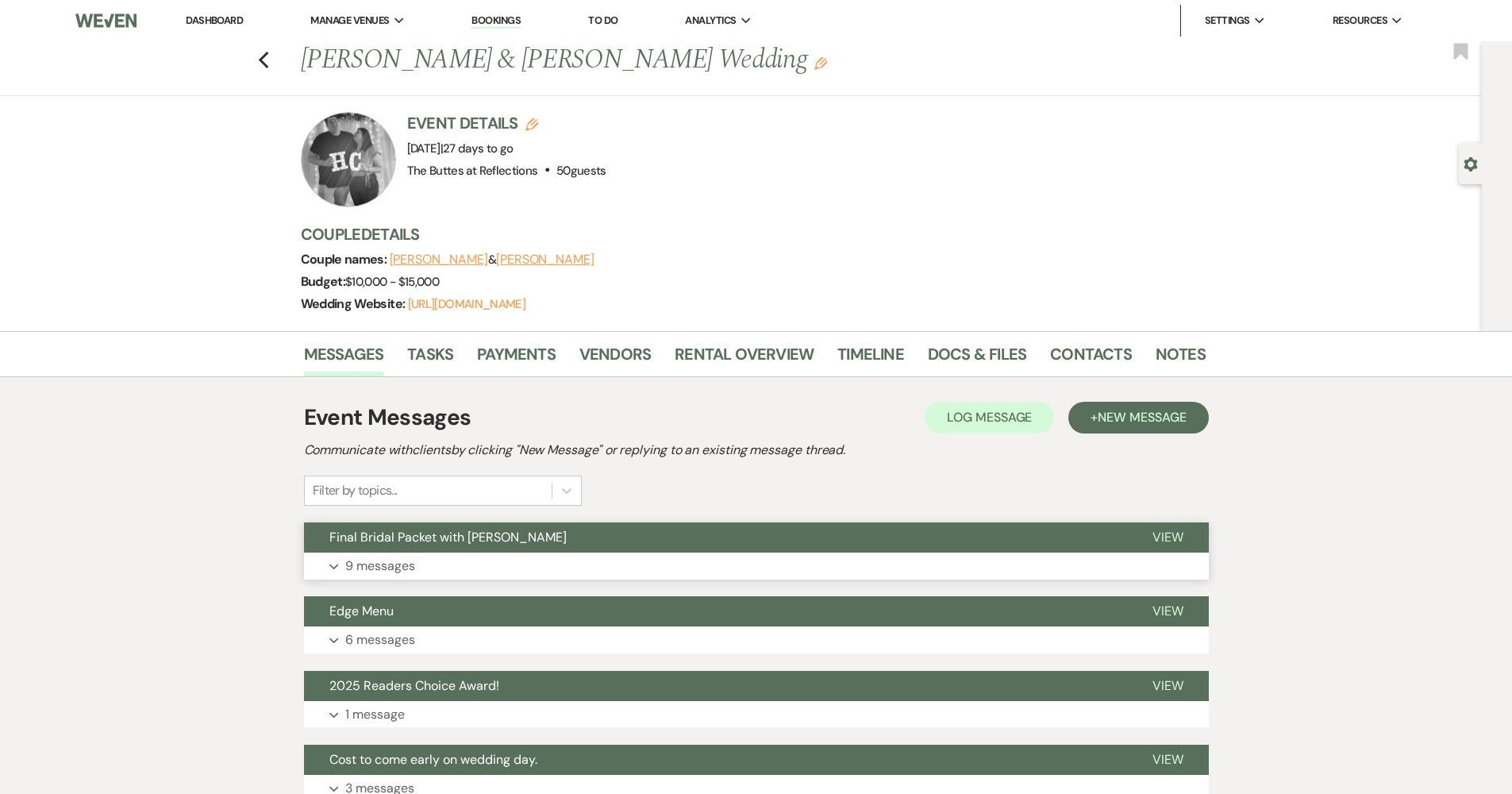
click at [759, 551] on button "Final Bridal Packet with [PERSON_NAME]" at bounding box center [715, 538] width 823 height 30
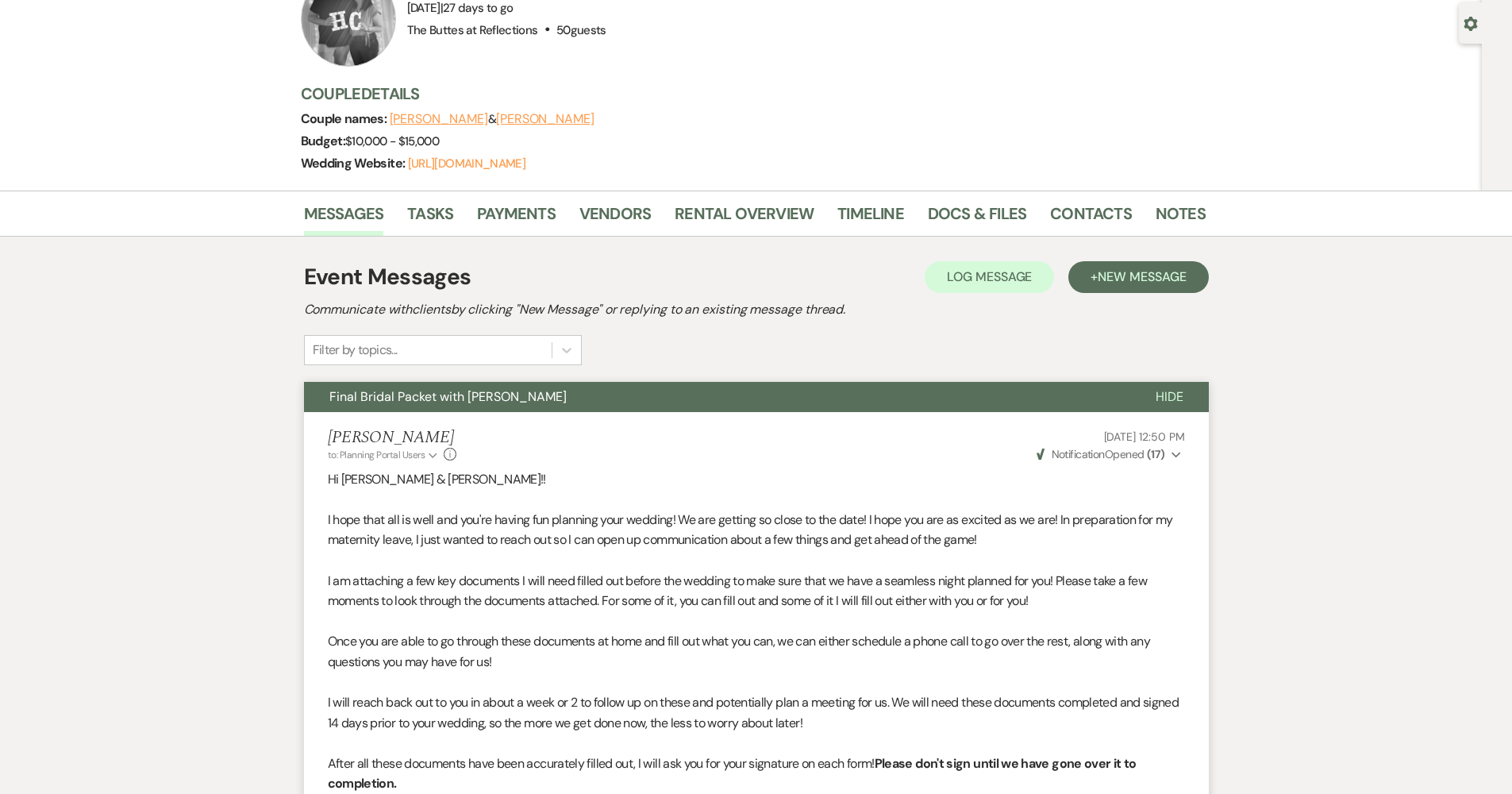
scroll to position [167, 0]
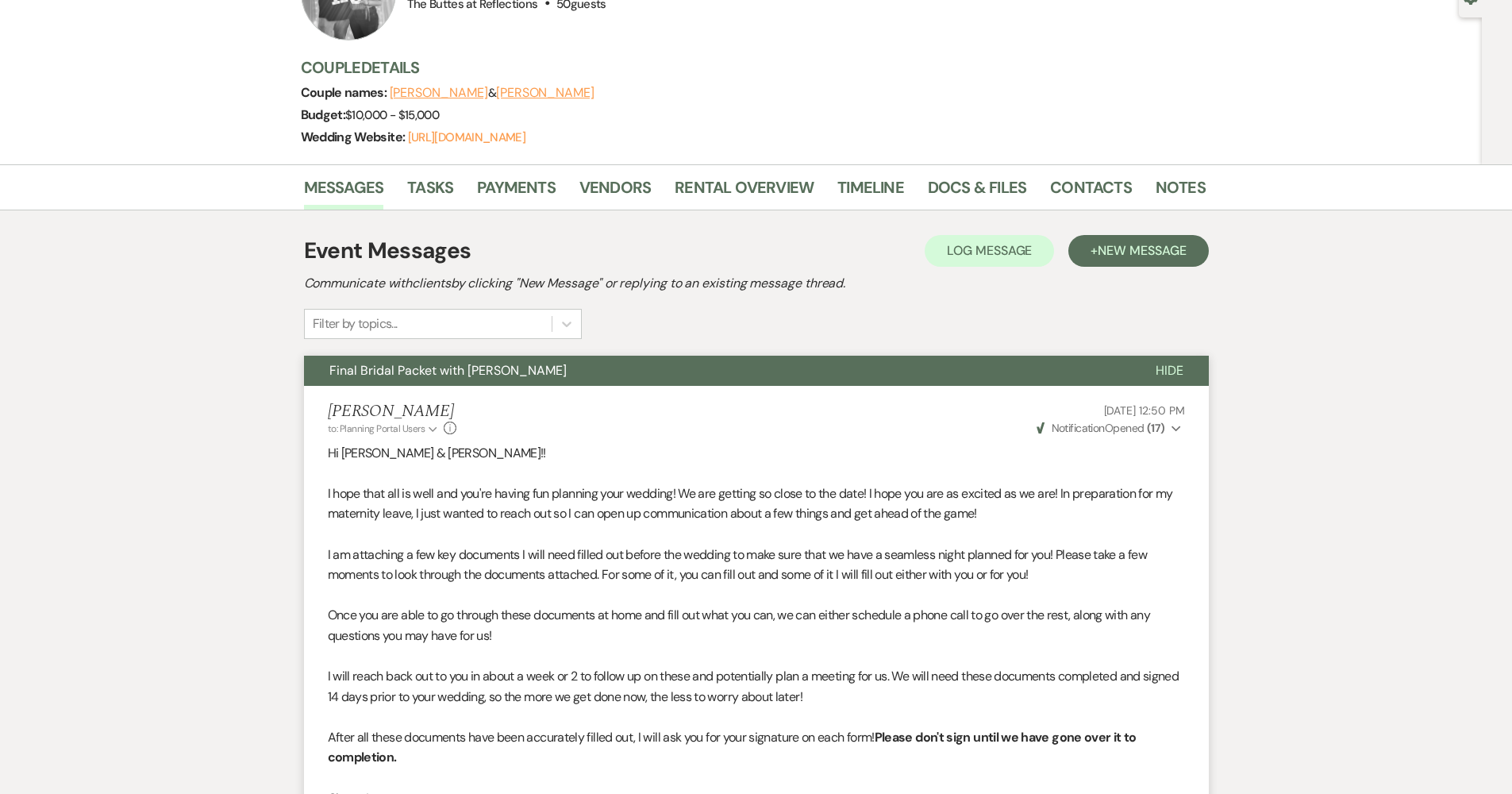
click at [441, 359] on button "Final Bridal Packet with [PERSON_NAME]" at bounding box center [717, 371] width 826 height 30
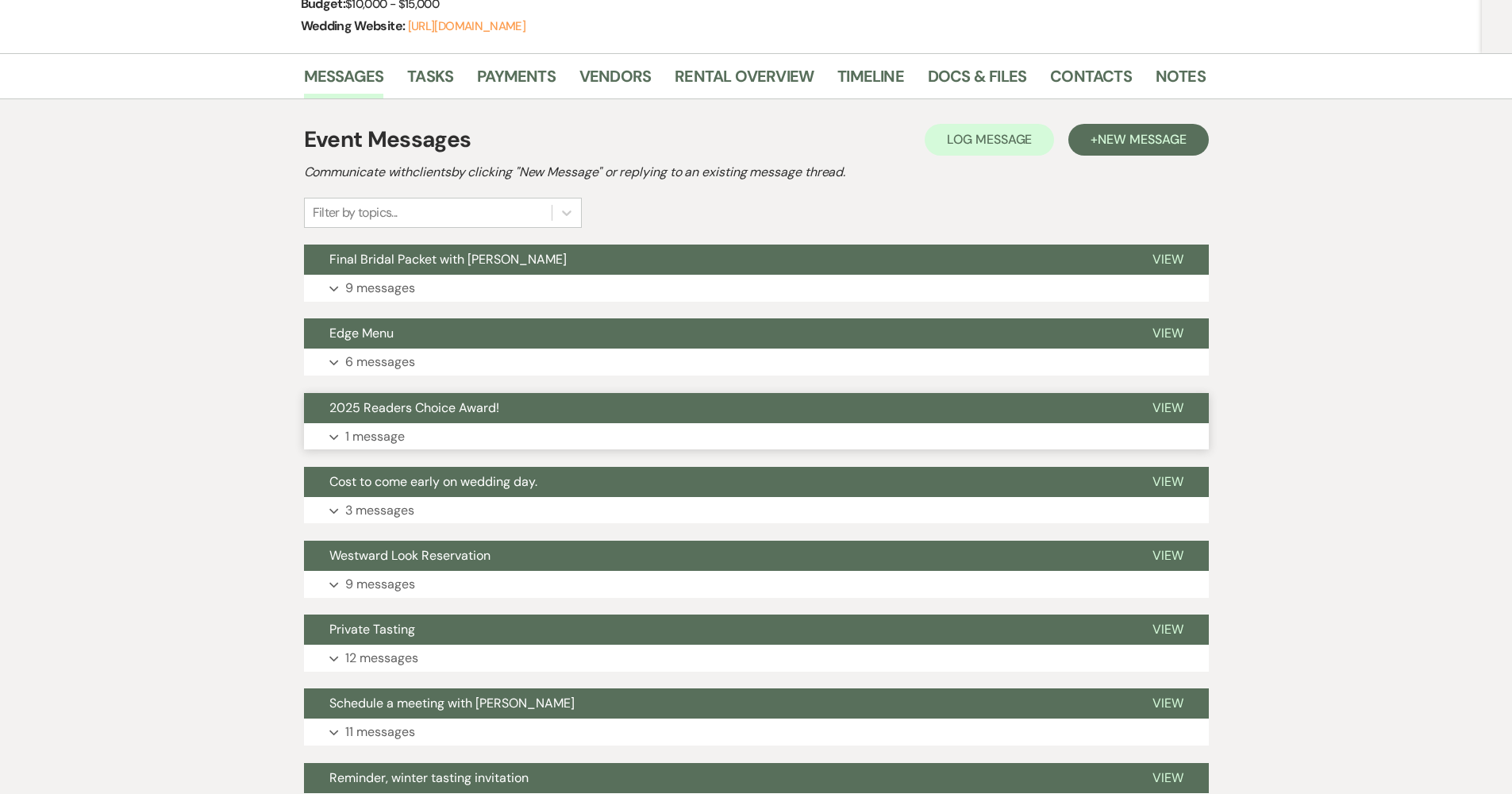
scroll to position [301, 0]
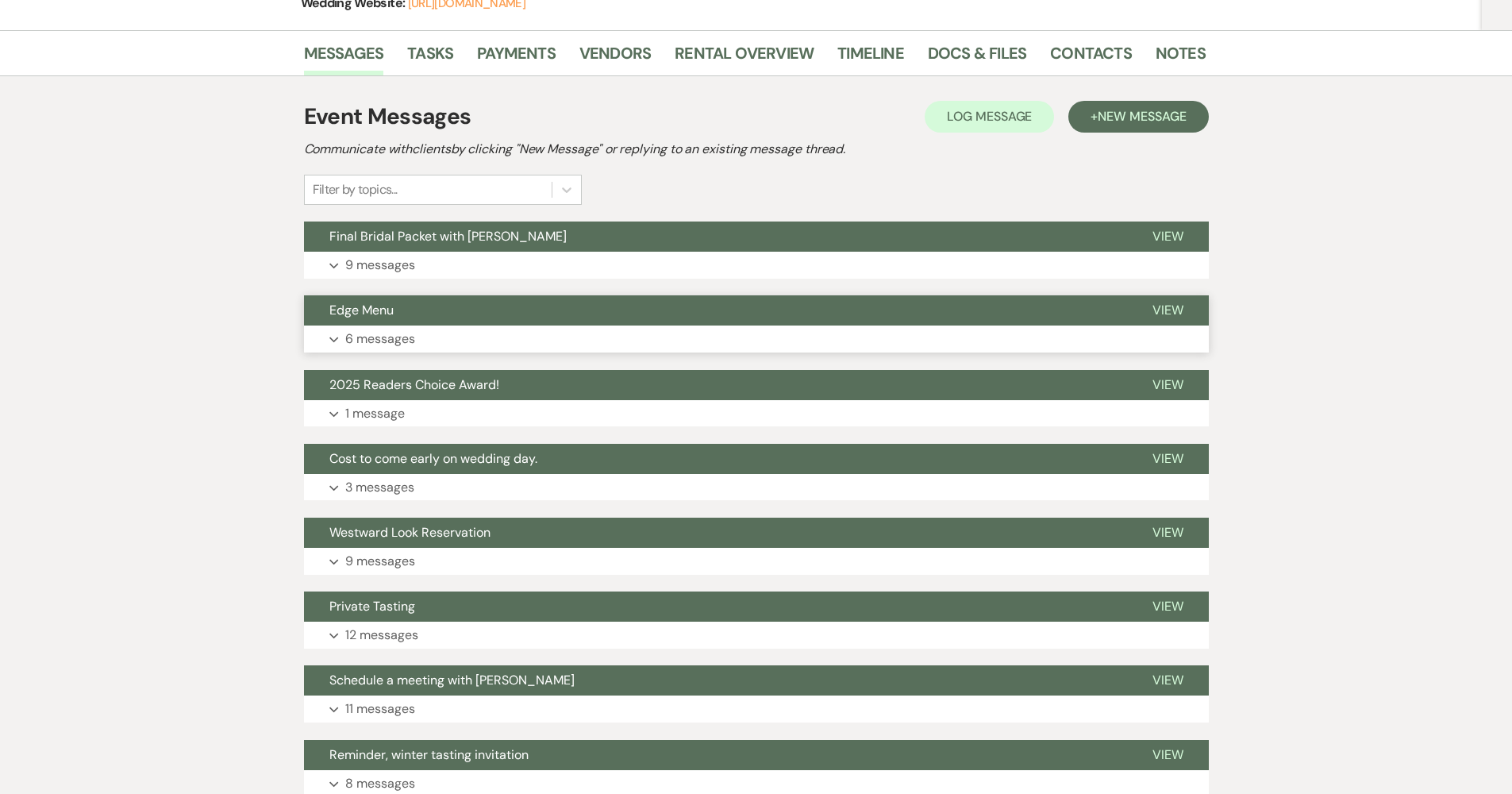
click at [398, 346] on p "6 messages" at bounding box center [381, 339] width 70 height 21
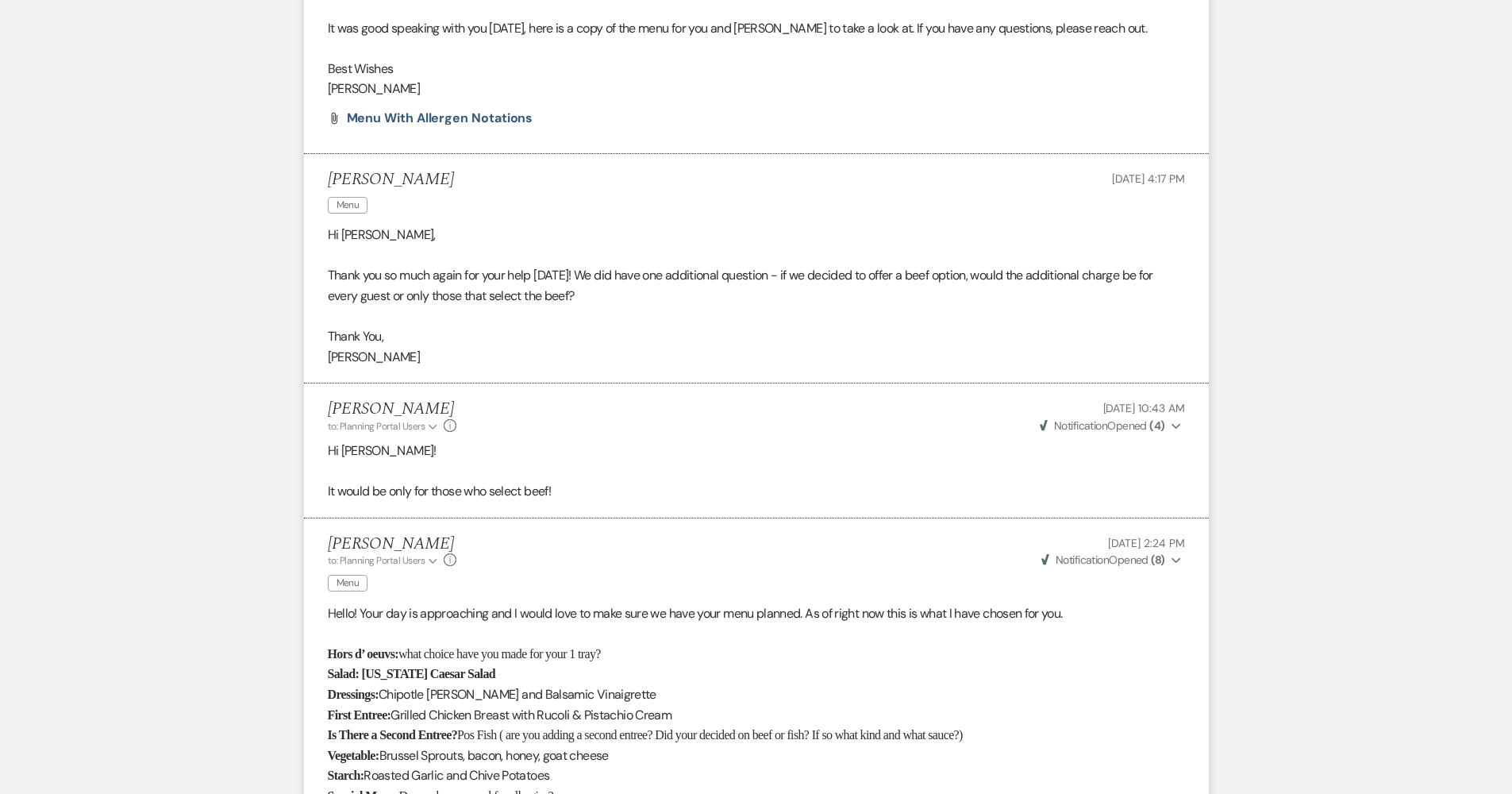
scroll to position [0, 0]
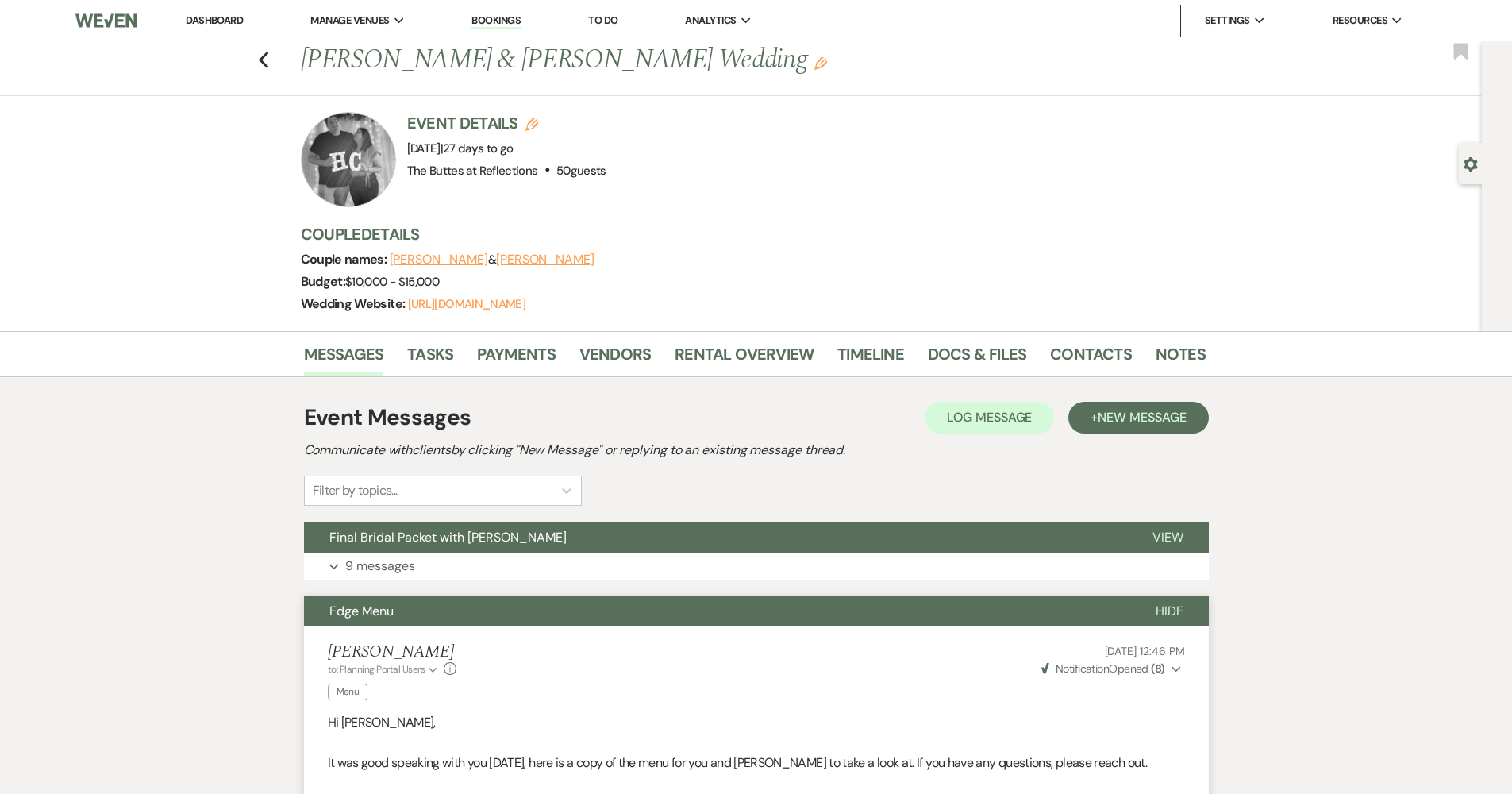
click at [228, 18] on link "Dashboard" at bounding box center [214, 20] width 57 height 13
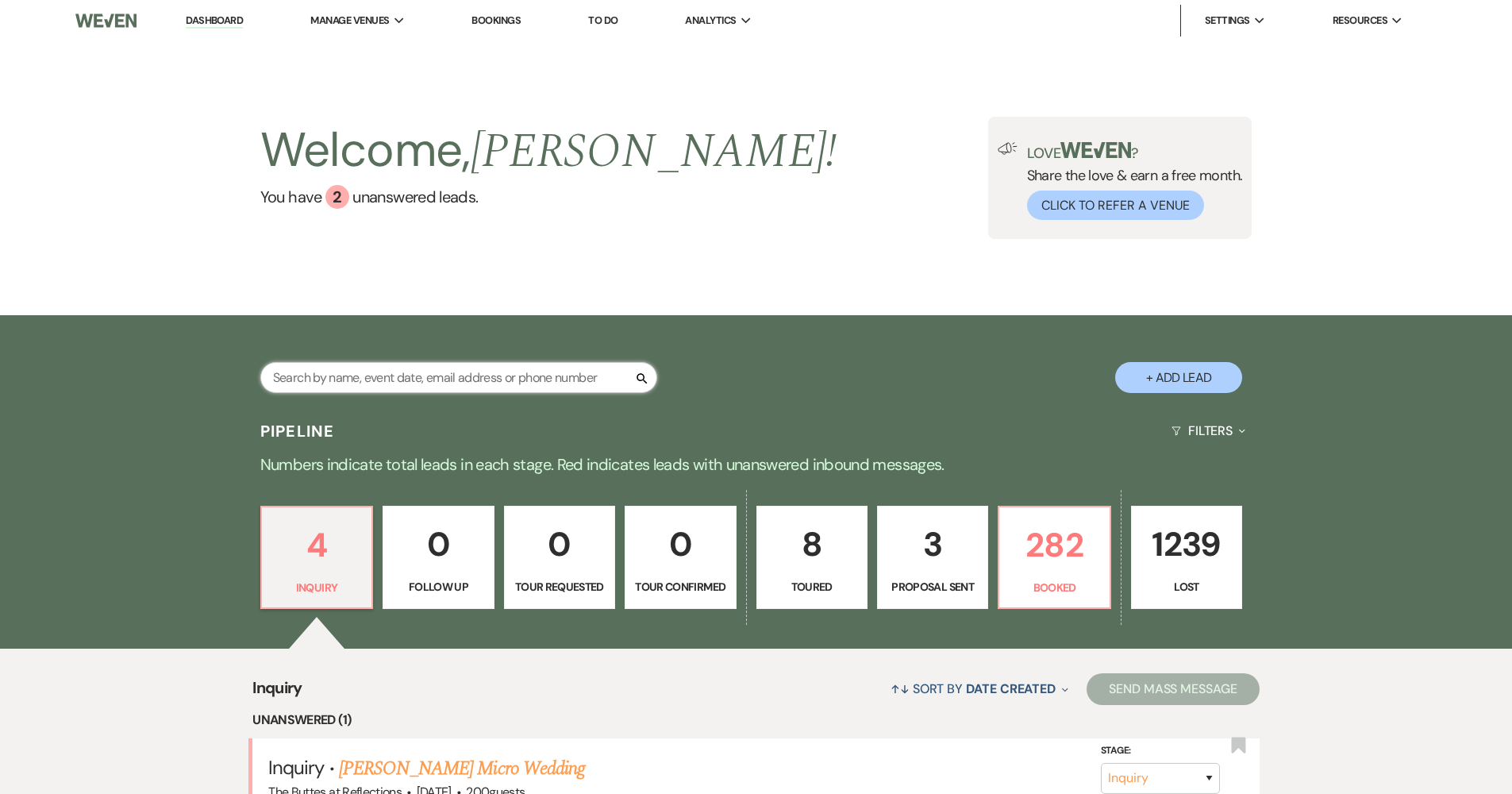
click at [354, 379] on input "text" at bounding box center [458, 377] width 396 height 31
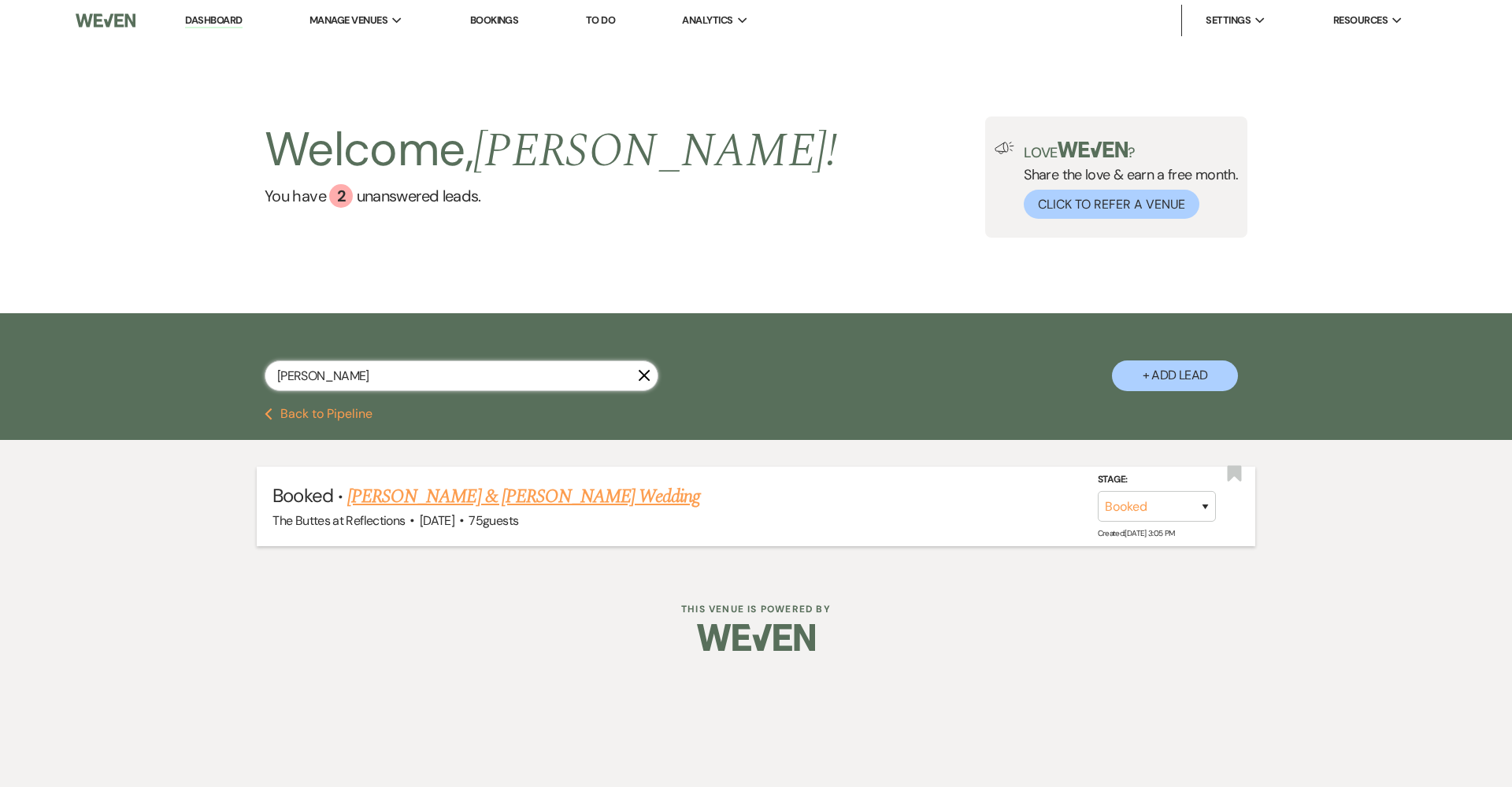
type input "wong"
click at [405, 485] on link "[PERSON_NAME] & [PERSON_NAME] Wedding" at bounding box center [523, 497] width 353 height 28
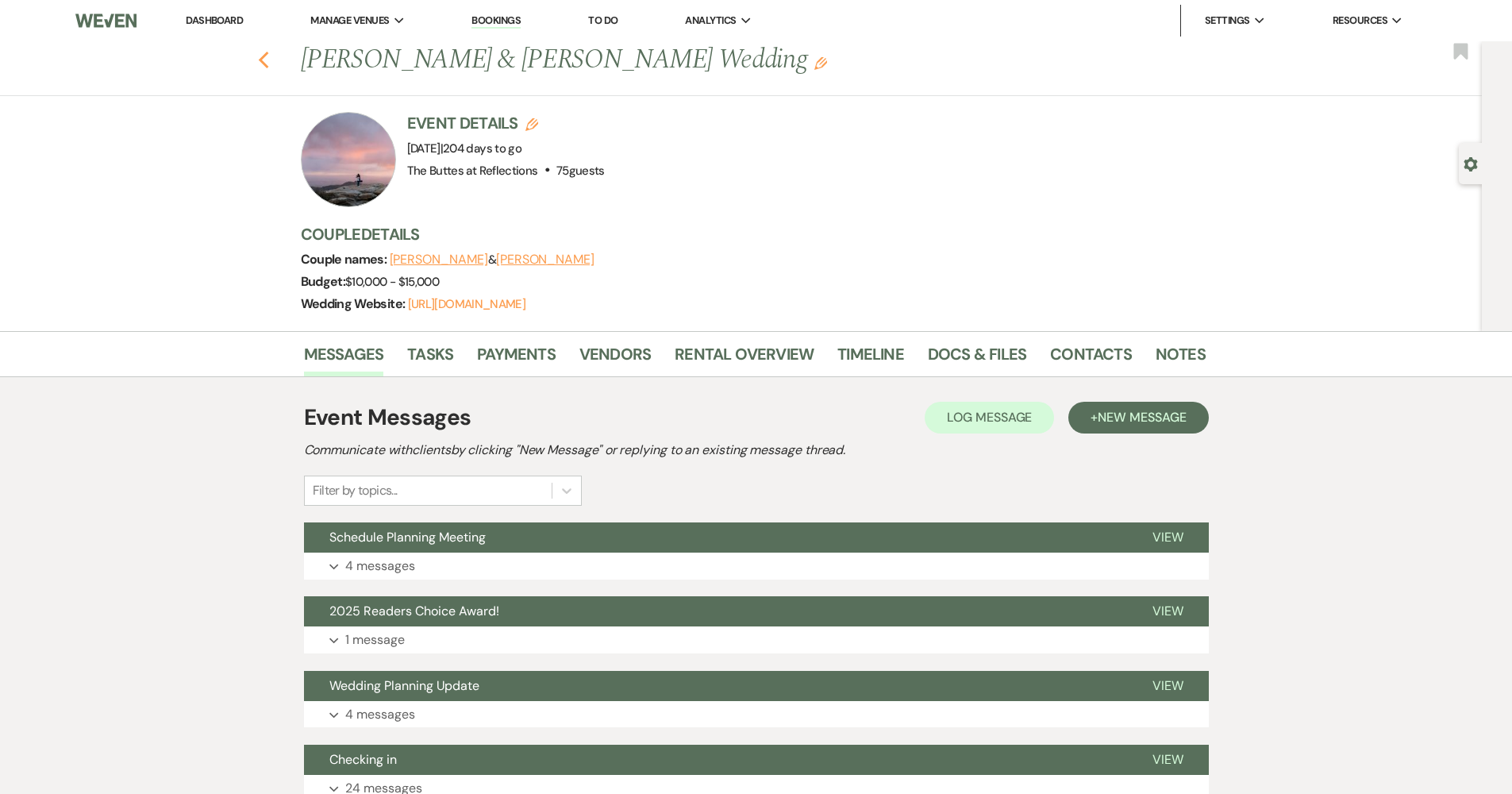
click at [269, 58] on icon "Previous" at bounding box center [264, 60] width 12 height 19
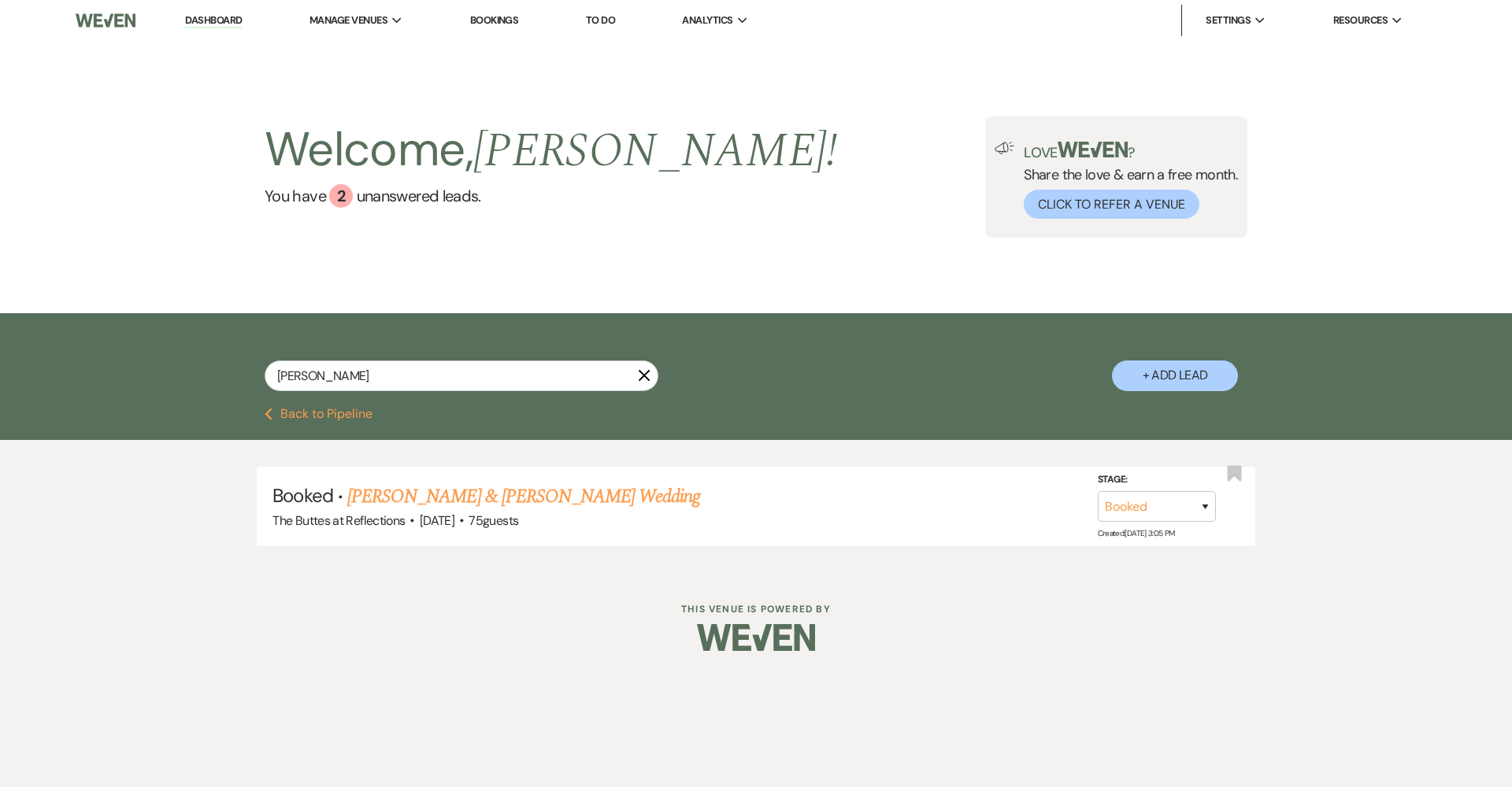
click at [199, 15] on link "Dashboard" at bounding box center [213, 21] width 56 height 15
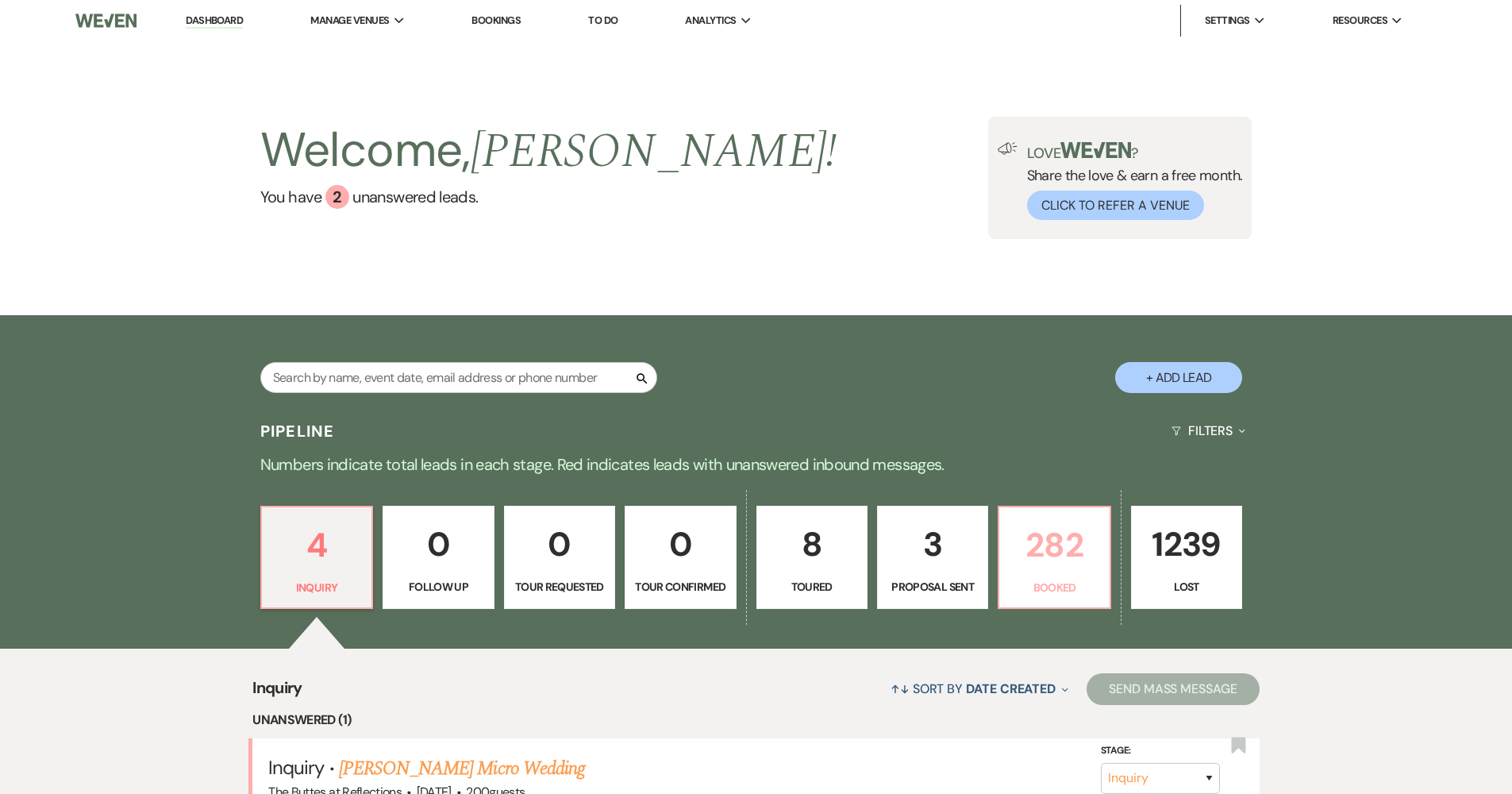
click at [1031, 562] on p "282" at bounding box center [1054, 545] width 90 height 53
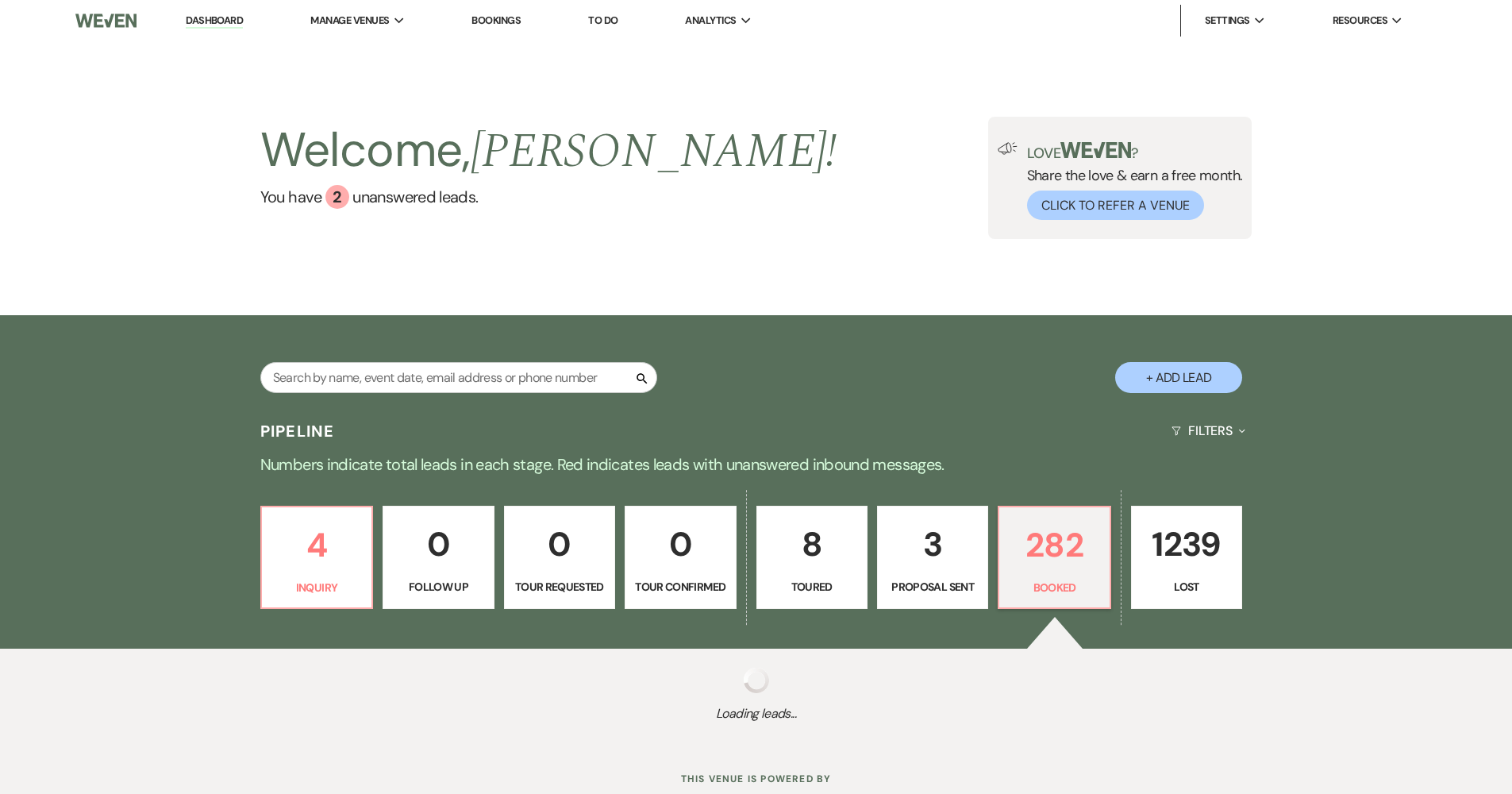
scroll to position [49, 0]
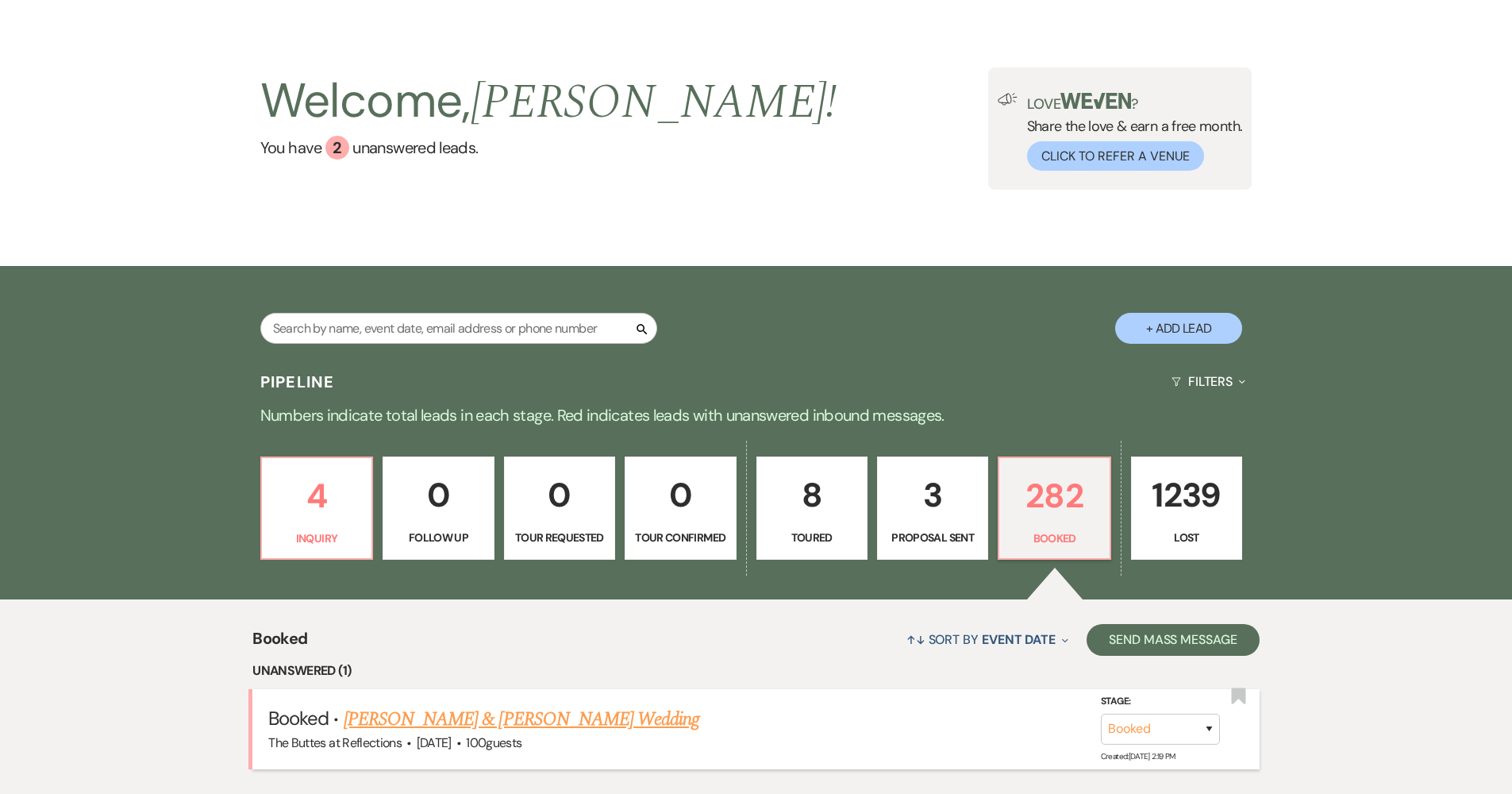
click at [611, 723] on link "[PERSON_NAME] & [PERSON_NAME] Wedding" at bounding box center [522, 719] width 355 height 28
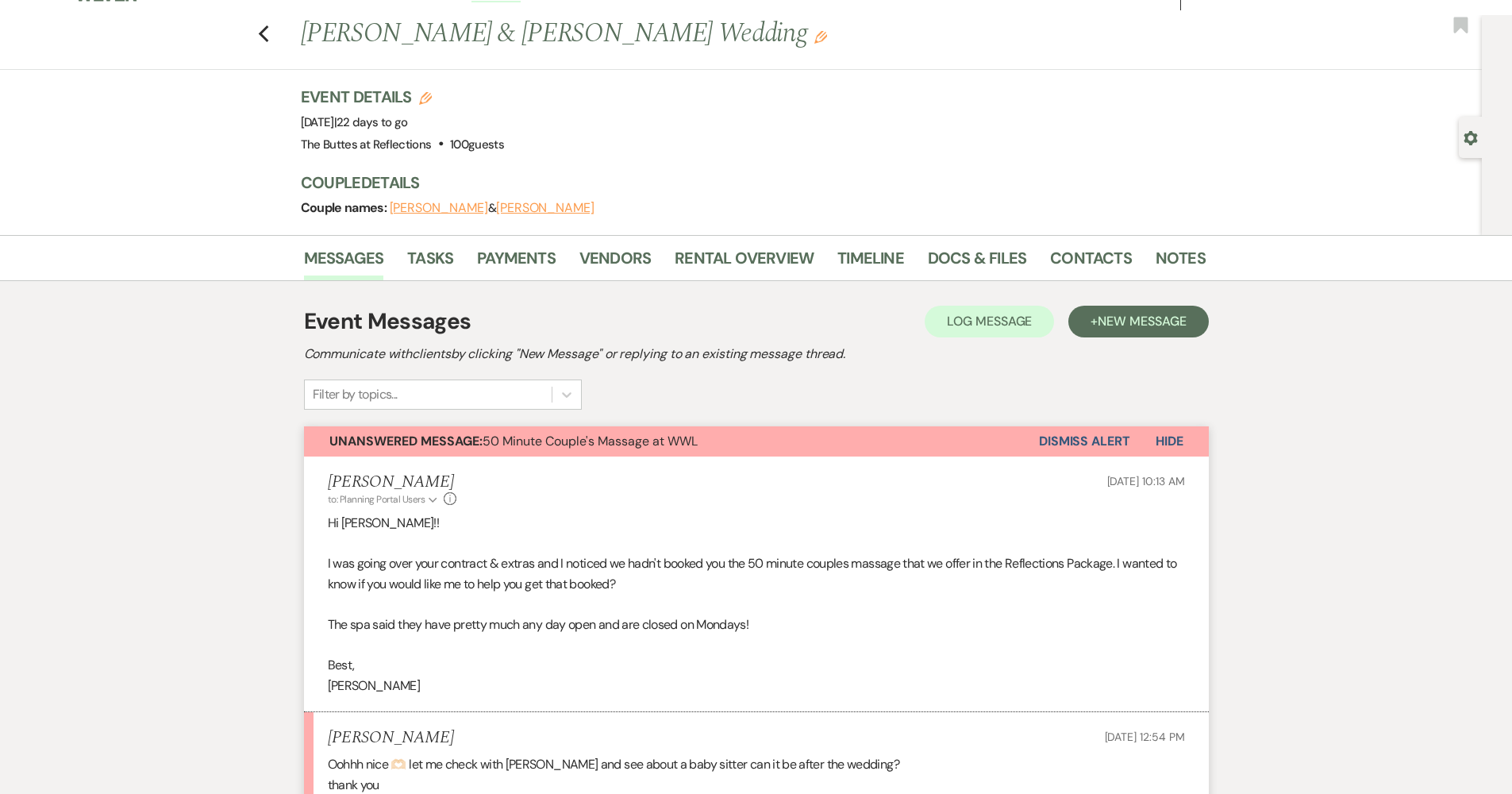
scroll to position [249, 0]
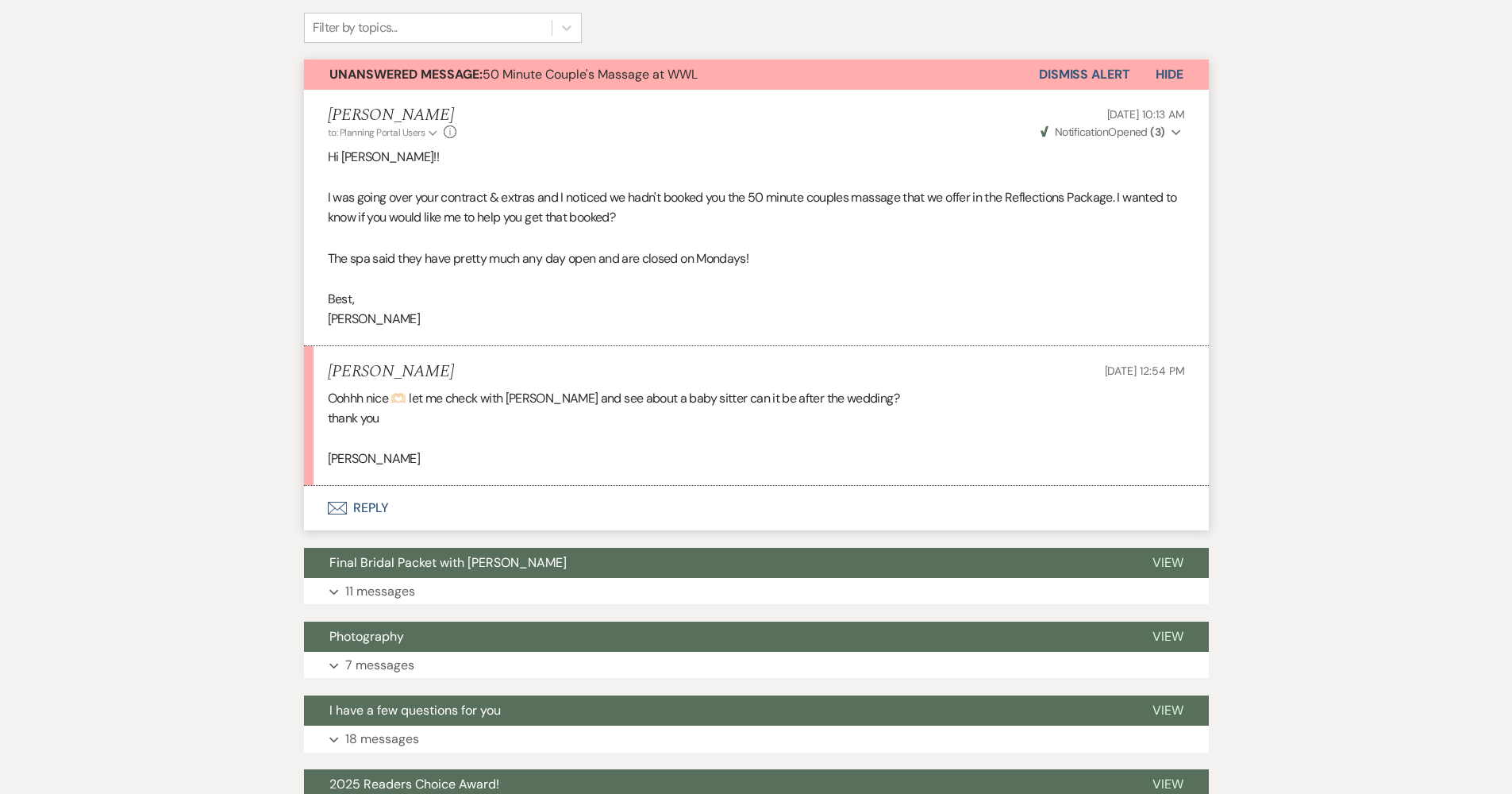
click at [388, 493] on button "Envelope Reply" at bounding box center [756, 508] width 905 height 44
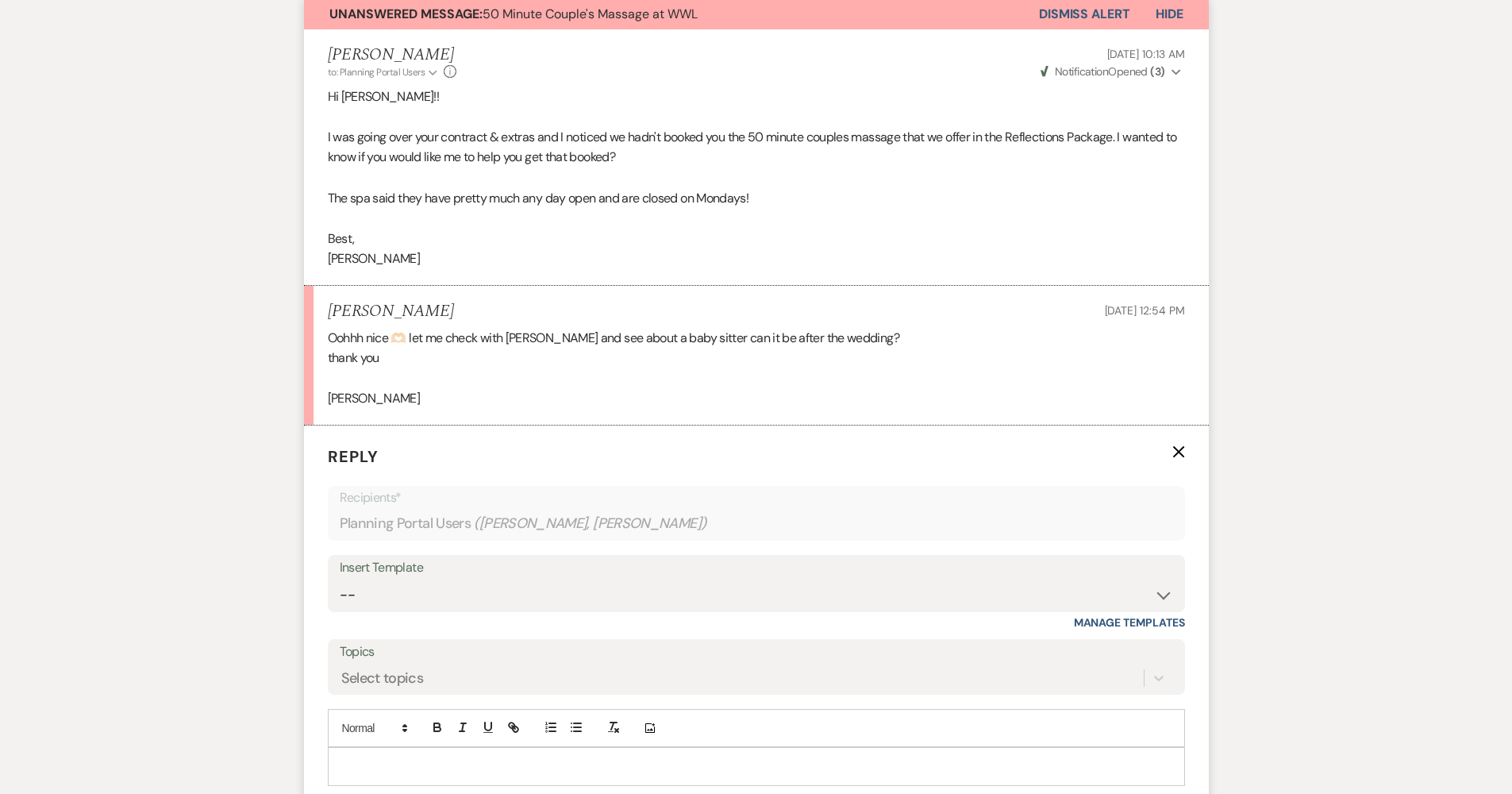
scroll to position [352, 0]
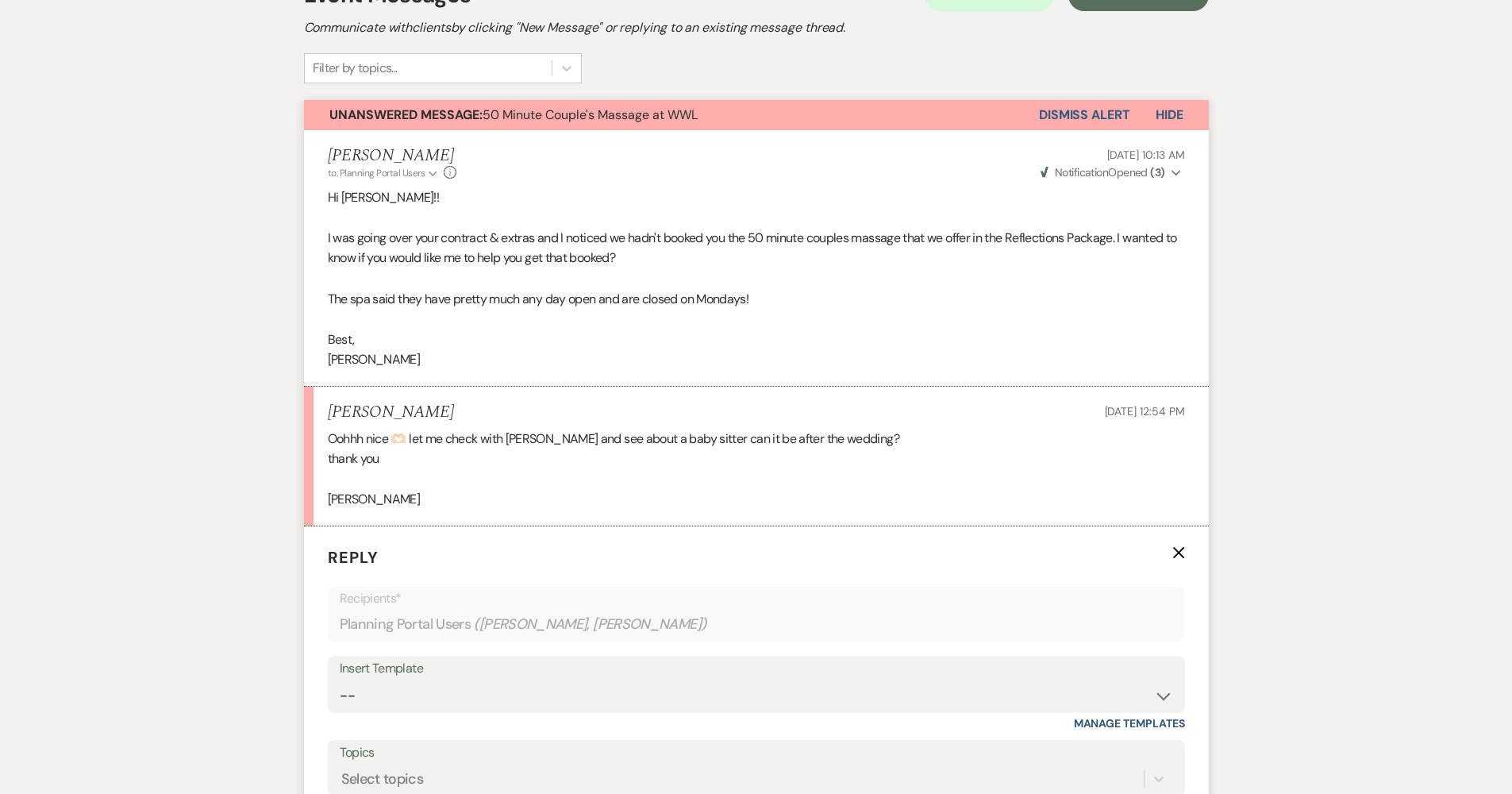
click at [1176, 546] on icon "X" at bounding box center [1178, 552] width 13 height 13
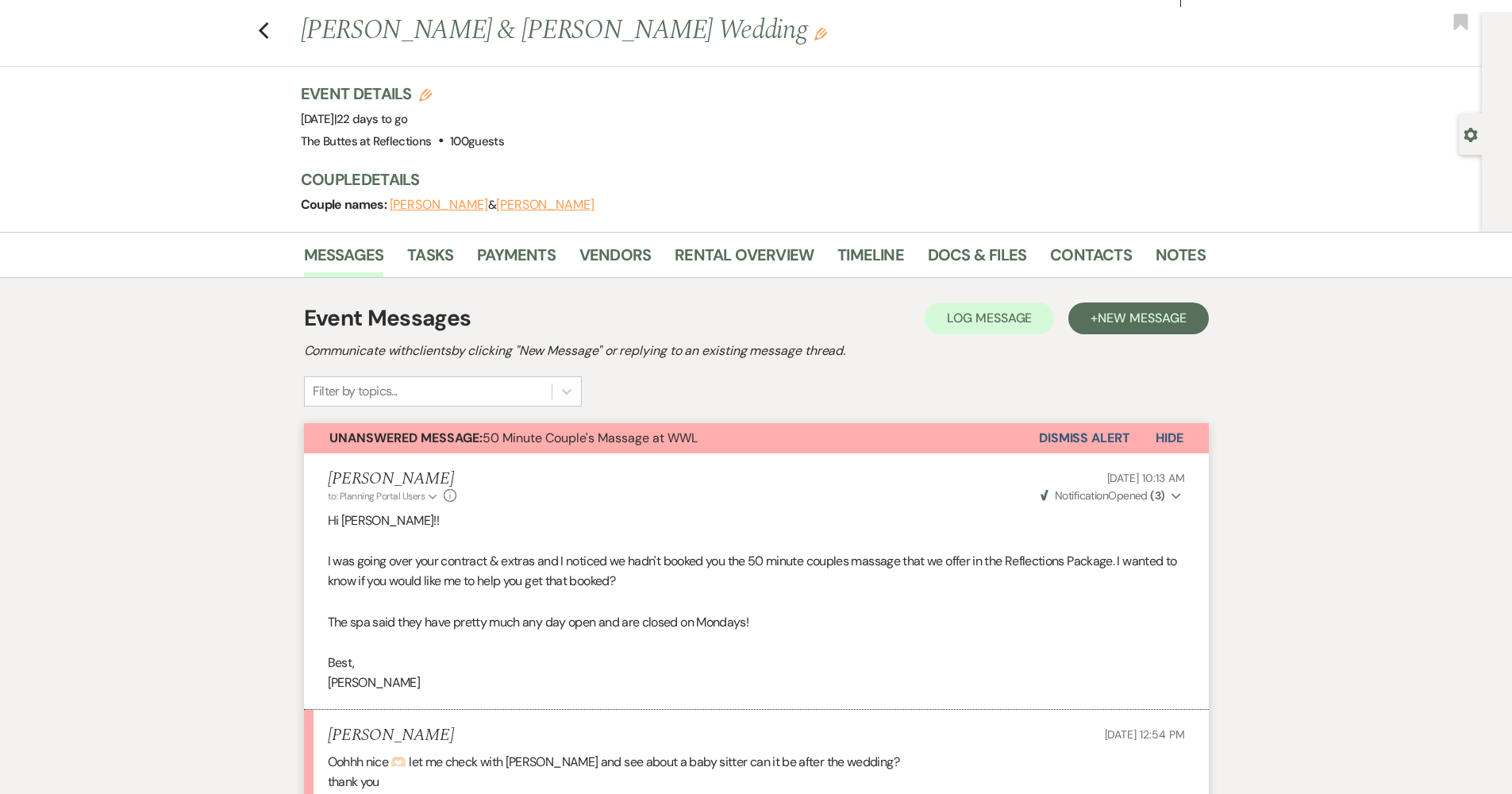
scroll to position [0, 0]
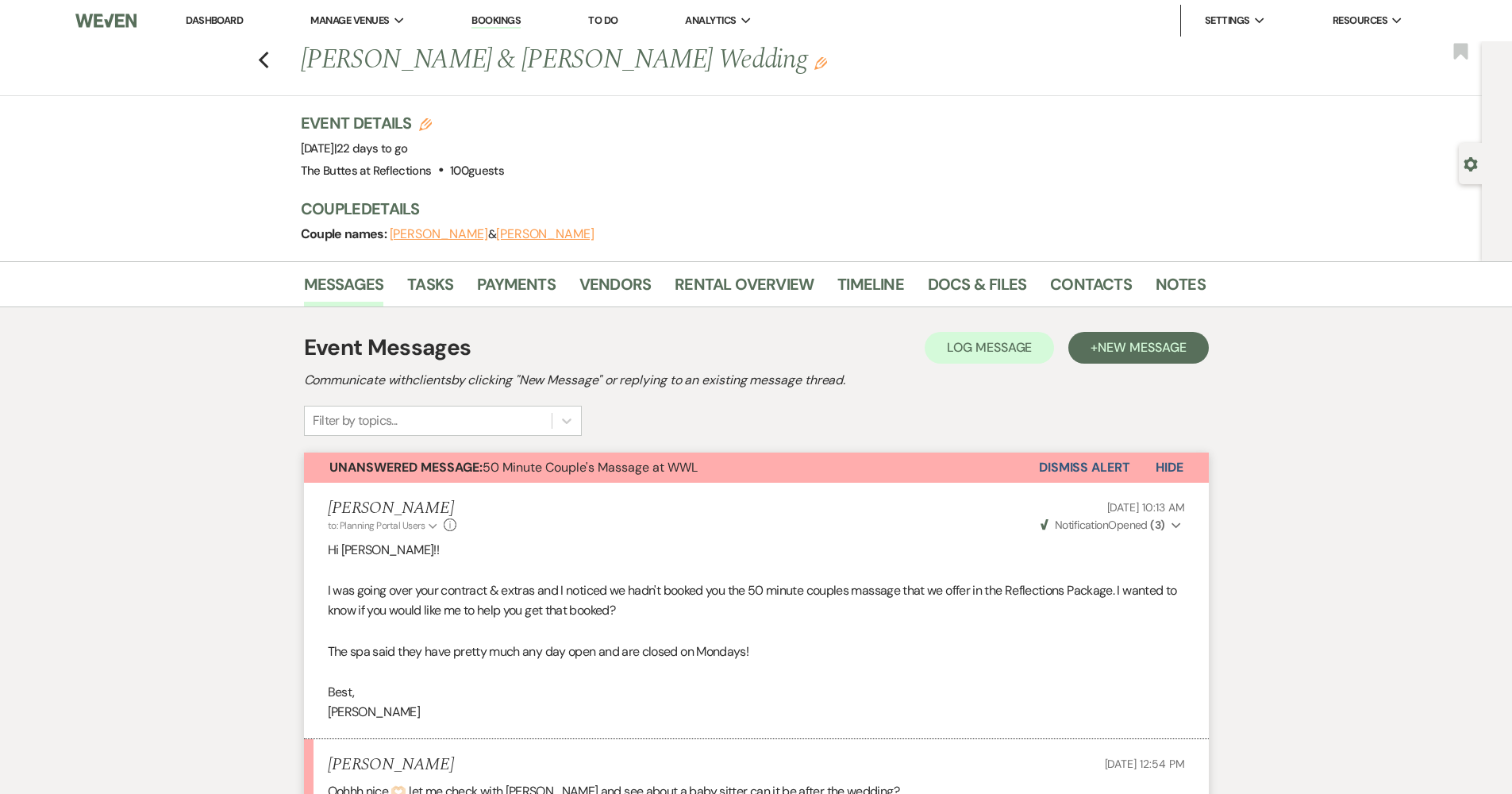
click at [217, 23] on link "Dashboard" at bounding box center [214, 20] width 57 height 13
